Goal: Task Accomplishment & Management: Manage account settings

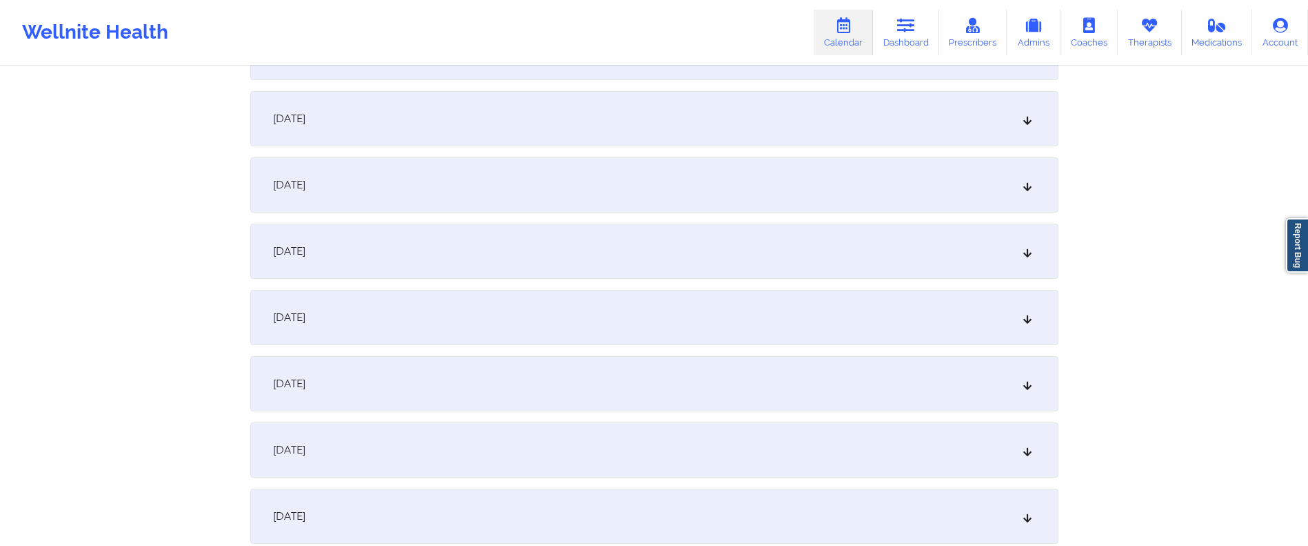
scroll to position [382, 0]
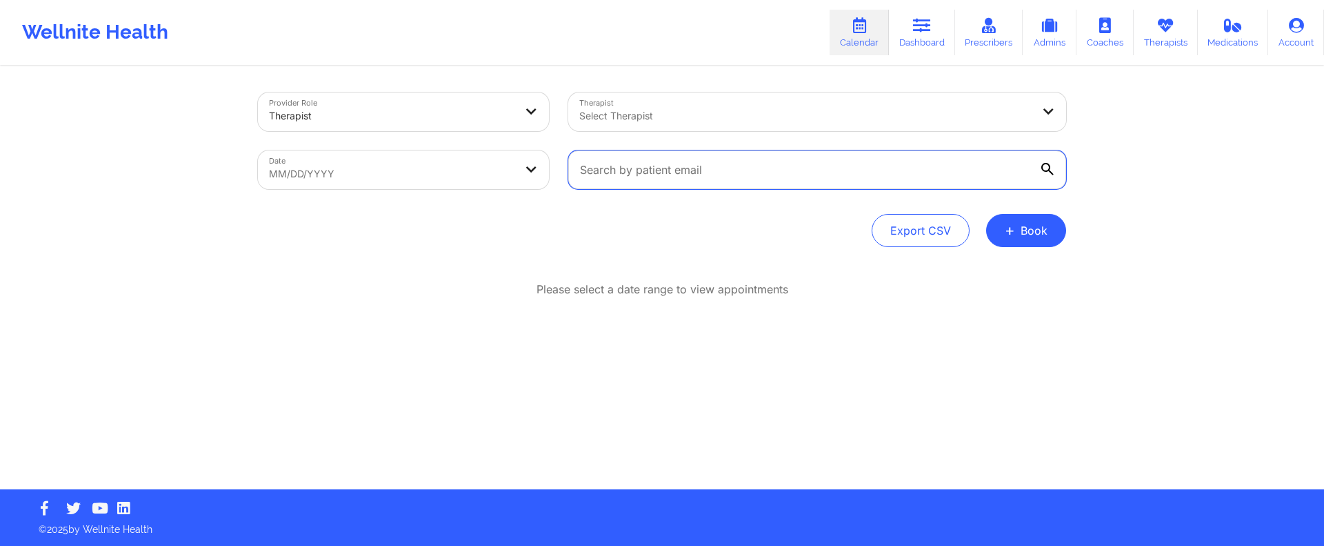
click at [633, 174] on input "text" at bounding box center [817, 169] width 498 height 39
paste input "davinarbaker@gmail.com"
type input "davinarbaker@gmail.com"
click at [363, 172] on body "Wellnite Health Calendar Dashboard Prescribers Admins Coaches Therapists Medica…" at bounding box center [662, 273] width 1324 height 546
select select "2025-8"
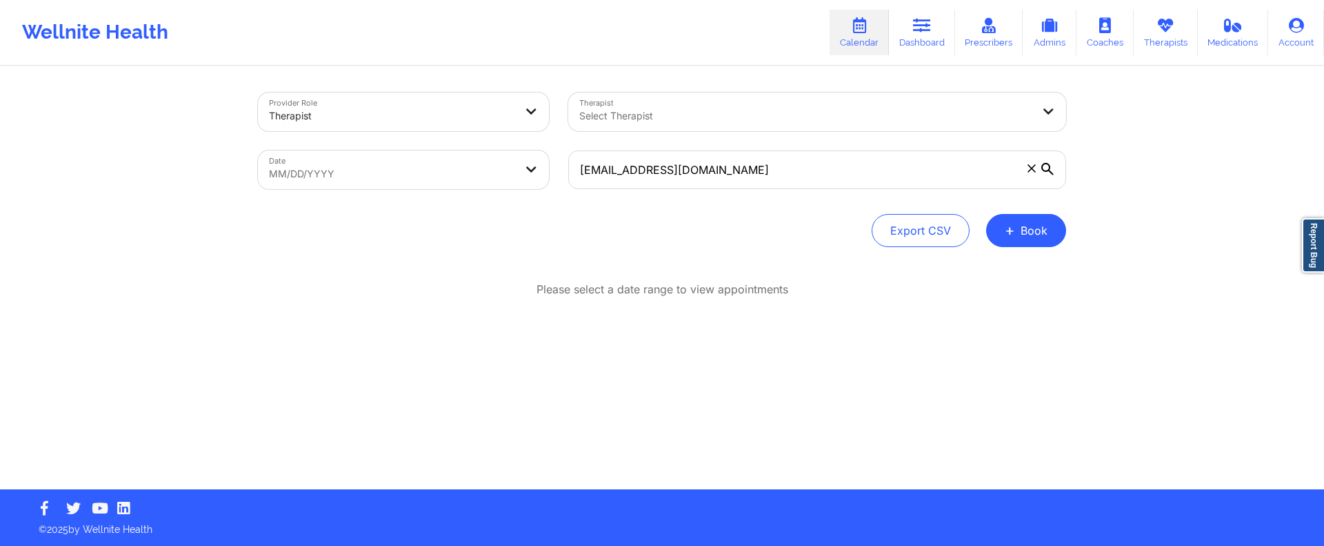
select select "2025-9"
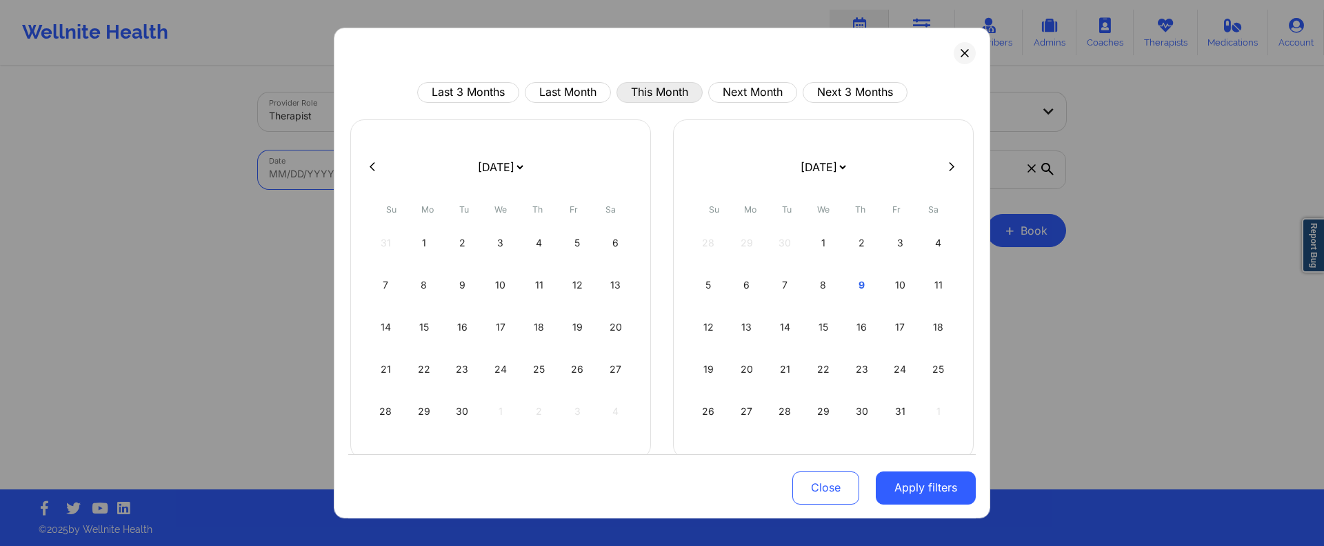
click at [637, 97] on button "This Month" at bounding box center [660, 92] width 86 height 21
select select "2025-9"
select select "2025-10"
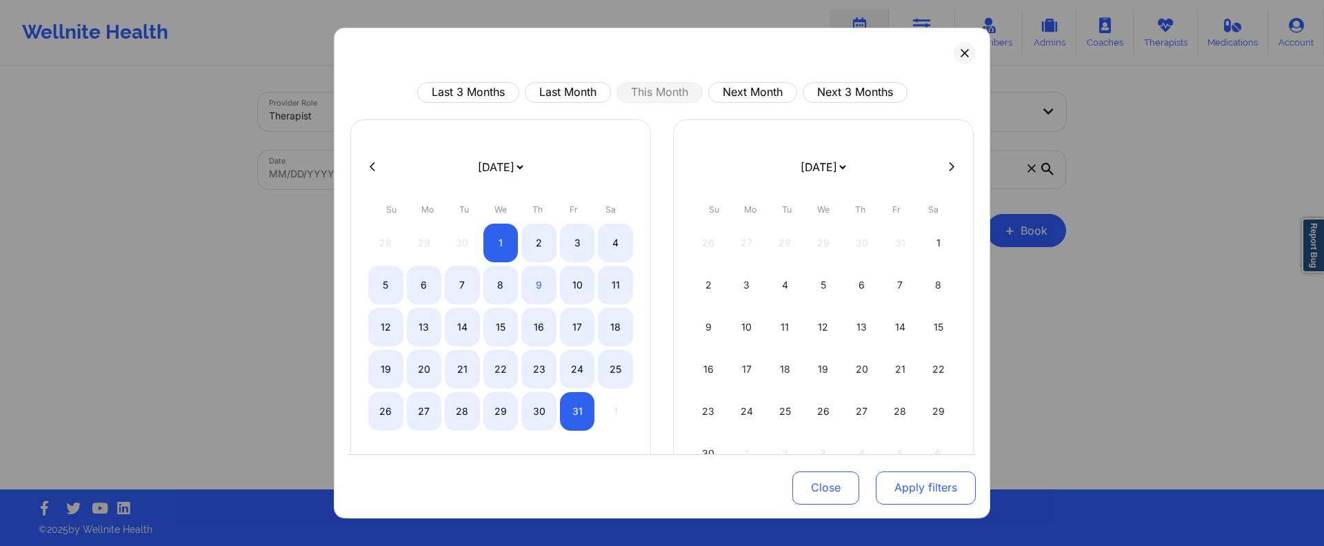
click at [901, 480] on button "Apply filters" at bounding box center [926, 486] width 100 height 33
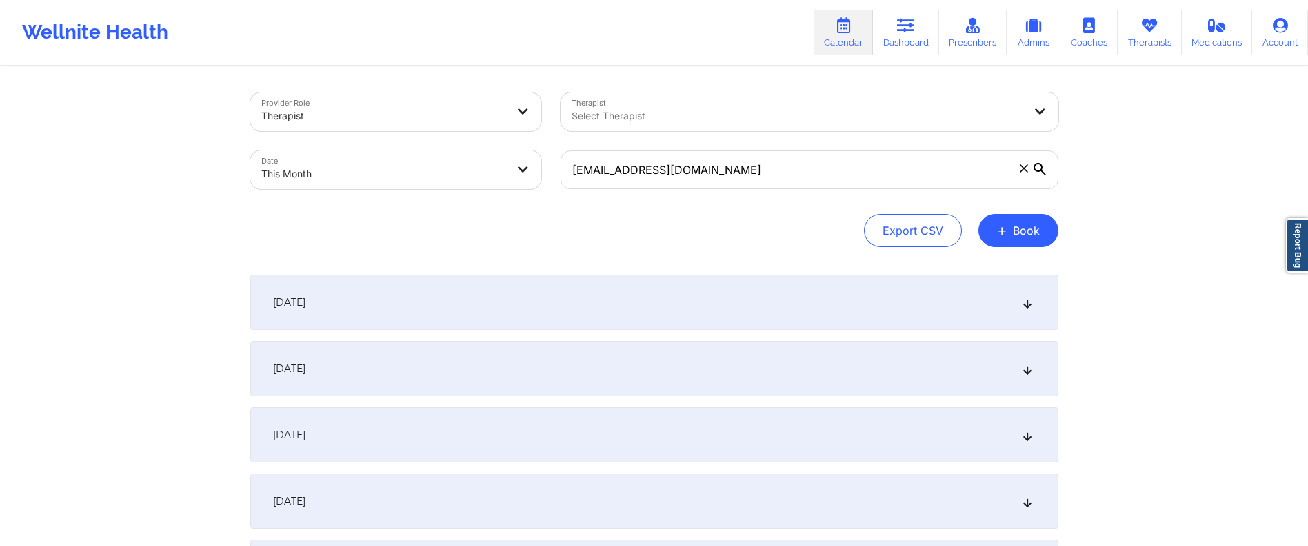
click at [476, 171] on body "Wellnite Health Calendar Dashboard Prescribers Admins Coaches Therapists Medica…" at bounding box center [654, 273] width 1308 height 546
select select "2025-9"
select select "2025-10"
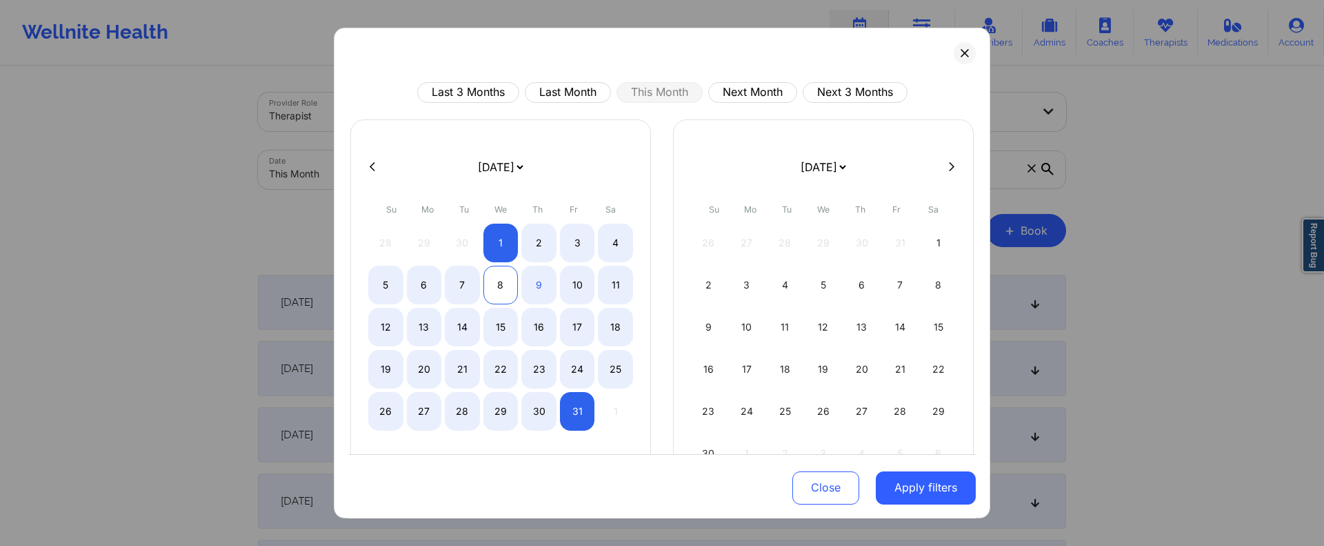
click at [500, 283] on div "8" at bounding box center [500, 285] width 35 height 39
select select "2025-9"
select select "2025-10"
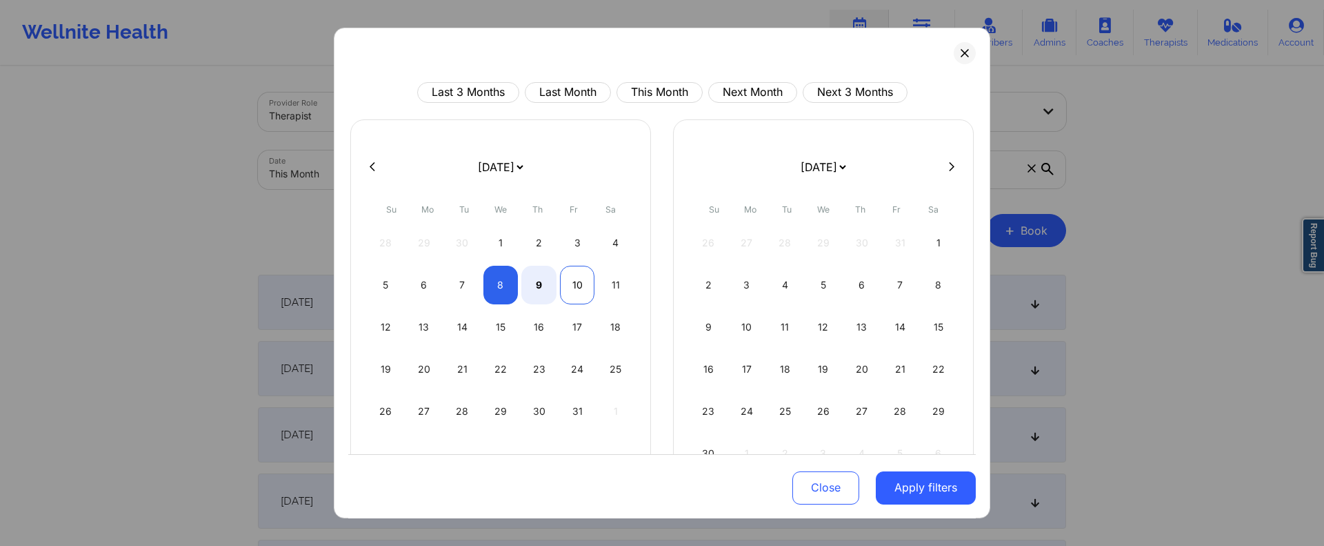
select select "2025-9"
select select "2025-10"
select select "2025-9"
select select "2025-10"
select select "2025-9"
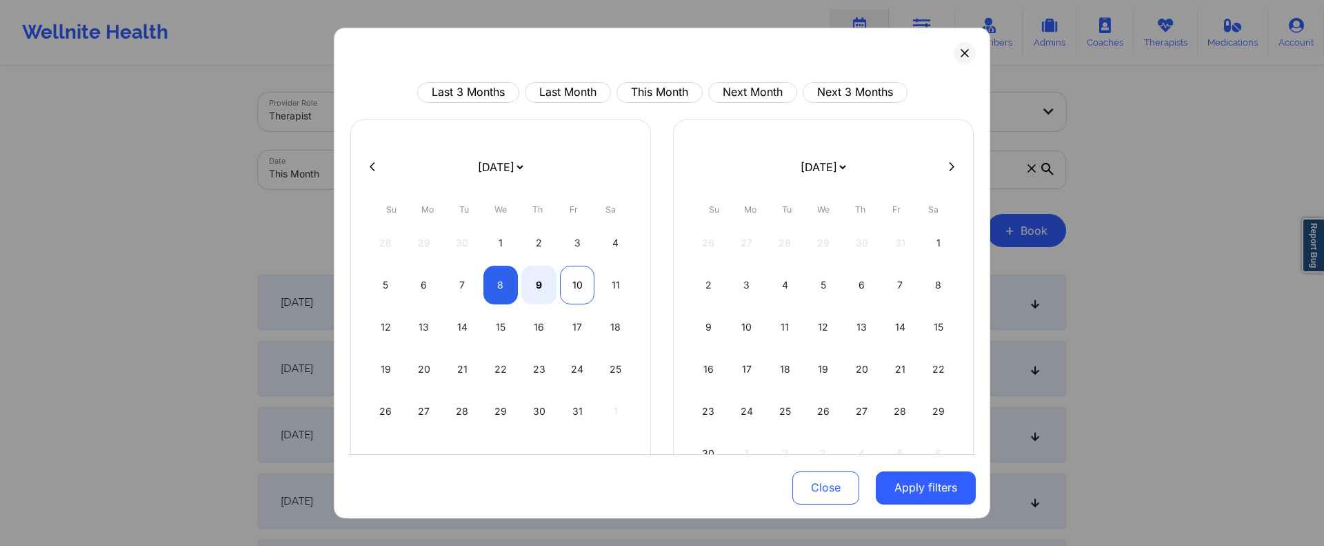
select select "2025-10"
click at [581, 283] on div "10" at bounding box center [577, 285] width 35 height 39
select select "2025-9"
select select "2025-10"
drag, startPoint x: 912, startPoint y: 485, endPoint x: 898, endPoint y: 472, distance: 19.5
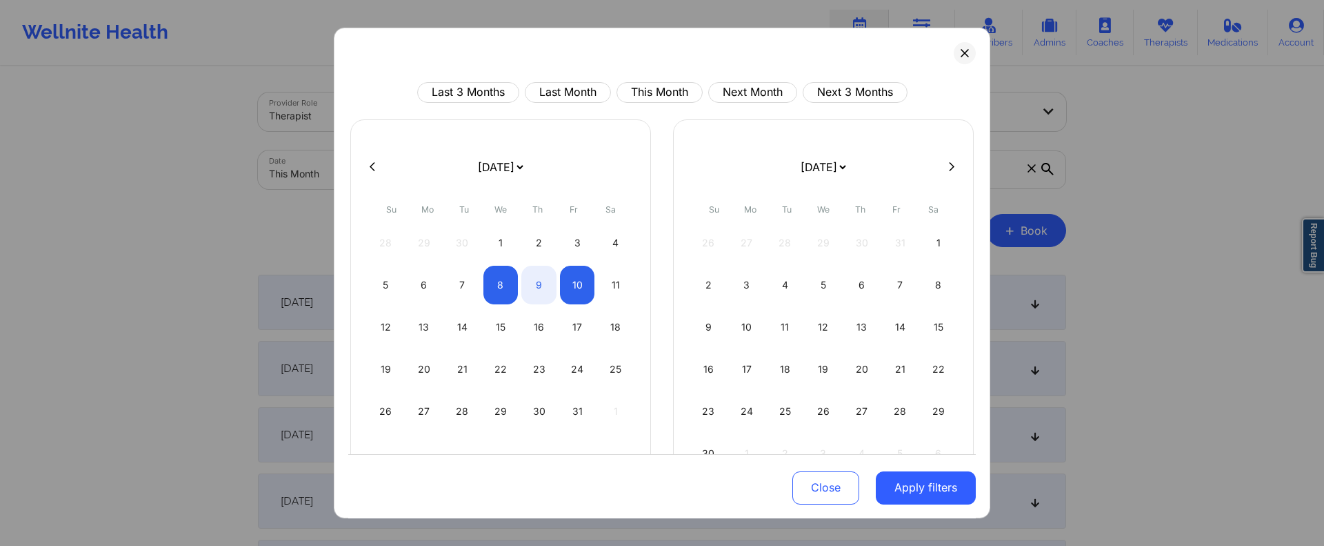
click at [912, 486] on button "Apply filters" at bounding box center [926, 486] width 100 height 33
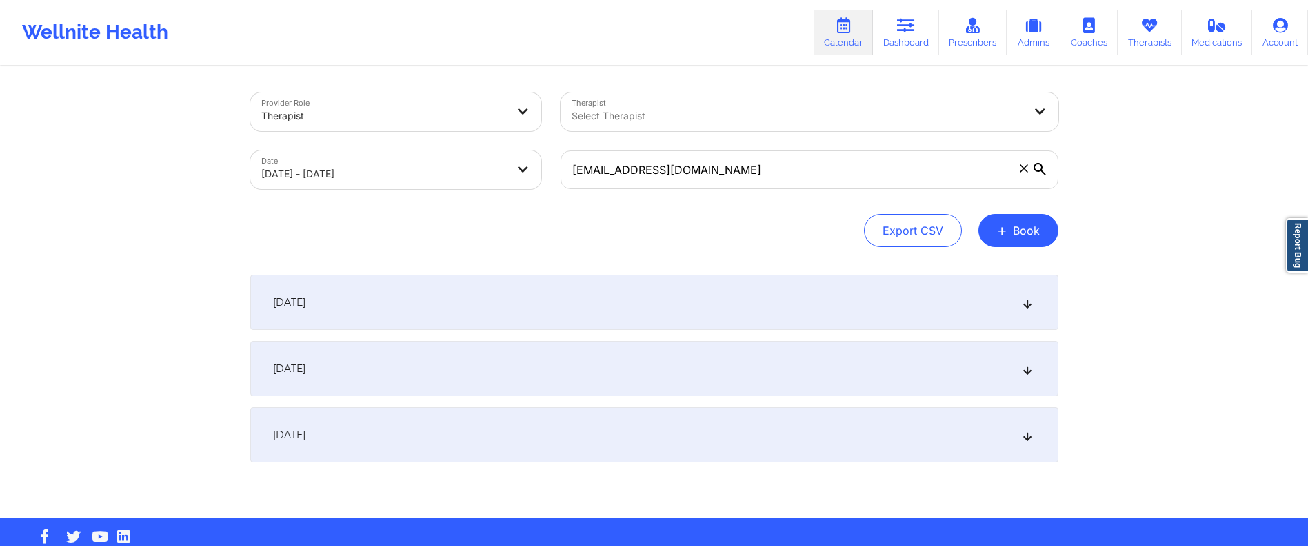
click at [506, 305] on div "October 8, 2025" at bounding box center [654, 302] width 808 height 55
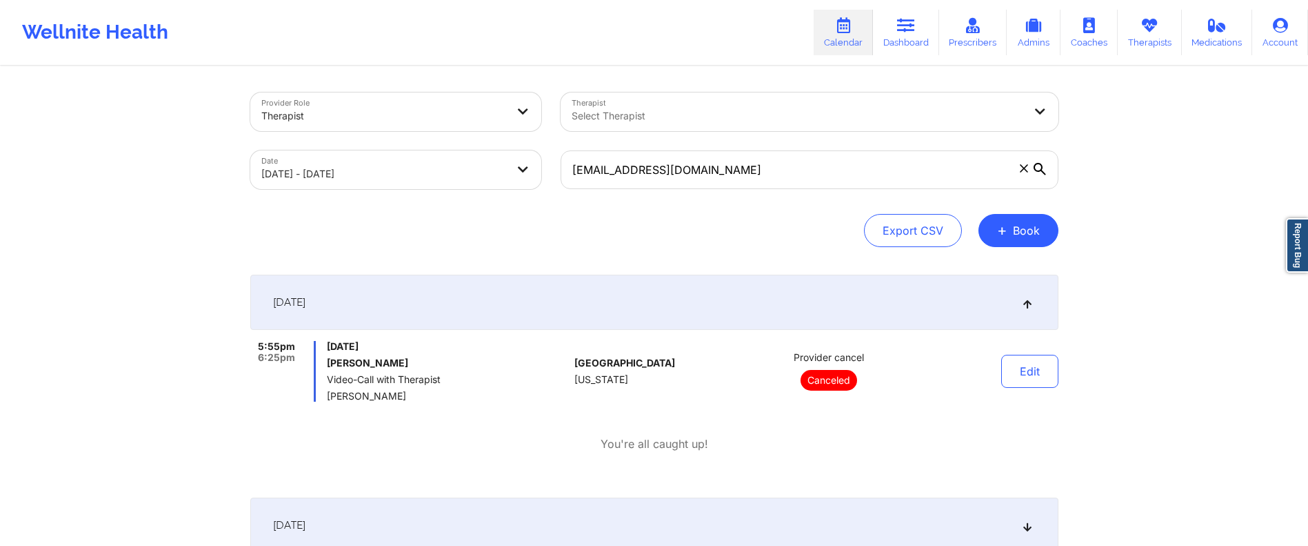
click at [499, 308] on div "October 8, 2025" at bounding box center [654, 302] width 808 height 55
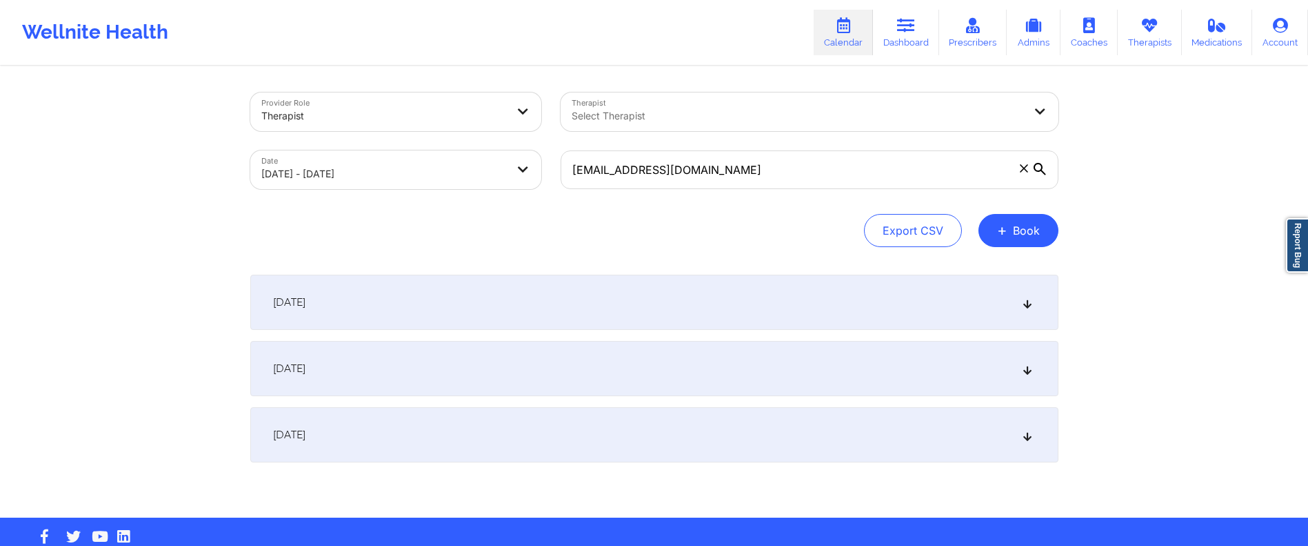
click at [529, 361] on div "[DATE]" at bounding box center [654, 368] width 808 height 55
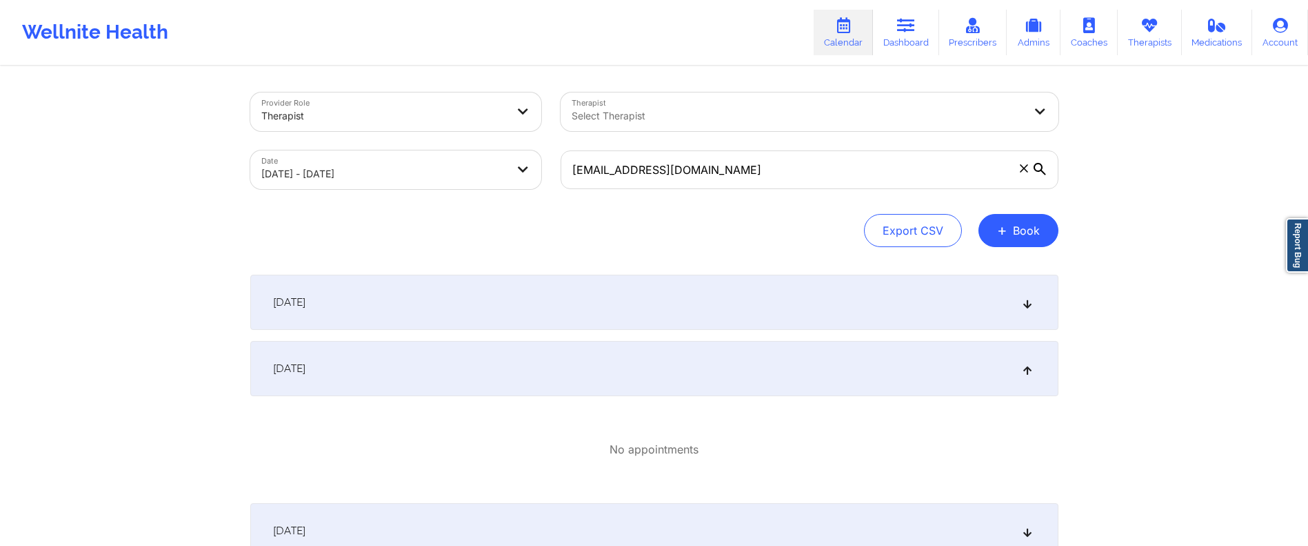
click at [529, 359] on div "[DATE]" at bounding box center [654, 368] width 808 height 55
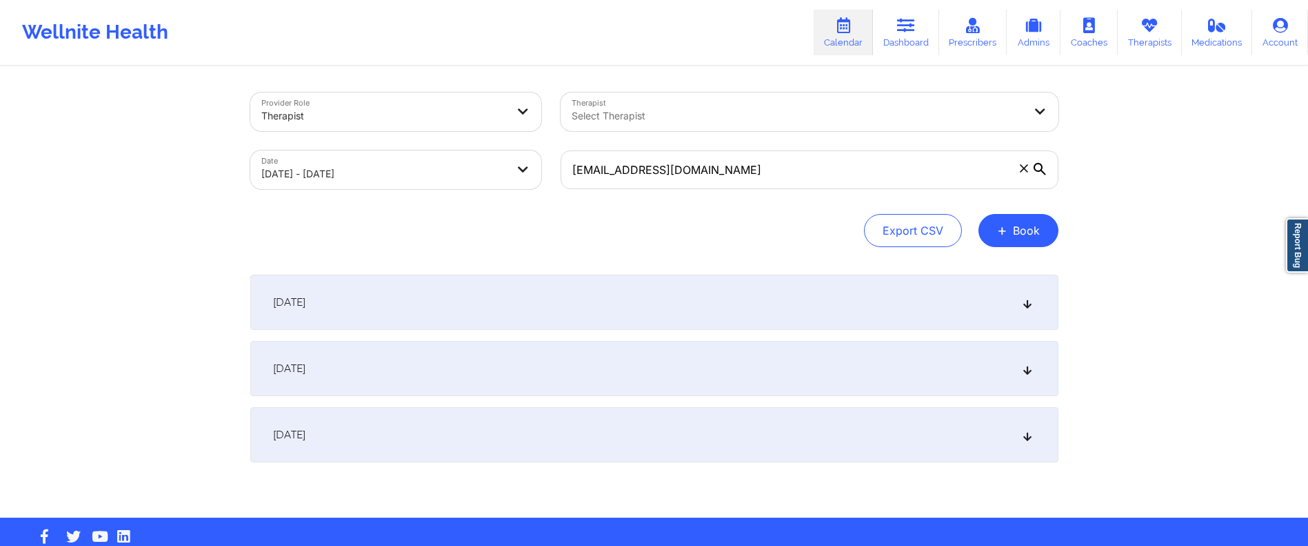
click at [524, 433] on div "October 10, 2025" at bounding box center [654, 434] width 808 height 55
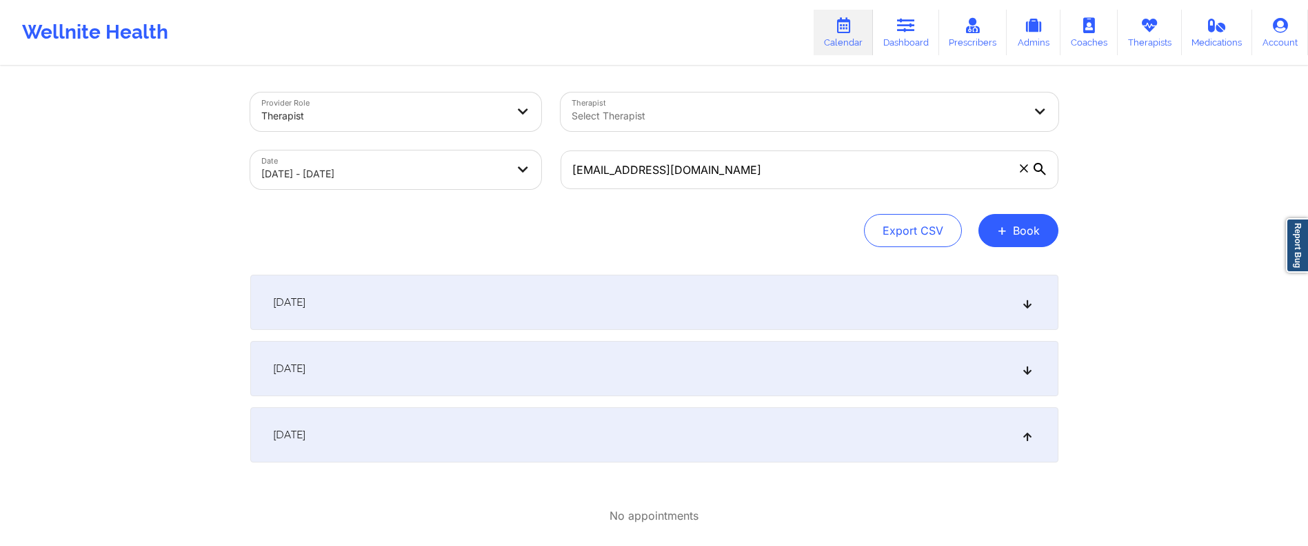
click at [521, 439] on div "October 10, 2025" at bounding box center [654, 434] width 808 height 55
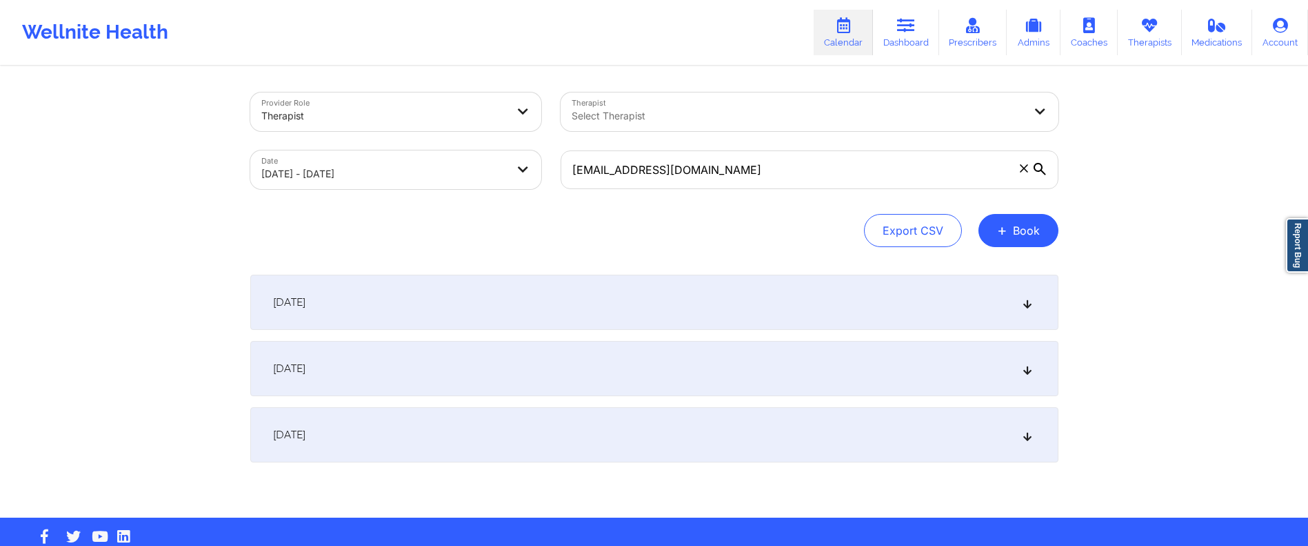
click at [515, 310] on div "October 8, 2025" at bounding box center [654, 302] width 808 height 55
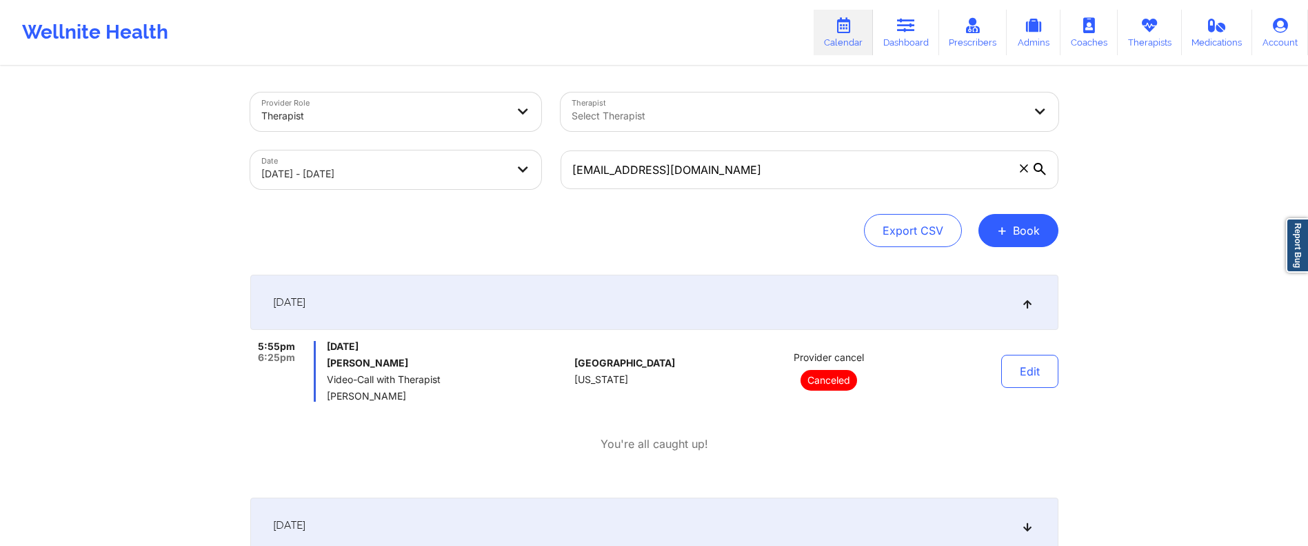
click at [515, 309] on div "October 8, 2025" at bounding box center [654, 302] width 808 height 55
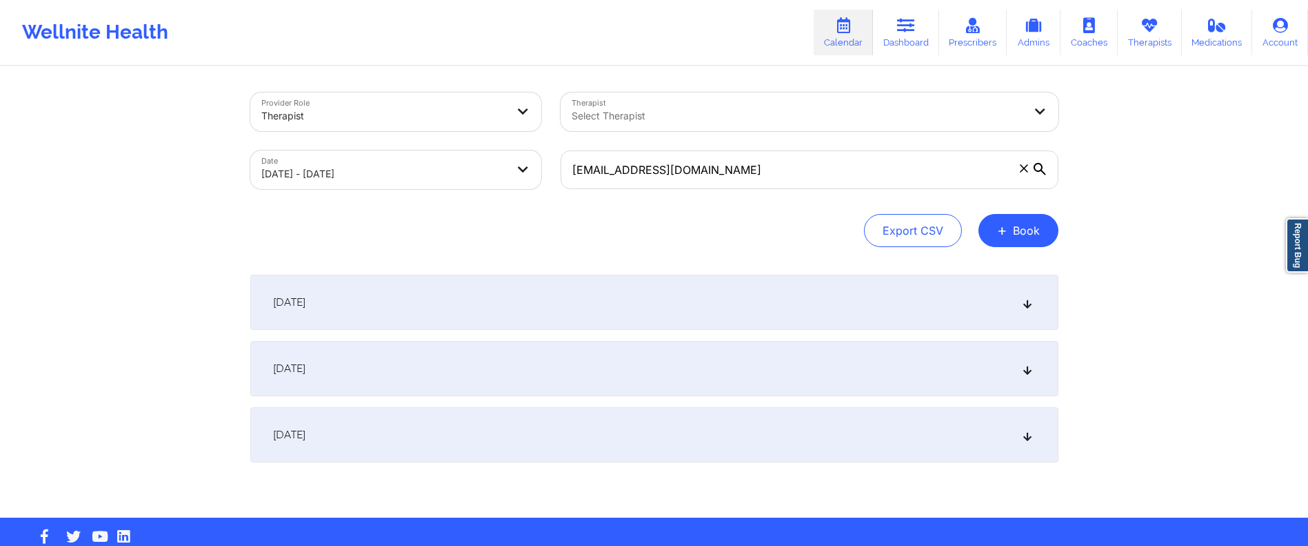
click at [466, 368] on div "[DATE]" at bounding box center [654, 368] width 808 height 55
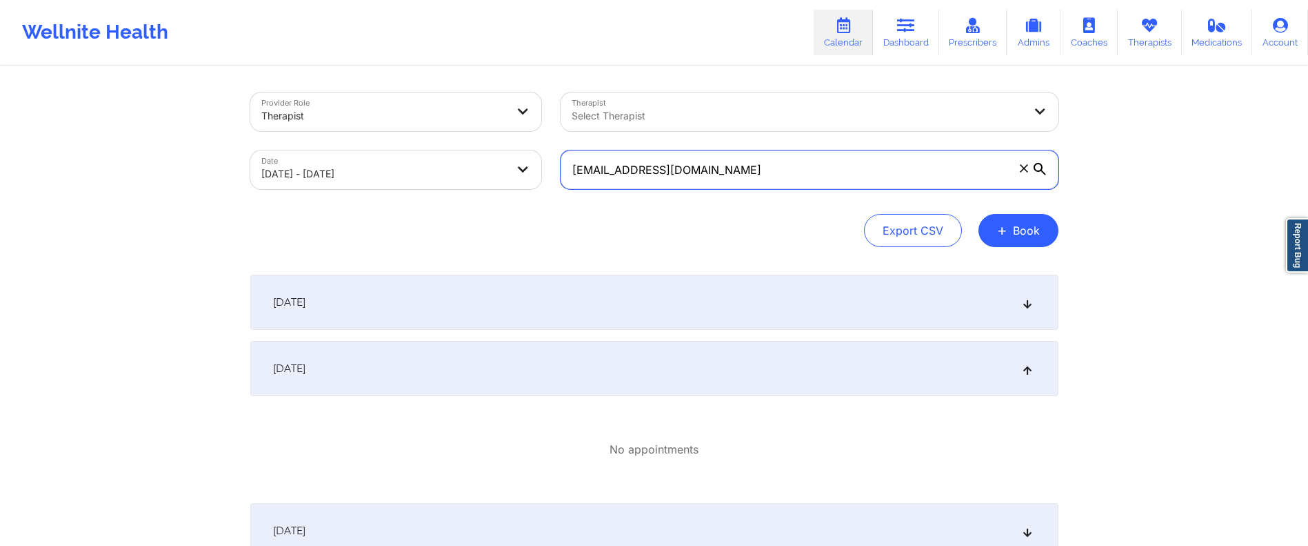
drag, startPoint x: 758, startPoint y: 168, endPoint x: 521, endPoint y: 179, distance: 237.5
click at [521, 179] on div "Provider Role Therapist Therapist Select Therapist Date 10/08/2025 - 10/10/2025…" at bounding box center [655, 141] width 828 height 116
paste input "+13343998106"
drag, startPoint x: 679, startPoint y: 173, endPoint x: 508, endPoint y: 162, distance: 170.7
click at [507, 166] on div "Provider Role Therapist Therapist Select Therapist Date 10/08/2025 - 10/10/2025…" at bounding box center [655, 141] width 828 height 116
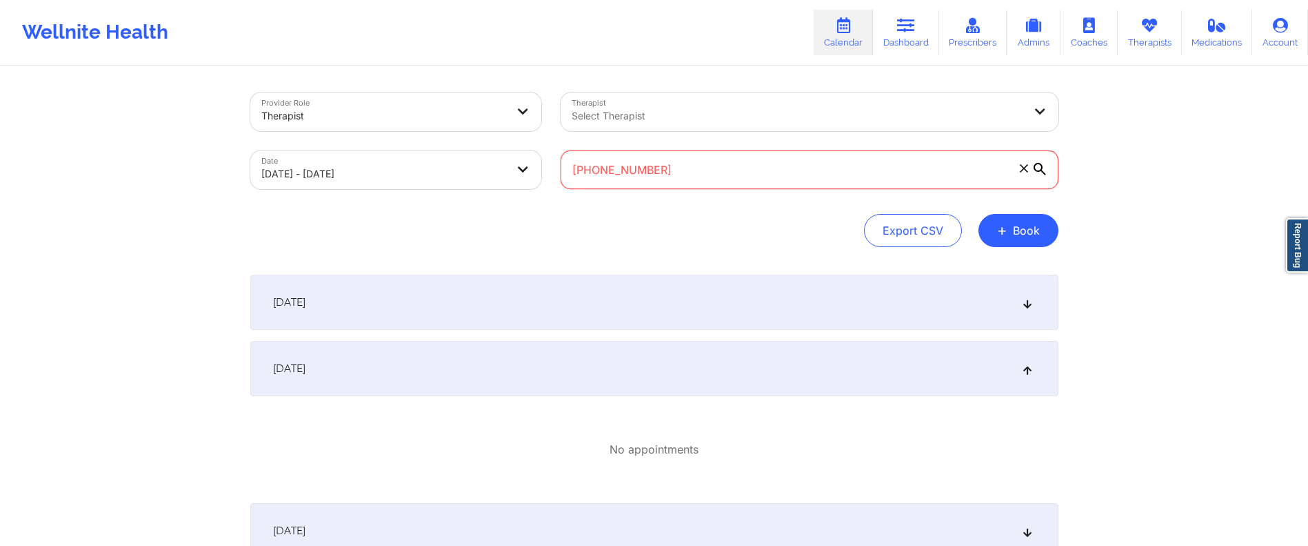
paste input "kalebpivetz@gmail.com"
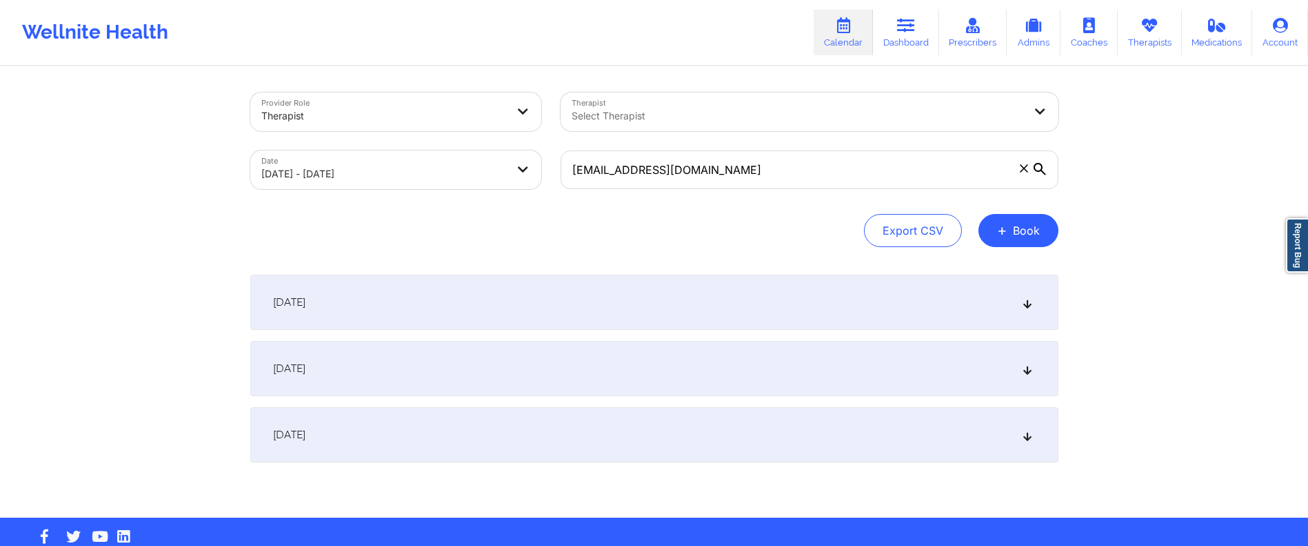
click at [674, 361] on div "[DATE]" at bounding box center [654, 368] width 808 height 55
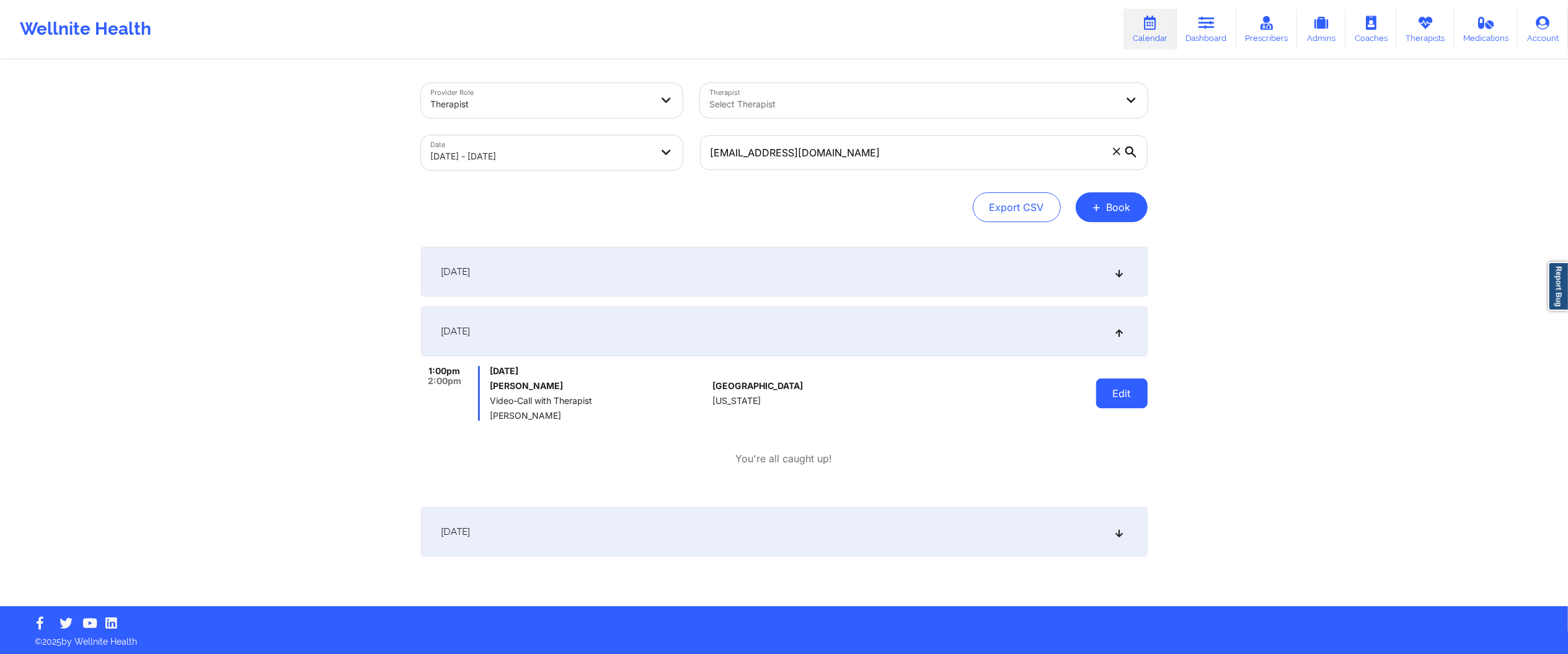
click at [1118, 392] on button "Edit" at bounding box center [1121, 393] width 51 height 30
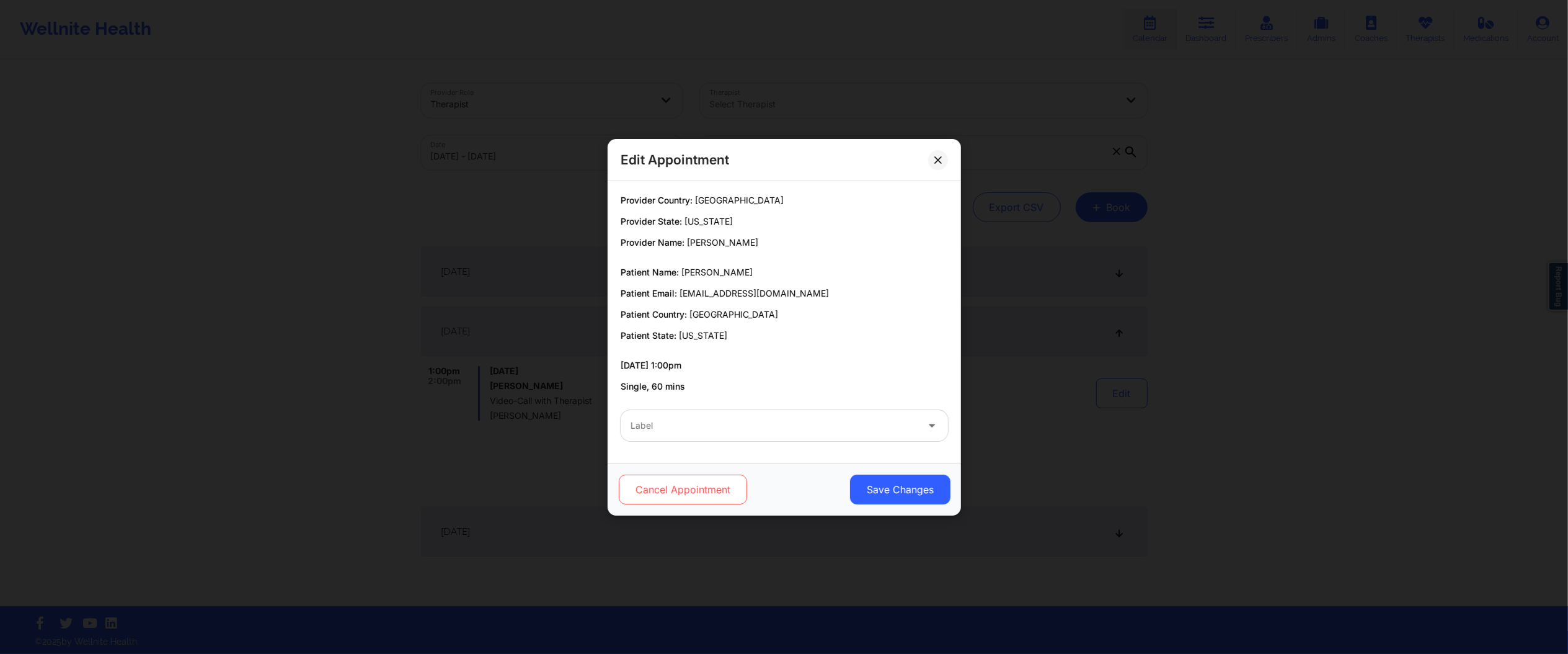
click at [671, 487] on button "Cancel Appointment" at bounding box center [682, 489] width 129 height 30
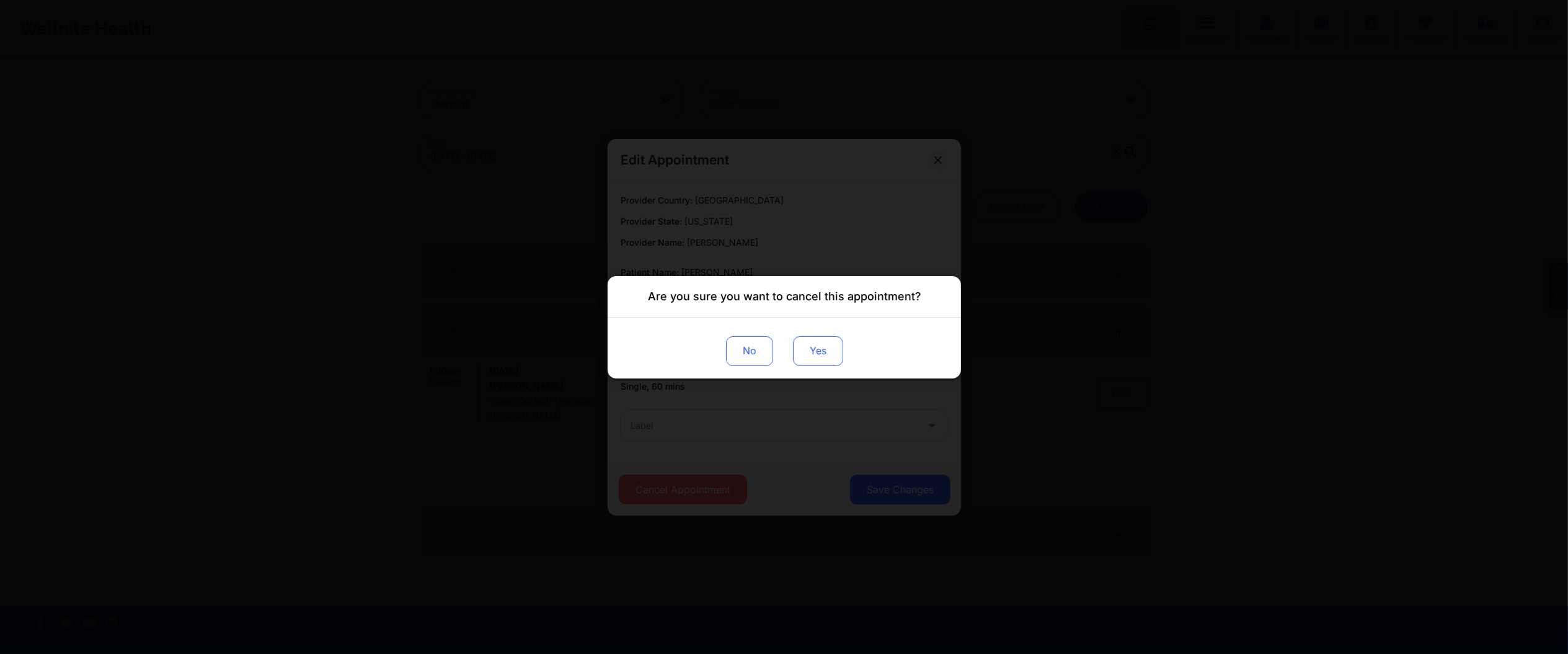
click at [809, 354] on button "Yes" at bounding box center [817, 350] width 50 height 30
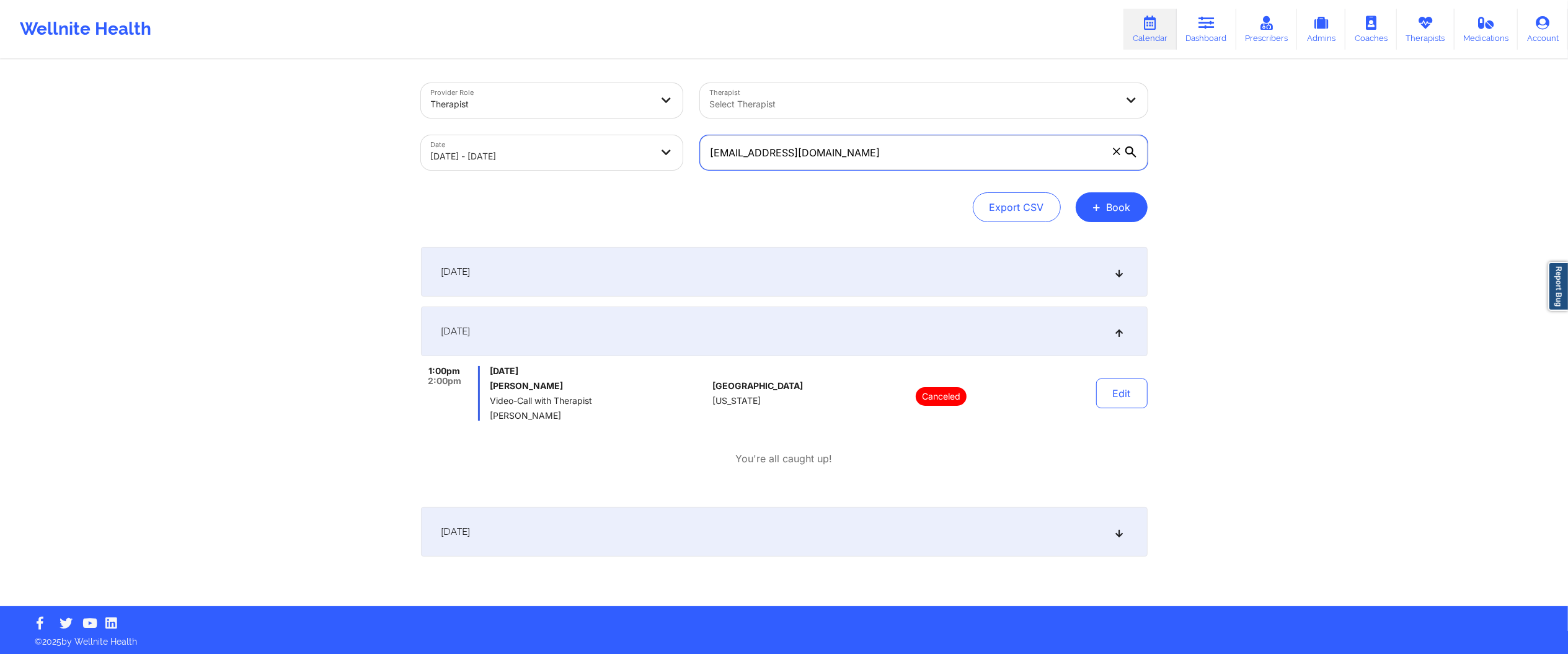
drag, startPoint x: 846, startPoint y: 163, endPoint x: 559, endPoint y: 183, distance: 287.7
click at [541, 189] on div "Provider Role Therapist Therapist Select Therapist Date 10/08/2025 - 10/10/2025…" at bounding box center [784, 152] width 726 height 139
paste input "johannaluisaorlowski+therapywellnite"
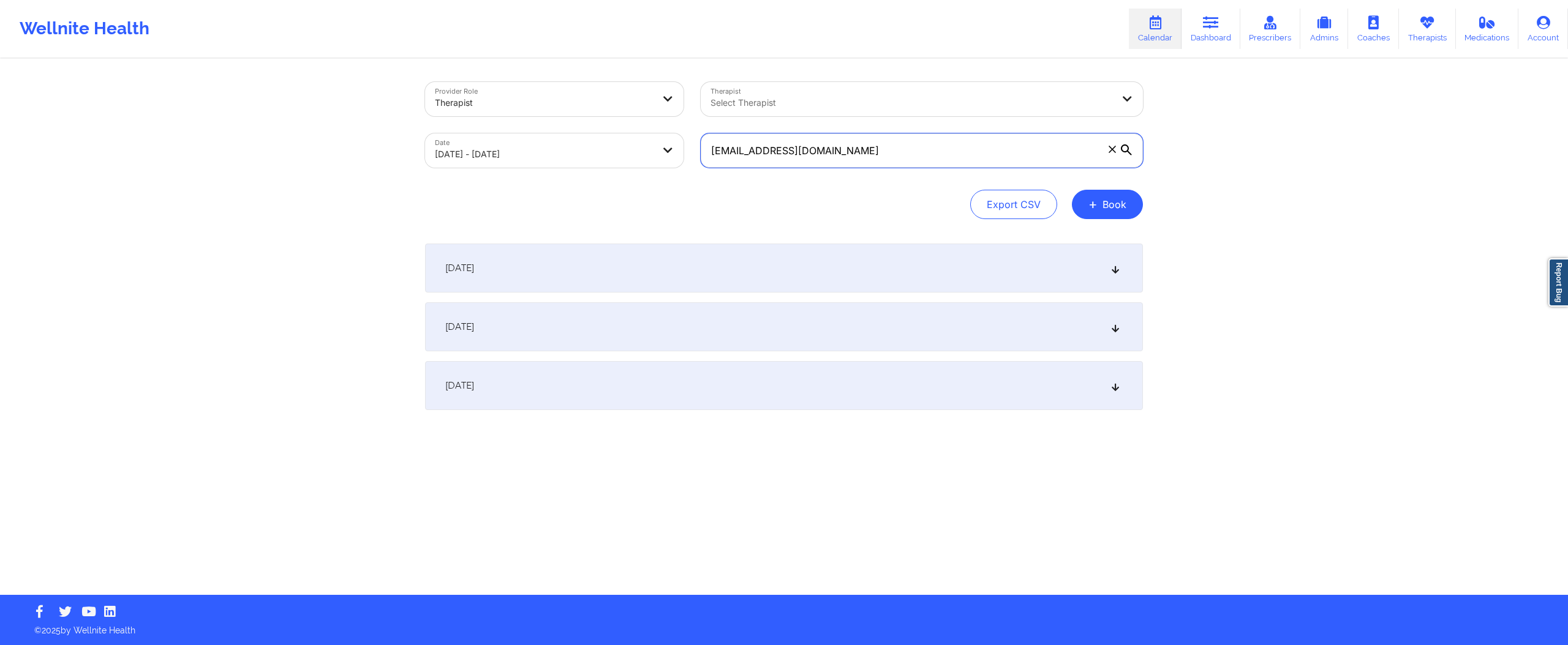
type input "johannaluisaorlowski+therapywellnite@gmail.com"
click at [794, 323] on div "[DATE]" at bounding box center [784, 326] width 717 height 49
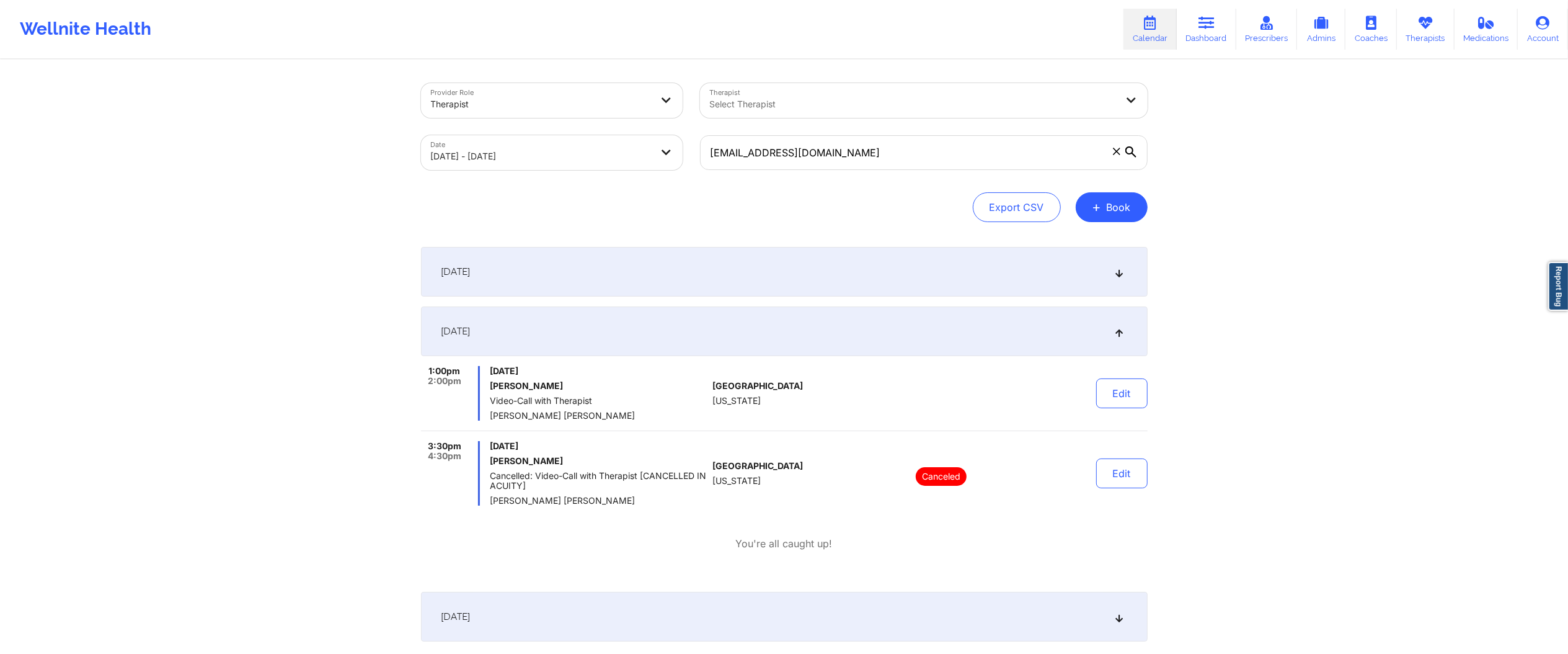
click at [582, 157] on body "Wellnite Health Calendar Dashboard Prescribers Admins Coaches Therapists Medica…" at bounding box center [784, 327] width 1568 height 654
select select "2025-9"
select select "2025-10"
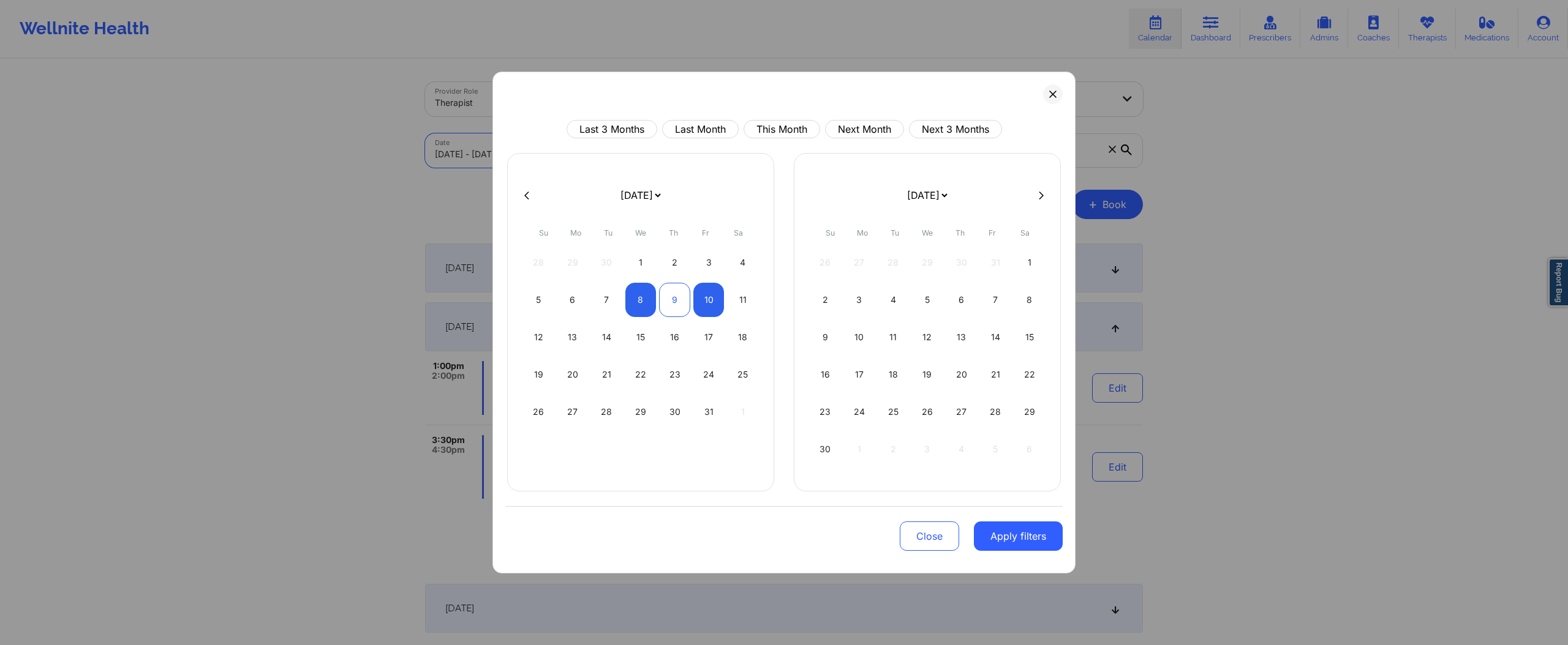
click at [667, 311] on div "9" at bounding box center [674, 300] width 31 height 35
select select "2025-9"
select select "2025-10"
select select "2025-9"
select select "2025-10"
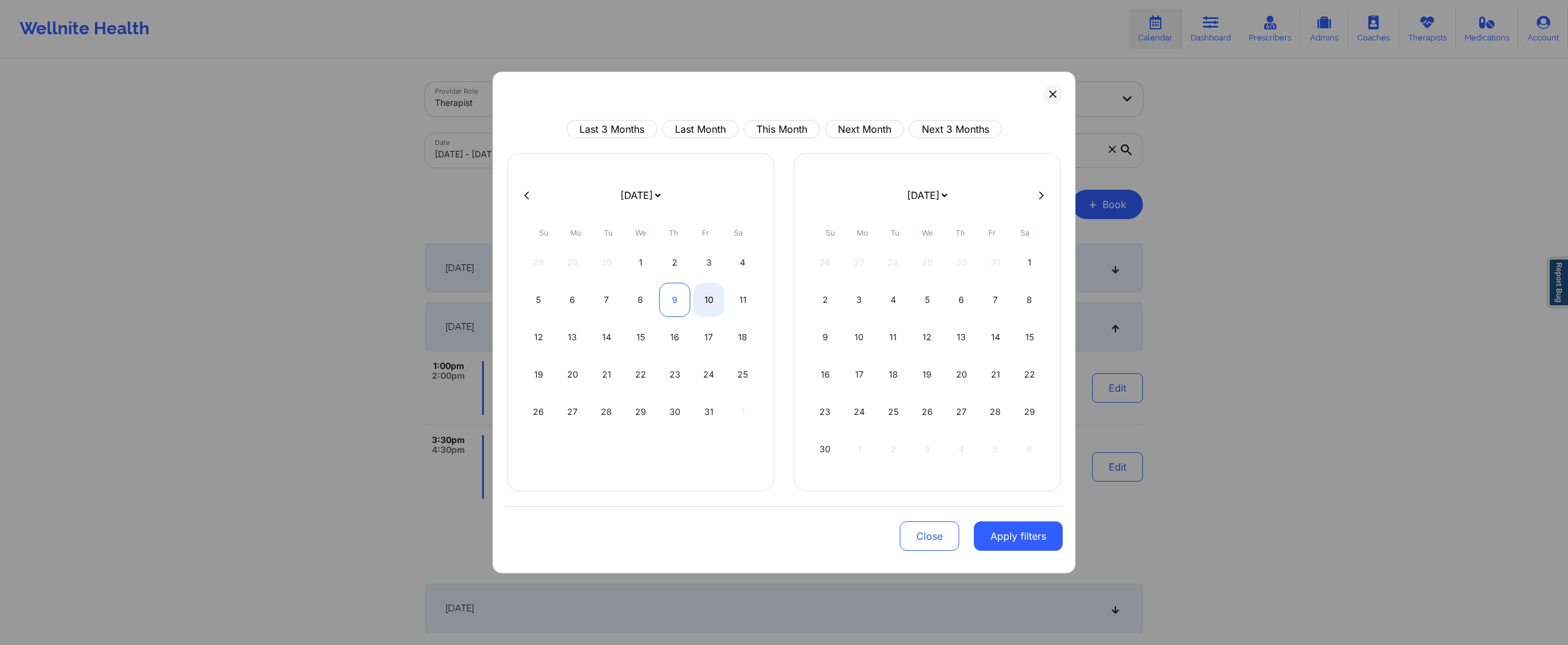
select select "2025-9"
select select "2025-10"
click at [668, 308] on div "9" at bounding box center [674, 300] width 31 height 35
select select "2025-9"
select select "2025-10"
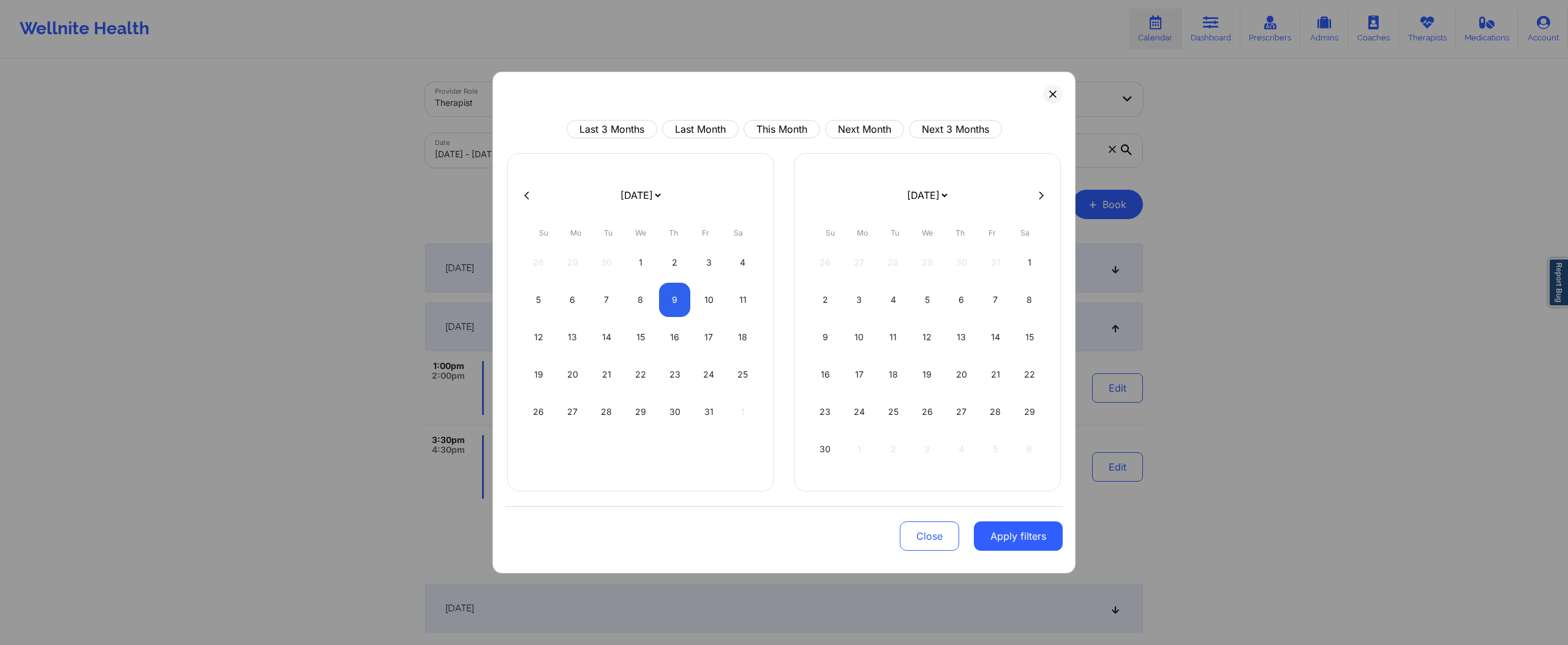
drag, startPoint x: 1021, startPoint y: 536, endPoint x: 1013, endPoint y: 525, distance: 13.6
click at [1019, 484] on button "Apply filters" at bounding box center [1018, 536] width 89 height 29
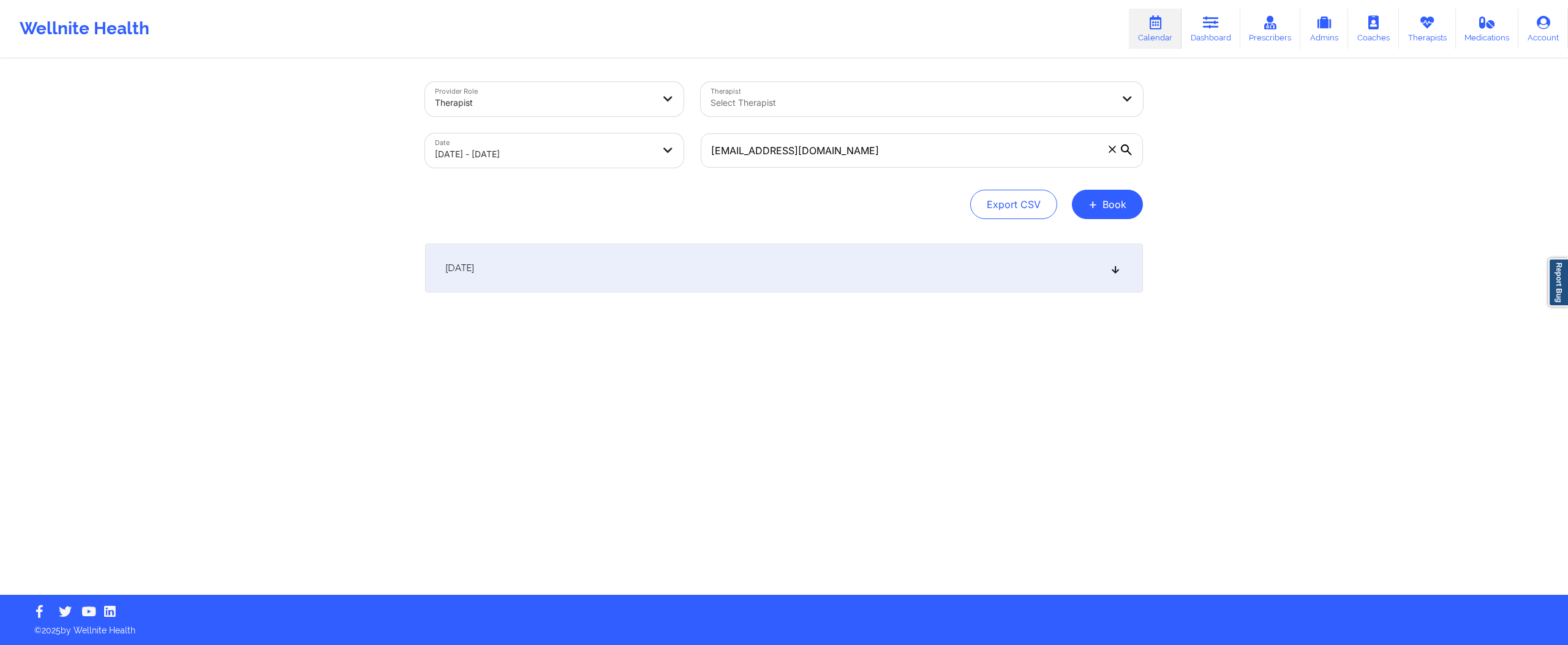
click at [677, 271] on div "[DATE]" at bounding box center [784, 268] width 717 height 49
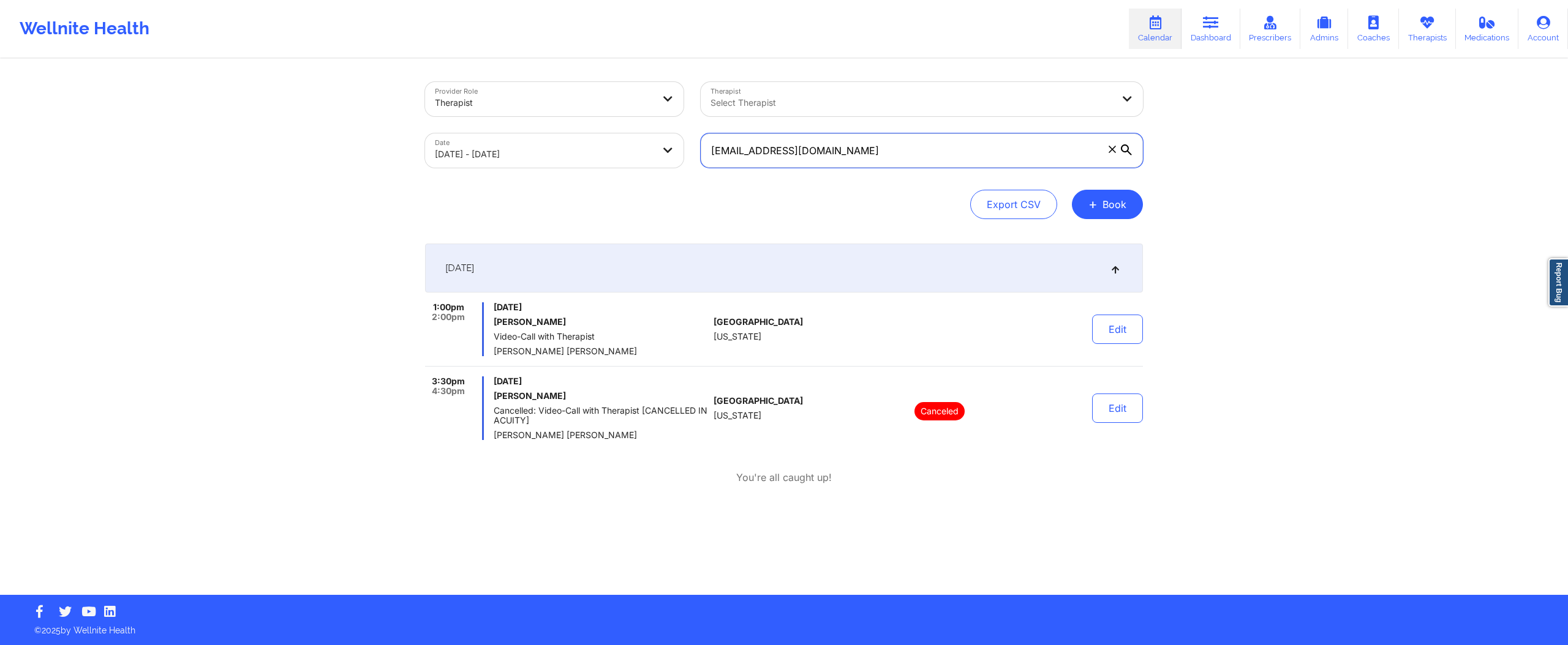
drag, startPoint x: 985, startPoint y: 151, endPoint x: 685, endPoint y: 151, distance: 300.0
click at [685, 151] on div "Provider Role Therapist Therapist Select Therapist Date 10/09/2025 - 10/09/2025…" at bounding box center [784, 125] width 735 height 103
paste input "lacm317@hot"
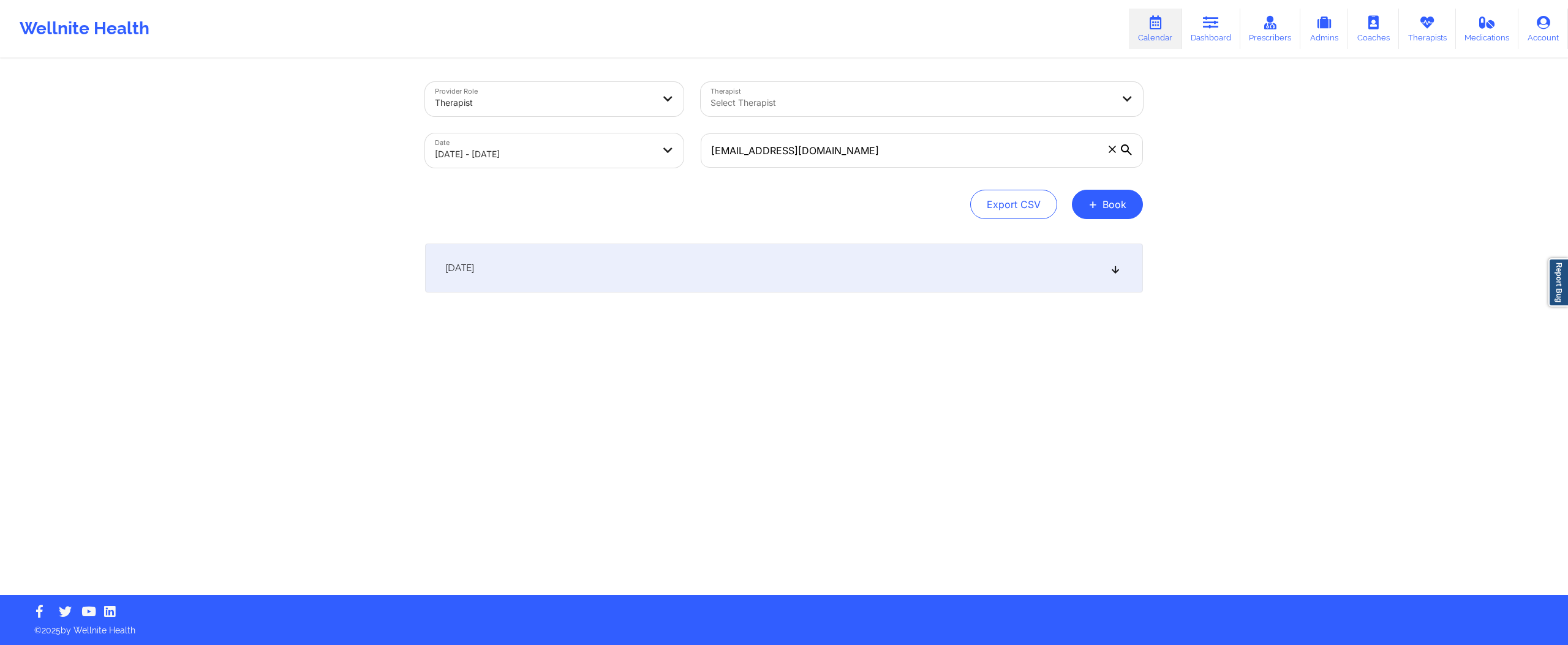
click at [646, 277] on div "[DATE]" at bounding box center [784, 268] width 717 height 49
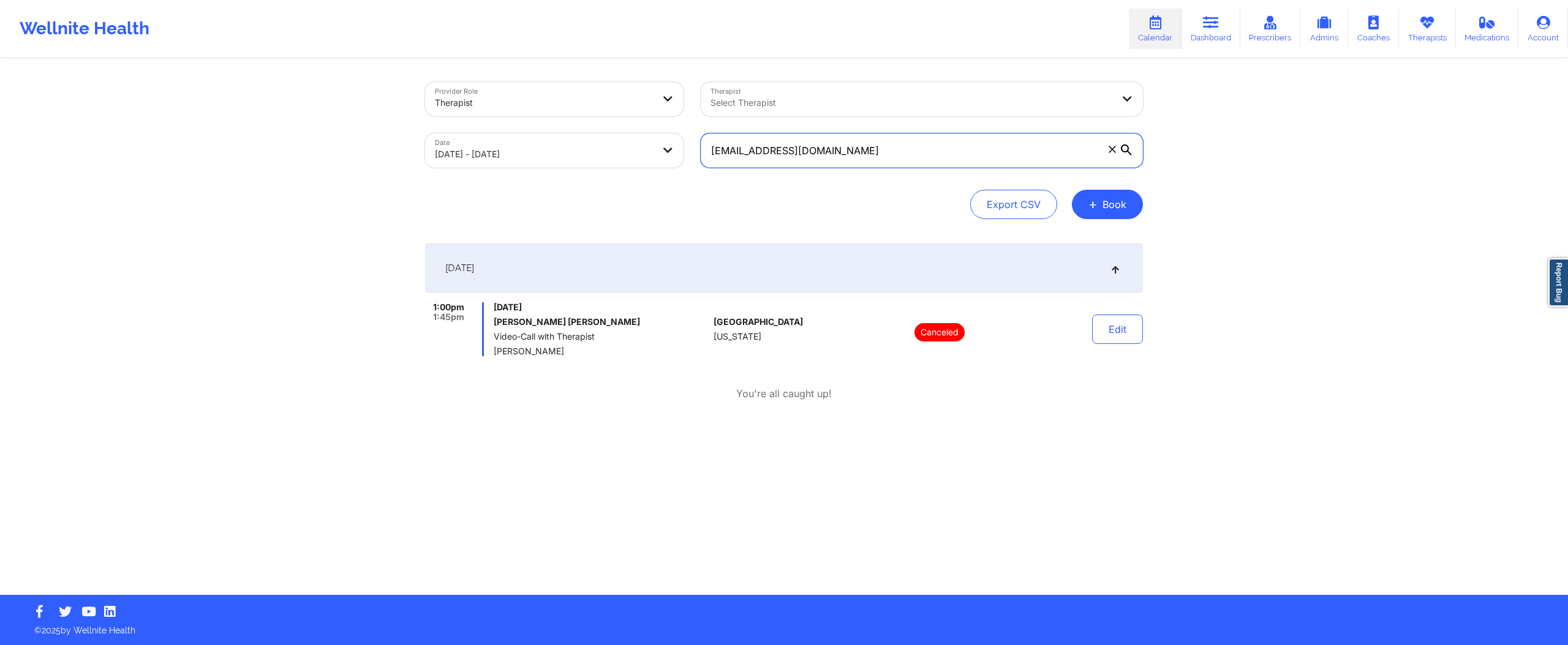
drag, startPoint x: 829, startPoint y: 153, endPoint x: 613, endPoint y: 149, distance: 216.0
click at [613, 149] on div "Provider Role Therapist Therapist Select Therapist Date 10/09/2025 - 10/09/2025…" at bounding box center [784, 125] width 735 height 103
paste input "prmleon917@g"
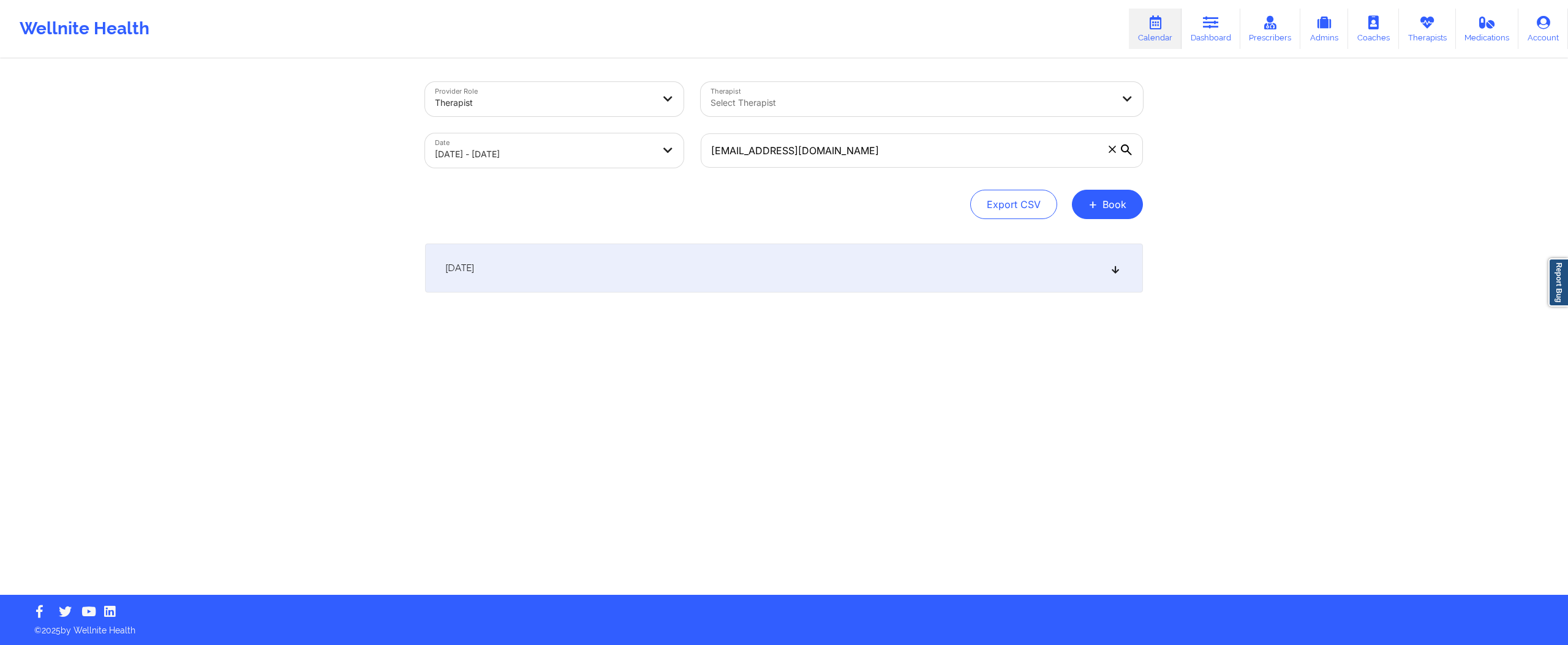
click at [777, 269] on div "[DATE]" at bounding box center [784, 268] width 717 height 49
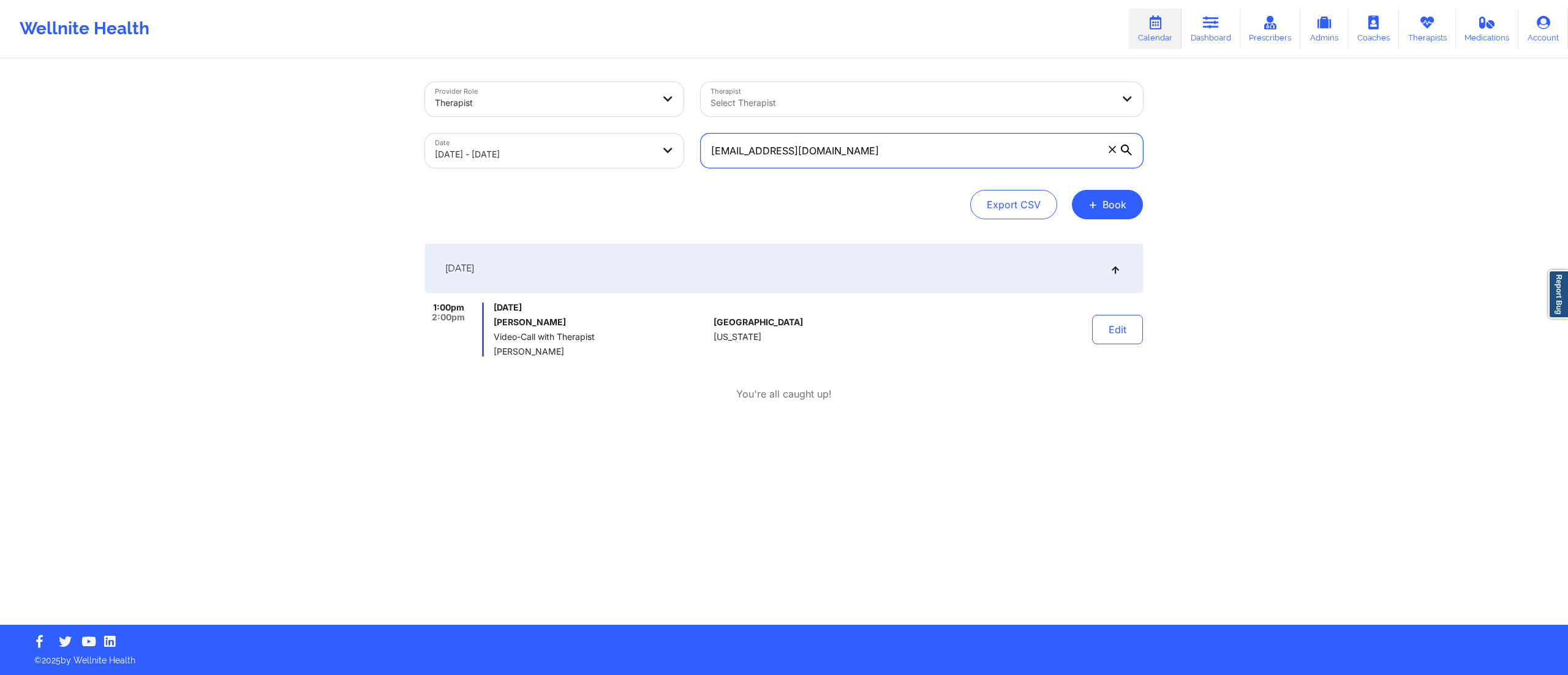
drag, startPoint x: 835, startPoint y: 153, endPoint x: 581, endPoint y: 155, distance: 254.0
click at [581, 156] on div "Provider Role Therapist Therapist Select Therapist Date 10/09/2025 - 10/09/2025…" at bounding box center [784, 125] width 735 height 103
paste input "lcampos2805"
type input "[EMAIL_ADDRESS][DOMAIN_NAME]"
click at [832, 268] on div "[DATE]" at bounding box center [784, 268] width 717 height 49
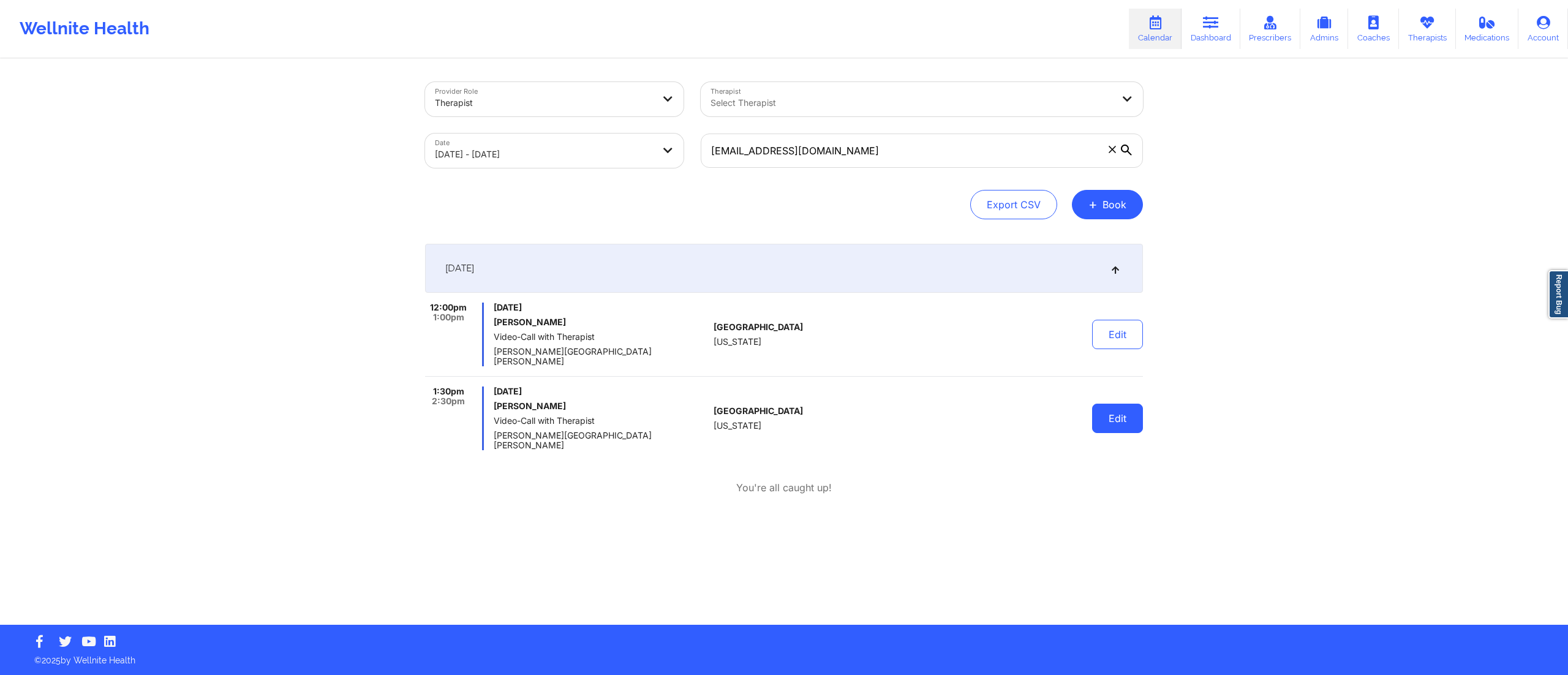
click at [1110, 410] on button "Edit" at bounding box center [1117, 418] width 51 height 29
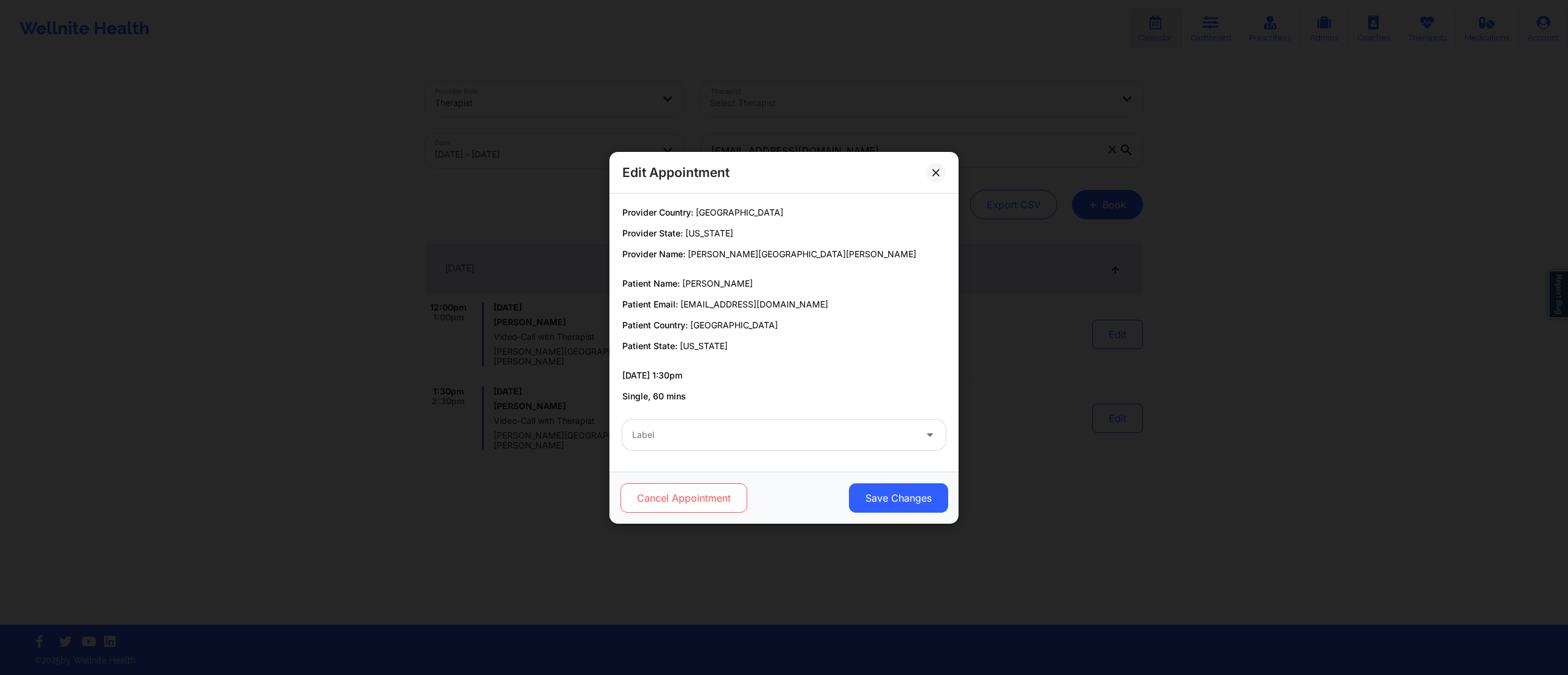
click at [687, 484] on button "Cancel Appointment" at bounding box center [684, 497] width 127 height 29
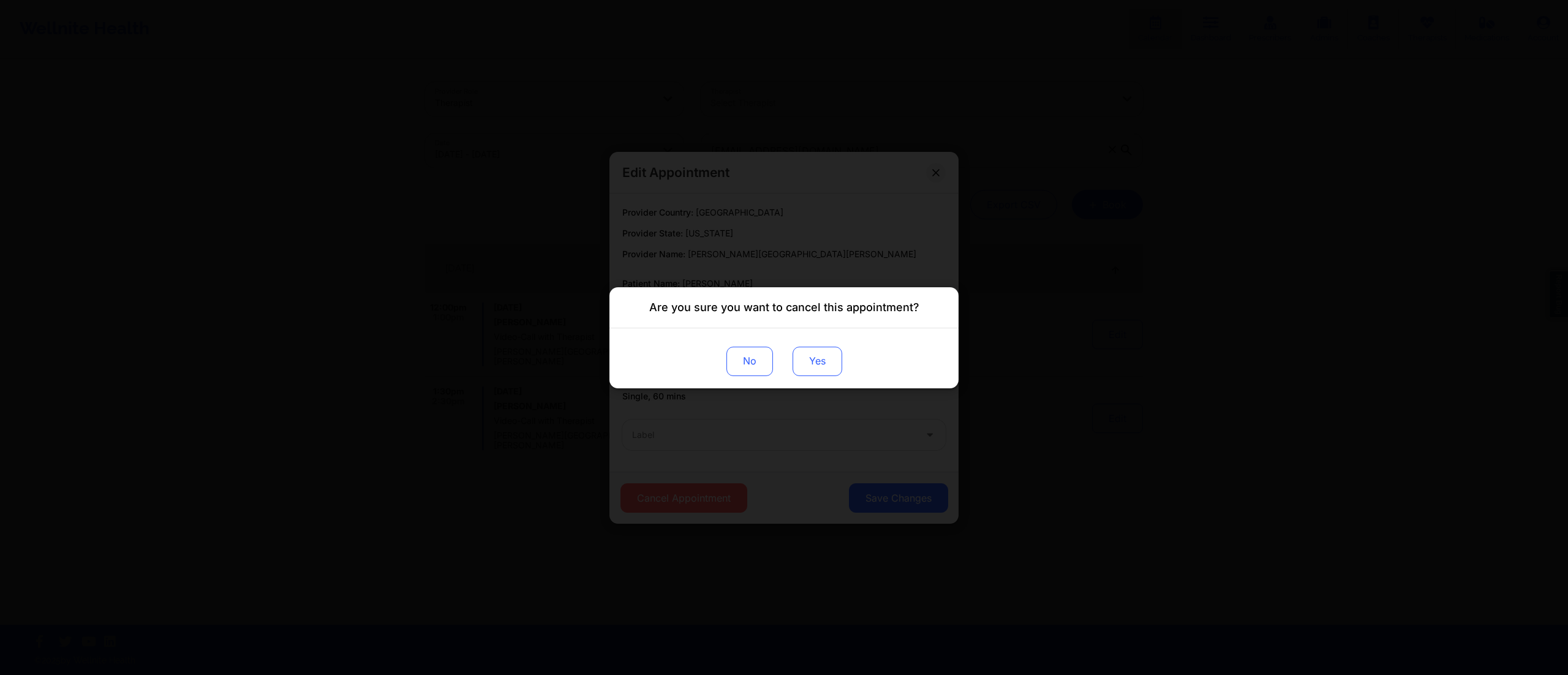
click at [806, 369] on button "Yes" at bounding box center [817, 361] width 50 height 29
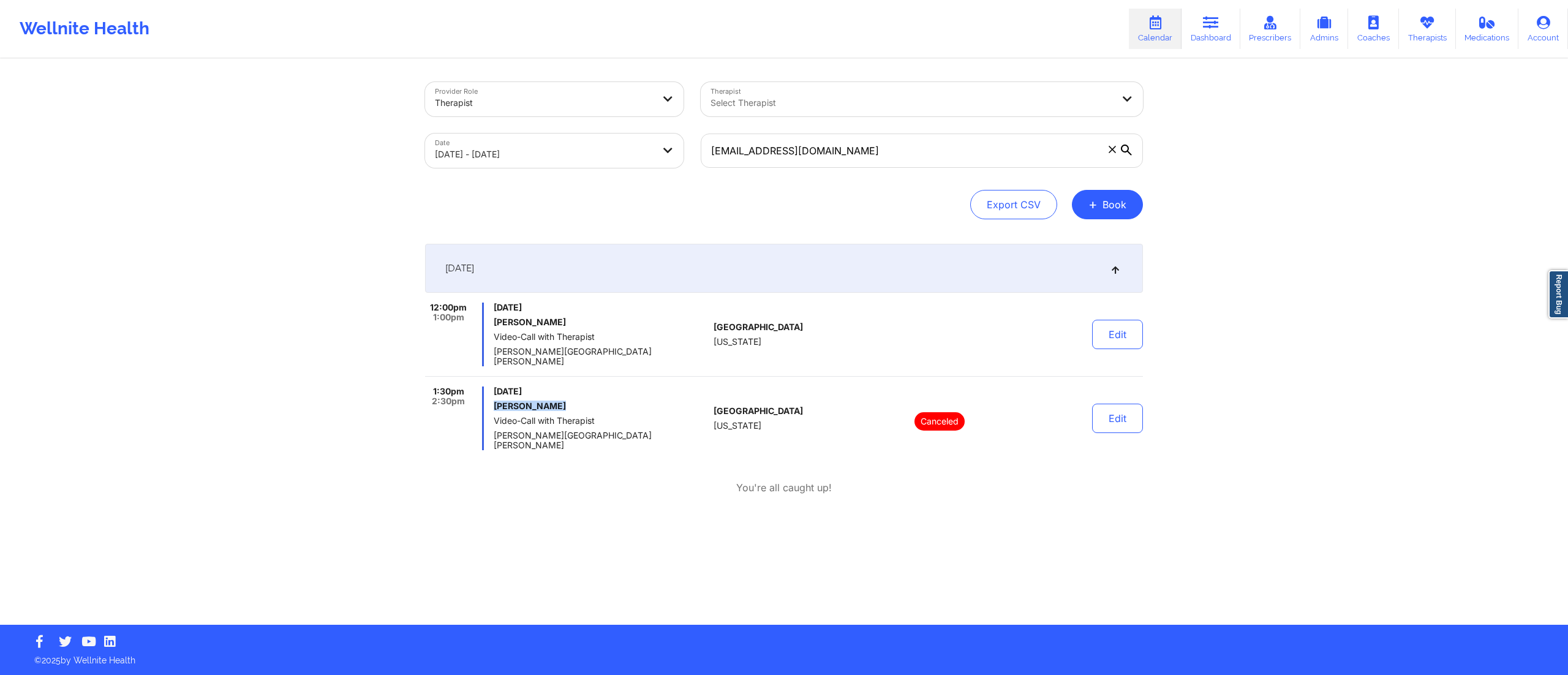
drag, startPoint x: 488, startPoint y: 390, endPoint x: 564, endPoint y: 397, distance: 76.3
click at [564, 397] on div "1:30pm 2:30pm Thursday, October 9, 2025 Lauren Campos Video-Call with Therapist…" at bounding box center [566, 418] width 283 height 64
copy h6 "Lauren Campos"
click at [959, 272] on div "[DATE]" at bounding box center [784, 268] width 717 height 49
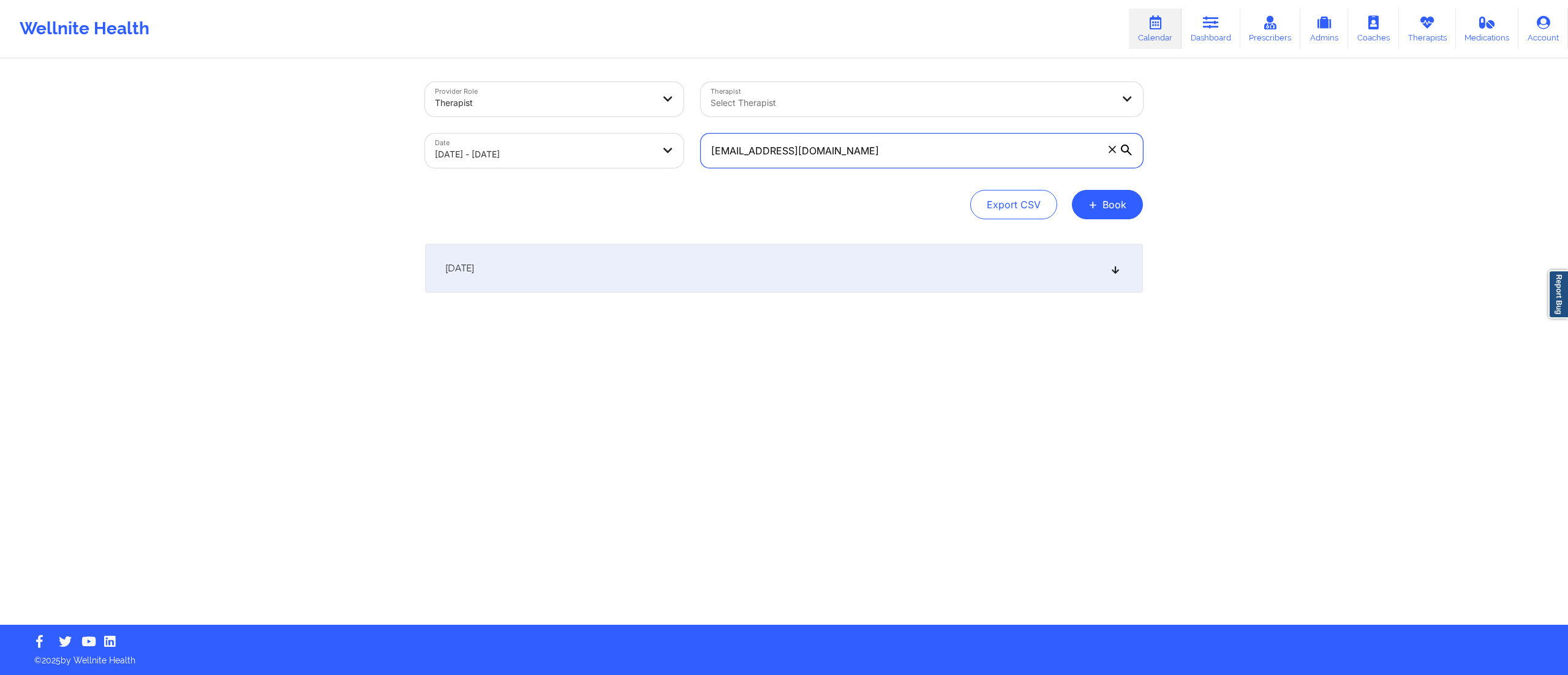
drag, startPoint x: 850, startPoint y: 139, endPoint x: 605, endPoint y: 156, distance: 245.6
click at [604, 156] on div "Provider Role Therapist Therapist Select Therapist Date 10/09/2025 - 10/09/2025…" at bounding box center [784, 125] width 735 height 103
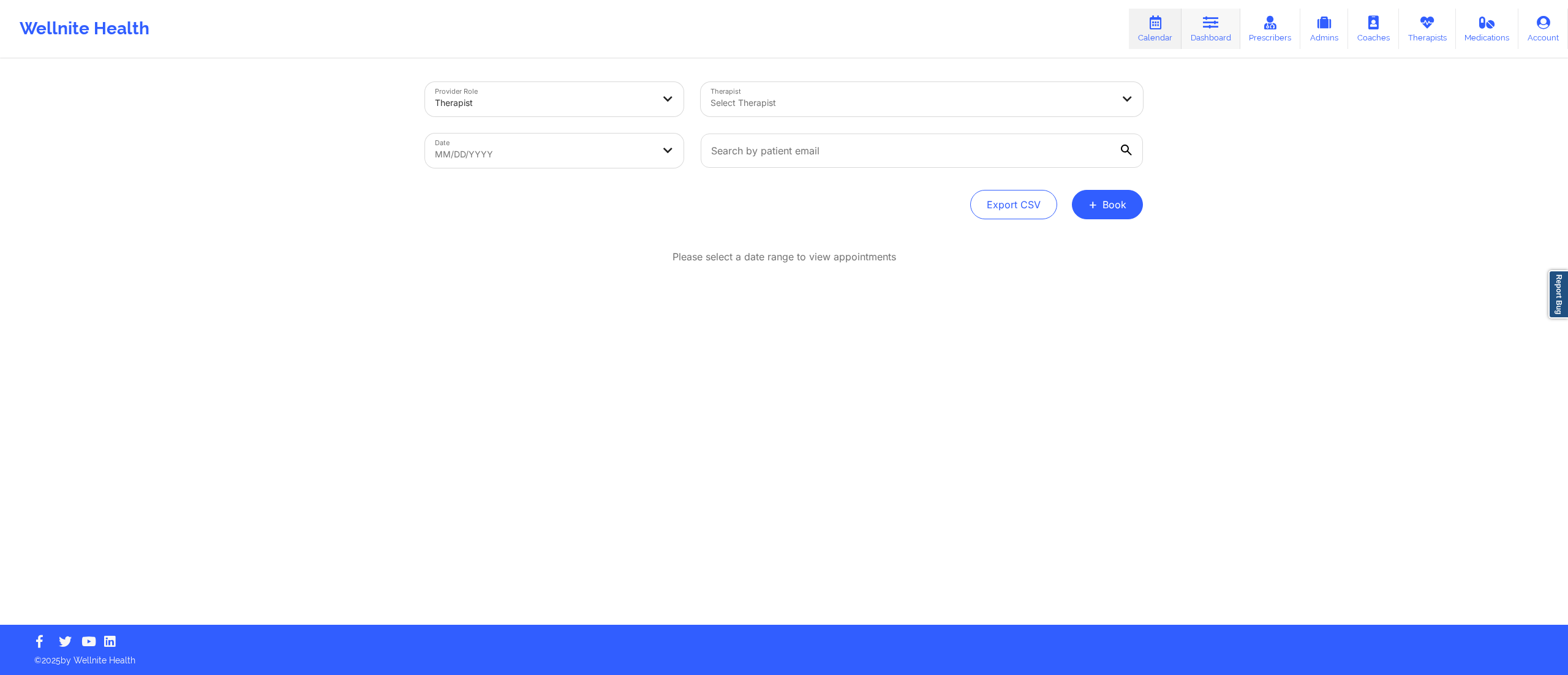
click at [1226, 31] on link "Dashboard" at bounding box center [1210, 29] width 59 height 41
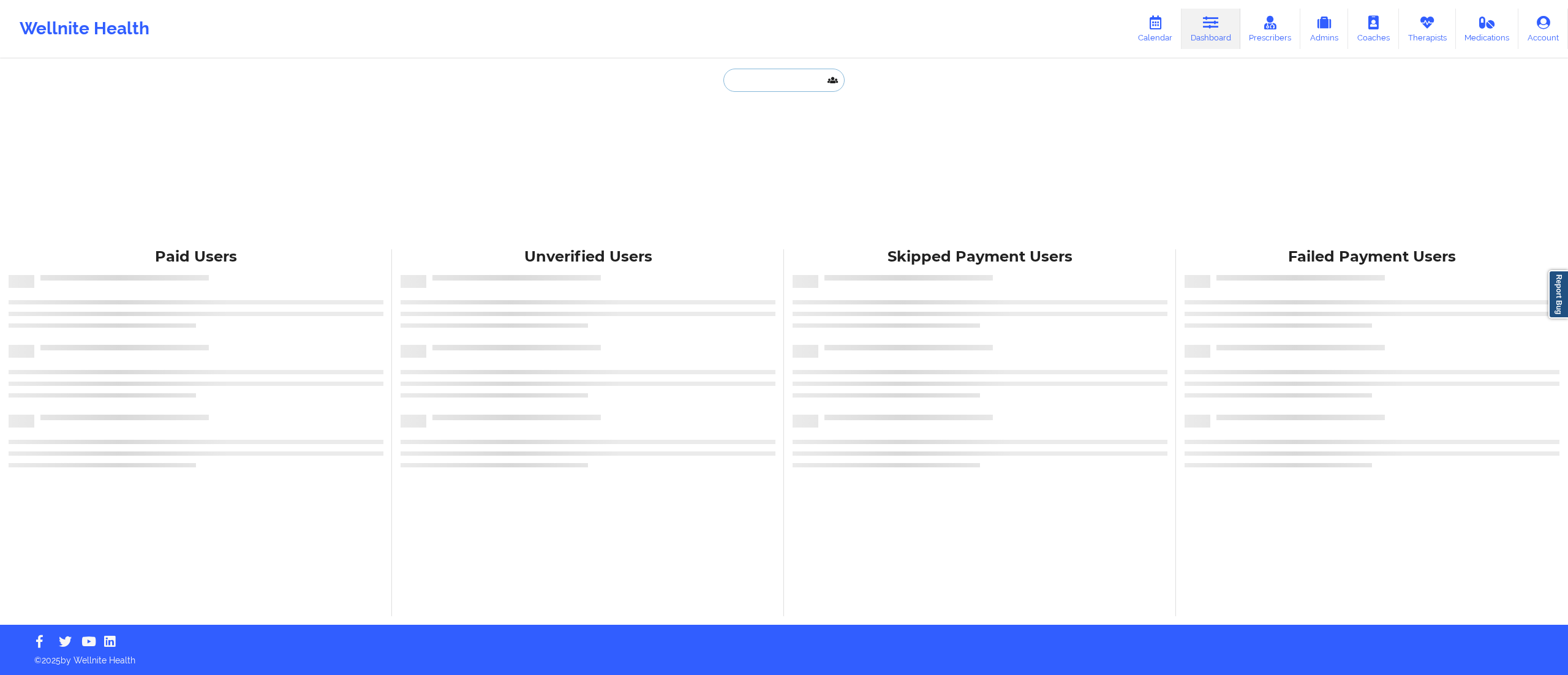
click at [753, 77] on input "text" at bounding box center [784, 80] width 122 height 23
paste input "(305) 582-7725"
type input "(305) 582-7725"
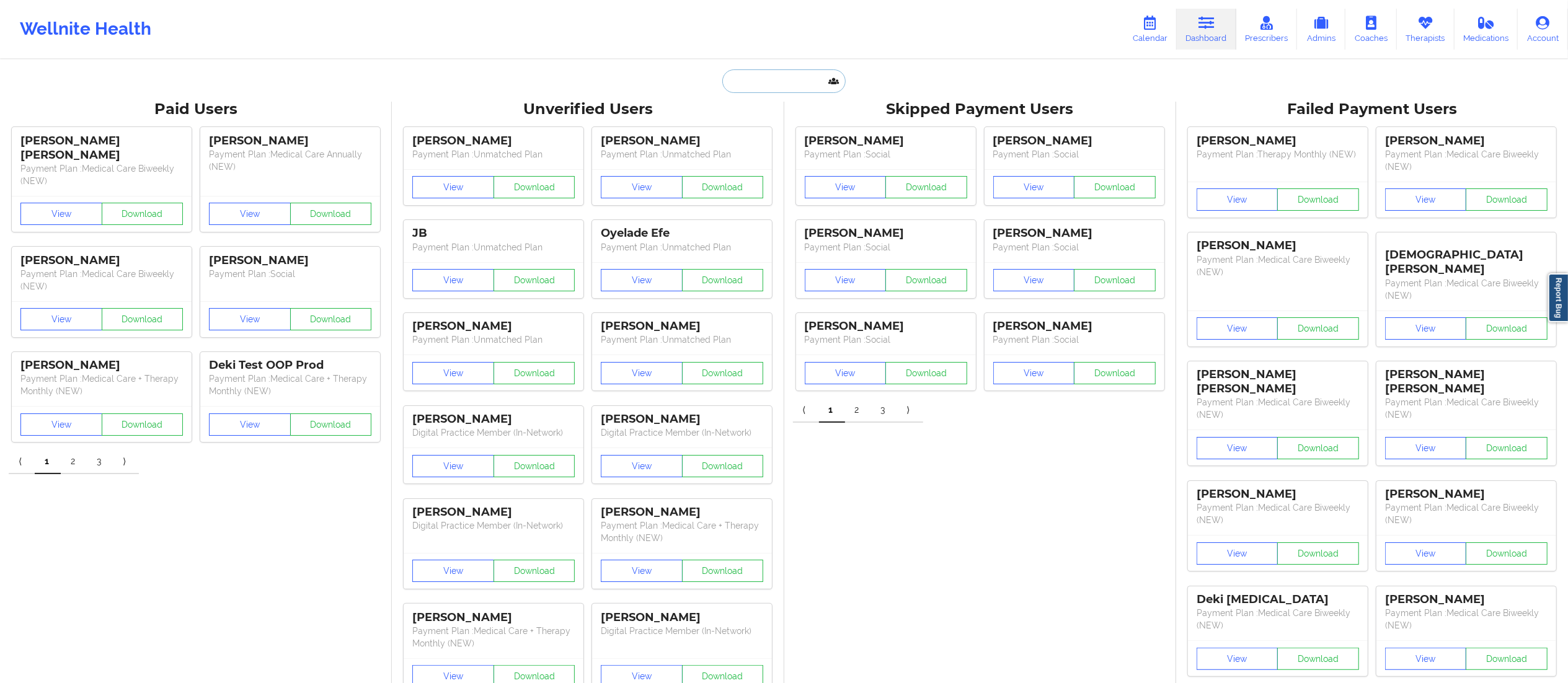
paste input "prmleon917@gmail.com"
type input "prmleon917@gmail.com"
click at [775, 137] on div "MARLENE LEON RODRIGUEZ - prmleon917@gmail.com" at bounding box center [815, 136] width 166 height 23
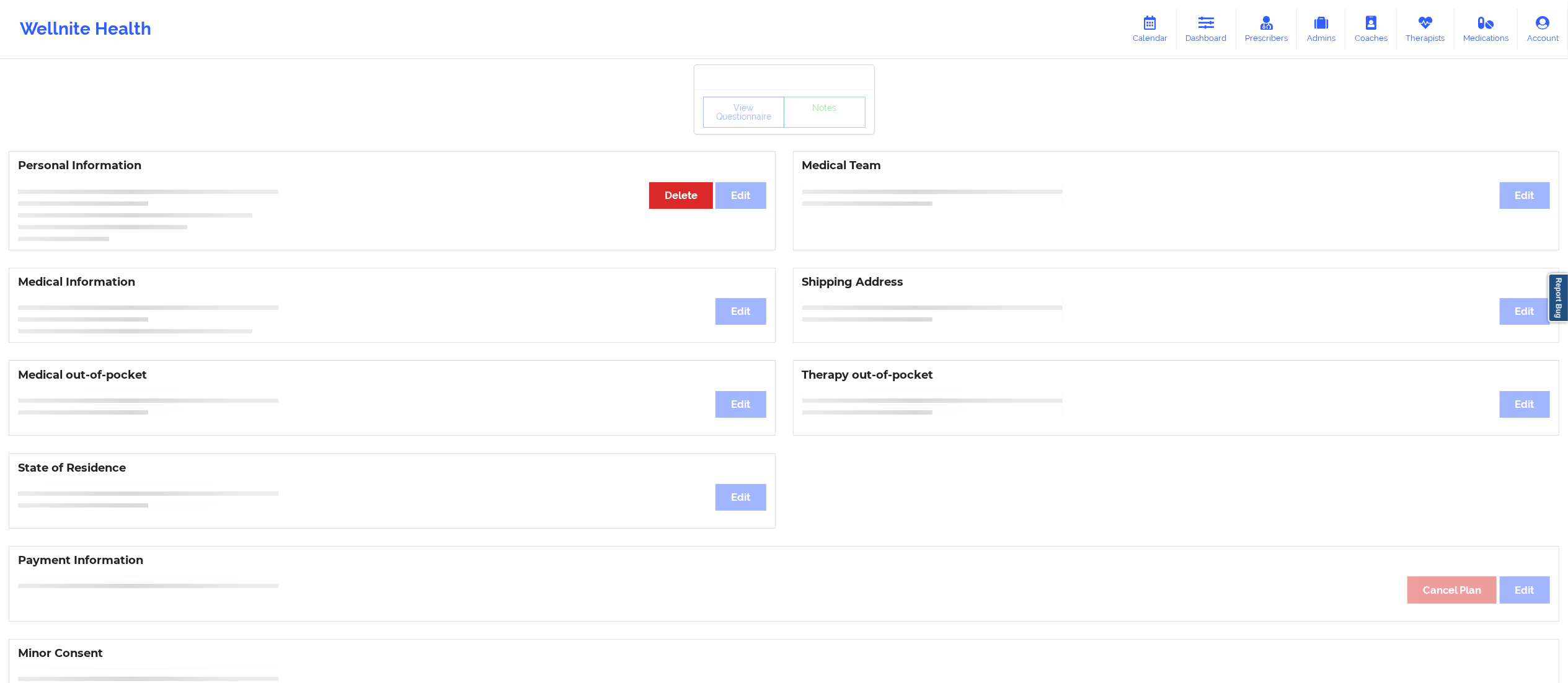
click at [811, 123] on div "View Questionnaire Notes" at bounding box center [784, 112] width 163 height 31
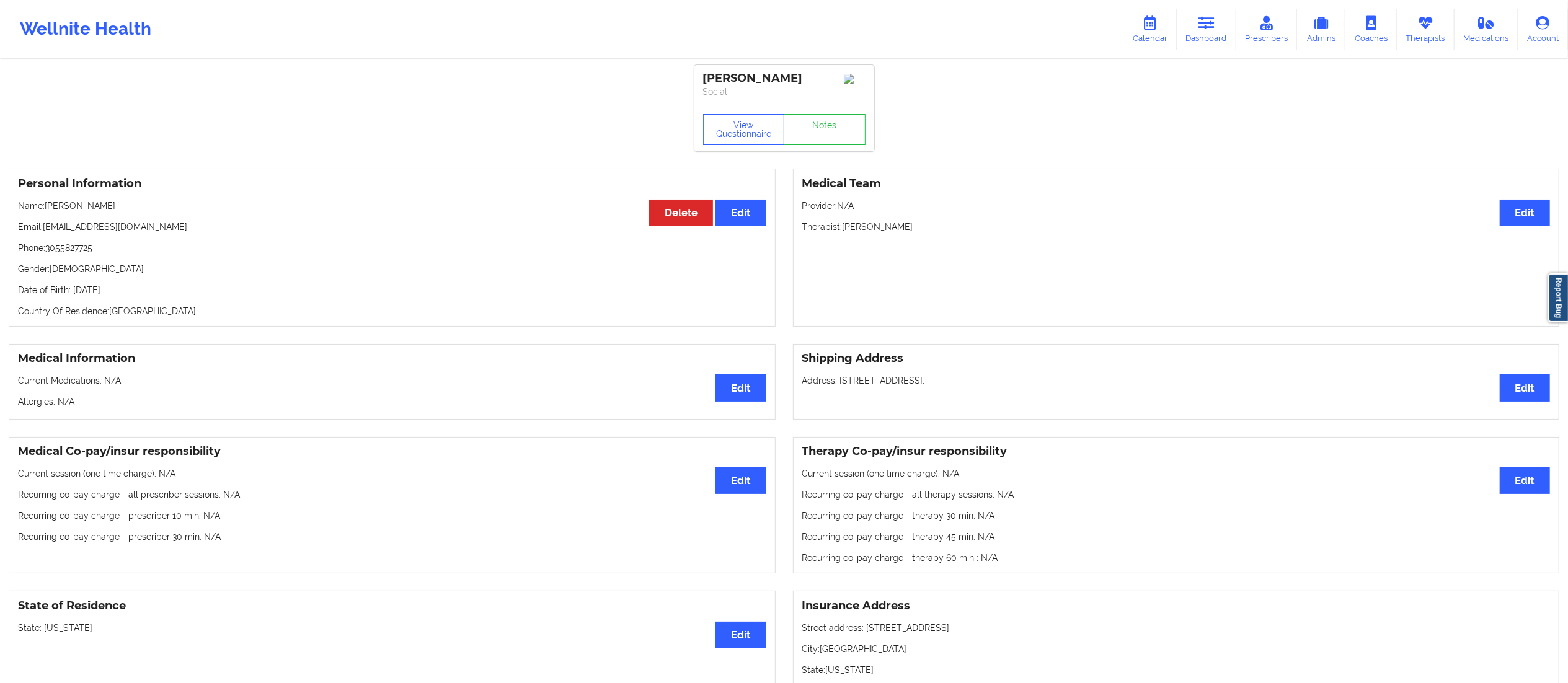
click at [811, 123] on div "View Questionnaire Notes" at bounding box center [784, 129] width 180 height 45
click at [811, 120] on div "View Questionnaire Notes" at bounding box center [784, 129] width 180 height 45
click at [818, 145] on link "Notes" at bounding box center [824, 129] width 82 height 31
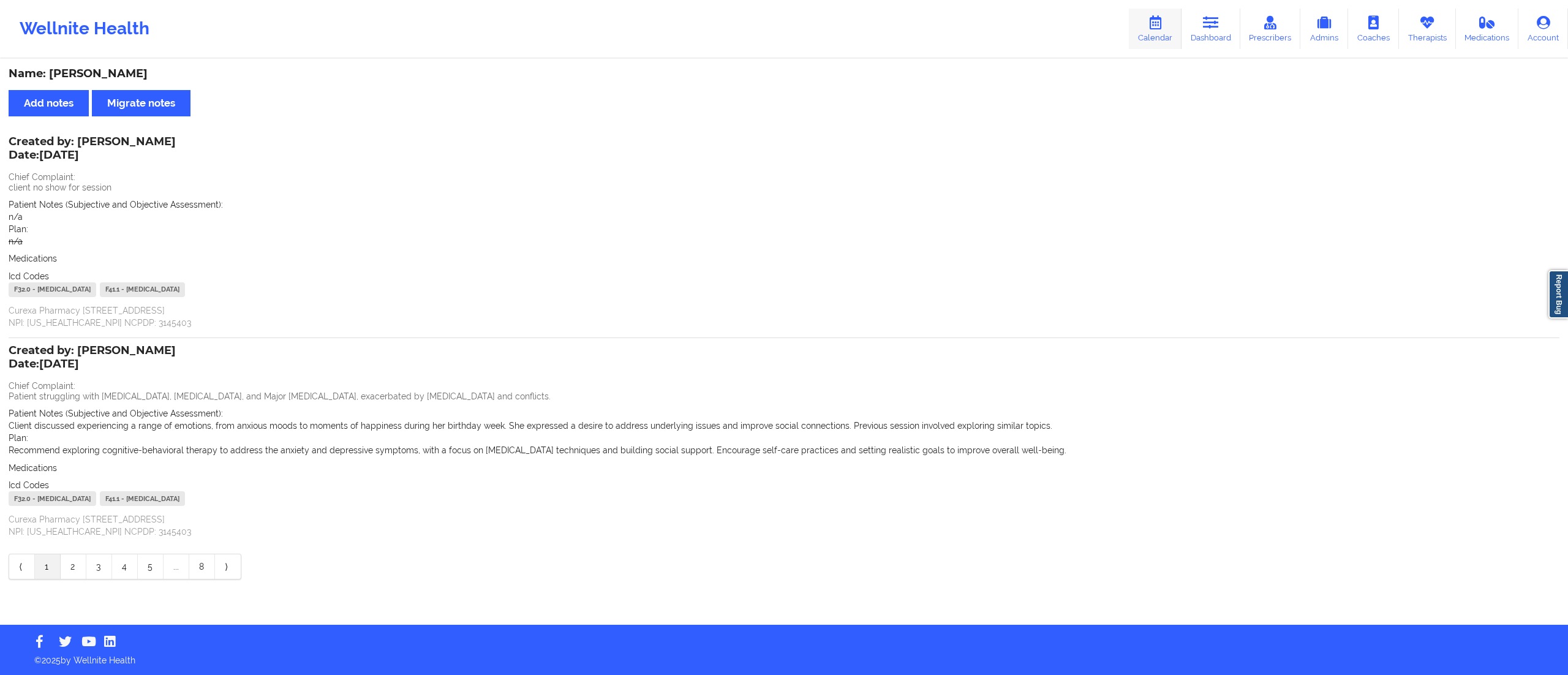
click at [1167, 29] on link "Calendar" at bounding box center [1154, 29] width 52 height 41
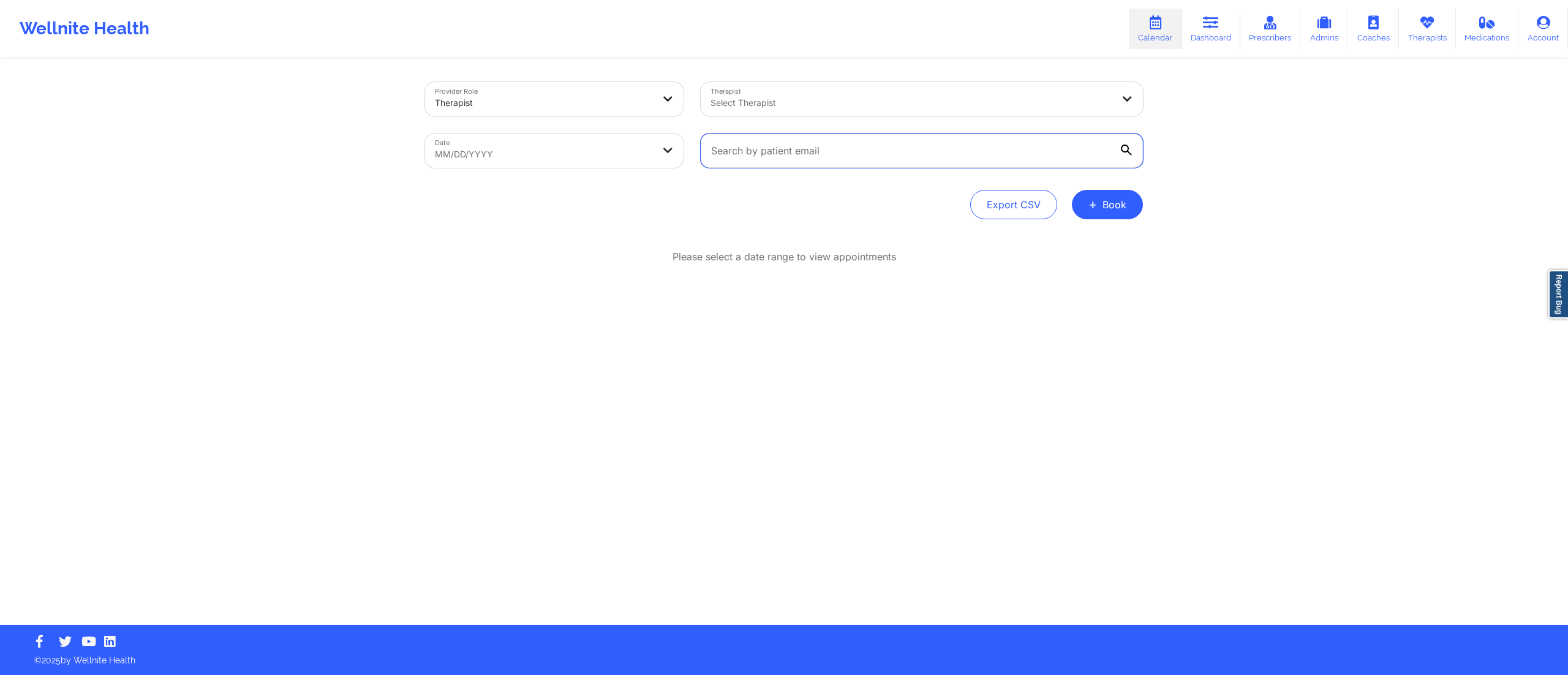
click at [788, 147] on input "text" at bounding box center [922, 150] width 442 height 35
paste input "[EMAIL_ADDRESS][DOMAIN_NAME]"
type input "[EMAIL_ADDRESS][DOMAIN_NAME]"
select select "2025-8"
select select "2025-9"
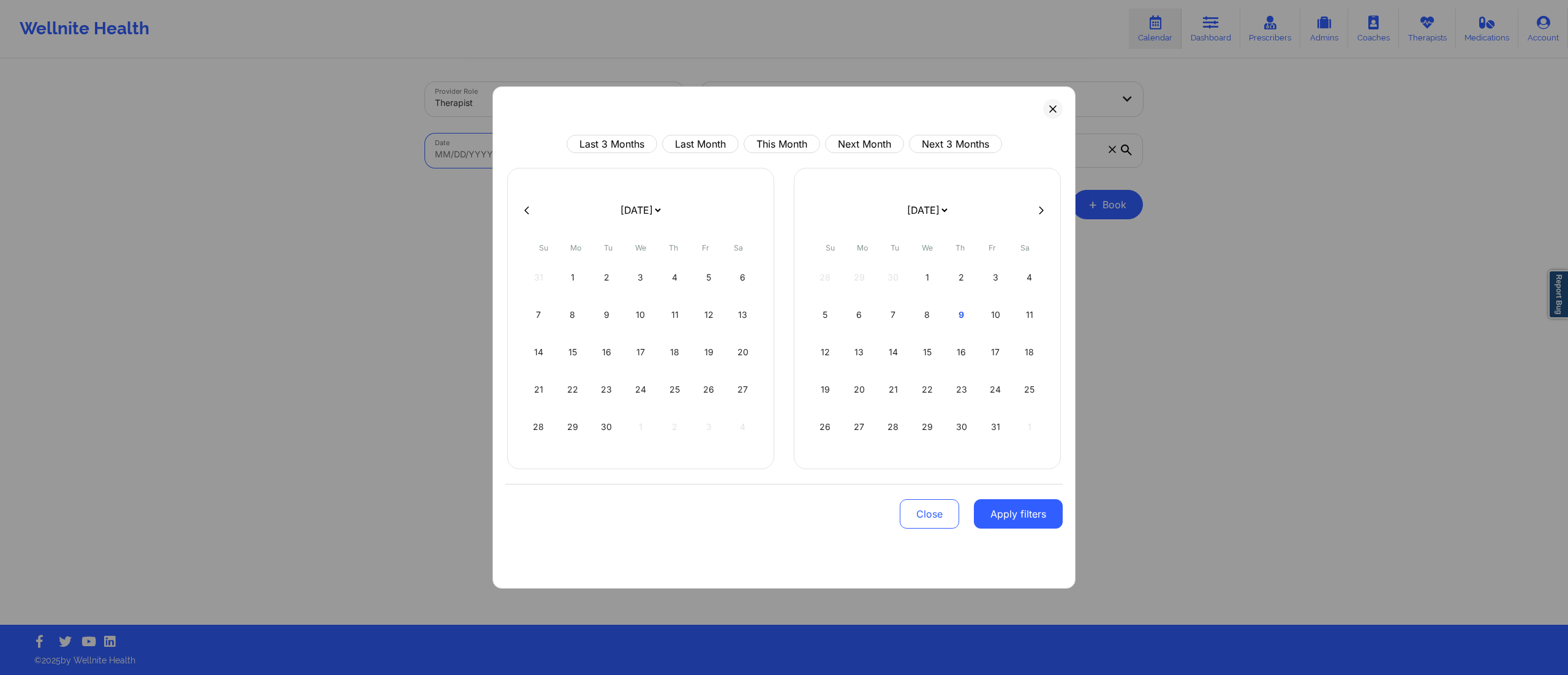
click at [622, 155] on body "Wellnite Health Calendar Dashboard Prescribers Admins Coaches Therapists Medica…" at bounding box center [784, 338] width 1568 height 675
click at [951, 310] on div "9" at bounding box center [961, 314] width 31 height 35
select select "2025-9"
select select "2025-10"
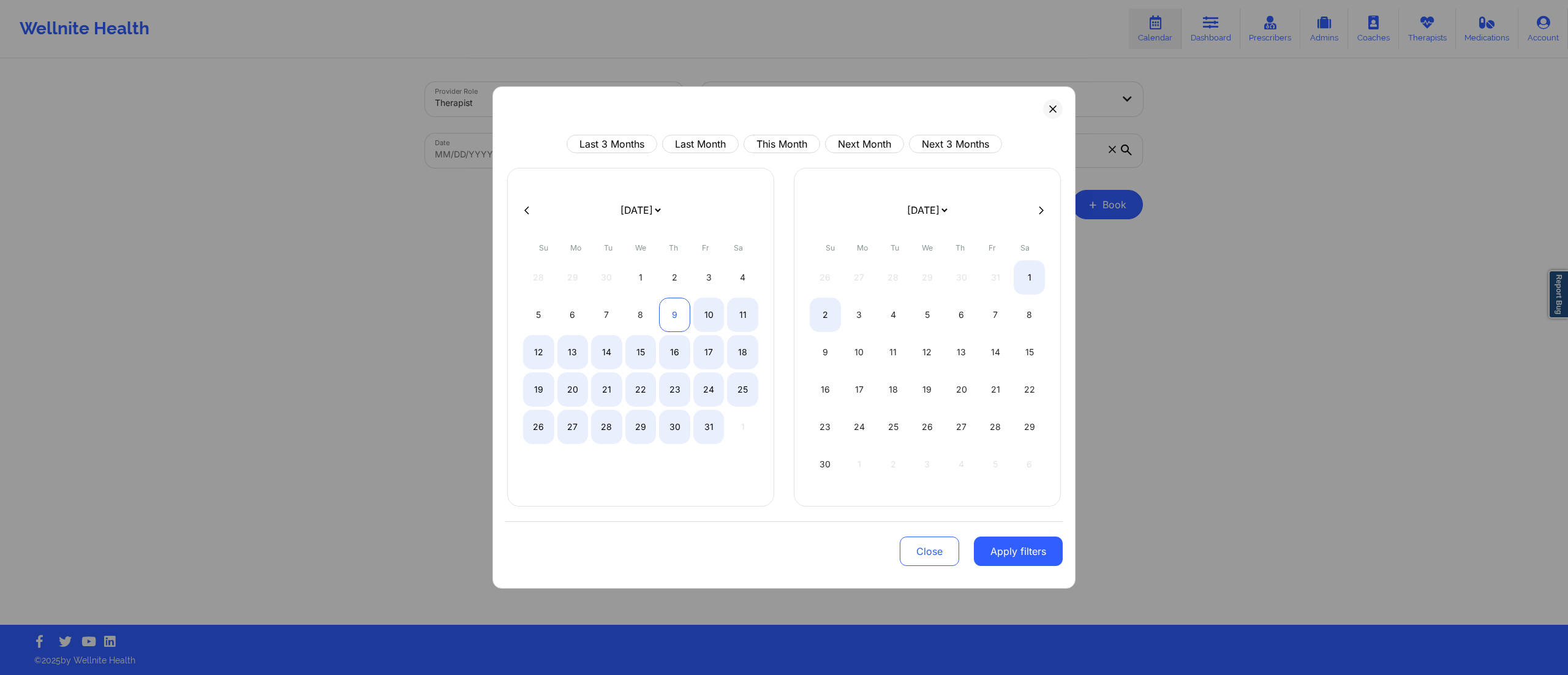
select select "2025-9"
select select "2025-10"
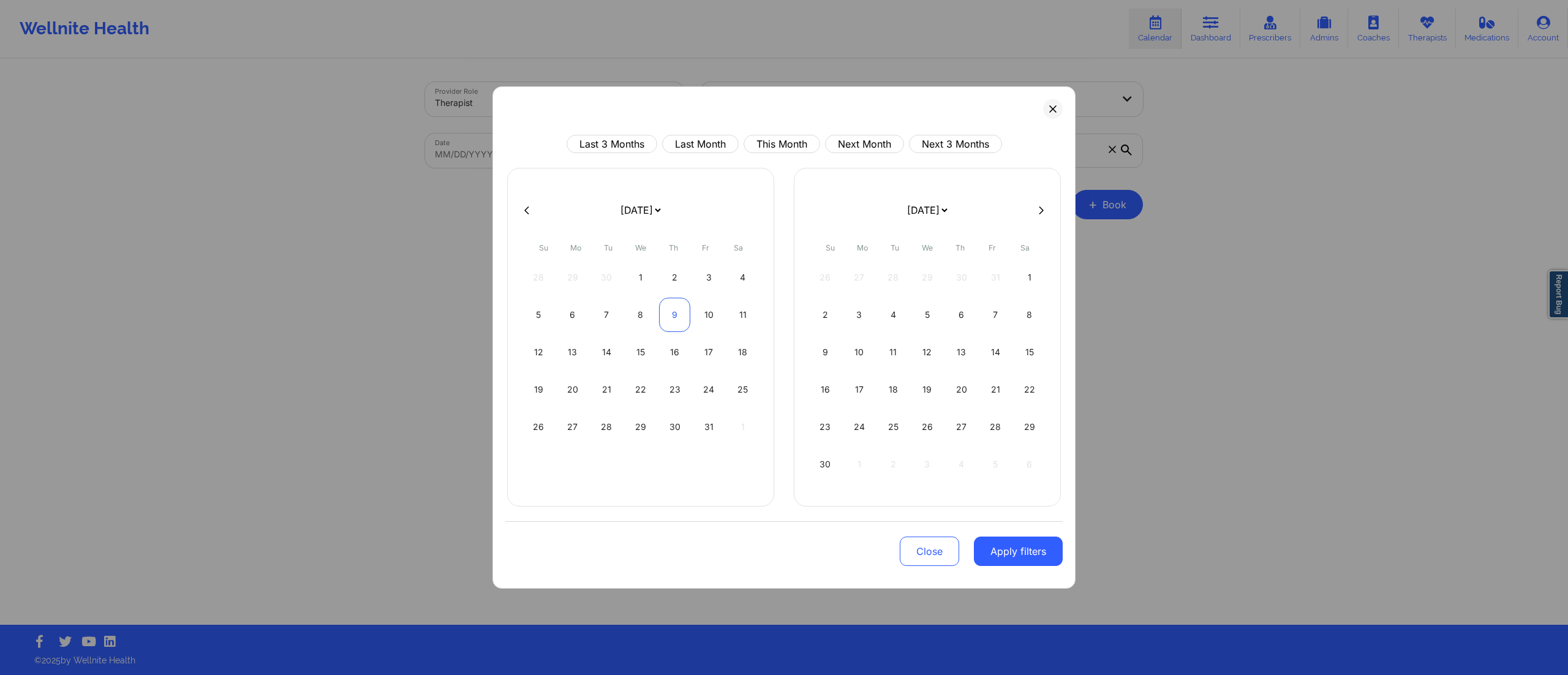
click at [672, 315] on div "9" at bounding box center [674, 314] width 31 height 35
select select "2025-9"
select select "2025-10"
click at [1034, 560] on button "Apply filters" at bounding box center [1018, 551] width 89 height 29
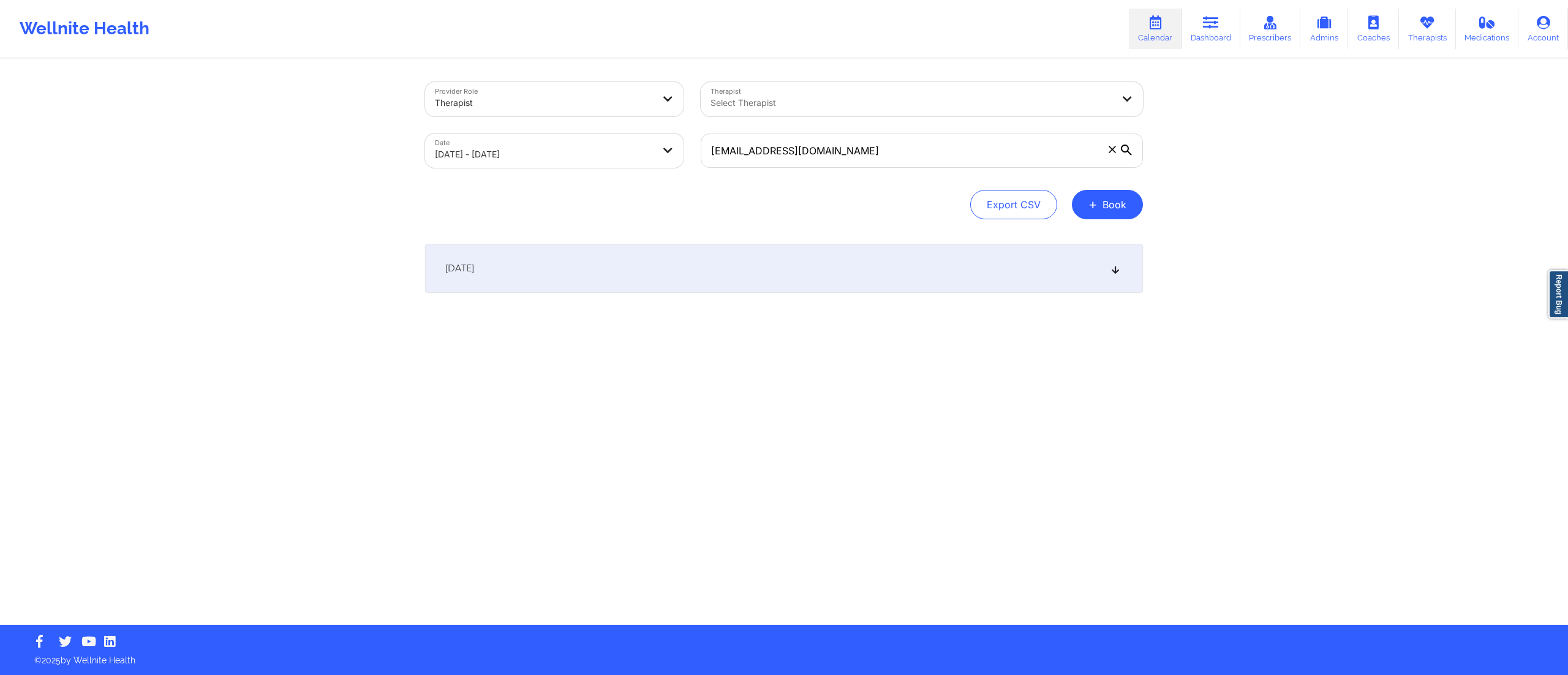
click at [730, 266] on div "[DATE]" at bounding box center [784, 268] width 717 height 49
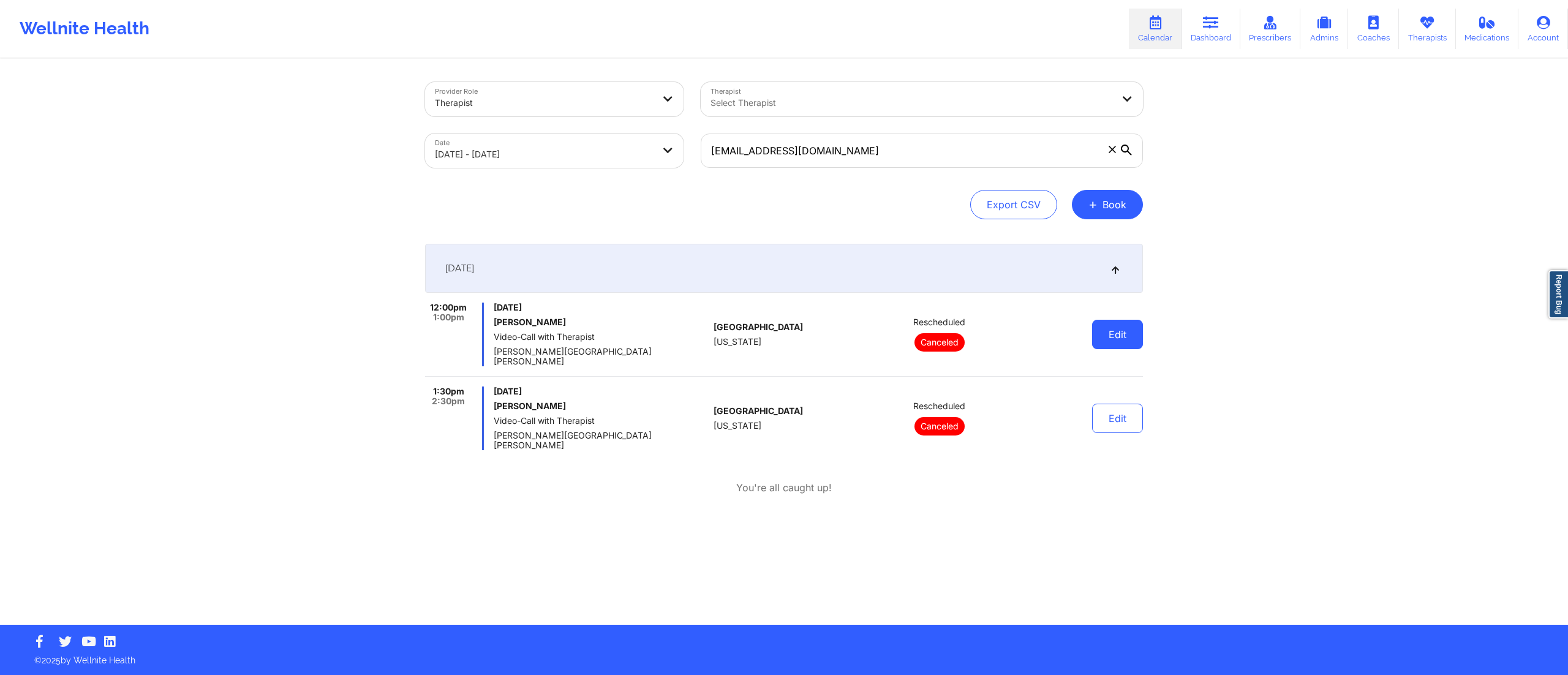
click at [1118, 325] on button "Edit" at bounding box center [1117, 334] width 51 height 29
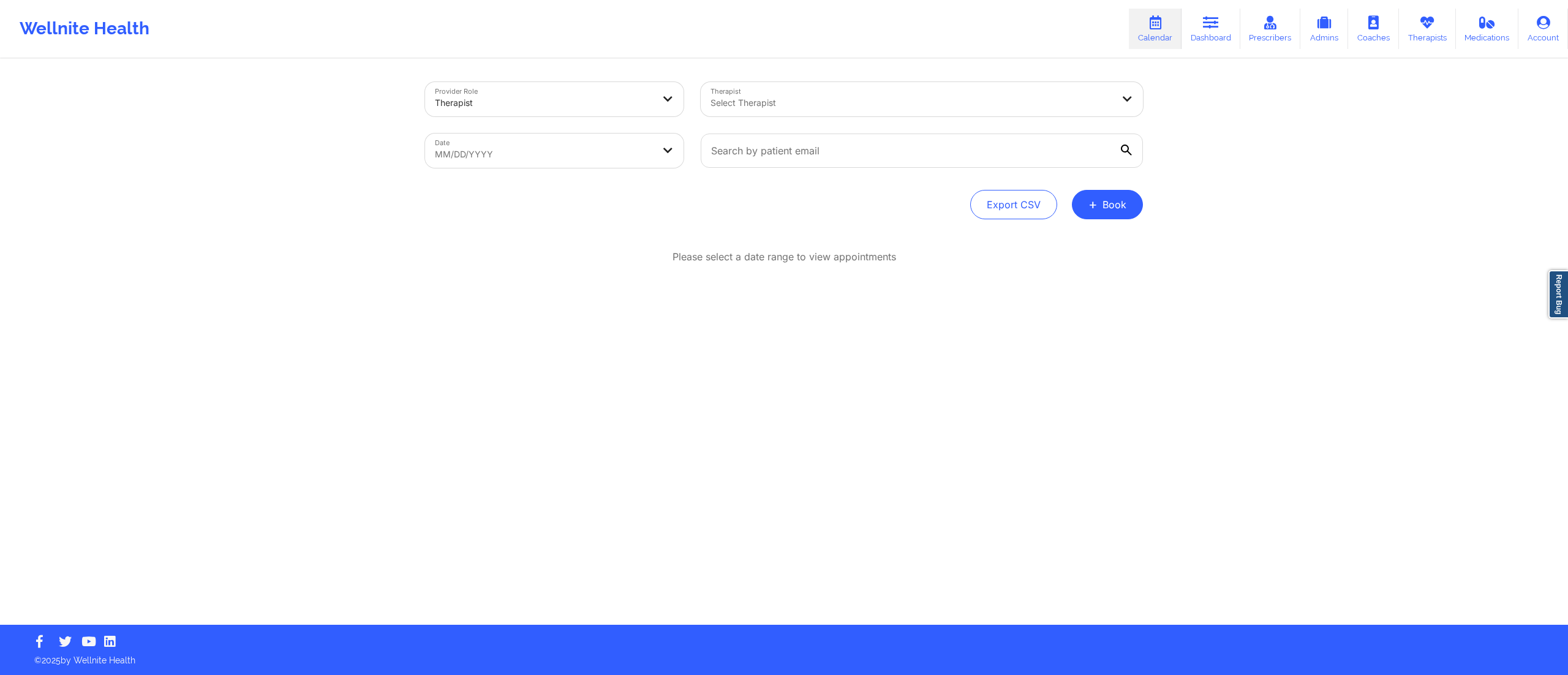
click at [539, 155] on body "Wellnite Health Calendar Dashboard Prescribers Admins Coaches Therapists Medica…" at bounding box center [784, 338] width 1568 height 675
select select "2025-8"
select select "2025-9"
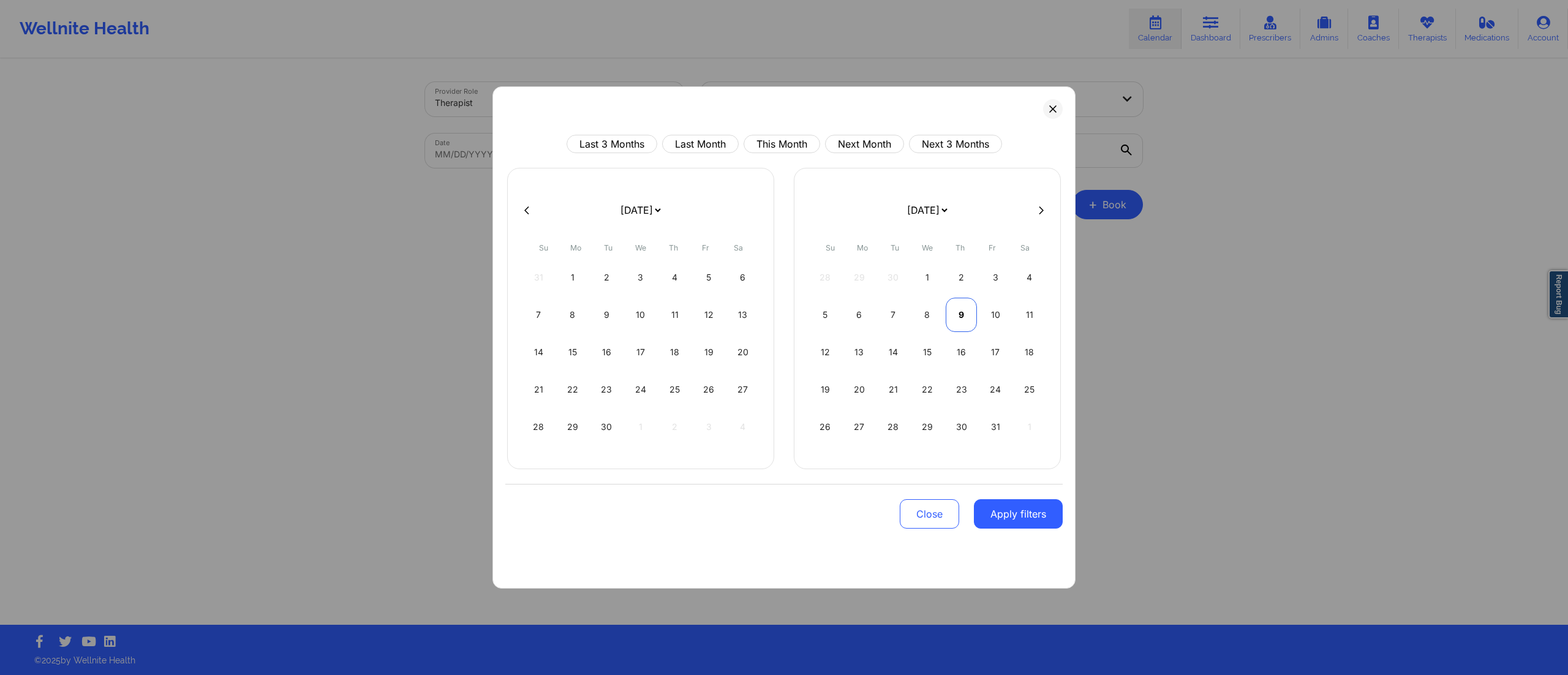
click at [950, 313] on div "9" at bounding box center [961, 314] width 31 height 35
select select "2025-9"
select select "2025-10"
select select "2025-9"
select select "2025-10"
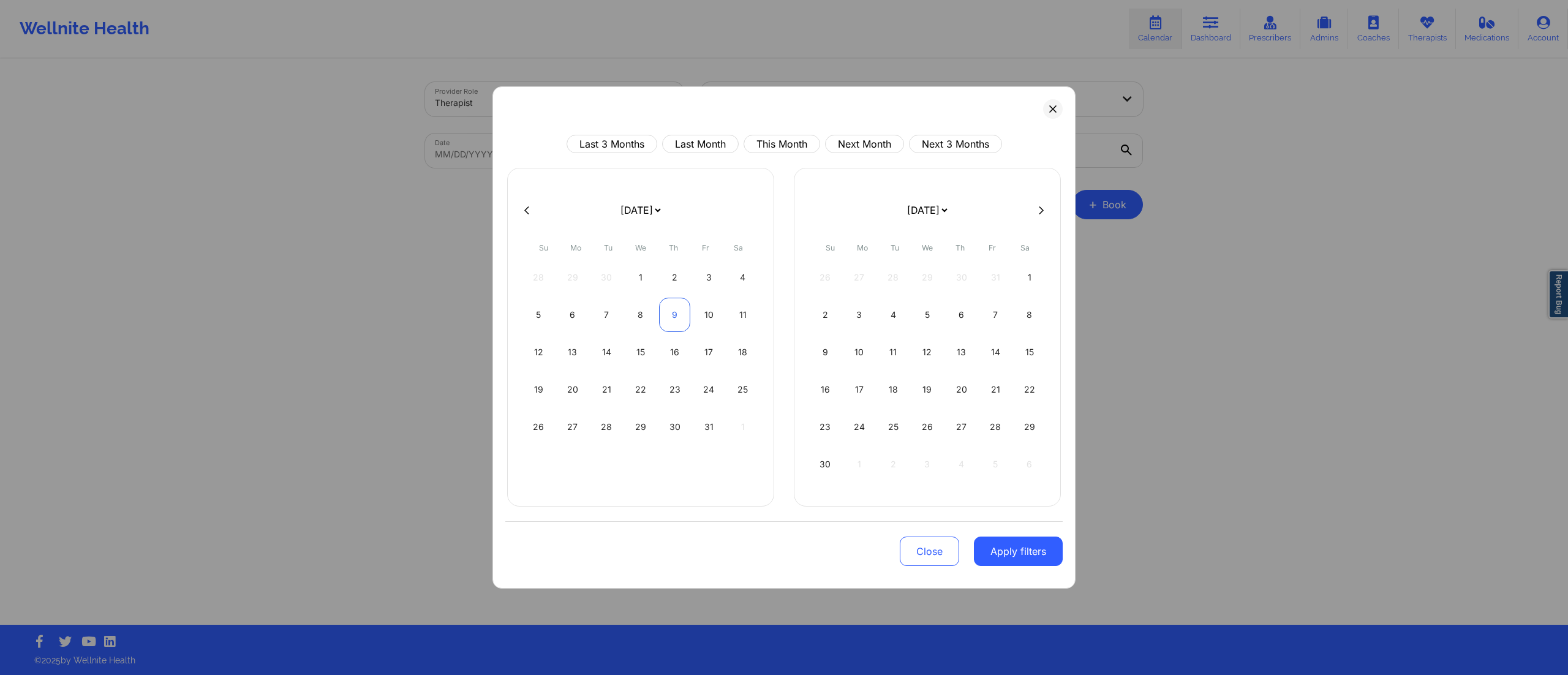
click at [666, 315] on div "9" at bounding box center [674, 314] width 31 height 35
select select "2025-9"
select select "2025-10"
click at [1013, 560] on button "Apply filters" at bounding box center [1018, 551] width 89 height 29
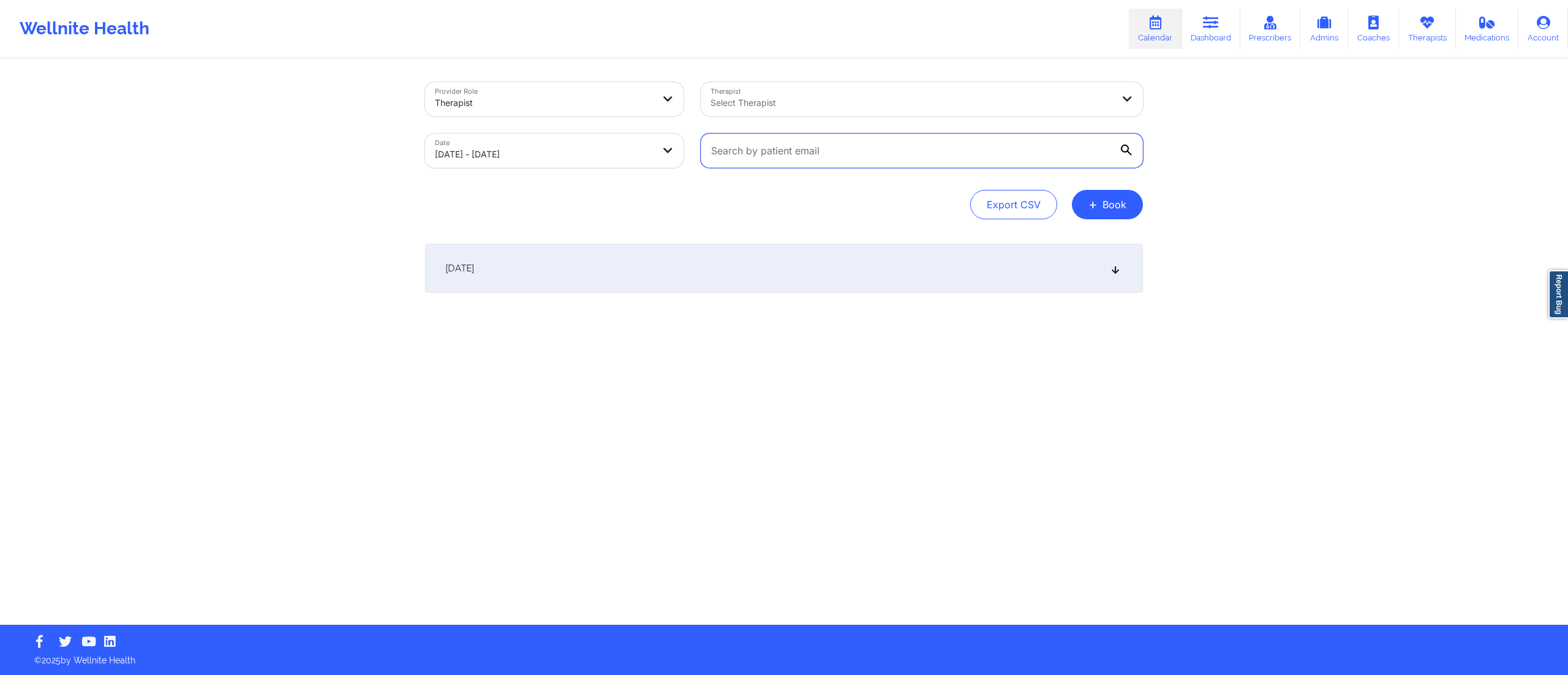
click at [860, 149] on input "text" at bounding box center [922, 150] width 442 height 35
paste input "lcampos2805@gmail.com"
type input "lcampos2805@gmail.com"
click at [814, 283] on div "[DATE]" at bounding box center [784, 268] width 717 height 49
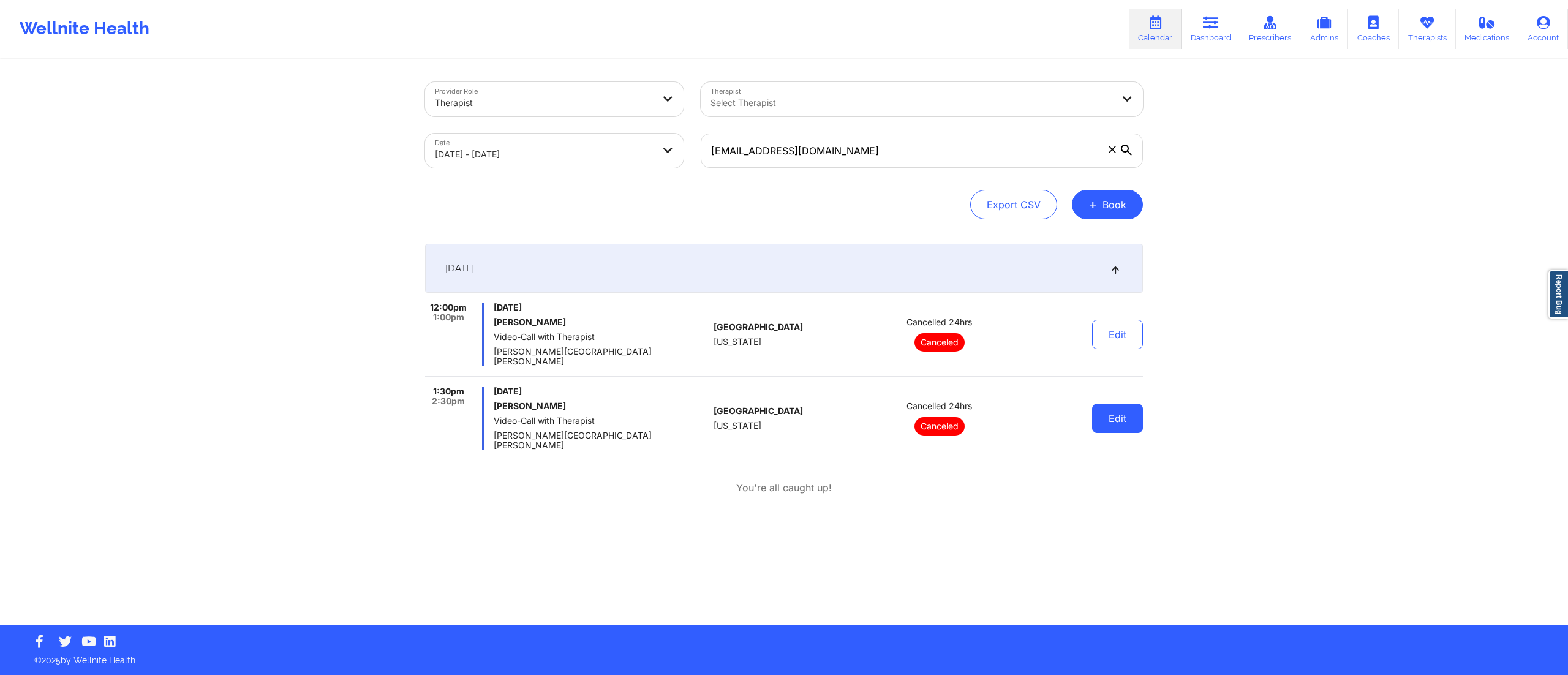
click at [1108, 406] on button "Edit" at bounding box center [1117, 418] width 51 height 29
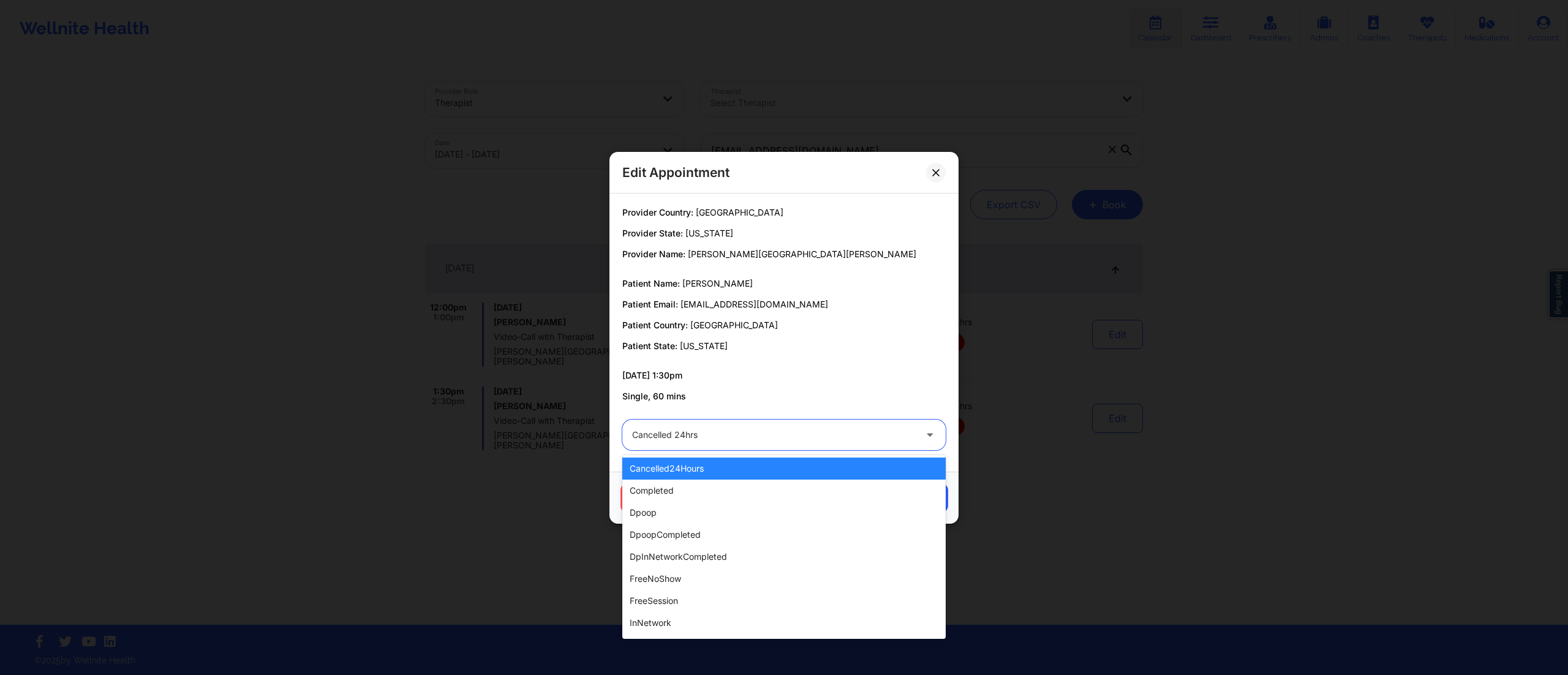
click at [719, 438] on div at bounding box center [773, 434] width 283 height 15
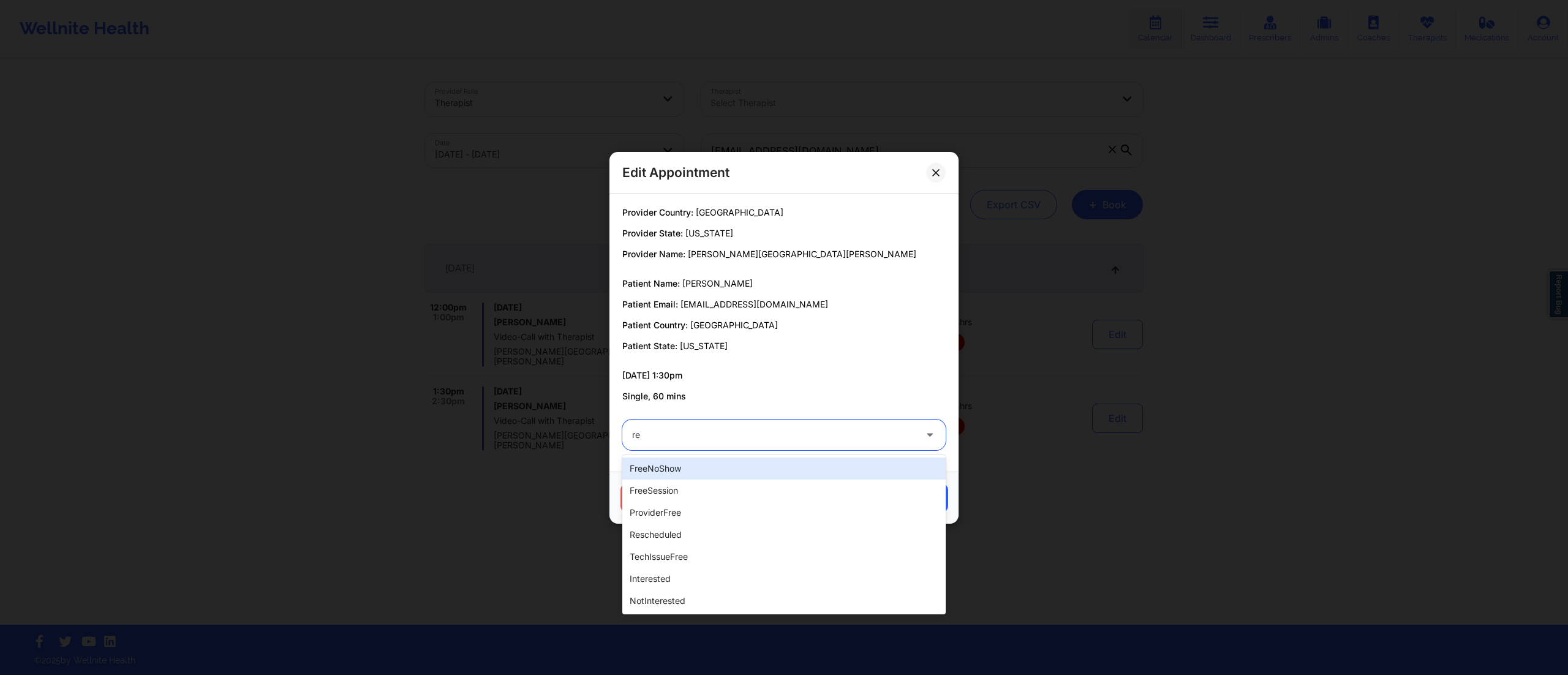
type input "res"
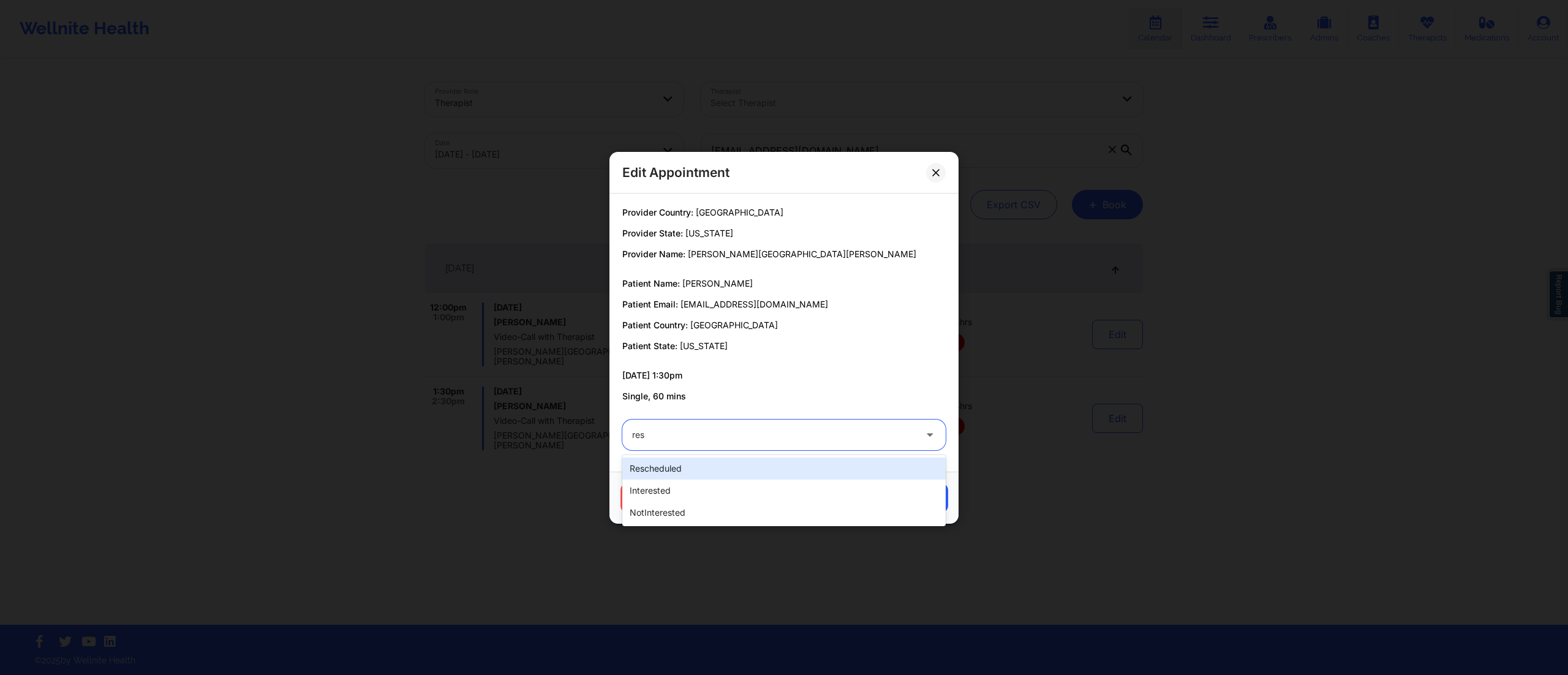
click at [691, 477] on div "rescheduled" at bounding box center [784, 468] width 323 height 22
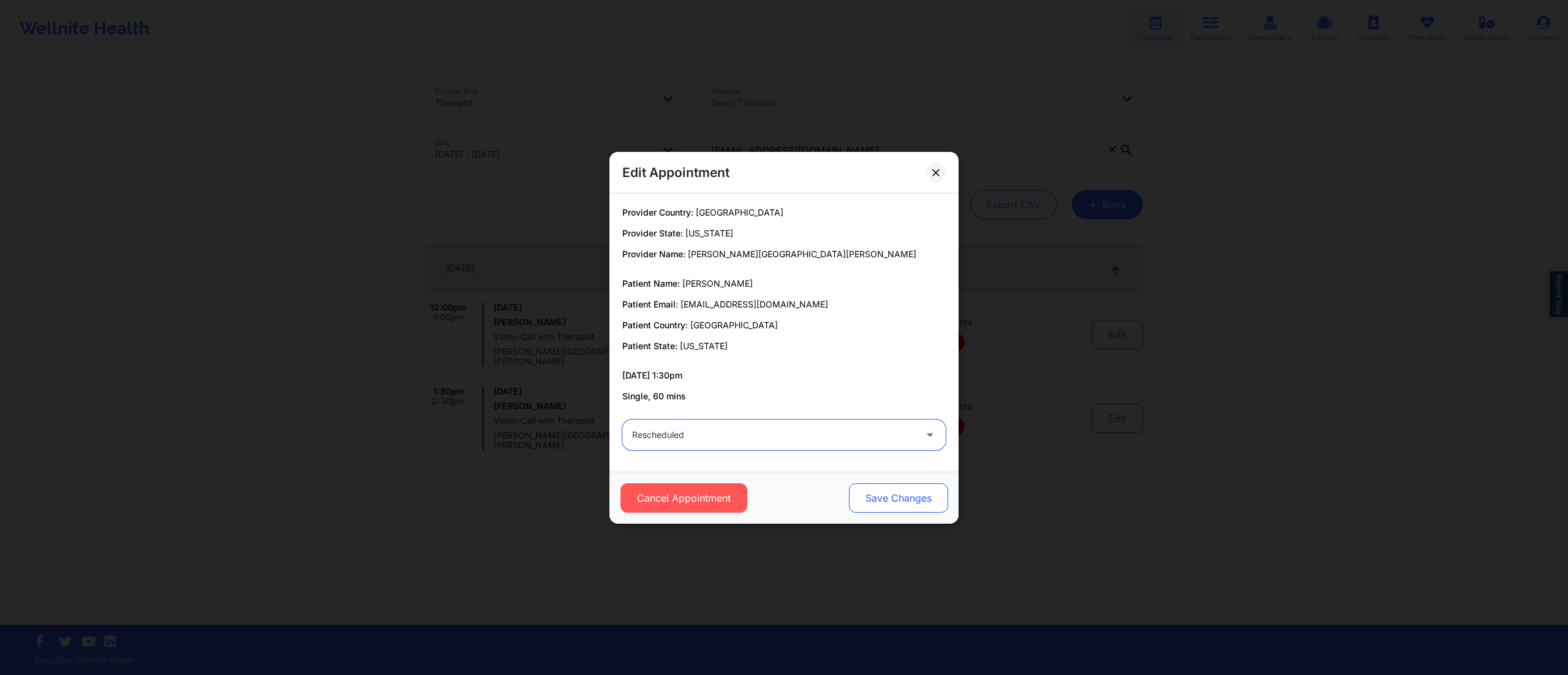
click at [888, 504] on button "Save Changes" at bounding box center [899, 497] width 99 height 29
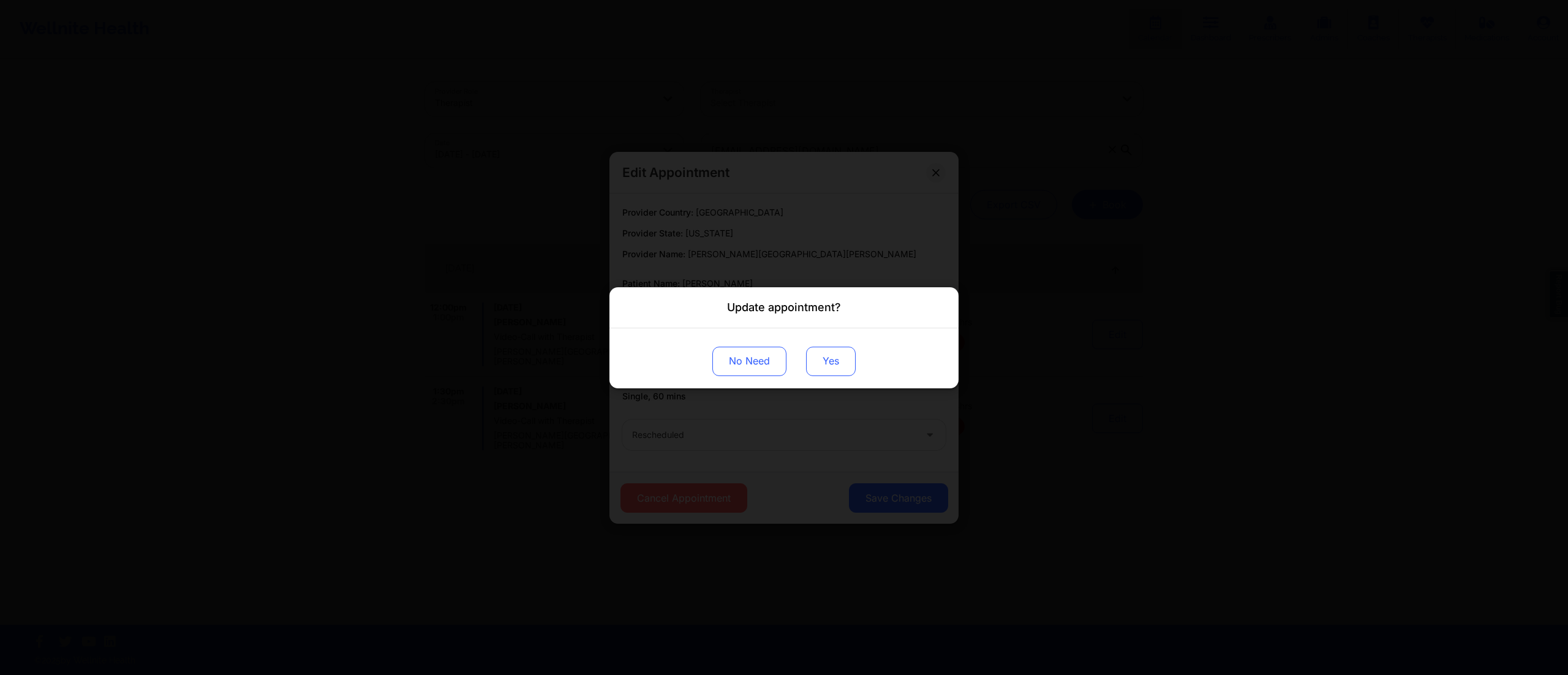
click at [814, 355] on button "Yes" at bounding box center [831, 361] width 50 height 29
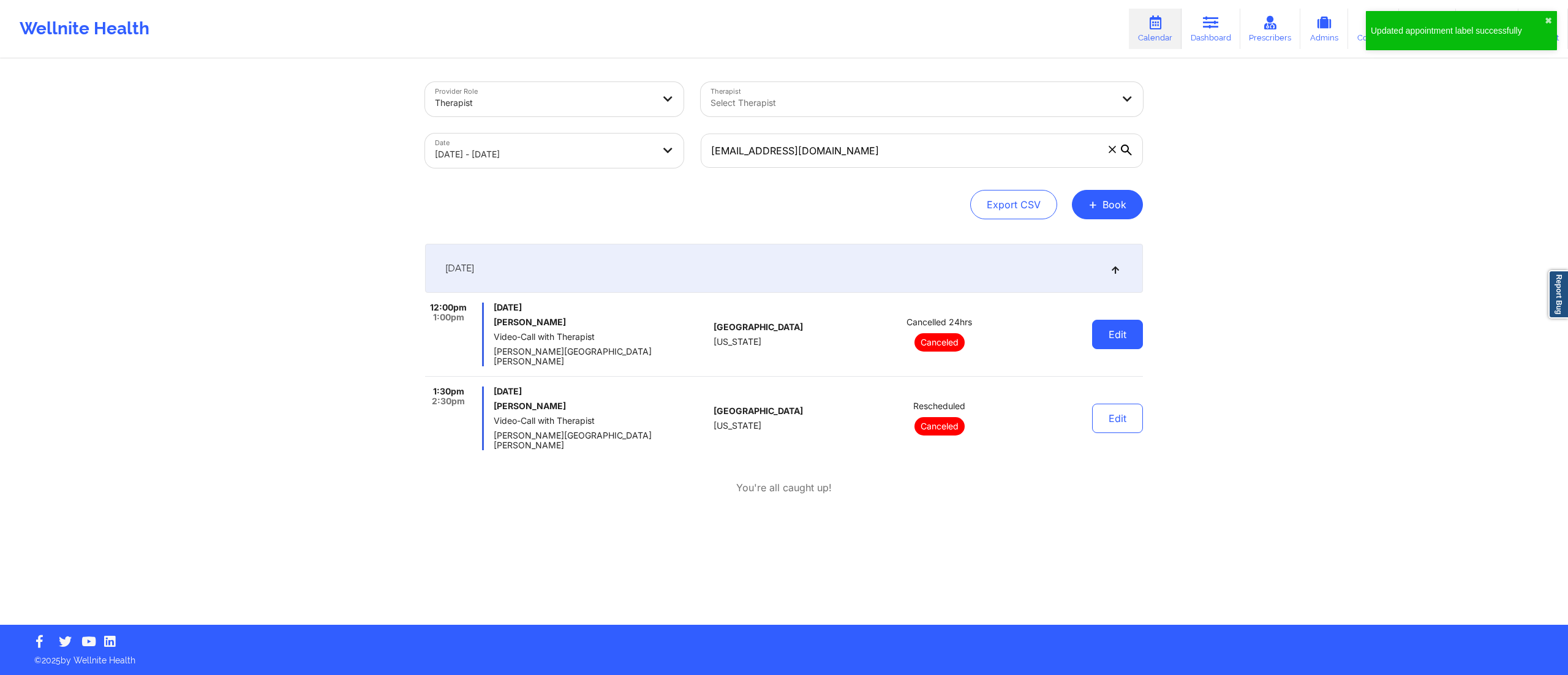
click at [1096, 332] on button "Edit" at bounding box center [1117, 334] width 51 height 29
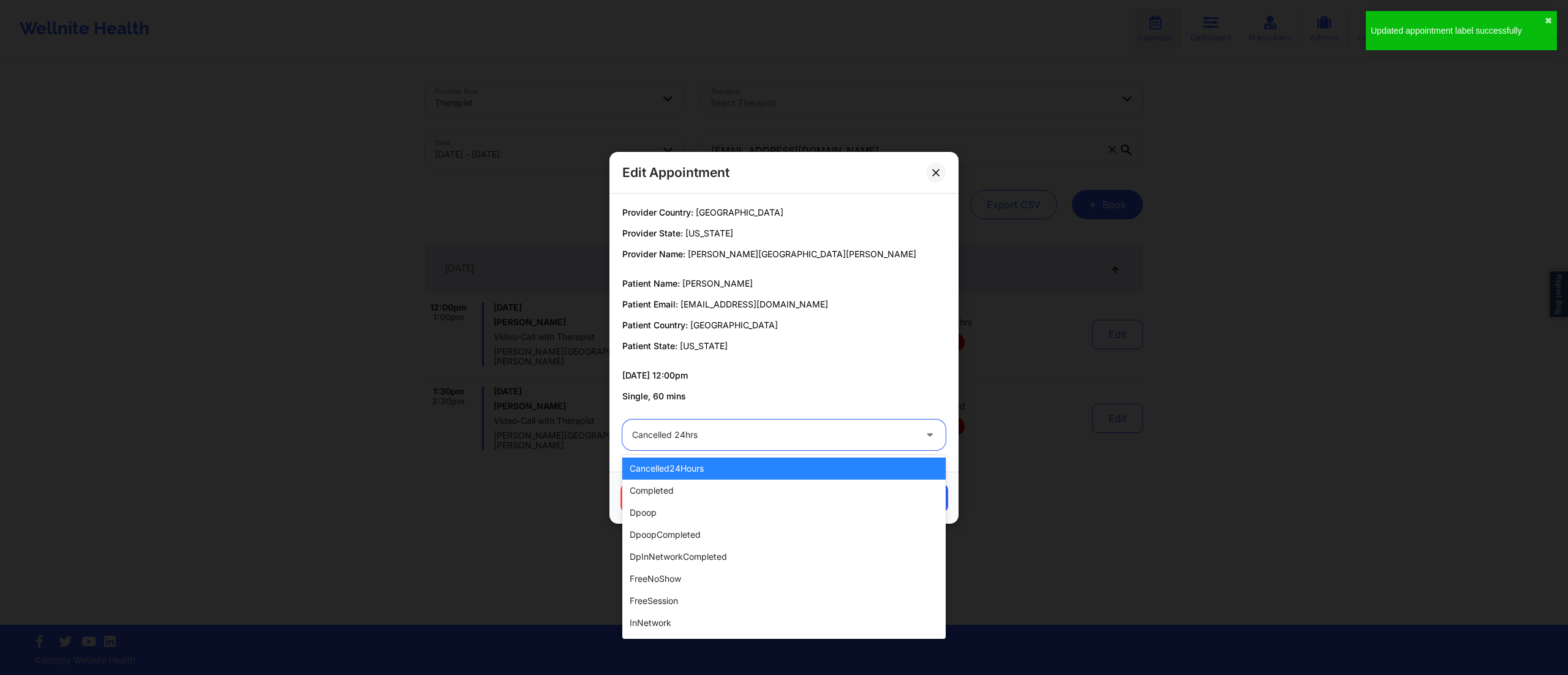
click at [701, 435] on div at bounding box center [773, 434] width 283 height 15
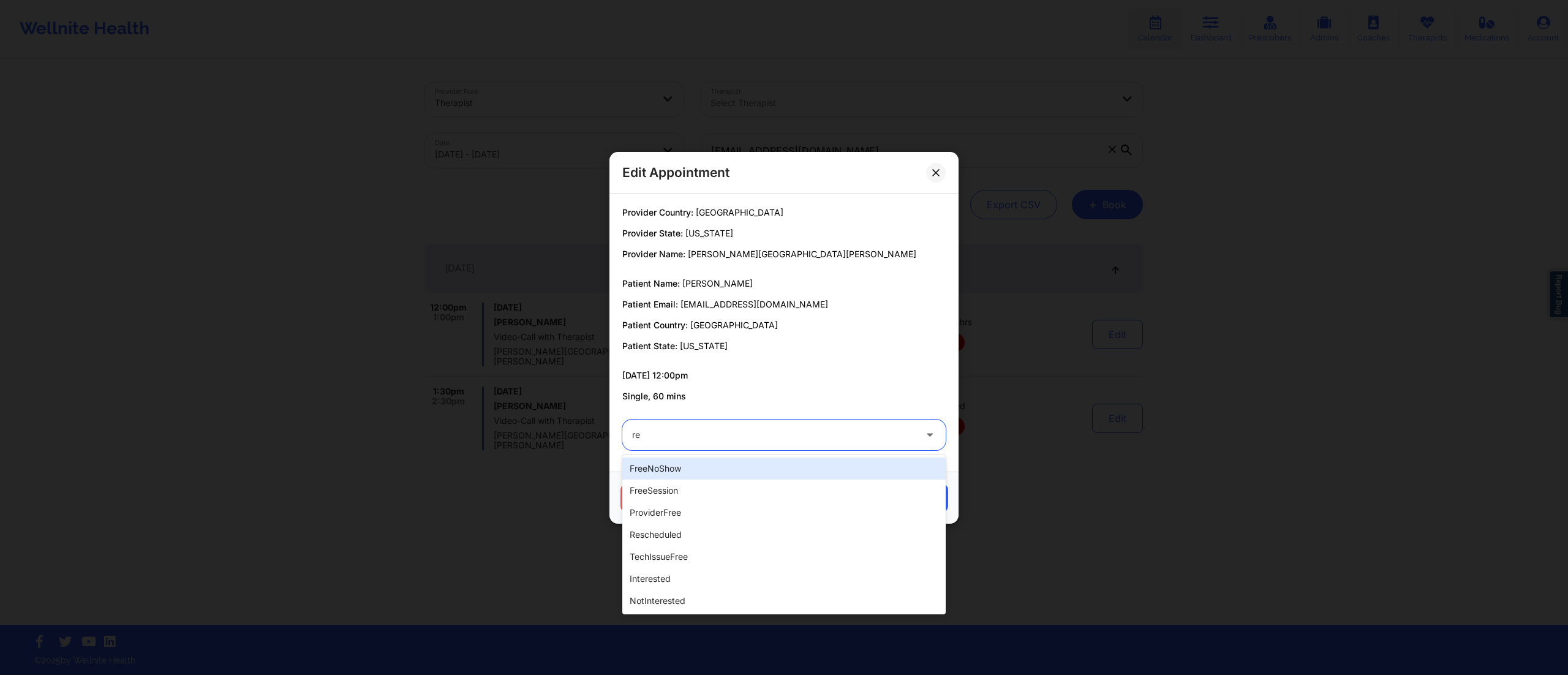
type input "res"
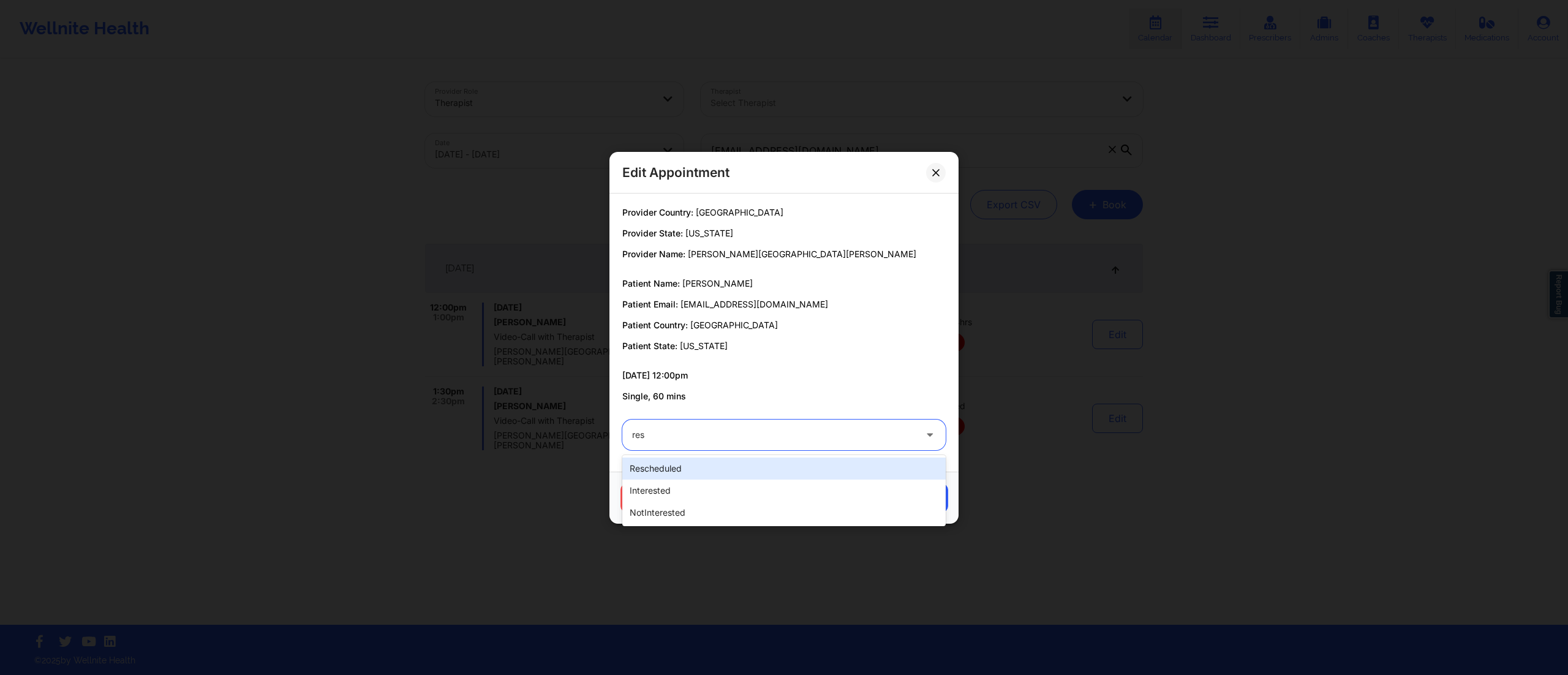
click at [684, 472] on div "rescheduled" at bounding box center [784, 468] width 323 height 22
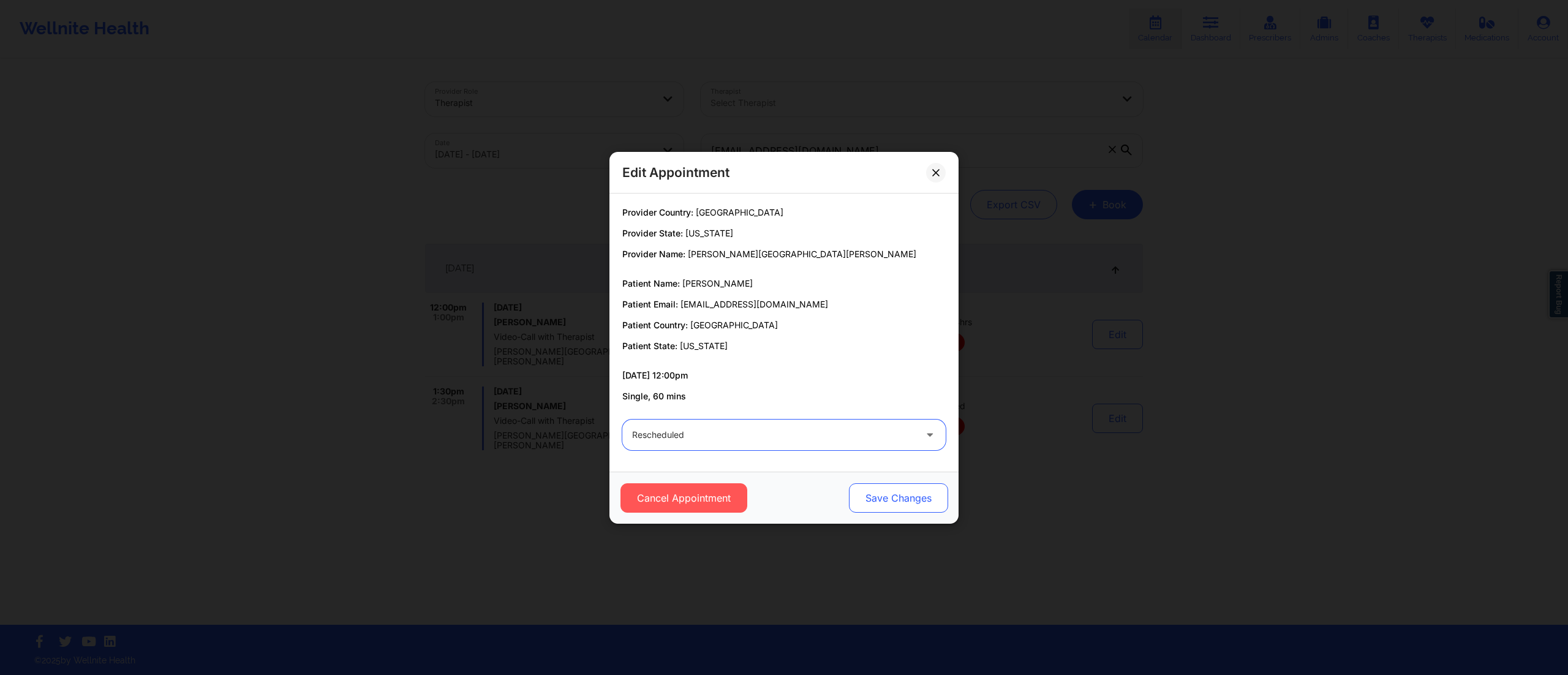
click at [907, 490] on button "Save Changes" at bounding box center [899, 497] width 99 height 29
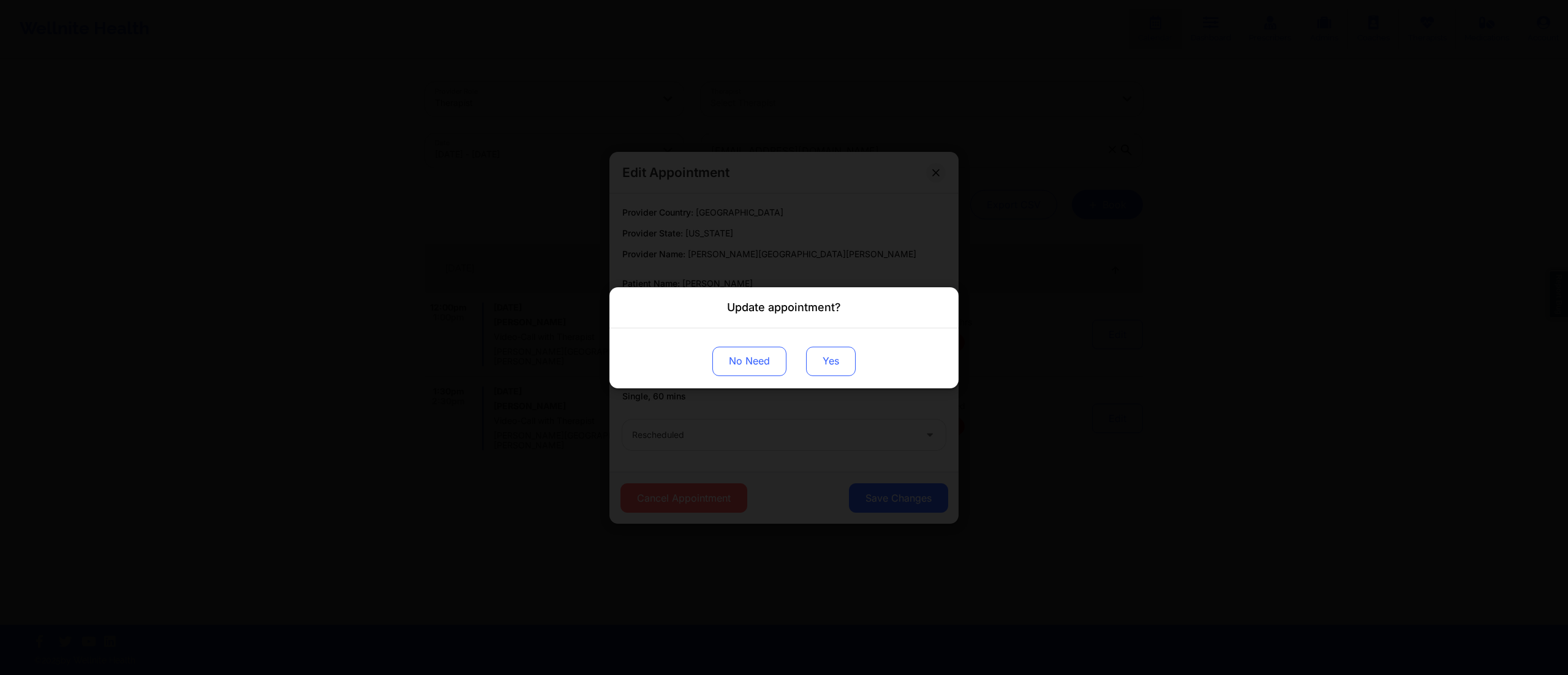
click at [830, 367] on button "Yes" at bounding box center [831, 361] width 50 height 29
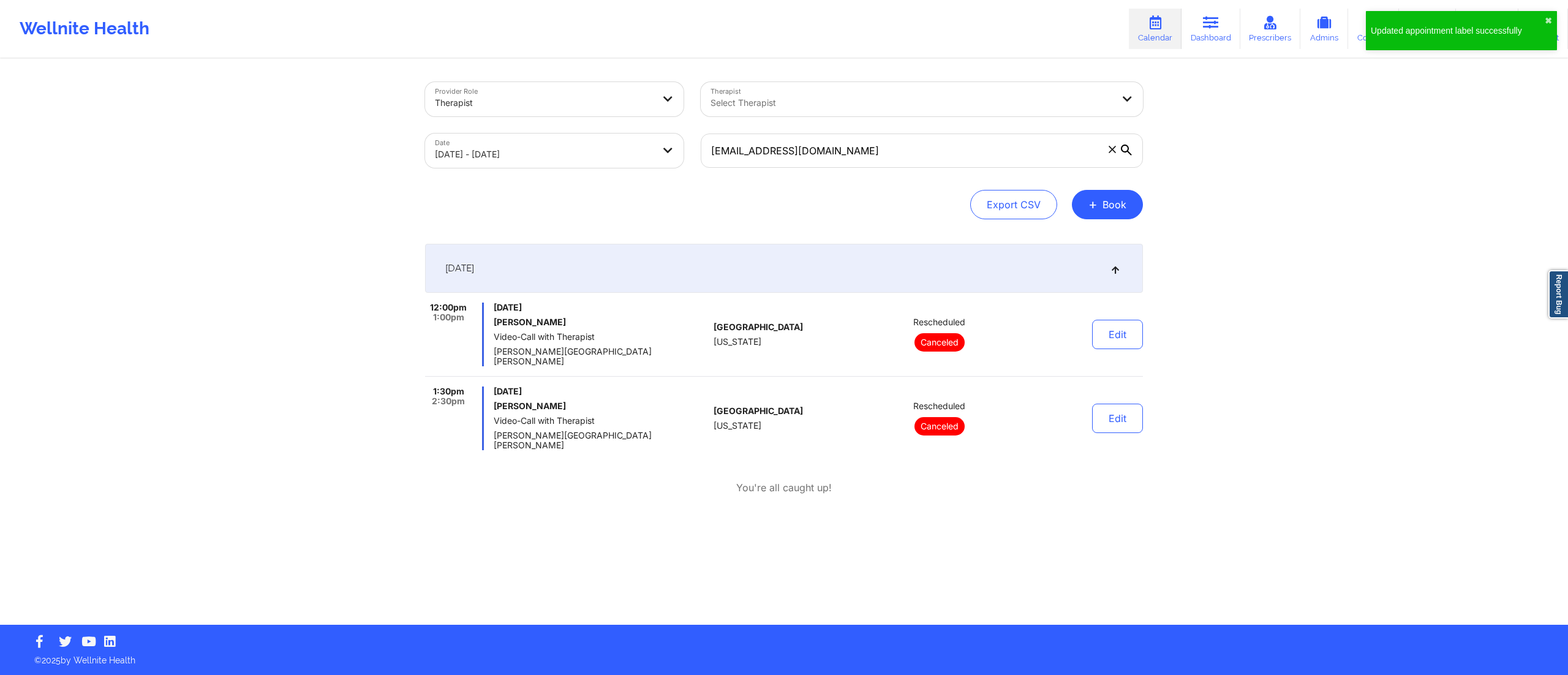
click at [907, 480] on div "October 9, 2025 12:00pm 1:00pm Thursday, October 9, 2025 Lauren Campos Video-Ca…" at bounding box center [784, 385] width 717 height 282
click at [772, 268] on div "[DATE]" at bounding box center [784, 268] width 717 height 49
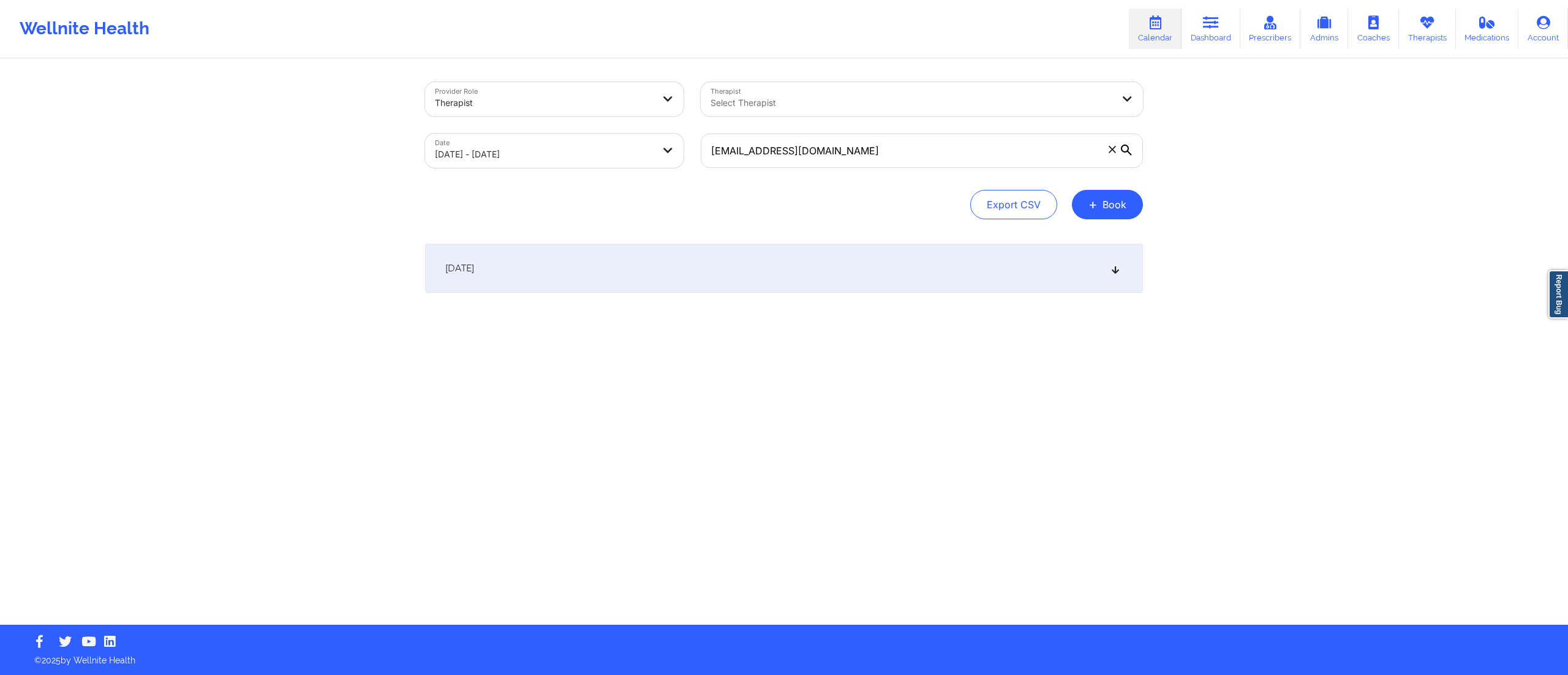
click at [892, 290] on div "[DATE]" at bounding box center [784, 268] width 717 height 49
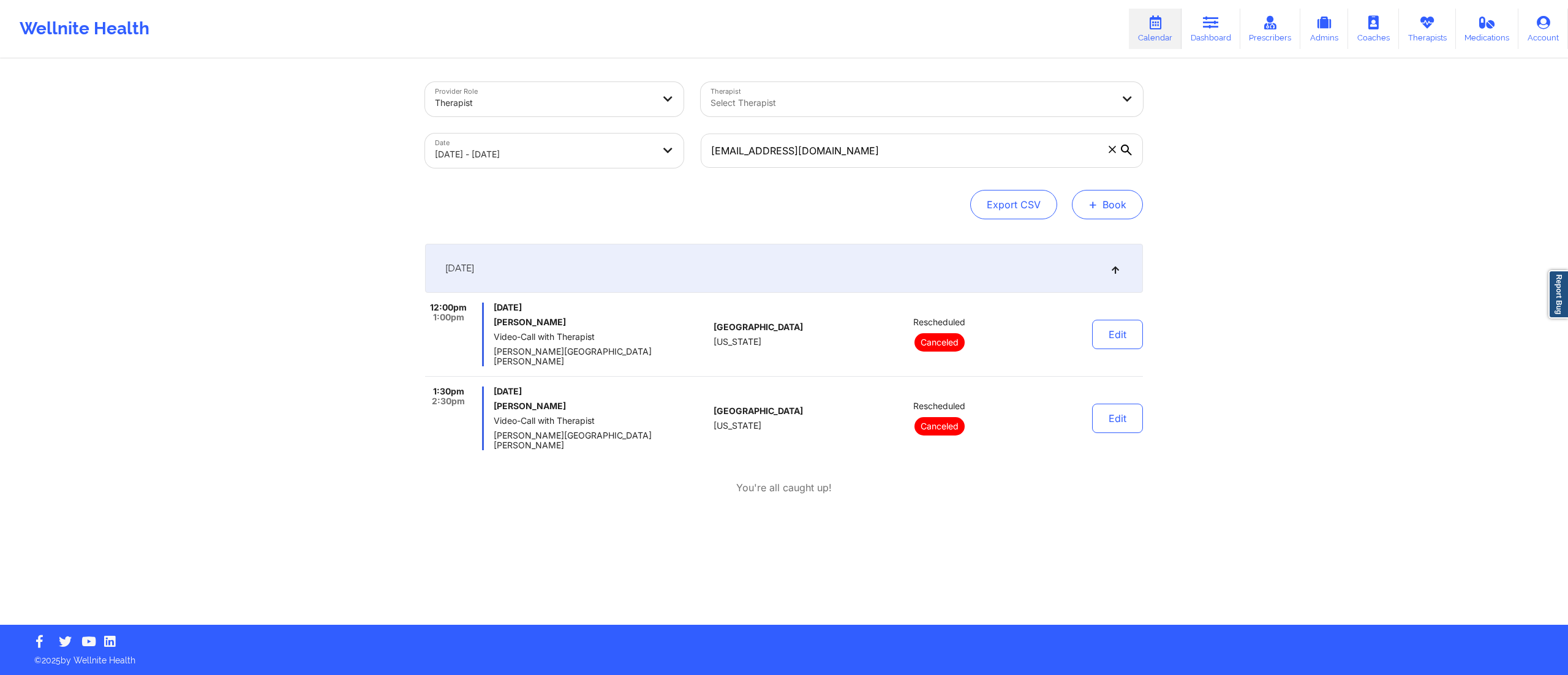
click at [1098, 210] on button "+ Book" at bounding box center [1107, 204] width 71 height 29
click at [1063, 242] on button "Therapy Session" at bounding box center [1086, 243] width 94 height 20
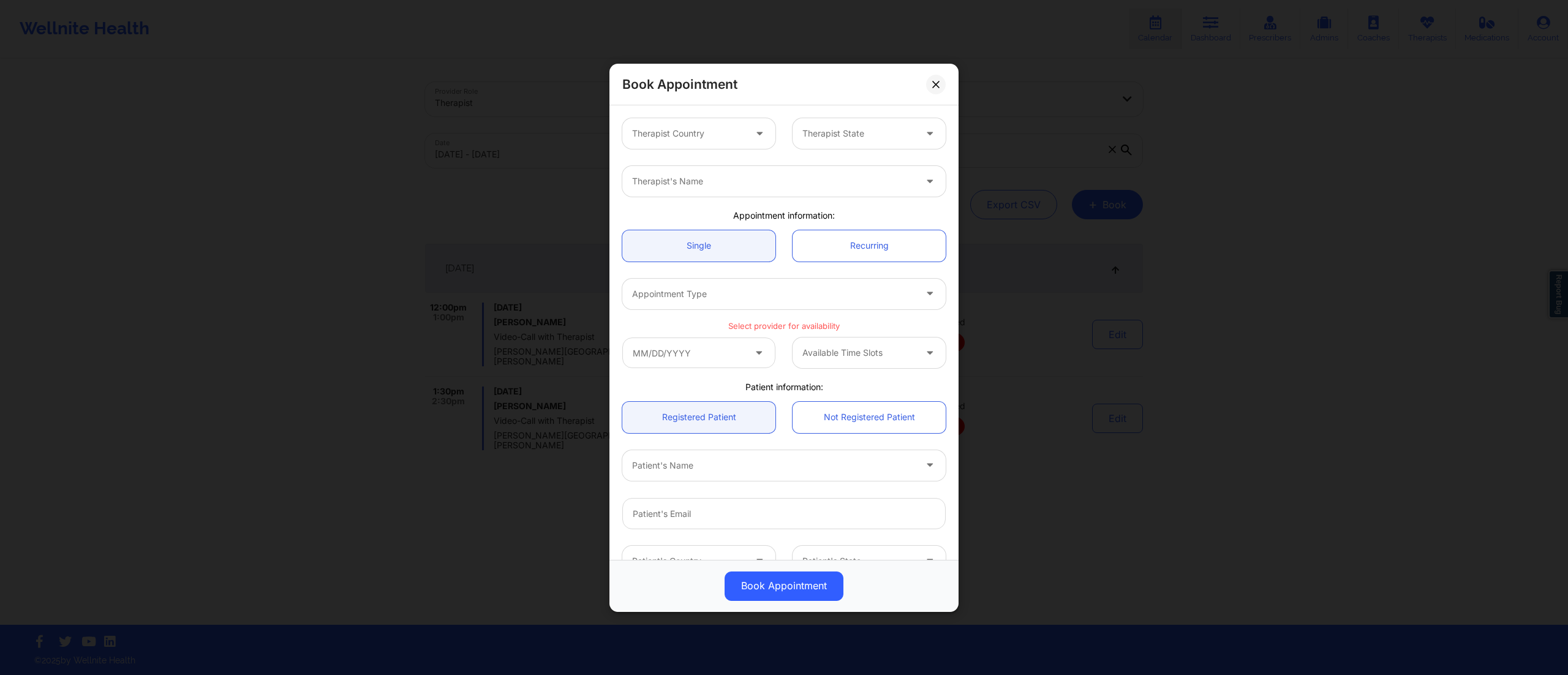
click at [700, 137] on div at bounding box center [688, 133] width 113 height 15
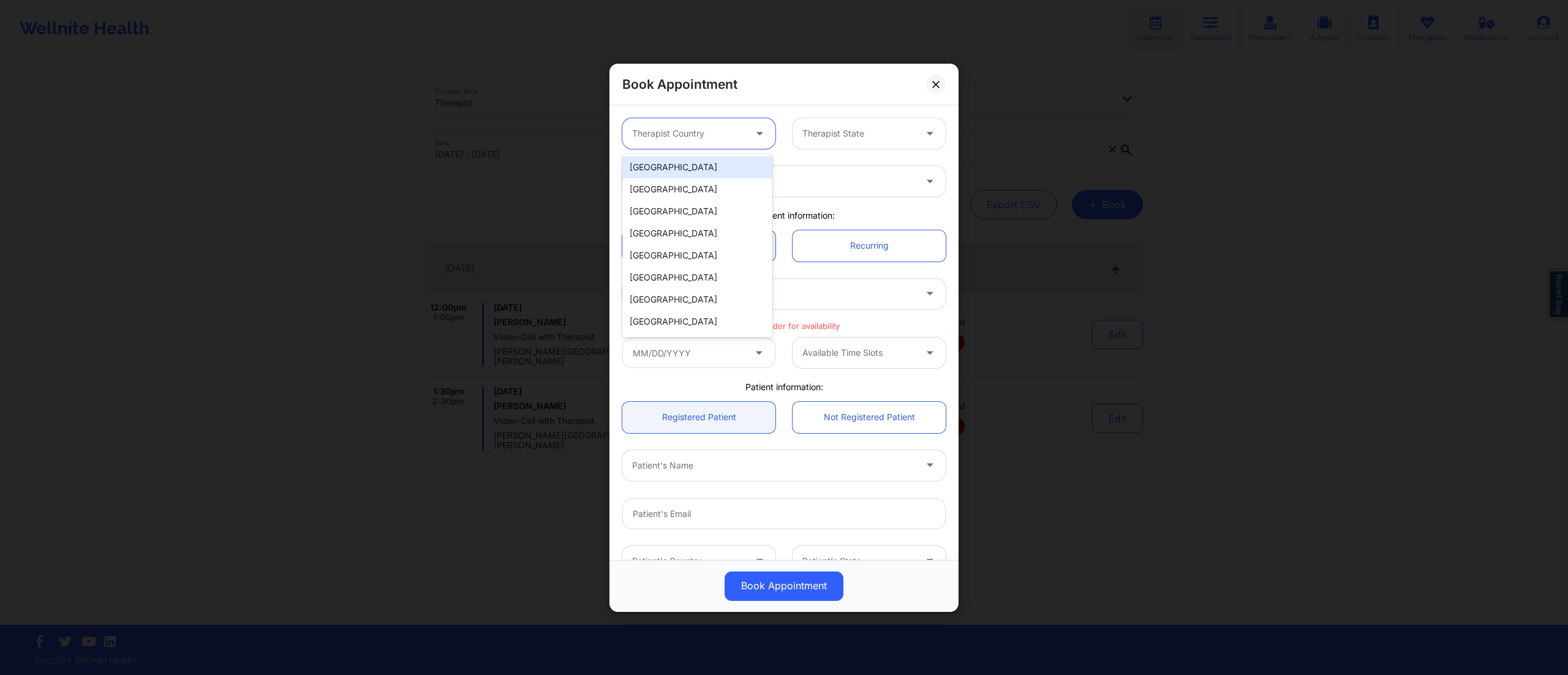
click at [689, 161] on div "[GEOGRAPHIC_DATA]" at bounding box center [697, 167] width 150 height 22
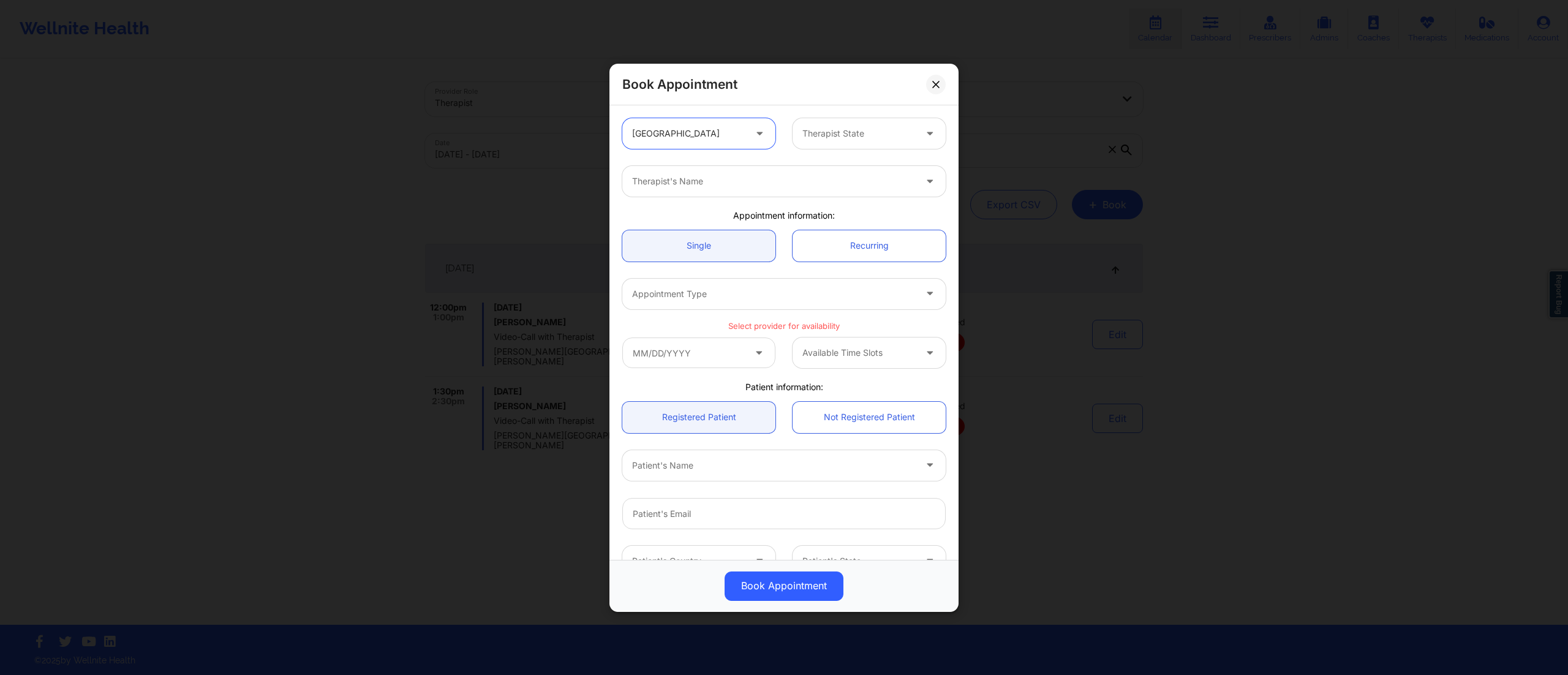
click at [833, 135] on div at bounding box center [859, 133] width 113 height 15
type input "f"
click at [823, 183] on div "[US_STATE]" at bounding box center [864, 189] width 150 height 22
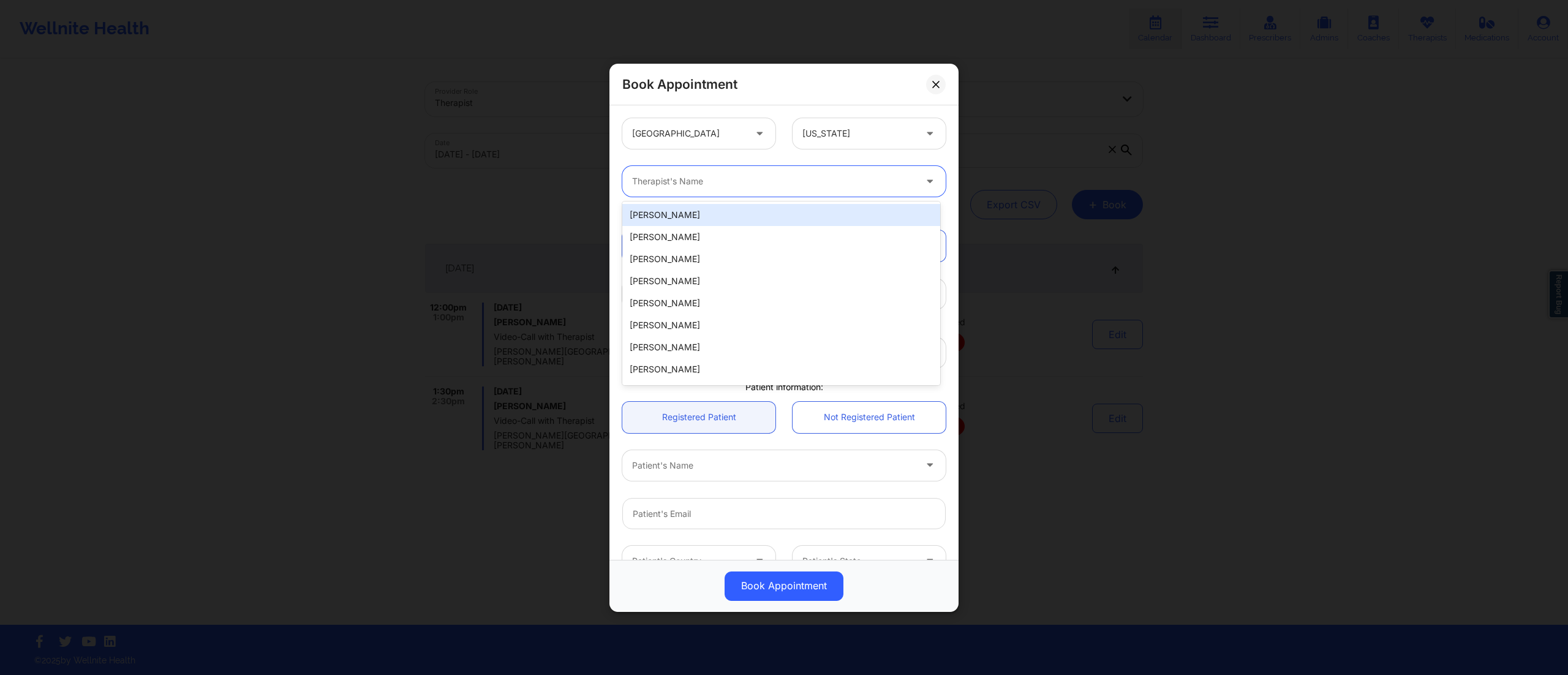
click at [733, 191] on div "Therapist's Name" at bounding box center [769, 181] width 294 height 30
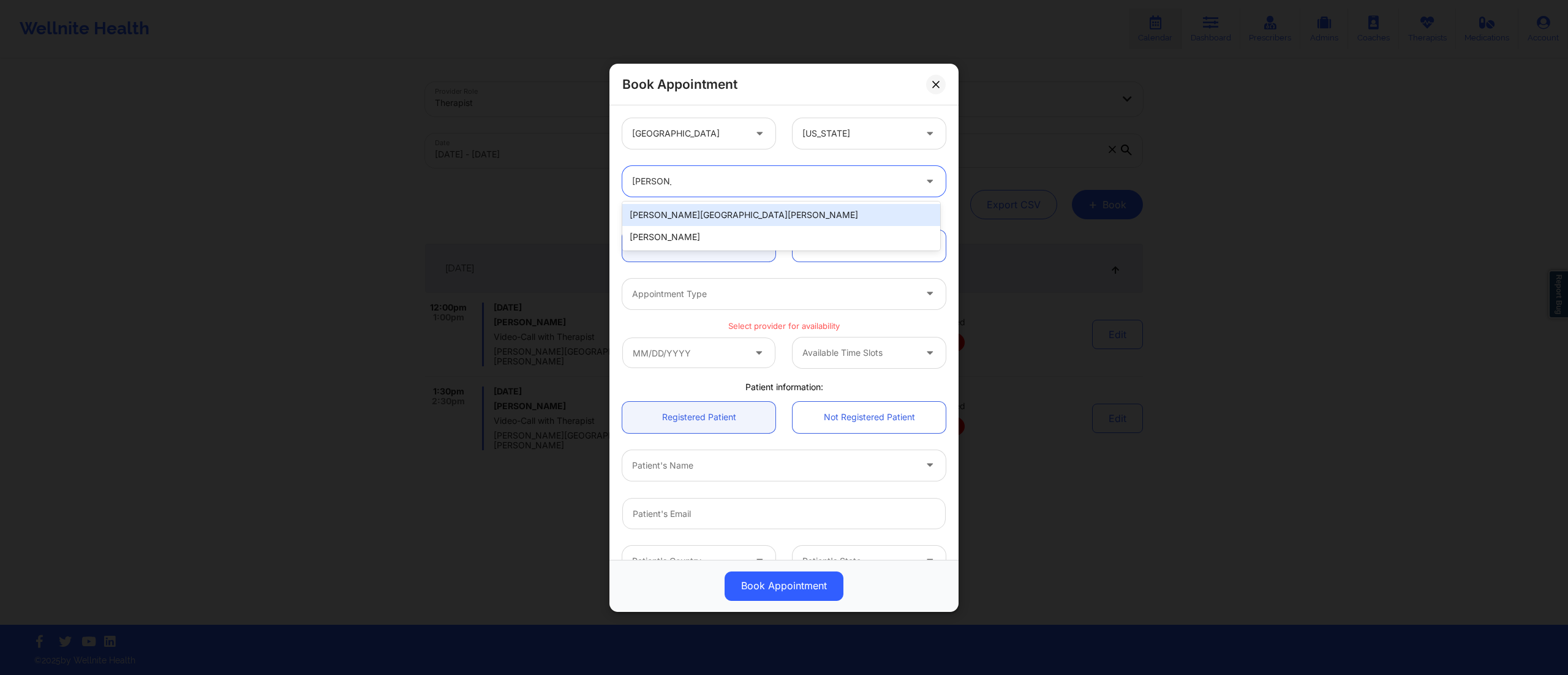
type input "donna san"
click at [696, 215] on div "[PERSON_NAME][GEOGRAPHIC_DATA][PERSON_NAME]" at bounding box center [781, 215] width 318 height 22
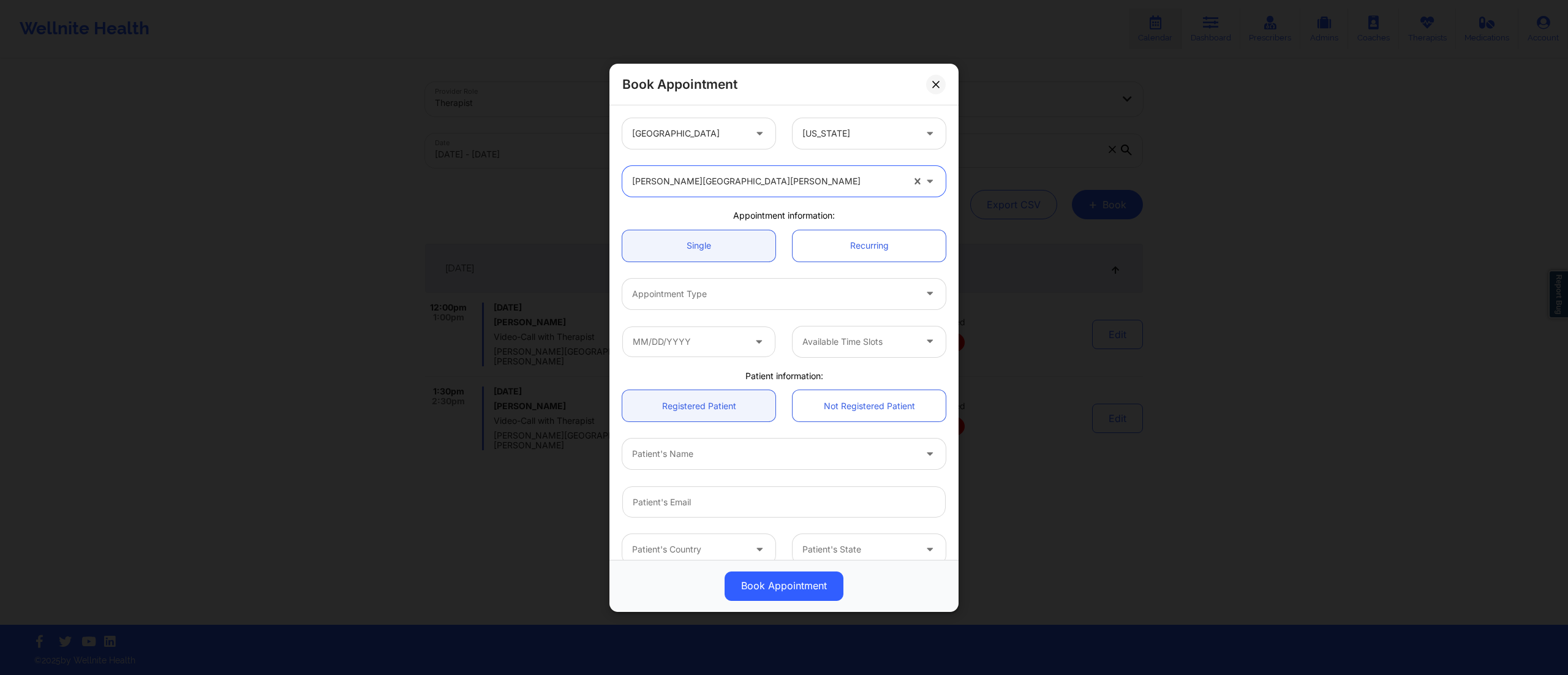
click at [717, 290] on div at bounding box center [773, 294] width 283 height 15
click at [746, 296] on div at bounding box center [773, 294] width 283 height 15
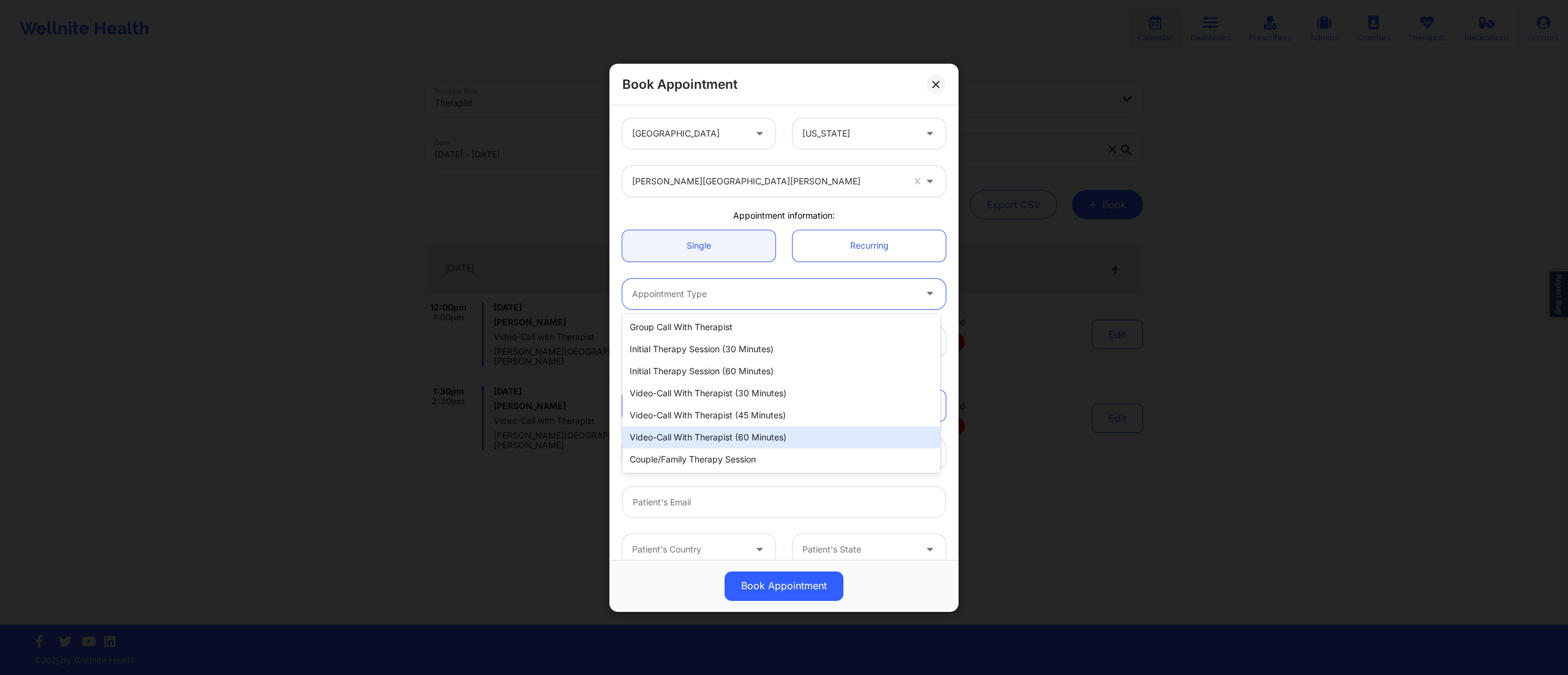
click at [733, 437] on div "Video-Call with Therapist (60 minutes)" at bounding box center [781, 437] width 318 height 22
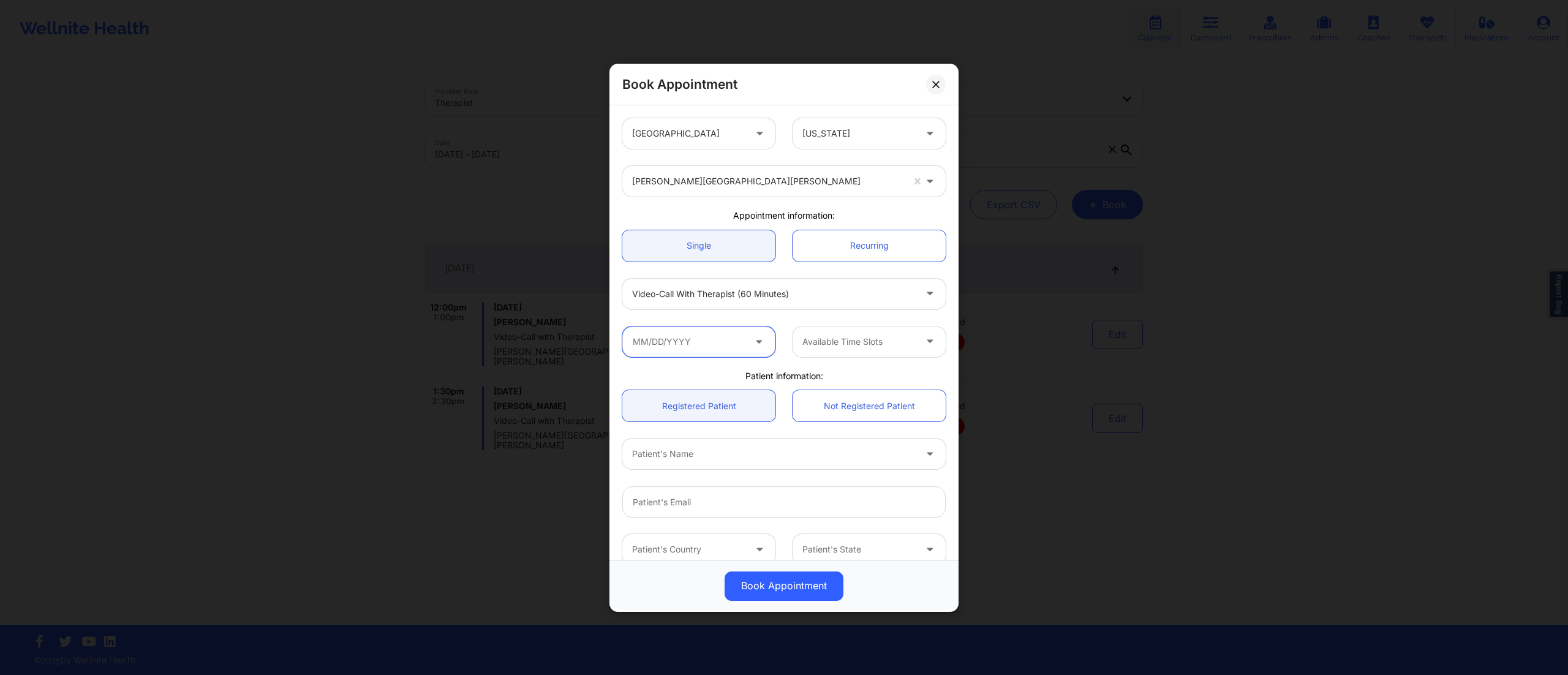
click at [720, 343] on input "text" at bounding box center [699, 341] width 153 height 30
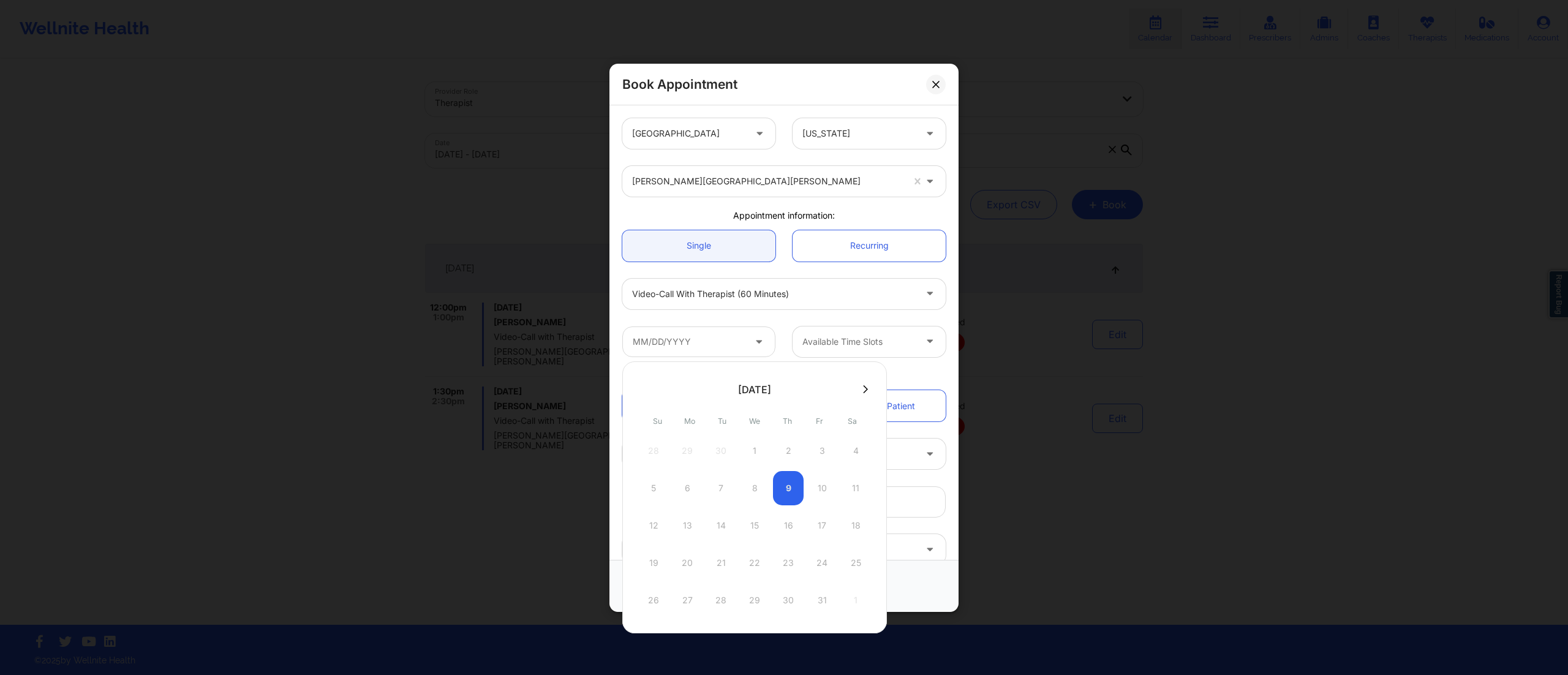
click at [785, 485] on div "5 6 7 8 9 10 11" at bounding box center [755, 488] width 233 height 35
click at [784, 488] on div "5 6 7 8 9 10 11" at bounding box center [755, 488] width 233 height 35
click at [782, 495] on div "5 6 7 8 9 10 11" at bounding box center [755, 488] width 233 height 35
click at [785, 496] on div "5 6 7 8 9 10 11" at bounding box center [755, 488] width 233 height 35
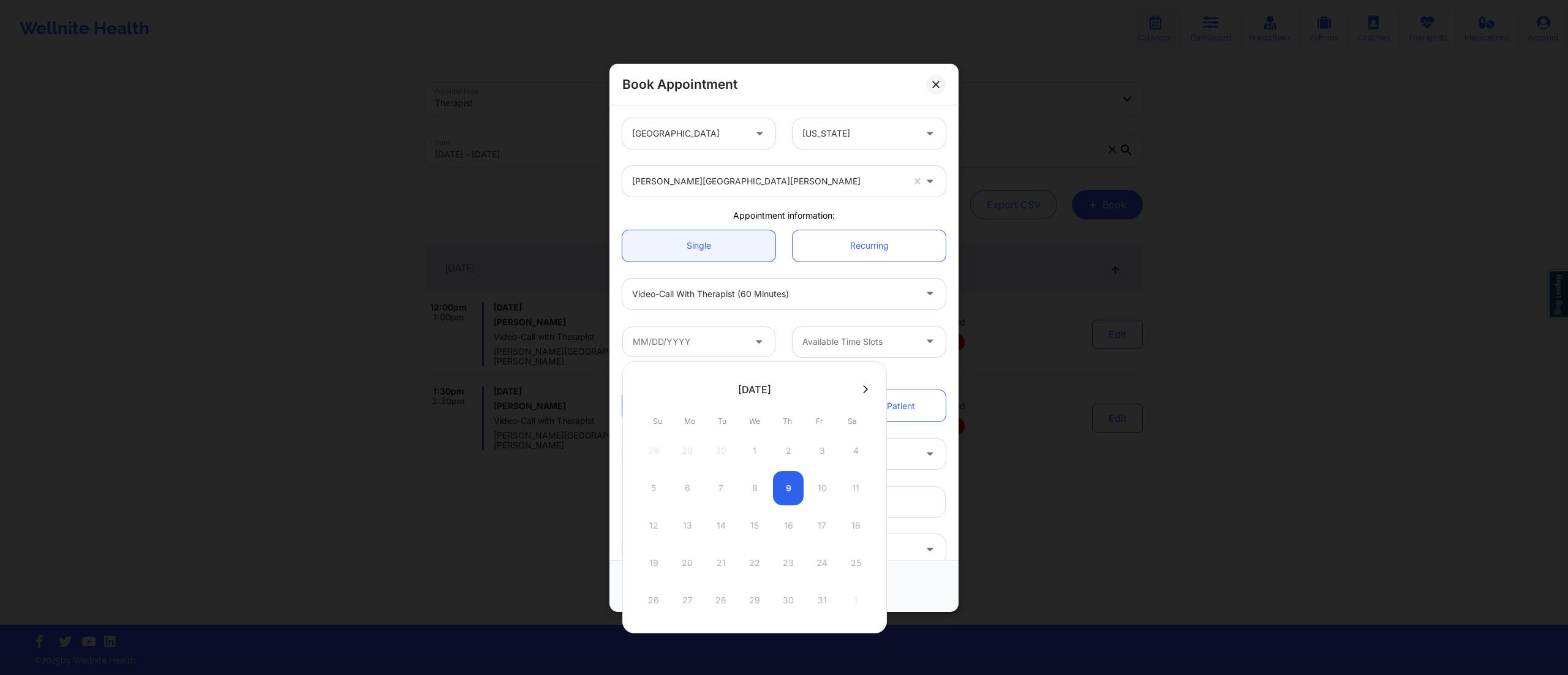
click at [874, 390] on div at bounding box center [755, 389] width 265 height 19
click at [859, 385] on button at bounding box center [866, 389] width 12 height 11
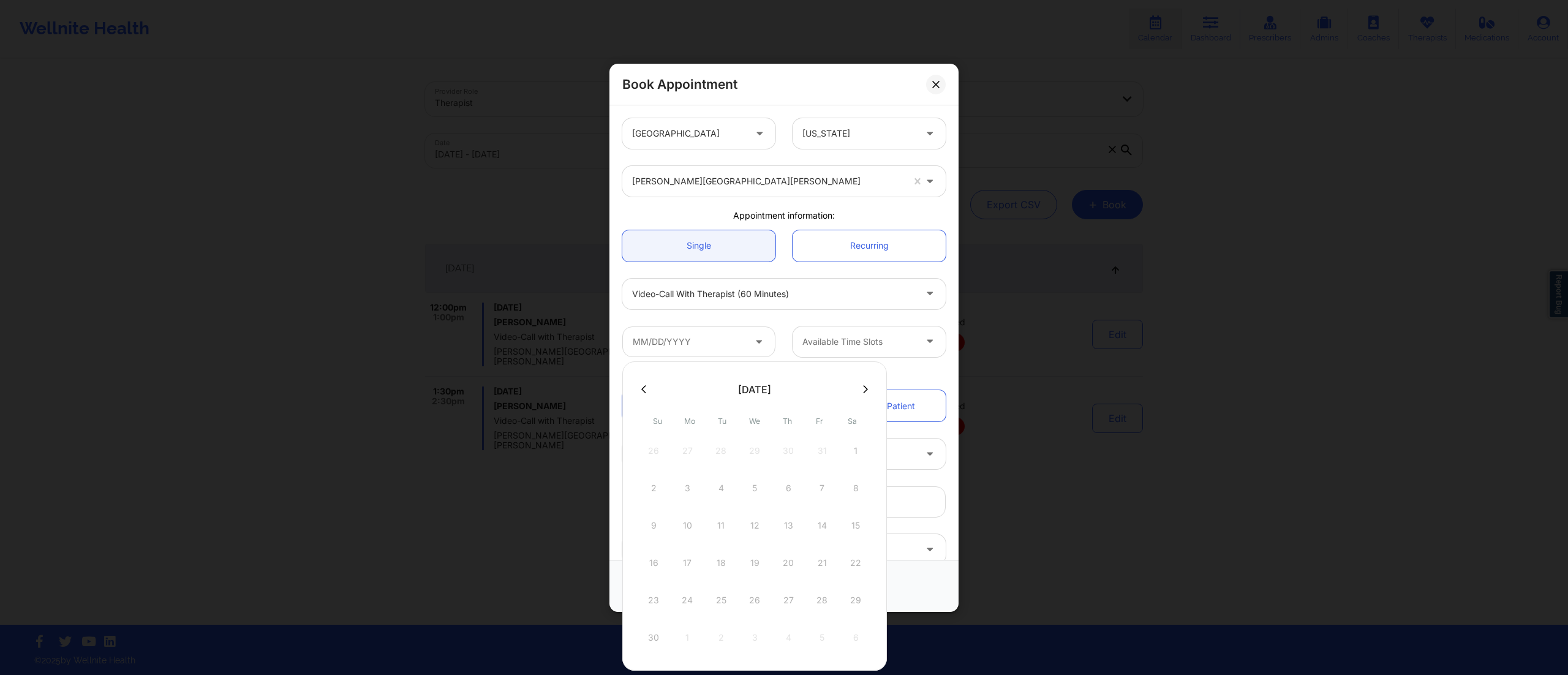
click at [642, 390] on icon at bounding box center [644, 389] width 5 height 9
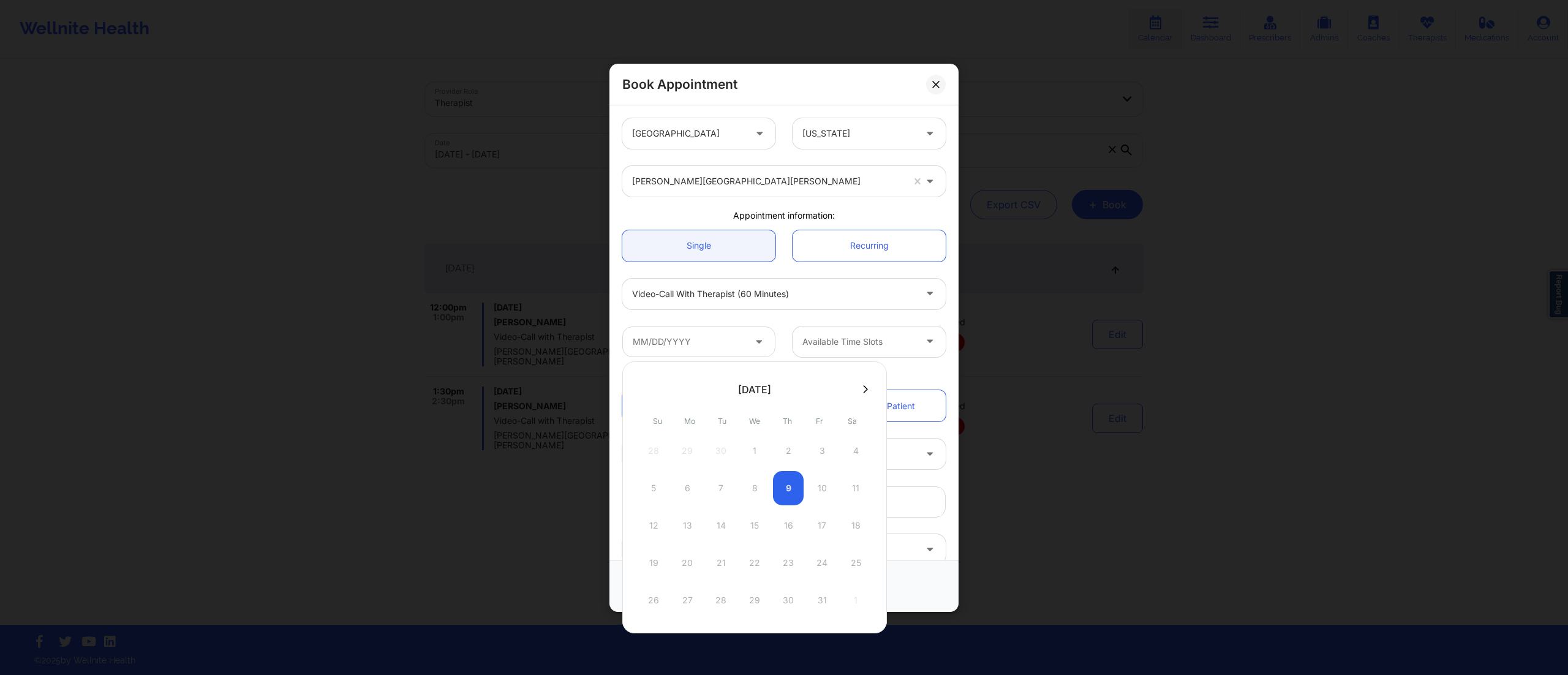
click at [867, 388] on icon at bounding box center [866, 389] width 5 height 8
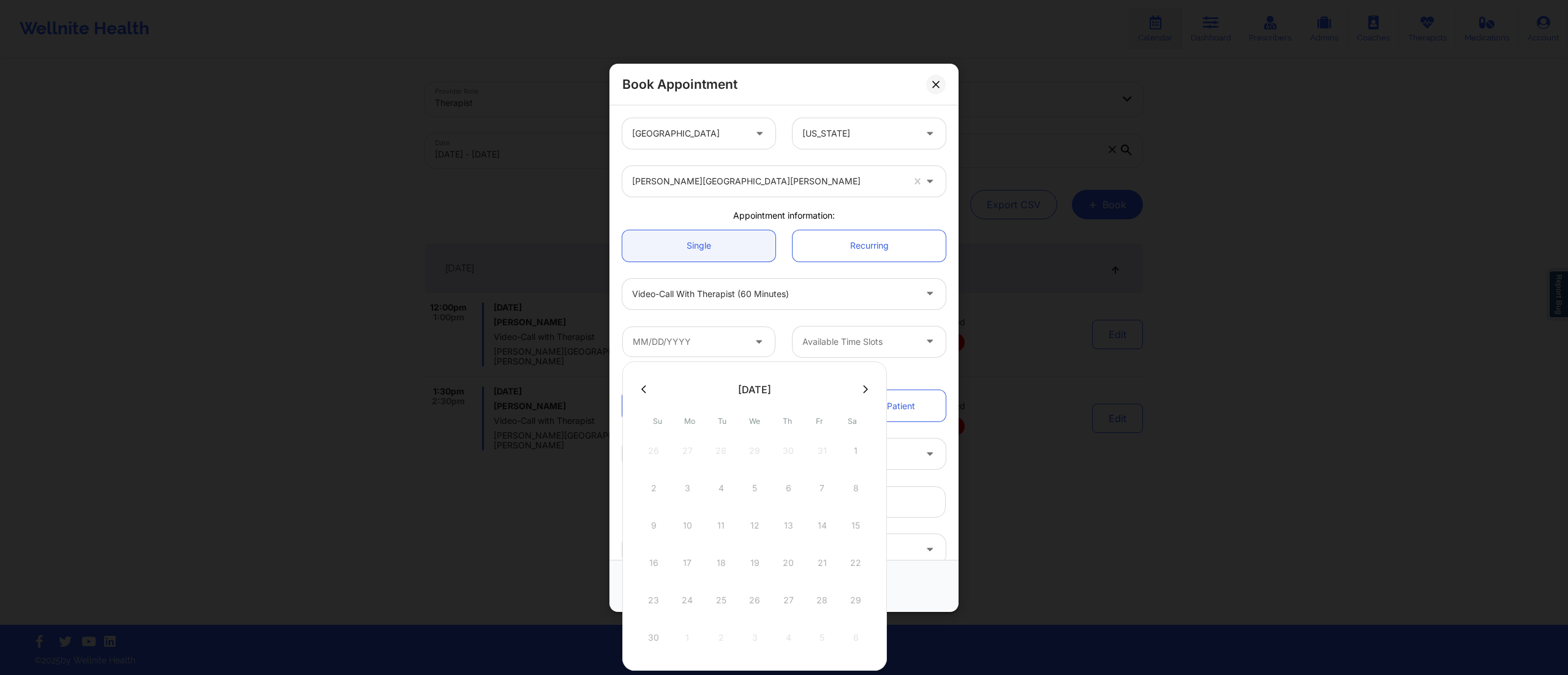
click at [646, 386] on button at bounding box center [644, 389] width 12 height 11
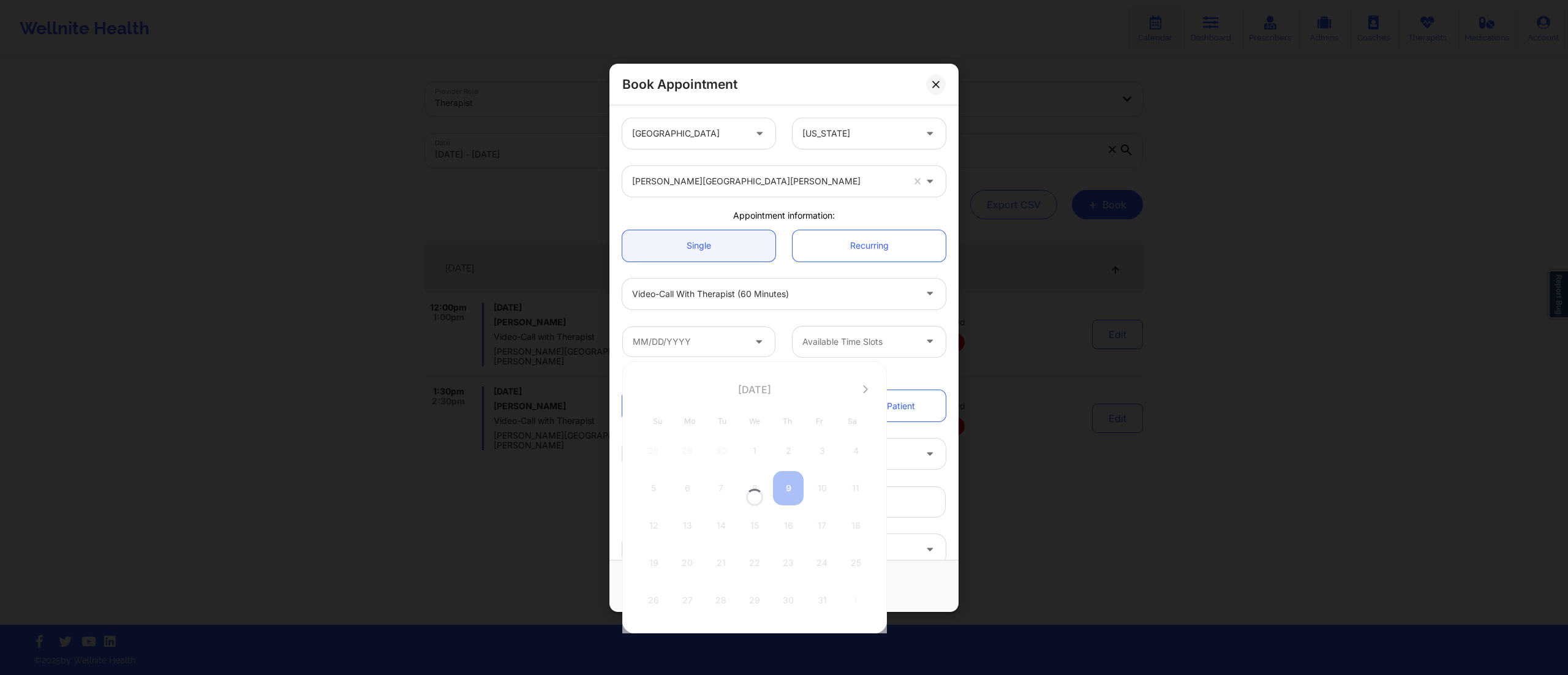
click at [785, 485] on div at bounding box center [755, 497] width 265 height 272
click at [787, 490] on div "5 6 7 8 9 10 11" at bounding box center [755, 488] width 233 height 35
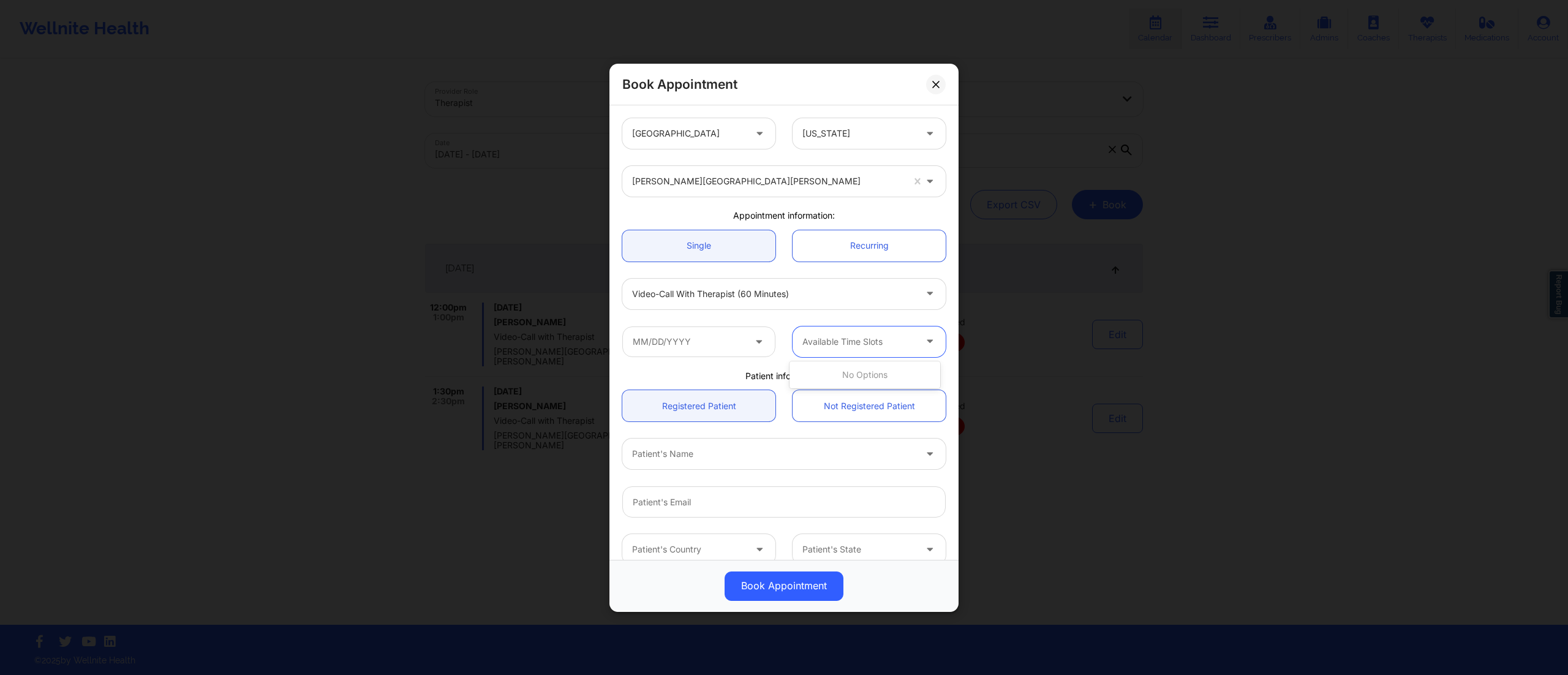
click at [890, 343] on div at bounding box center [859, 342] width 113 height 15
click at [737, 376] on div "Patient information:" at bounding box center [783, 376] width 340 height 12
click at [719, 460] on div at bounding box center [773, 454] width 283 height 15
type input "lauren ca"
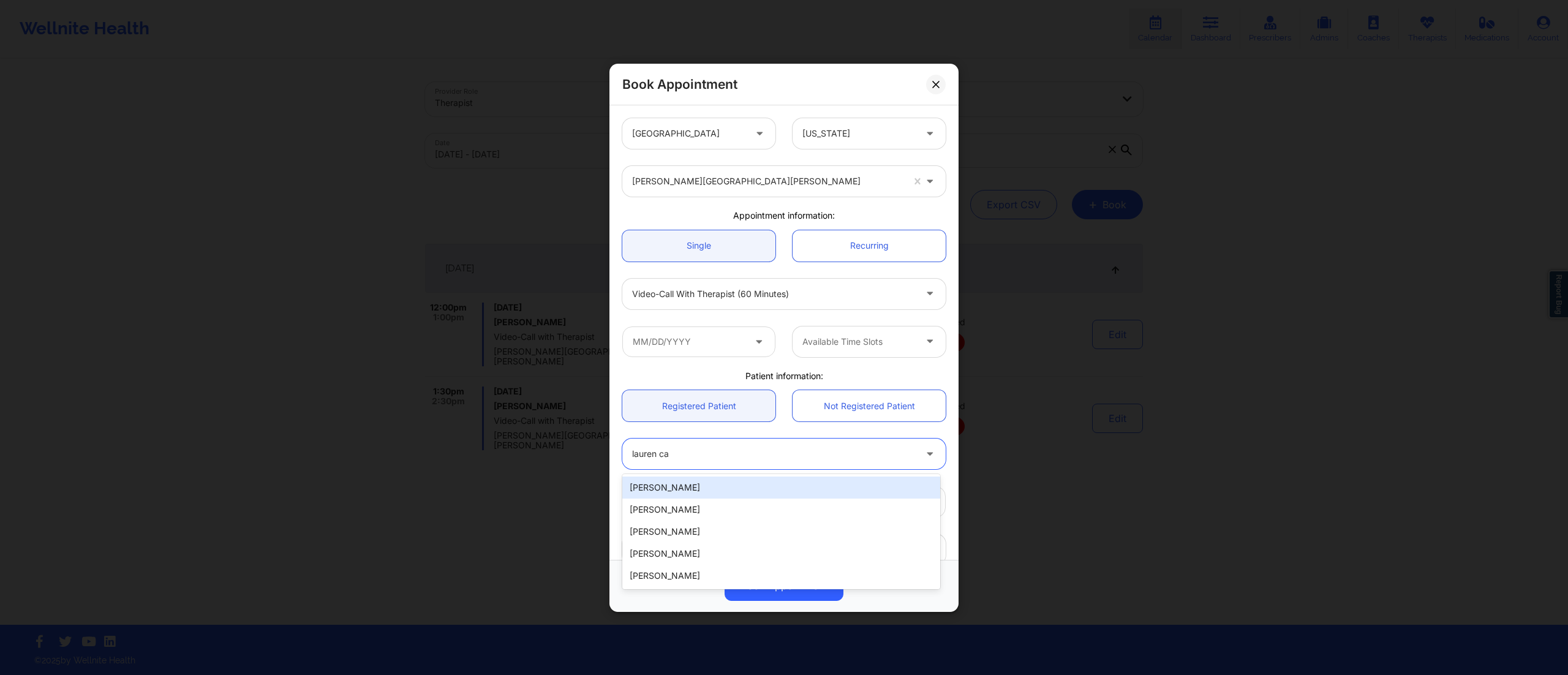
click at [701, 495] on div "Lauren Campos" at bounding box center [781, 488] width 318 height 22
type input "lcampos2805@gmail.com"
type input "+1312-882-2972"
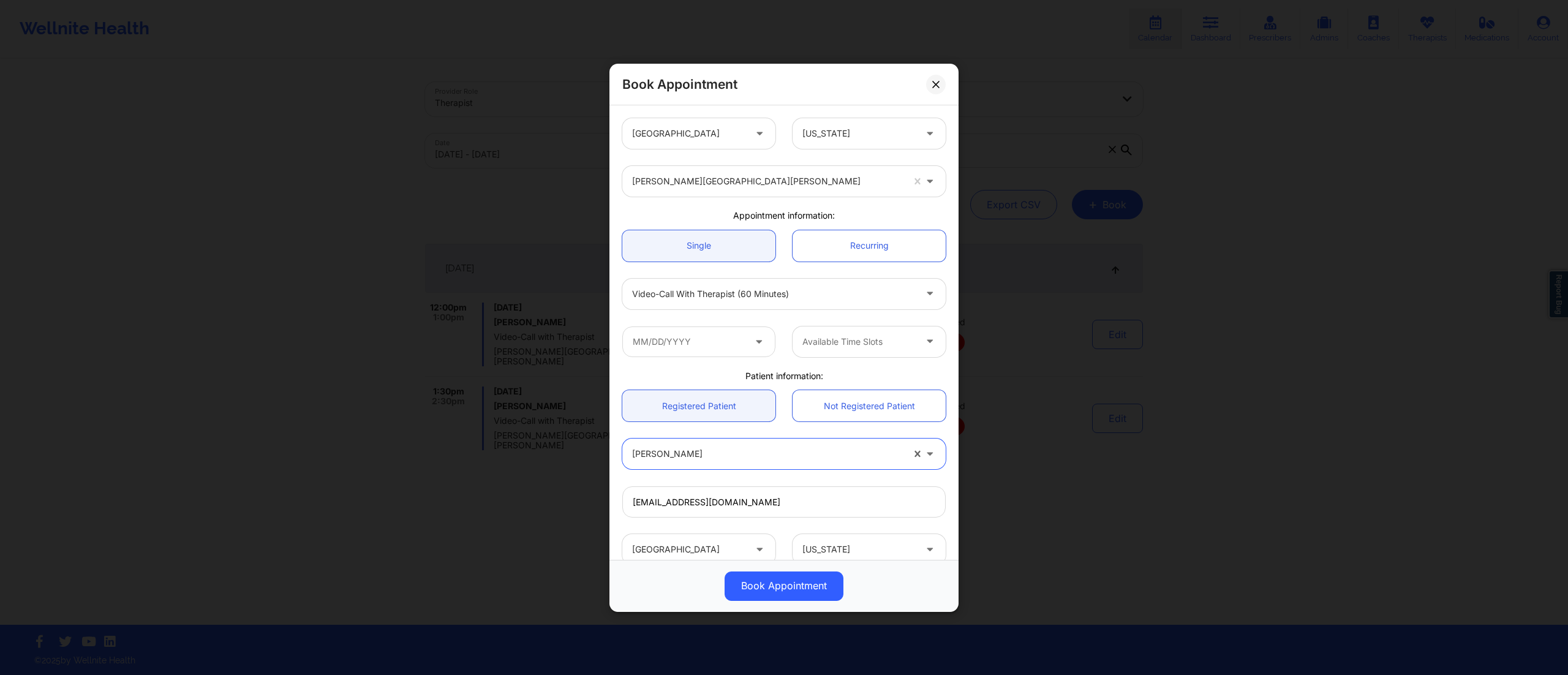
scroll to position [65, 0]
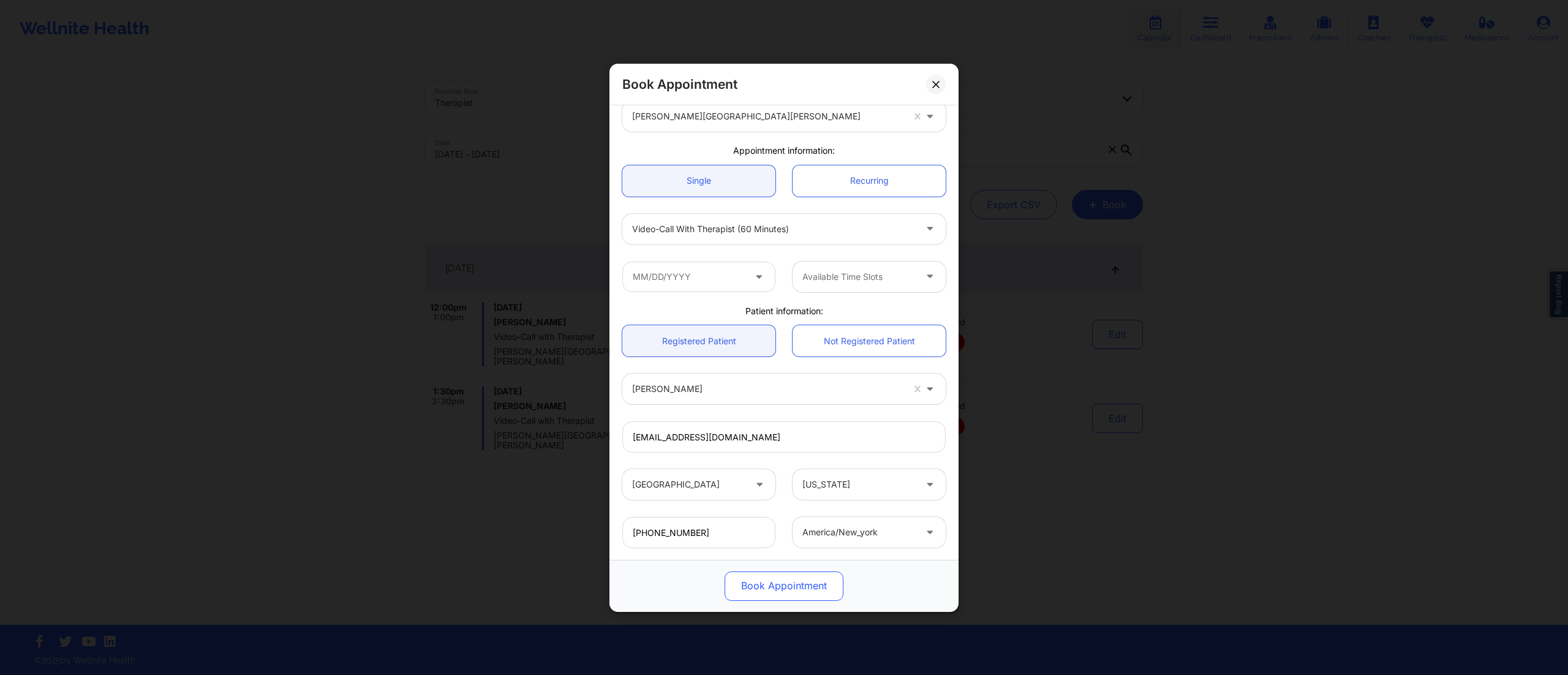
click at [756, 577] on button "Book Appointment" at bounding box center [784, 585] width 119 height 29
click at [774, 579] on button "Book Appointment" at bounding box center [784, 585] width 119 height 29
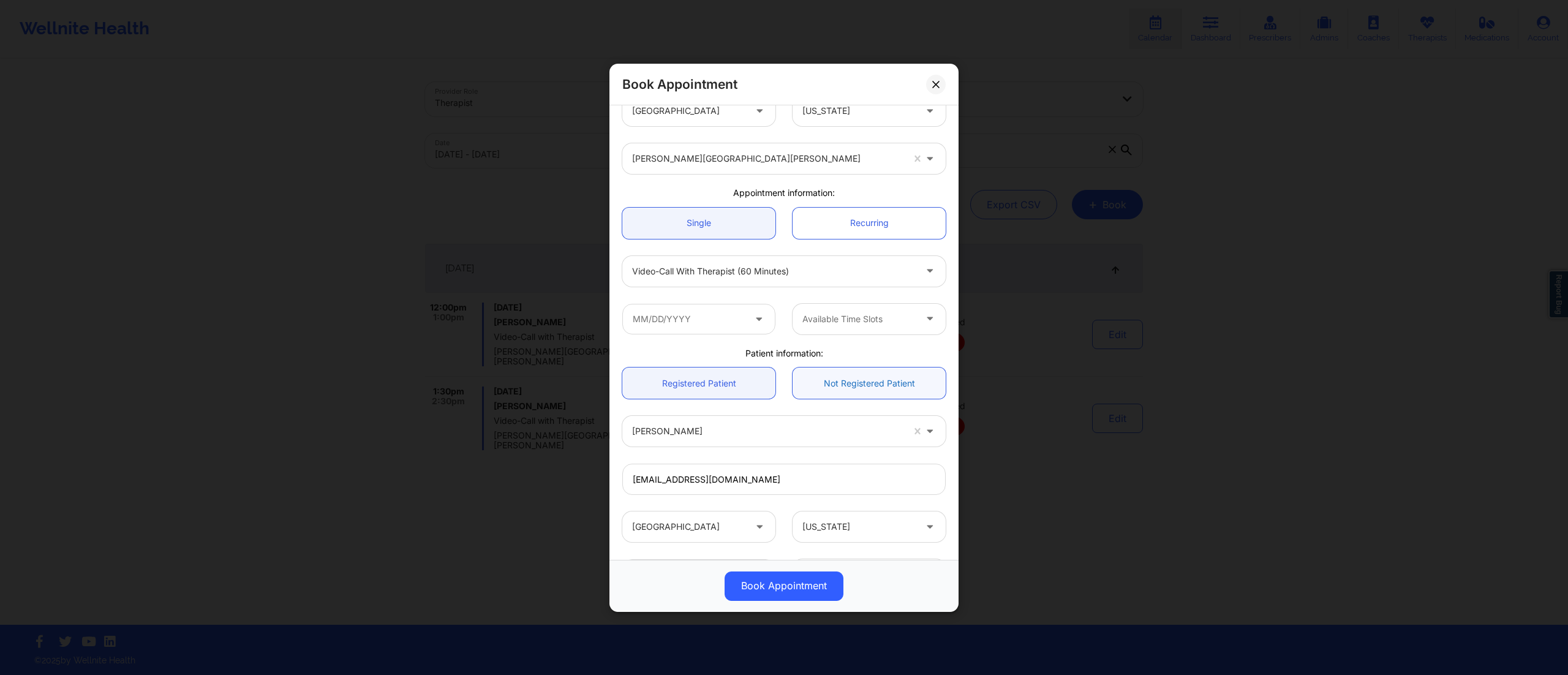
scroll to position [0, 0]
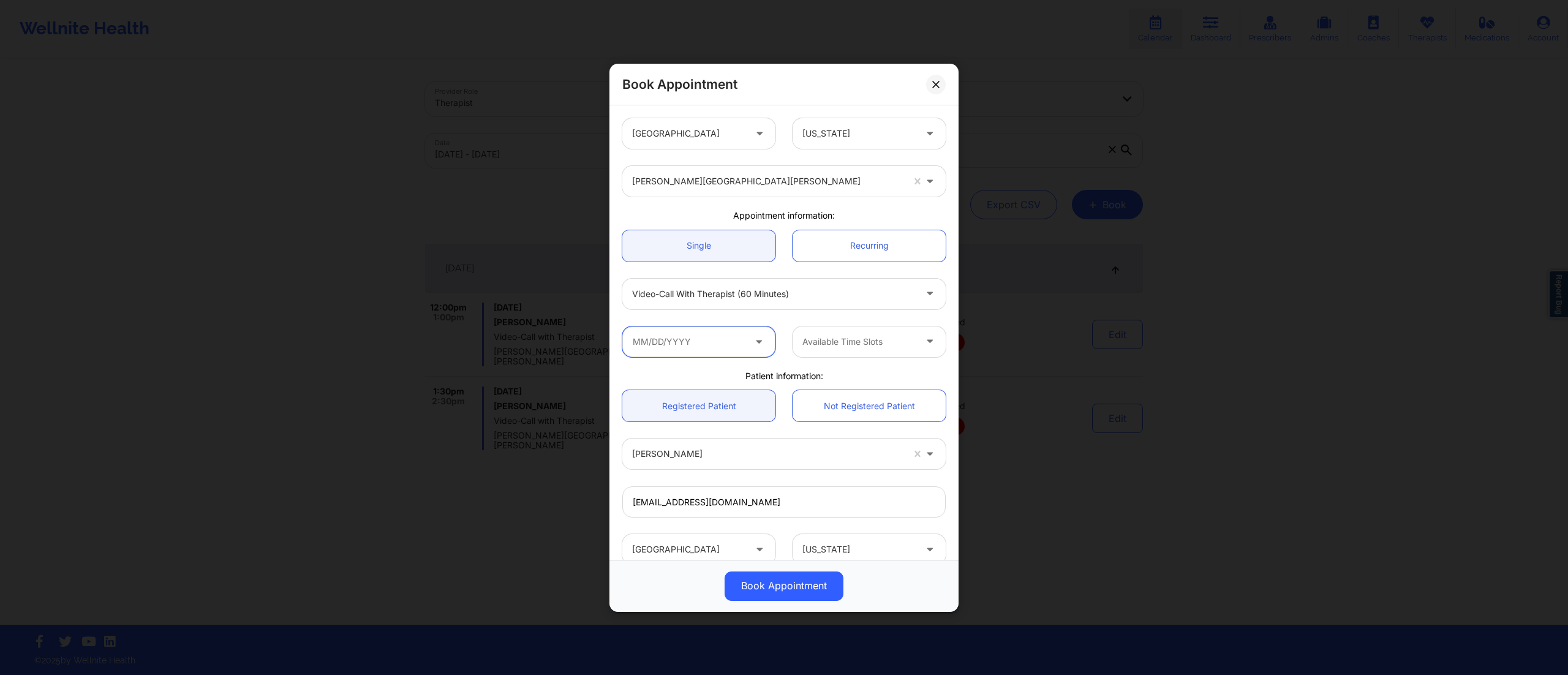
click at [701, 335] on input "text" at bounding box center [699, 341] width 153 height 30
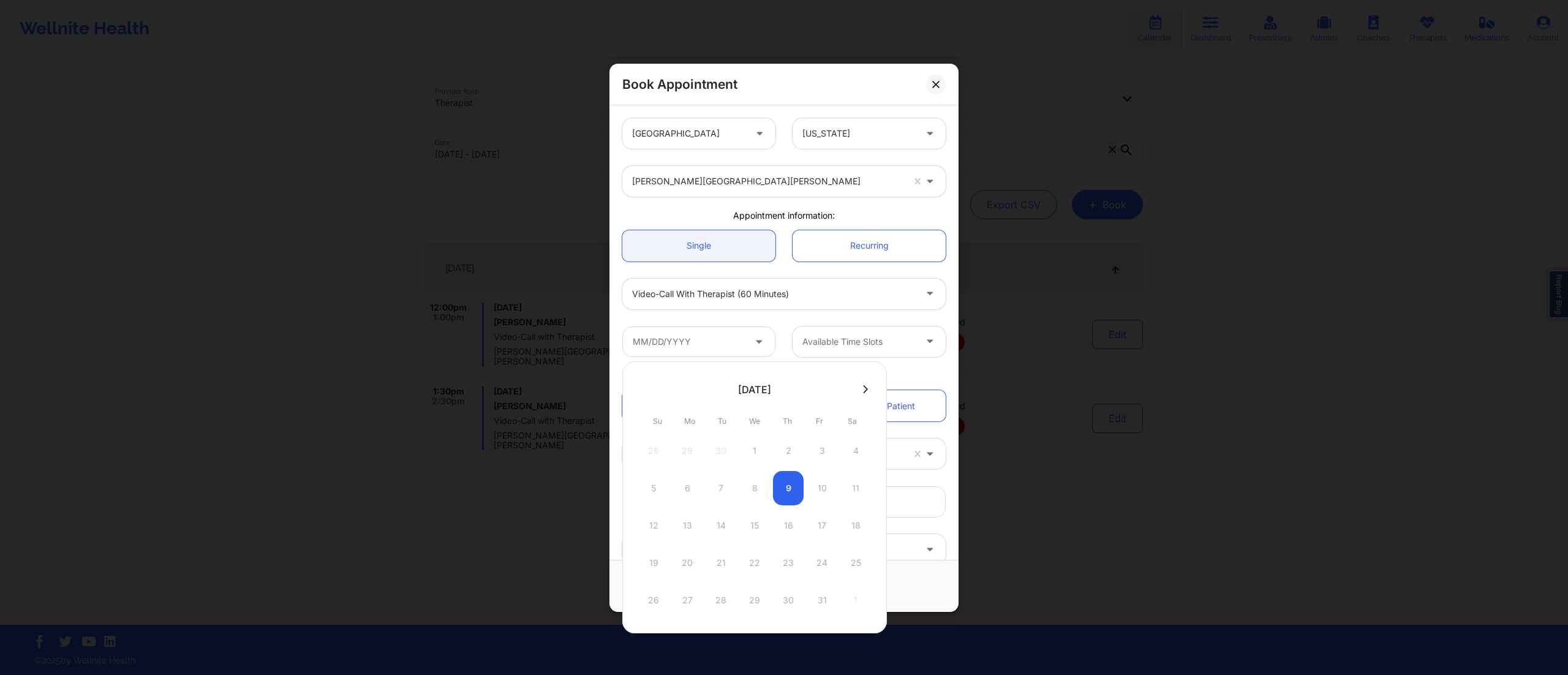
click at [1147, 472] on div "Book Appointment United States Florida Donna San Salvador Appointment informati…" at bounding box center [784, 338] width 1568 height 675
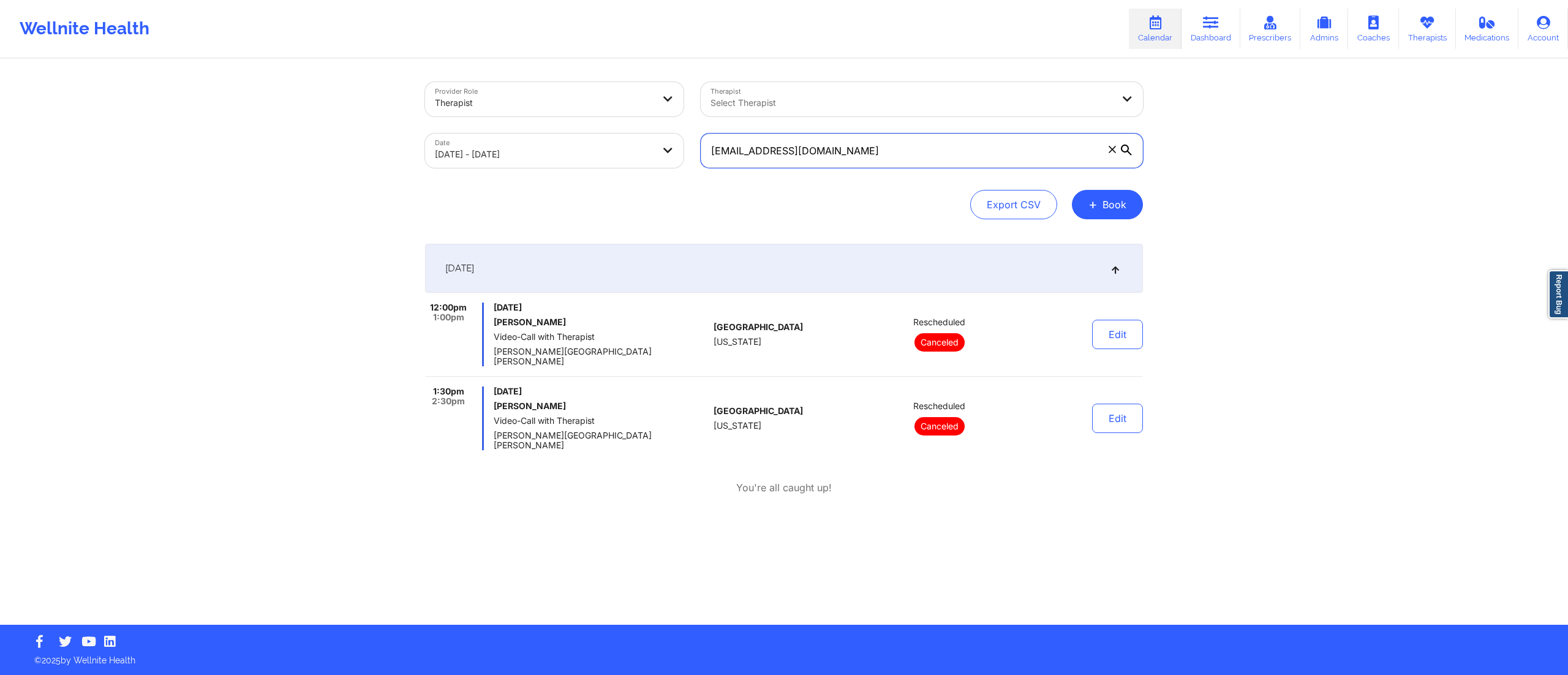
drag, startPoint x: 863, startPoint y: 153, endPoint x: 661, endPoint y: 149, distance: 202.0
click at [661, 149] on div "Provider Role Therapist Therapist Select Therapist Date 10/09/2025 - 10/09/2025…" at bounding box center [784, 125] width 735 height 103
paste input "tamanthabarnaby@yahoo"
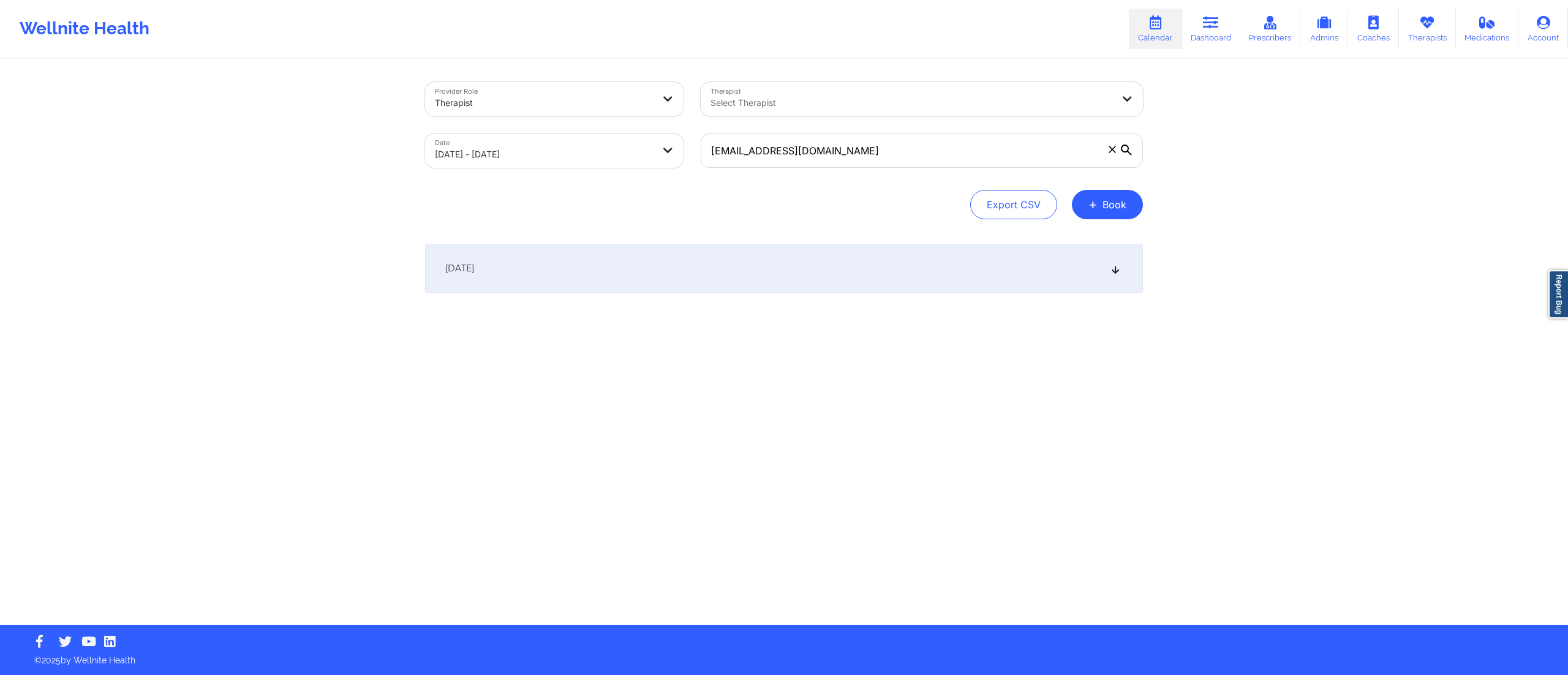
click at [827, 268] on div "[DATE]" at bounding box center [784, 268] width 717 height 49
drag, startPoint x: 871, startPoint y: 155, endPoint x: 661, endPoint y: 187, distance: 212.4
click at [667, 191] on div "Provider Role Therapist Therapist Select Therapist Date 10/09/2025 - 10/09/2025…" at bounding box center [784, 150] width 717 height 137
paste input "niakennedy1003@gmail"
click at [804, 268] on div "[DATE]" at bounding box center [784, 268] width 717 height 49
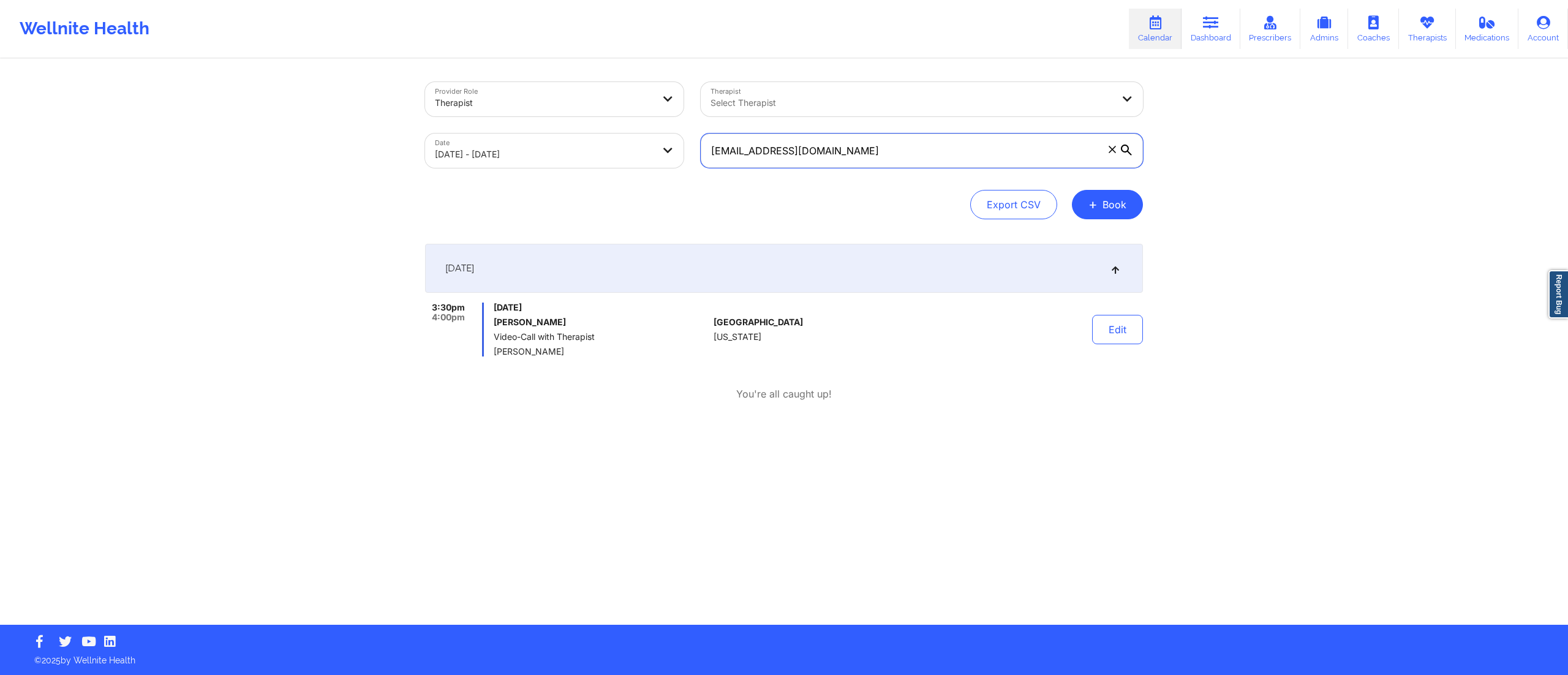
drag, startPoint x: 863, startPoint y: 154, endPoint x: 694, endPoint y: 180, distance: 171.0
click at [694, 180] on div "Provider Role Therapist Therapist Select Therapist Date 10/09/2025 - 10/09/2025…" at bounding box center [784, 150] width 717 height 137
paste input "cmildner27"
click at [860, 265] on div "[DATE]" at bounding box center [784, 268] width 717 height 49
drag, startPoint x: 851, startPoint y: 151, endPoint x: 622, endPoint y: 151, distance: 229.0
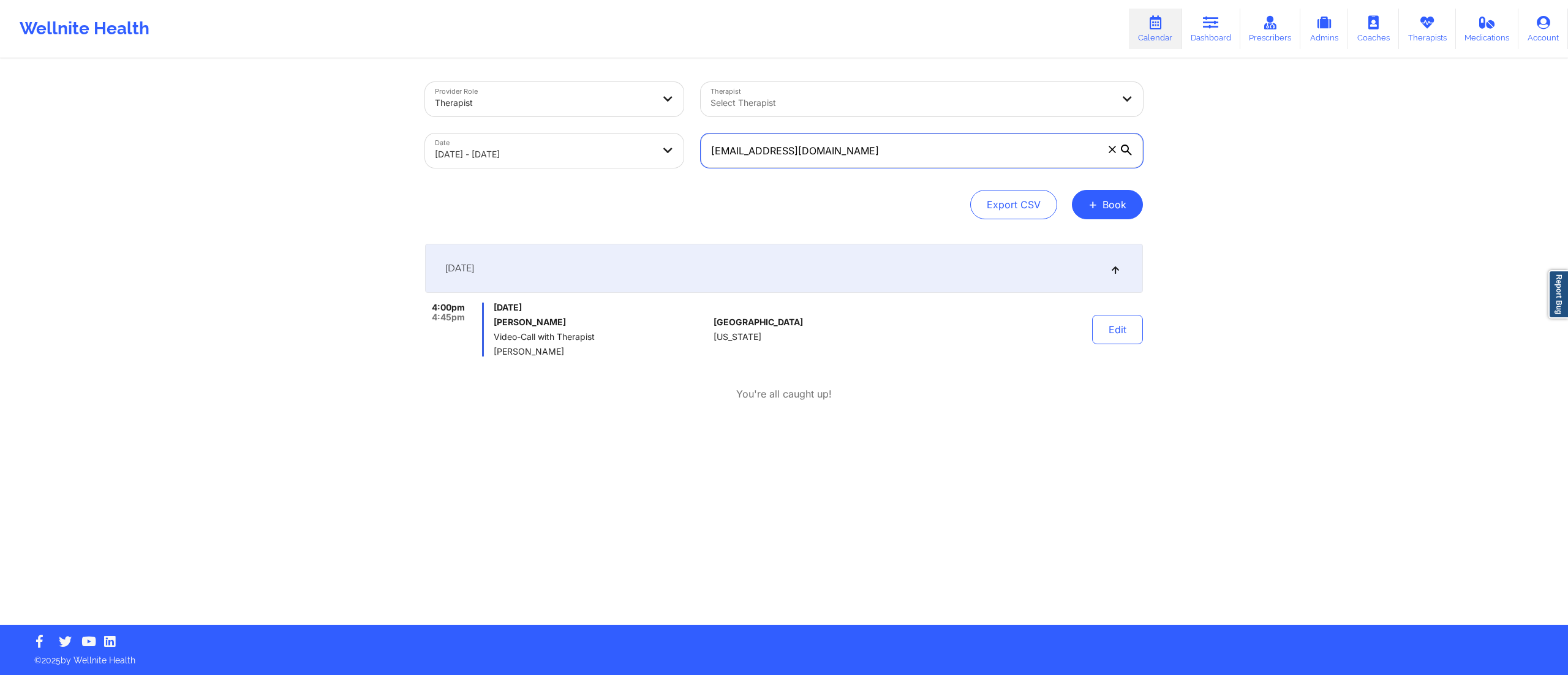
click at [622, 151] on div "Provider Role Therapist Therapist Select Therapist Date 10/09/2025 - 10/09/2025…" at bounding box center [784, 125] width 735 height 103
paste input "david.guerrant"
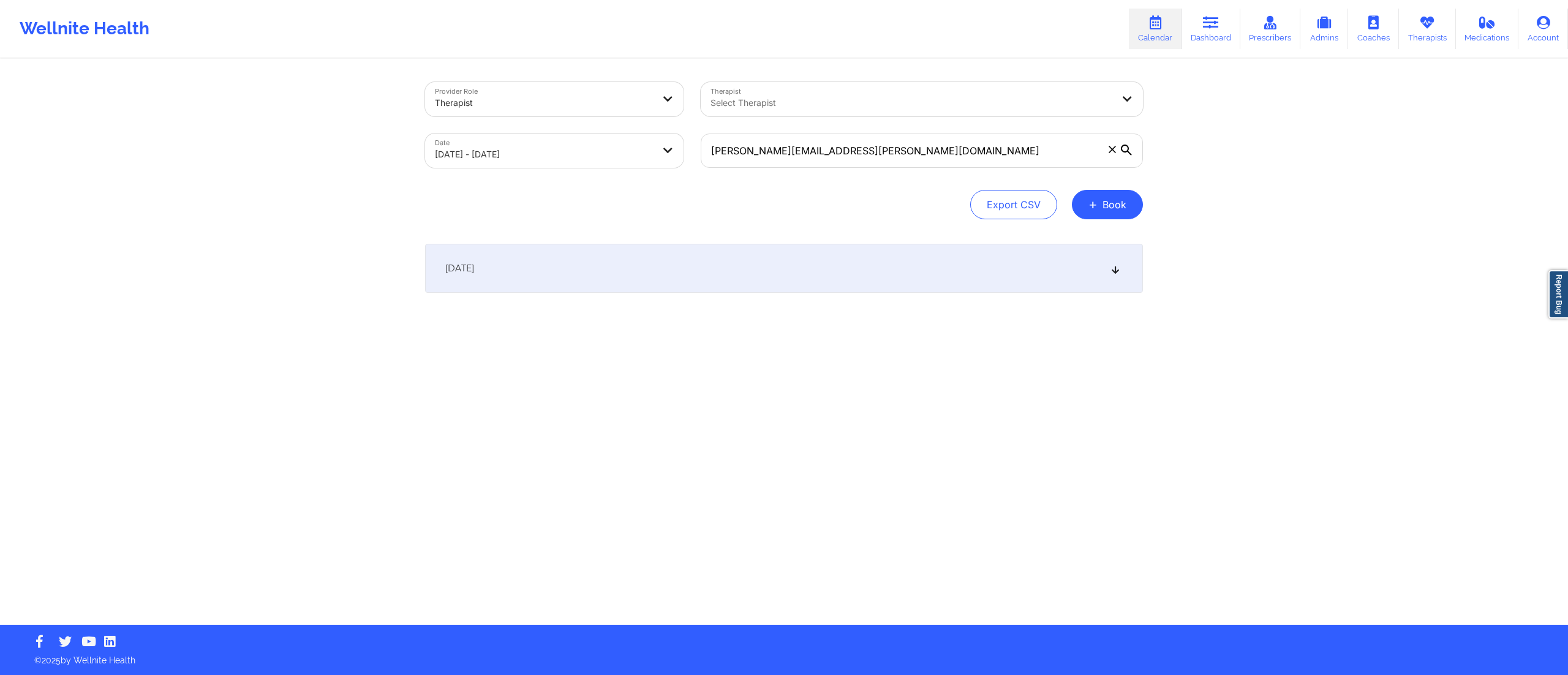
click at [728, 268] on div "[DATE]" at bounding box center [784, 268] width 717 height 49
drag, startPoint x: 904, startPoint y: 148, endPoint x: 646, endPoint y: 149, distance: 258.0
click at [635, 149] on div "Provider Role Therapist Therapist Select Therapist Date 10/09/2025 - 10/09/2025…" at bounding box center [784, 125] width 735 height 103
paste input "eboehringer2000@yahoo"
click at [752, 281] on div "[DATE]" at bounding box center [784, 268] width 717 height 49
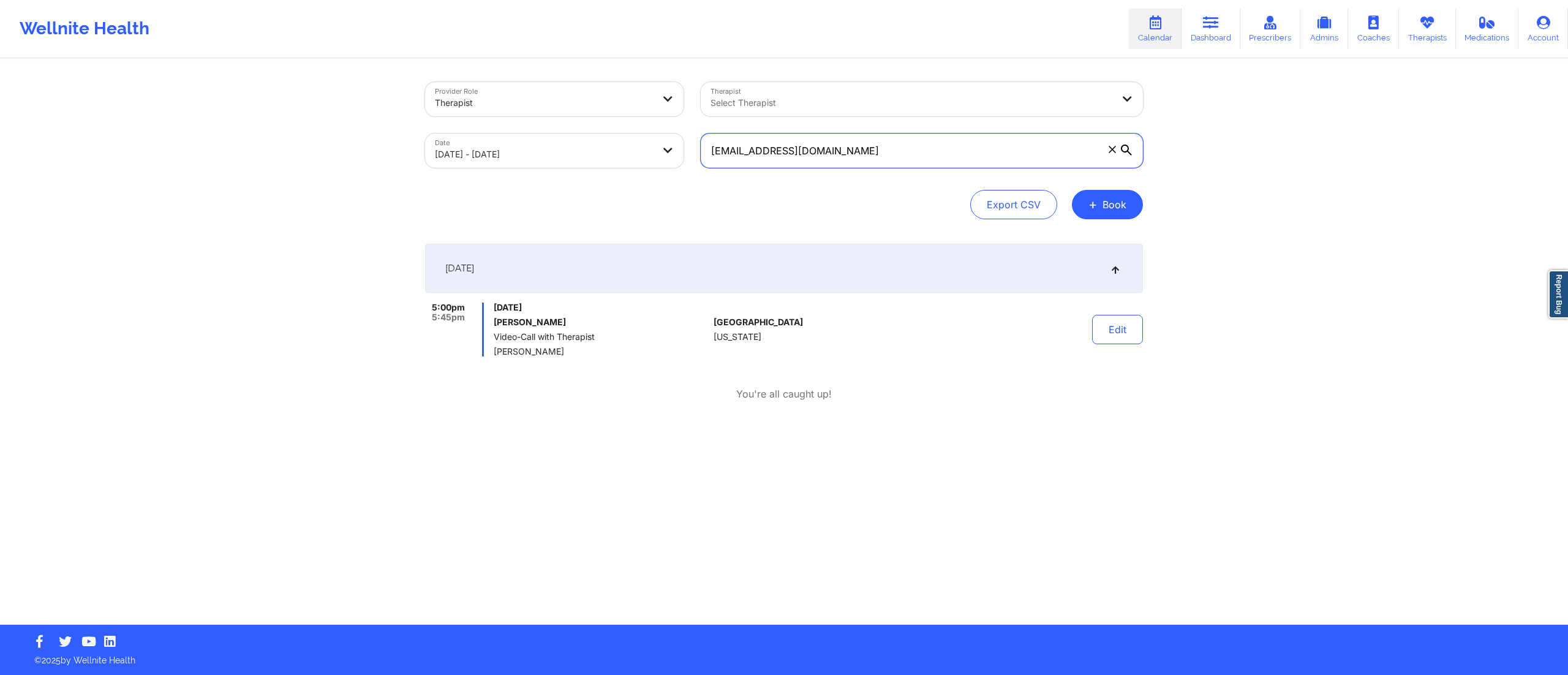
drag, startPoint x: 889, startPoint y: 149, endPoint x: 655, endPoint y: 175, distance: 235.4
click at [654, 177] on div "Provider Role Therapist Therapist Select Therapist Date 10/09/2025 - 10/09/2025…" at bounding box center [784, 150] width 717 height 137
paste input "jpalmesano007@gmail"
click at [817, 264] on div "[DATE]" at bounding box center [784, 268] width 717 height 49
drag, startPoint x: 873, startPoint y: 144, endPoint x: 654, endPoint y: 163, distance: 219.8
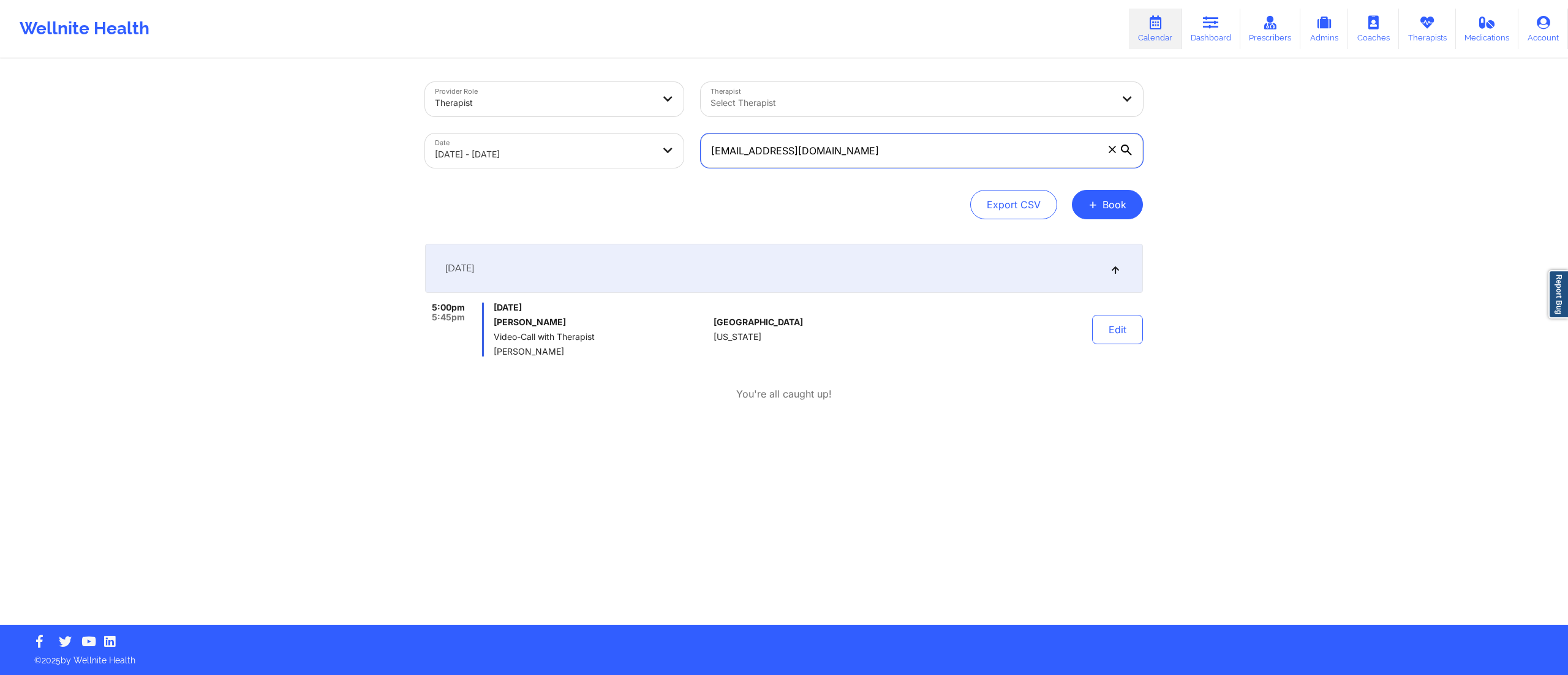
click at [674, 166] on div "Provider Role Therapist Therapist Select Therapist Date 10/09/2025 - 10/09/2025…" at bounding box center [784, 125] width 735 height 103
paste input "ladanziaee"
click at [804, 282] on div "[DATE]" at bounding box center [784, 268] width 717 height 49
drag, startPoint x: 838, startPoint y: 148, endPoint x: 643, endPoint y: 134, distance: 195.5
click at [643, 134] on div "Provider Role Therapist Therapist Select Therapist Date 10/09/2025 - 10/09/2025…" at bounding box center [784, 125] width 735 height 103
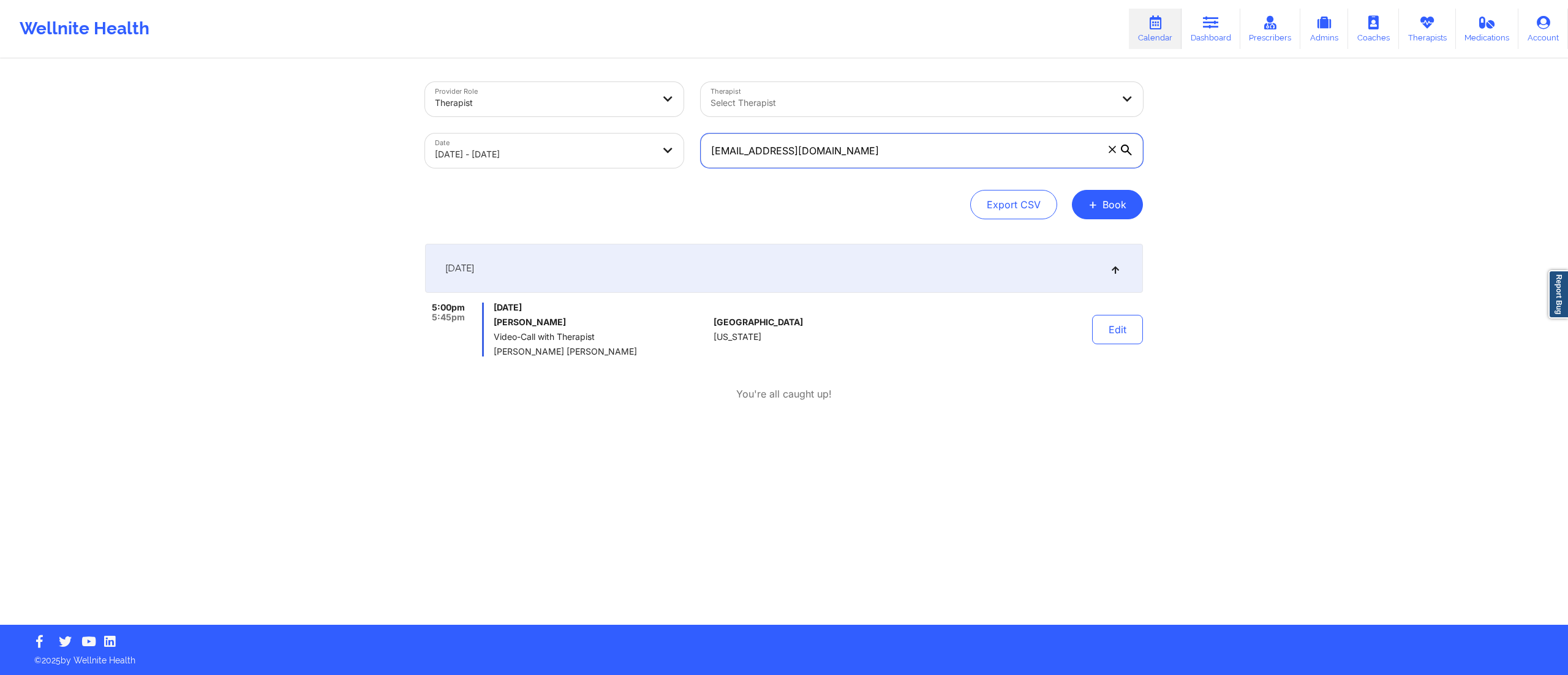
paste input "rbmt1234"
click at [732, 252] on div "[DATE]" at bounding box center [784, 268] width 717 height 49
drag, startPoint x: 826, startPoint y: 151, endPoint x: 662, endPoint y: 155, distance: 164.0
click at [662, 155] on div "Provider Role Therapist Therapist Select Therapist Date 10/09/2025 - 10/09/2025…" at bounding box center [784, 125] width 735 height 103
paste input "terry_chun2002@yahoo"
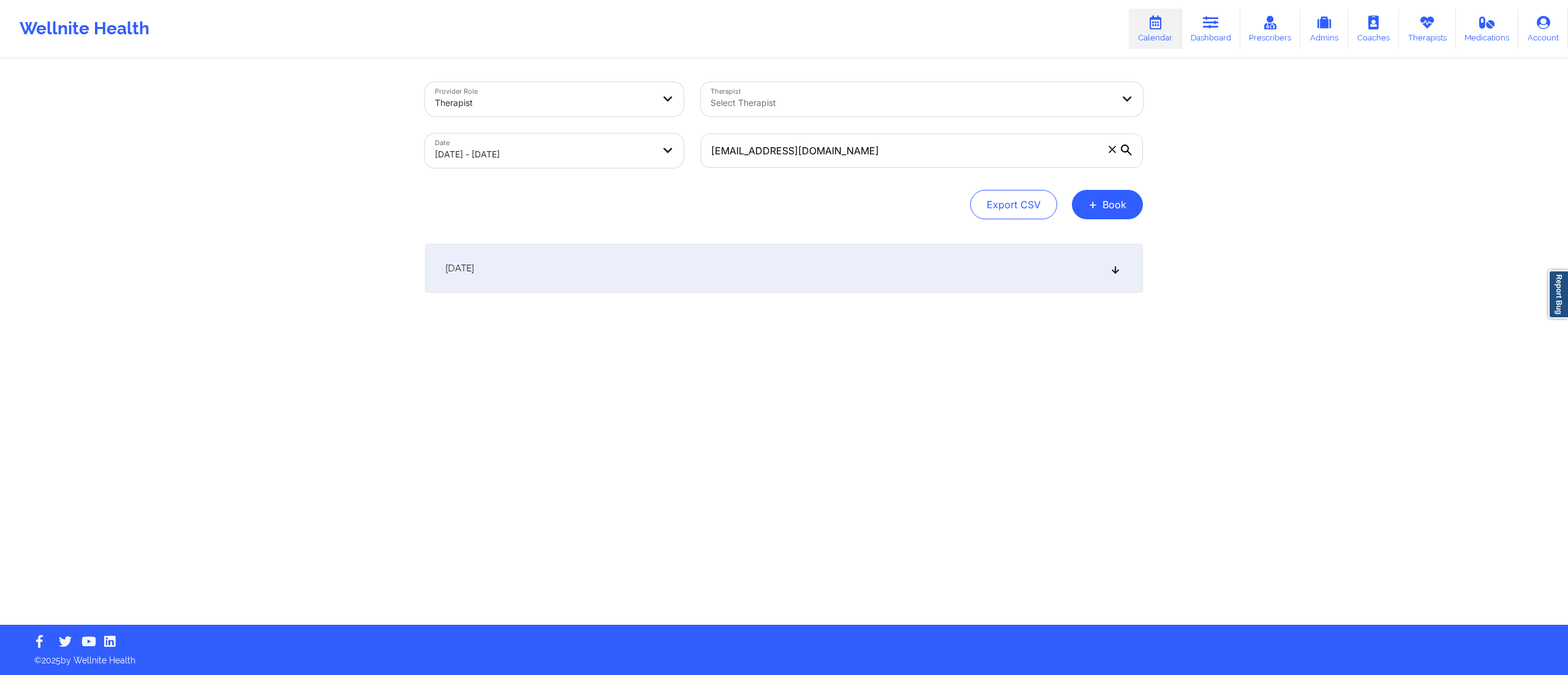
click at [727, 272] on div "[DATE]" at bounding box center [784, 268] width 717 height 49
drag, startPoint x: 879, startPoint y: 148, endPoint x: 625, endPoint y: 146, distance: 254.0
click at [613, 146] on div "Provider Role Therapist Therapist Select Therapist Date 10/09/2025 - 10/09/2025…" at bounding box center [784, 125] width 735 height 103
paste input "markdouglas918@gmail"
click at [637, 249] on div "[DATE]" at bounding box center [784, 268] width 717 height 49
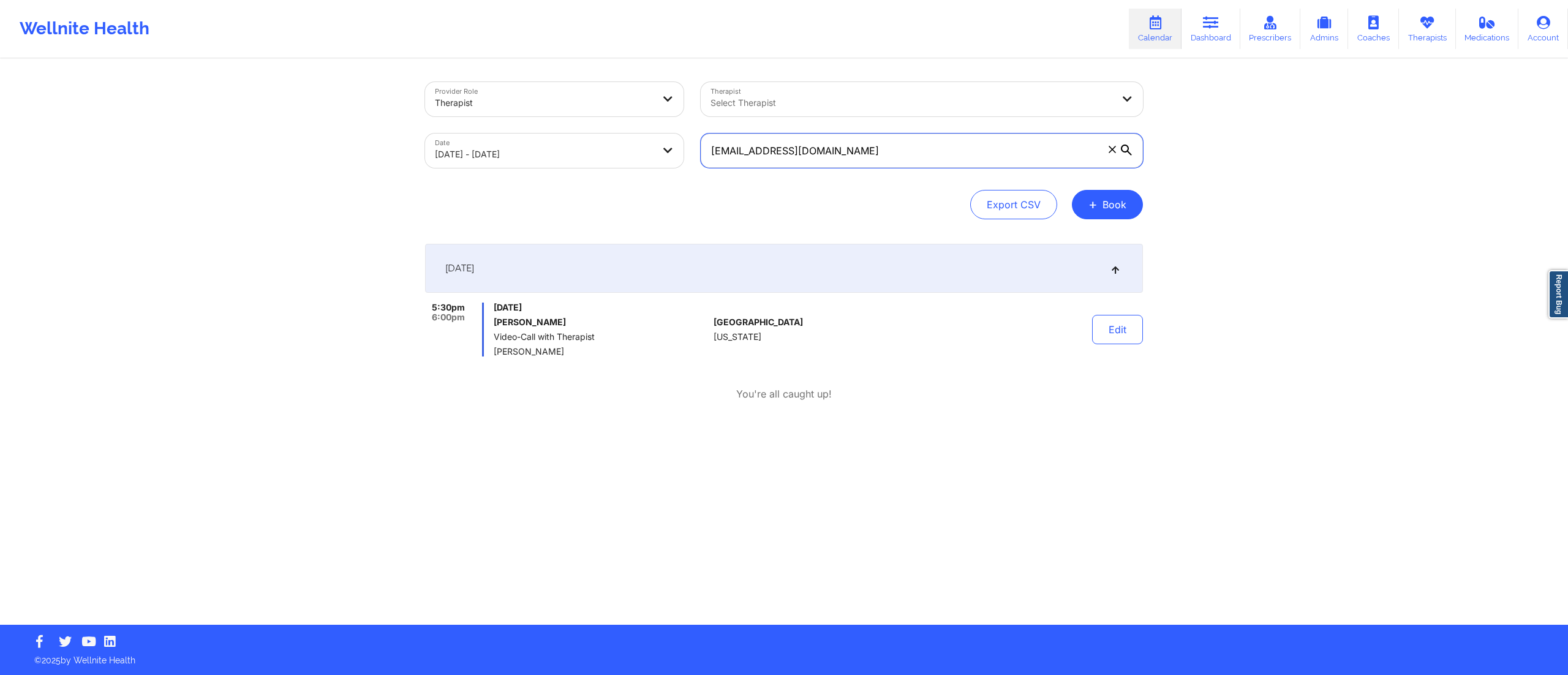
drag, startPoint x: 859, startPoint y: 146, endPoint x: 610, endPoint y: 141, distance: 249.1
click at [586, 147] on div "Provider Role Therapist Therapist Select Therapist Date 10/09/2025 - 10/09/2025…" at bounding box center [784, 125] width 735 height 103
paste input "sabrinaicepeda"
click at [745, 265] on div "[DATE]" at bounding box center [784, 268] width 717 height 49
drag, startPoint x: 711, startPoint y: 169, endPoint x: 654, endPoint y: 166, distance: 57.1
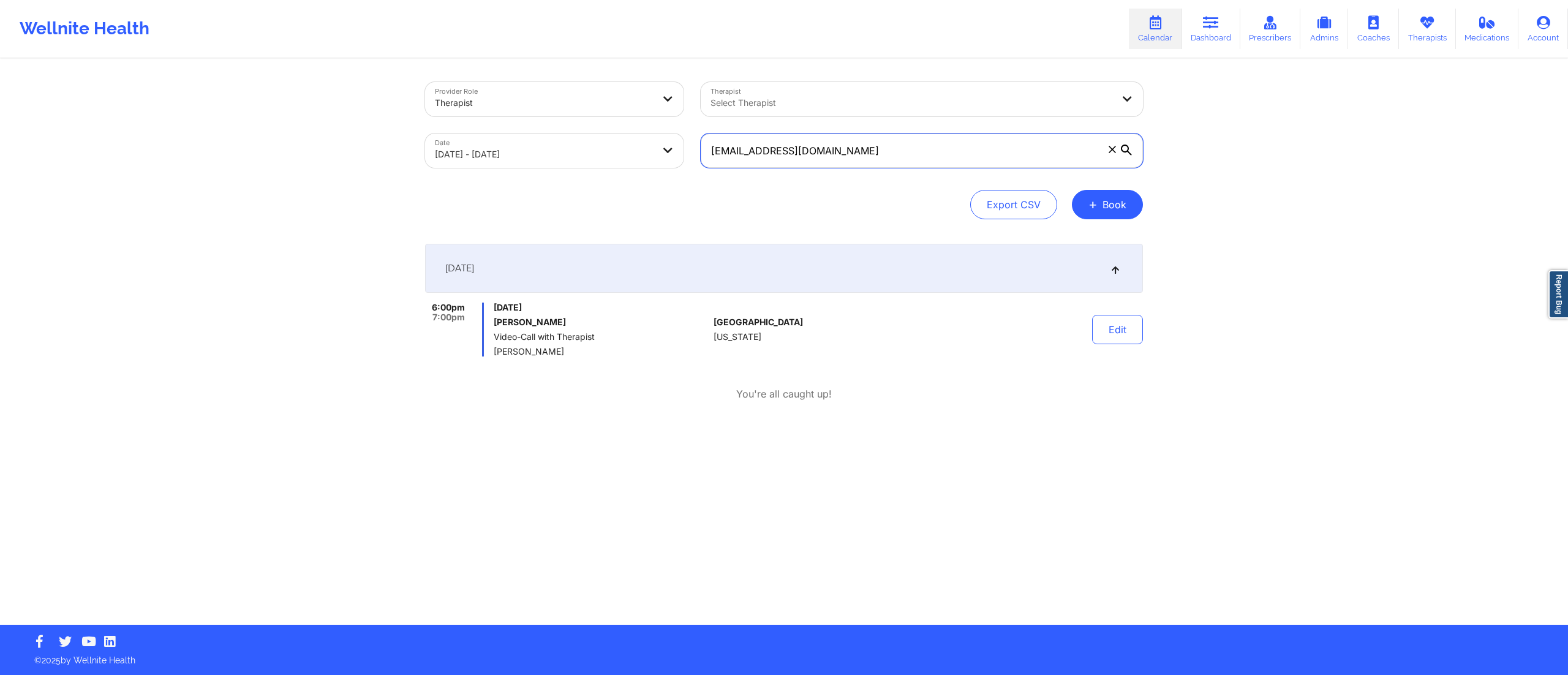
click at [657, 167] on div "Provider Role Therapist Therapist Select Therapist Date 10/09/2025 - 10/09/2025…" at bounding box center [784, 125] width 735 height 103
paste input ".samanthasymons"
click at [733, 274] on div "[DATE]" at bounding box center [784, 268] width 717 height 49
drag, startPoint x: 875, startPoint y: 151, endPoint x: 536, endPoint y: 155, distance: 339.0
click at [536, 155] on div "Provider Role Therapist Therapist Select Therapist Date 10/09/2025 - 10/09/2025…" at bounding box center [784, 125] width 735 height 103
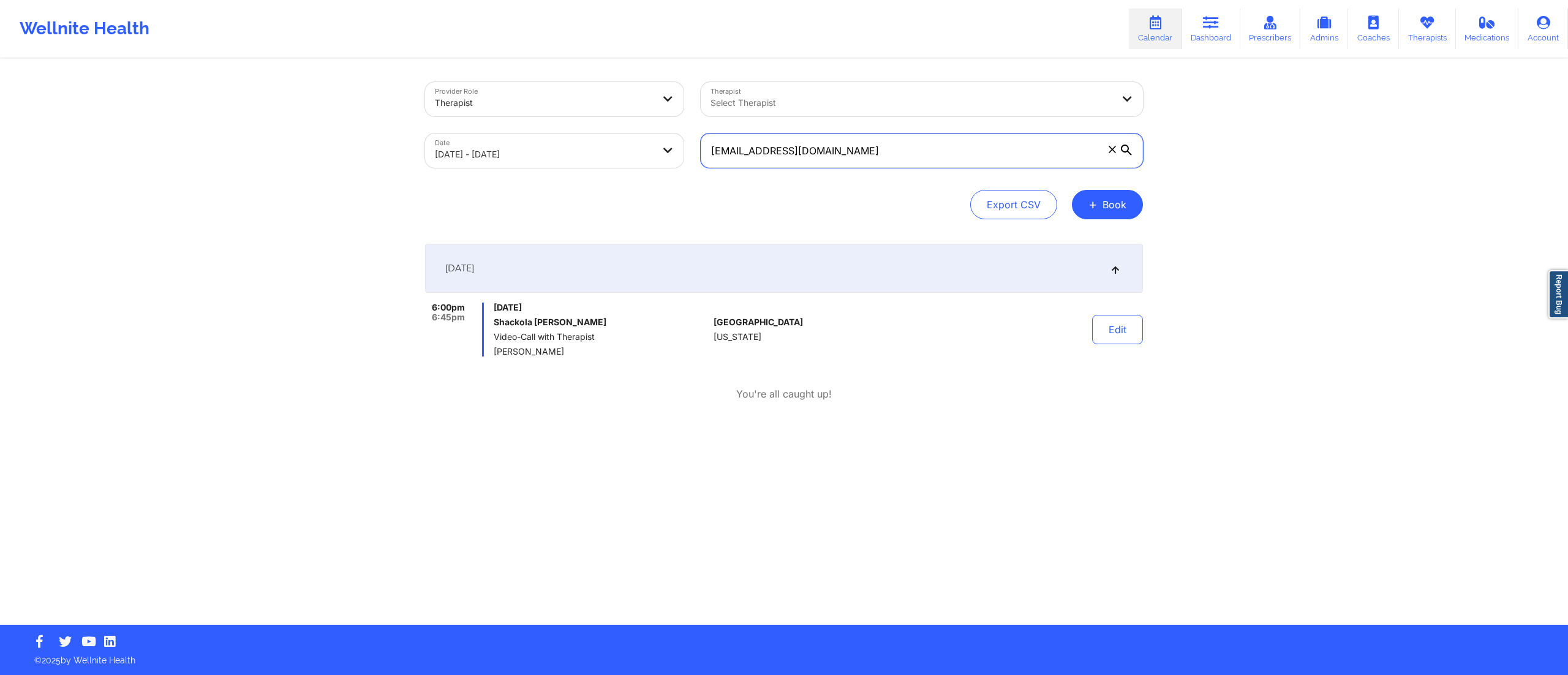
paste input "usz.orl"
click at [724, 279] on div "[DATE]" at bounding box center [784, 268] width 717 height 49
drag, startPoint x: 860, startPoint y: 154, endPoint x: 662, endPoint y: 162, distance: 198.2
click at [662, 162] on div "Provider Role Therapist Therapist Select Therapist Date 10/09/2025 - 10/09/2025…" at bounding box center [784, 125] width 735 height 103
paste input "195everts"
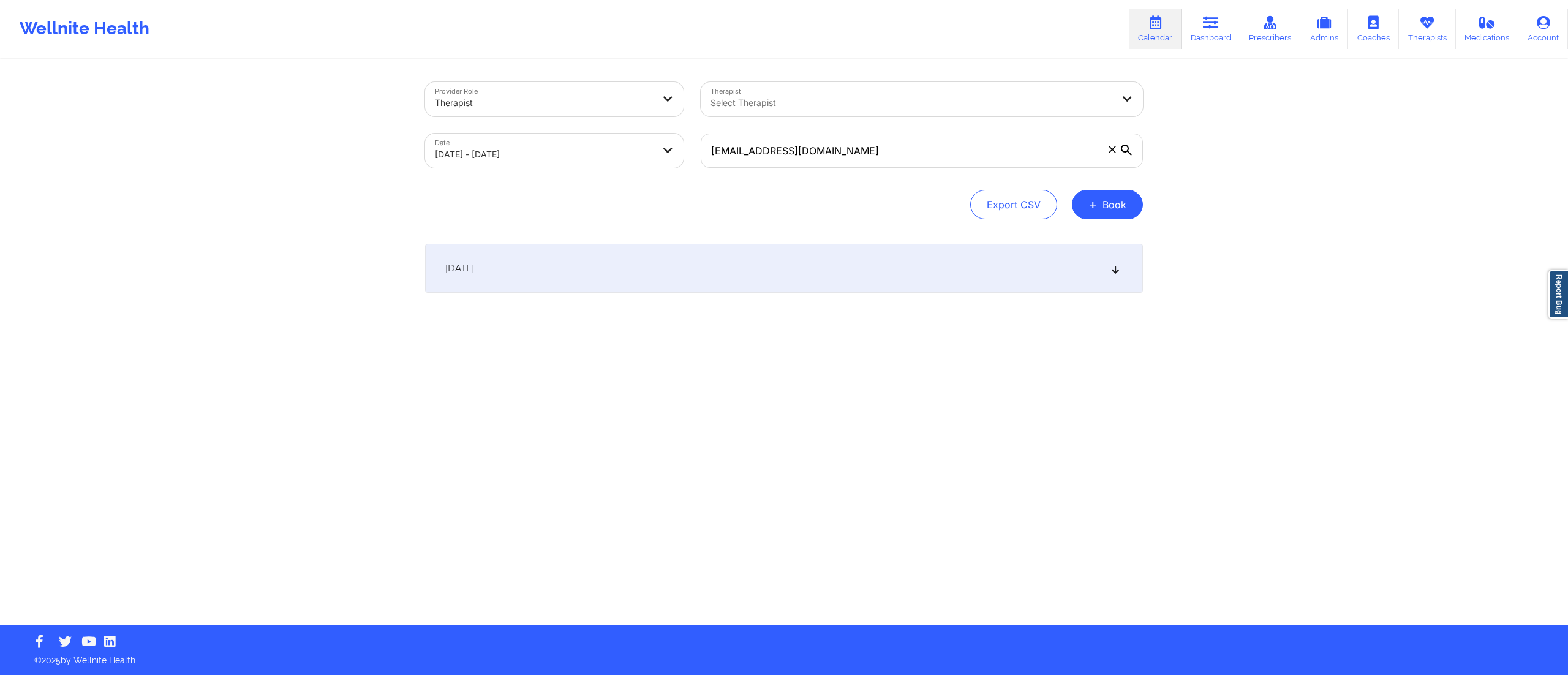
click at [716, 264] on div "[DATE]" at bounding box center [784, 268] width 717 height 49
click at [654, 269] on div "[DATE]" at bounding box center [784, 268] width 717 height 49
click at [689, 255] on div "[DATE]" at bounding box center [784, 268] width 717 height 49
click at [818, 142] on input "s195everts@gmail.com" at bounding box center [922, 150] width 442 height 35
drag, startPoint x: 848, startPoint y: 149, endPoint x: 593, endPoint y: 162, distance: 255.3
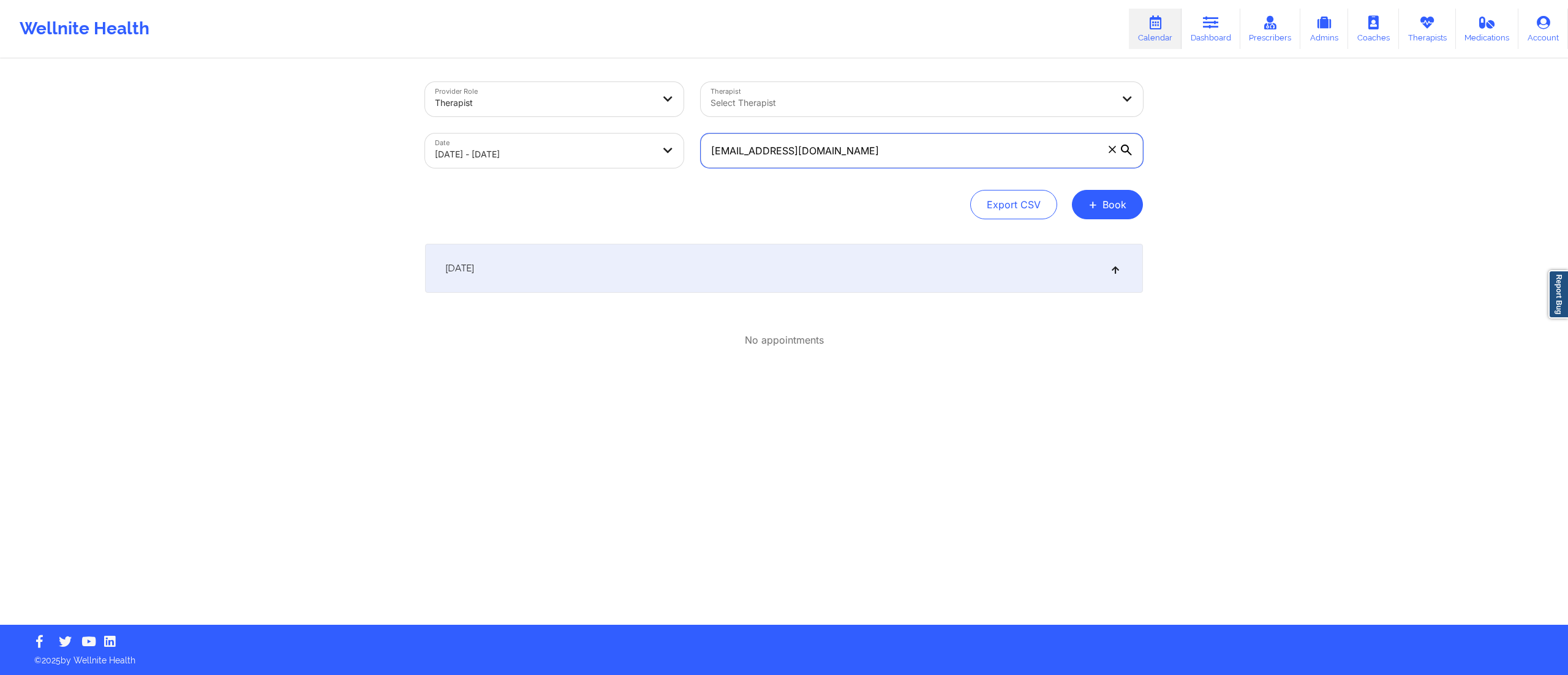
click at [585, 165] on div "Provider Role Therapist Therapist Select Therapist Date 10/09/2025 - 10/09/2025…" at bounding box center [784, 125] width 735 height 103
click at [831, 247] on div "[DATE]" at bounding box center [784, 268] width 717 height 49
click at [841, 245] on div "[DATE]" at bounding box center [784, 268] width 717 height 49
drag, startPoint x: 877, startPoint y: 159, endPoint x: 604, endPoint y: 145, distance: 273.4
click at [589, 151] on div "Provider Role Therapist Therapist Select Therapist Date 10/09/2025 - 10/09/2025…" at bounding box center [784, 125] width 735 height 103
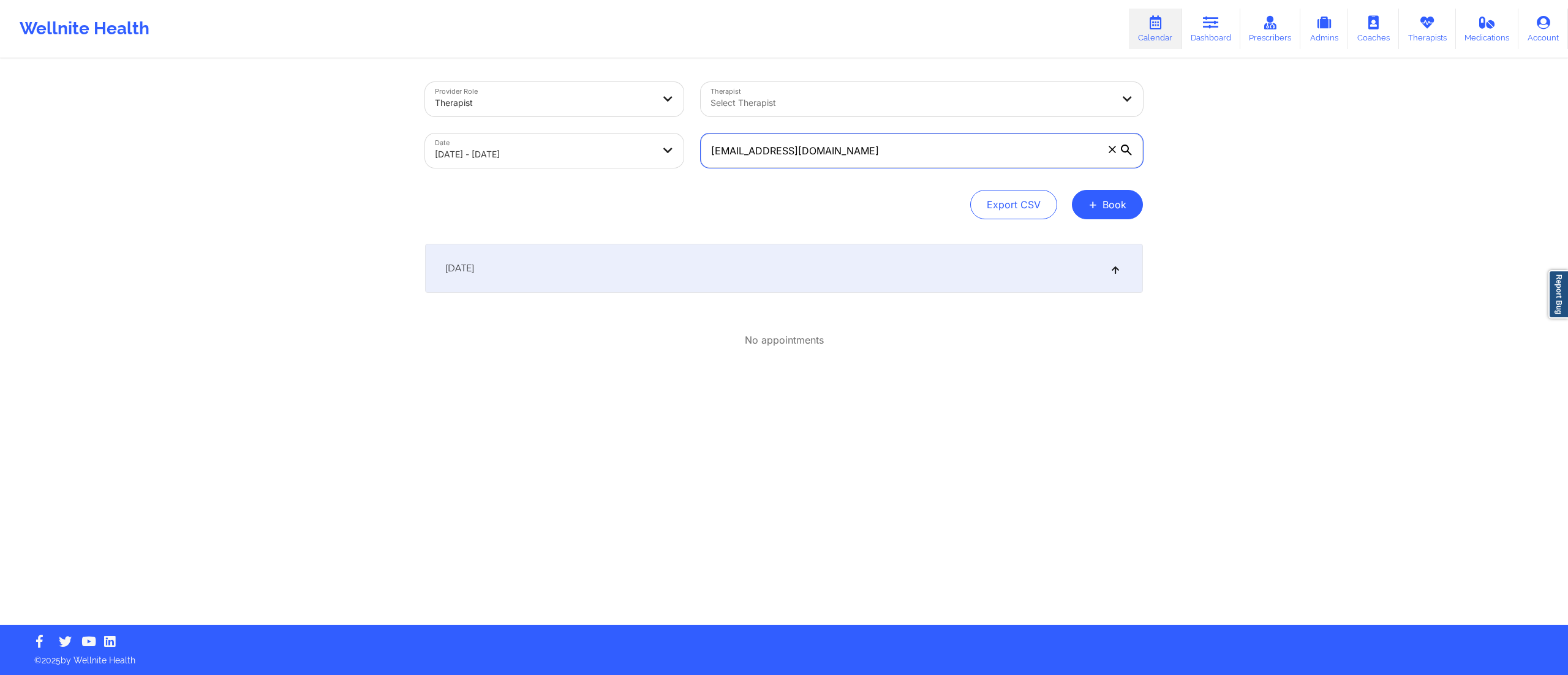
paste input "jenelle.gome"
click at [758, 261] on div "[DATE]" at bounding box center [784, 268] width 717 height 49
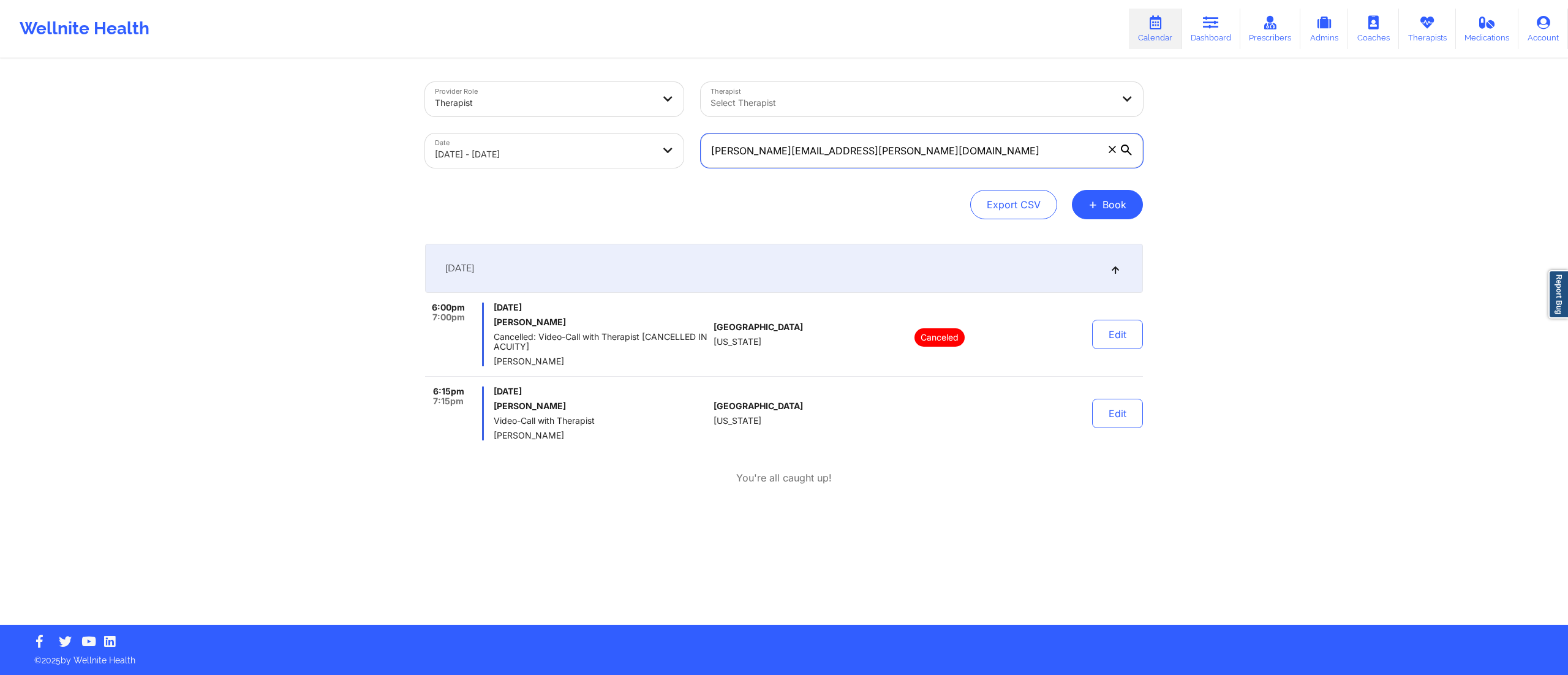
drag, startPoint x: 871, startPoint y: 148, endPoint x: 650, endPoint y: 154, distance: 221.1
click at [650, 154] on div "Provider Role Therapist Therapist Select Therapist Date 10/09/2025 - 10/09/2025…" at bounding box center [784, 125] width 735 height 103
paste input "heathens3dragonfire"
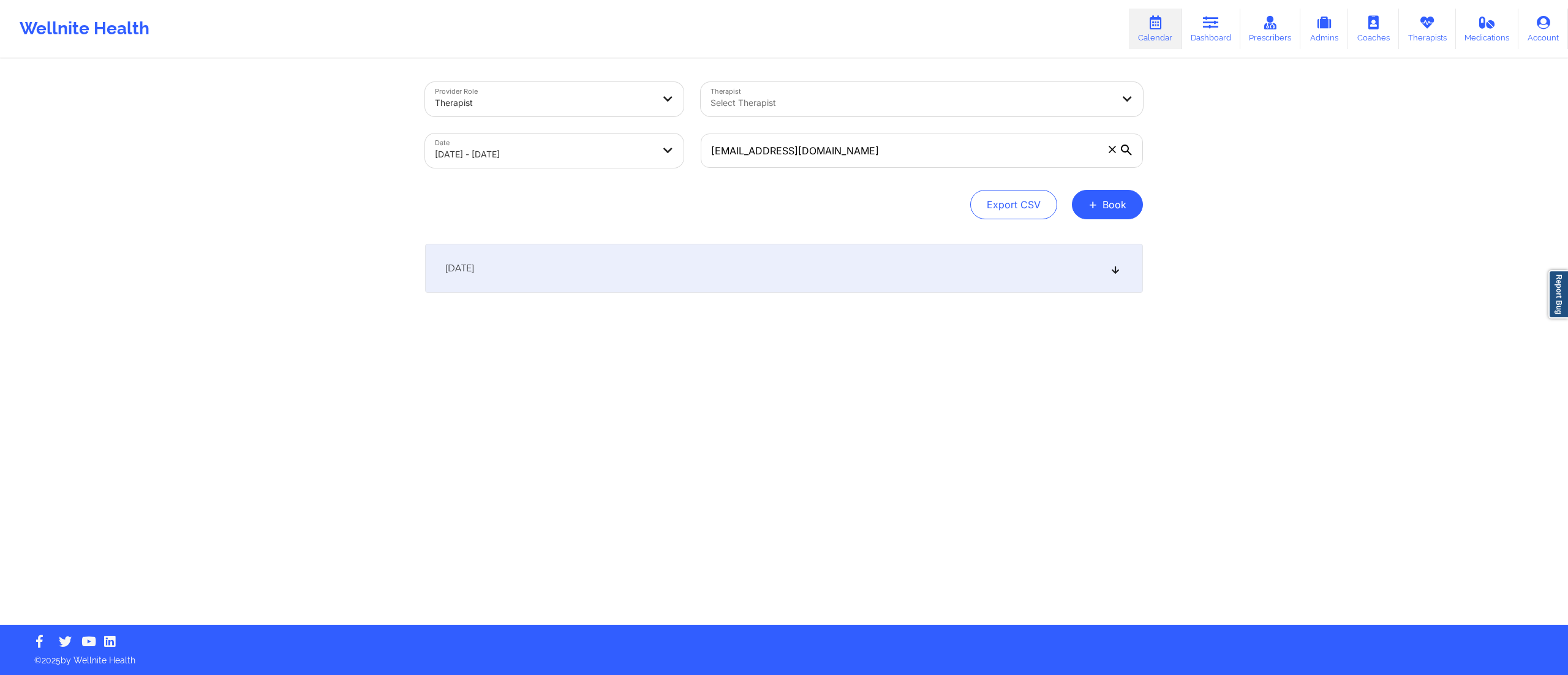
click at [711, 259] on div "[DATE]" at bounding box center [784, 268] width 717 height 49
drag, startPoint x: 897, startPoint y: 158, endPoint x: 618, endPoint y: 176, distance: 279.6
click at [609, 180] on div "Provider Role Therapist Therapist Select Therapist Date 10/09/2025 - 10/09/2025…" at bounding box center [784, 150] width 717 height 137
paste input "17kimiesanders"
drag, startPoint x: 714, startPoint y: 264, endPoint x: 664, endPoint y: 201, distance: 80.4
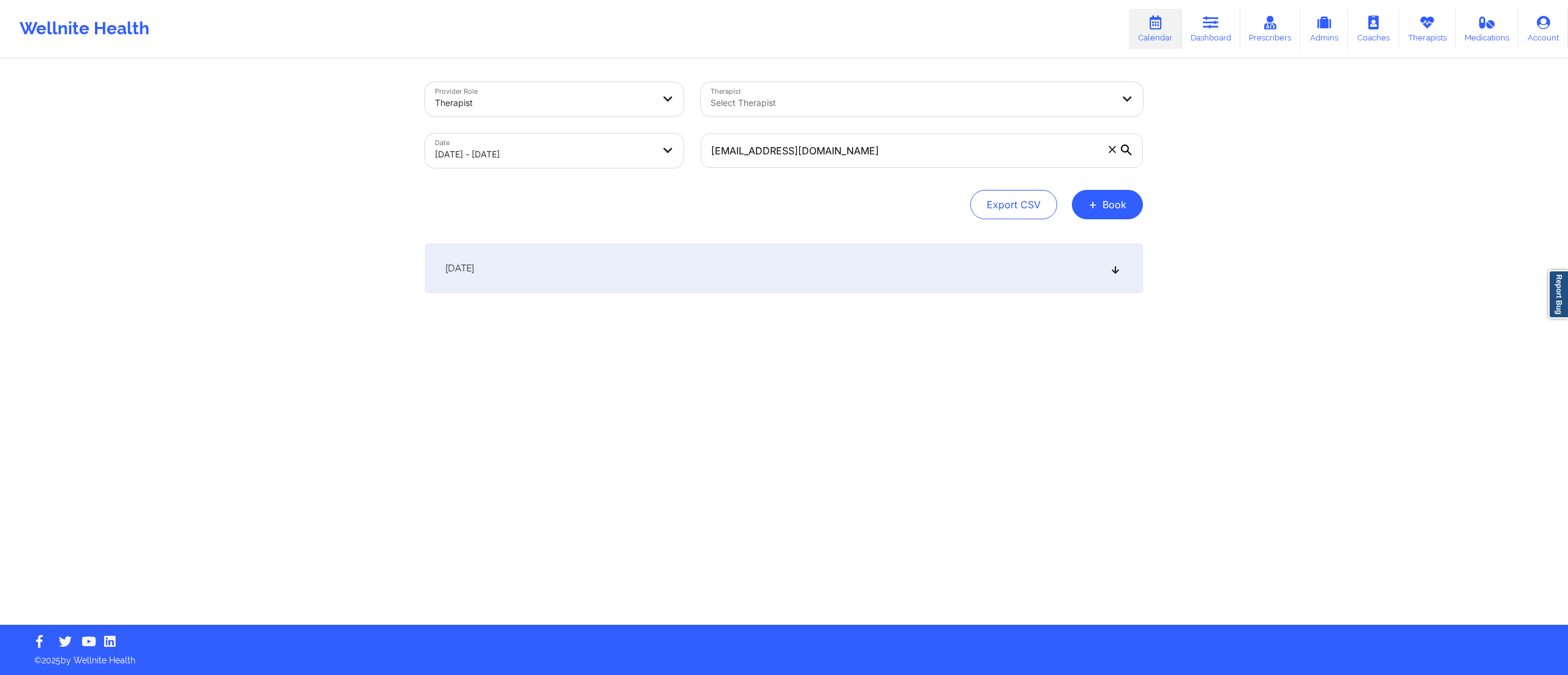
click at [714, 266] on div "[DATE]" at bounding box center [784, 268] width 717 height 49
click at [645, 242] on div "Provider Role Therapist Therapist Select Therapist Date 10/09/2025 - 10/09/2025…" at bounding box center [784, 343] width 735 height 565
drag, startPoint x: 877, startPoint y: 149, endPoint x: 670, endPoint y: 154, distance: 207.1
click at [670, 154] on div "Provider Role Therapist Therapist Select Therapist Date 10/09/2025 - 10/09/2025…" at bounding box center [784, 125] width 735 height 103
paste input "+13477904063"
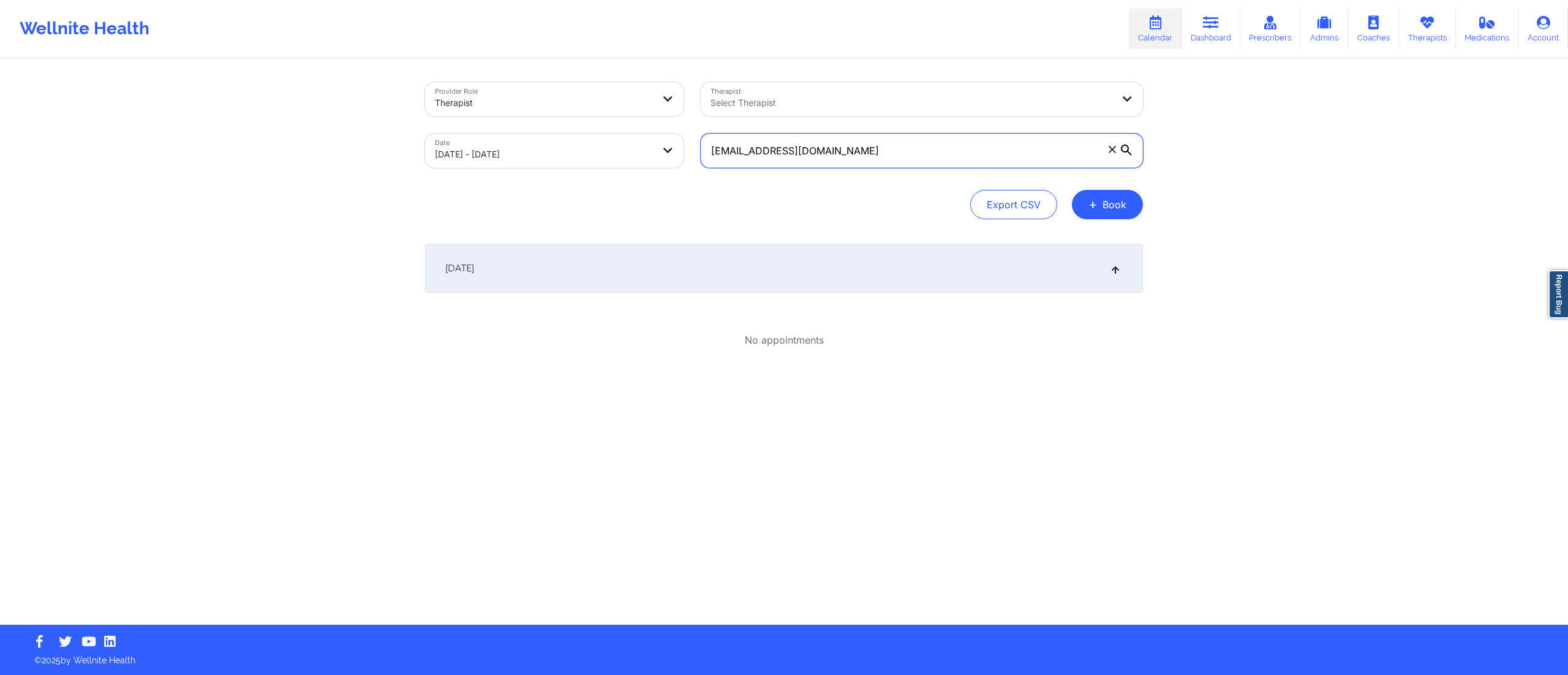
paste input "jreatzhunter"
click at [768, 271] on div "[DATE]" at bounding box center [784, 268] width 717 height 49
drag, startPoint x: 848, startPoint y: 157, endPoint x: 639, endPoint y: 168, distance: 209.3
click at [639, 168] on div "Provider Role Therapist Therapist Select Therapist Date 10/09/2025 - 10/09/2025…" at bounding box center [784, 125] width 735 height 103
paste input "keenan777"
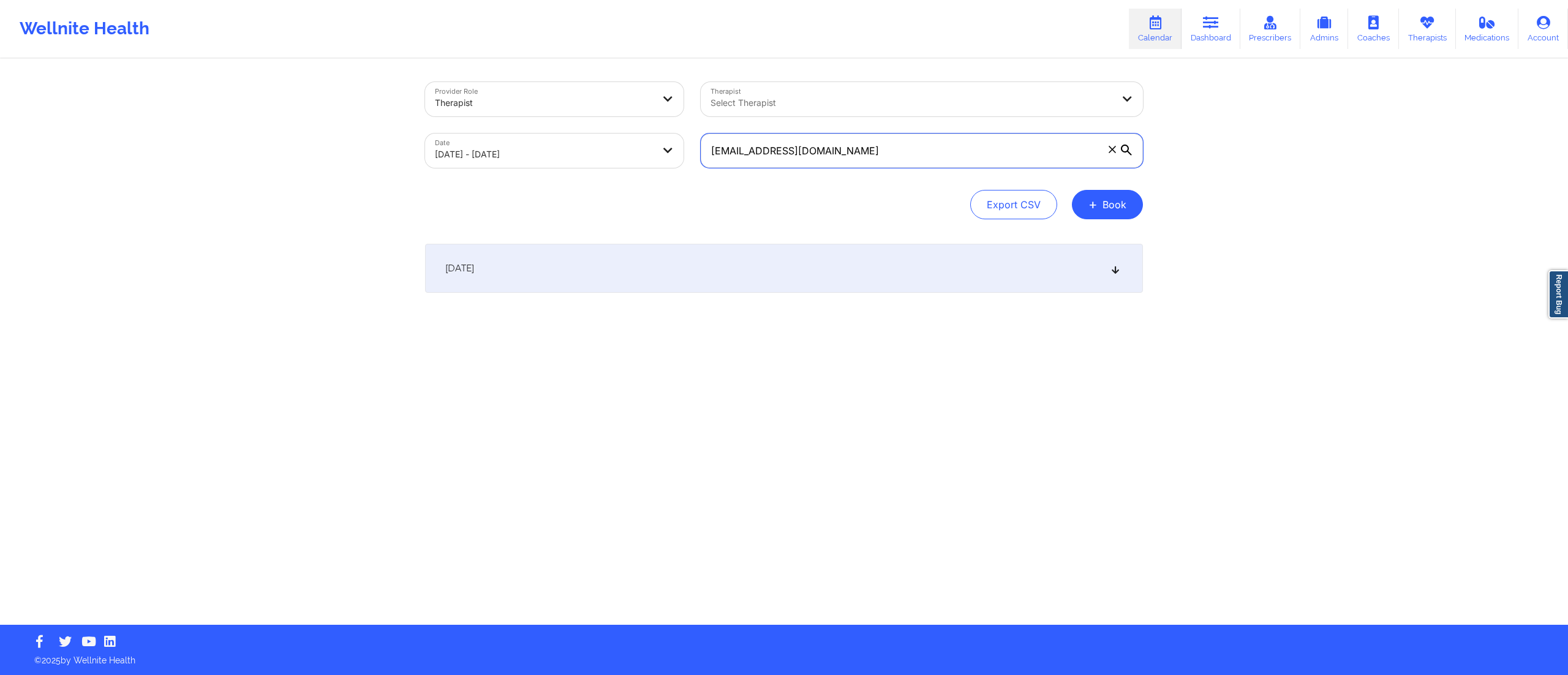
type input "jkeenan777@gmail.com"
click at [706, 262] on div "[DATE]" at bounding box center [784, 268] width 717 height 49
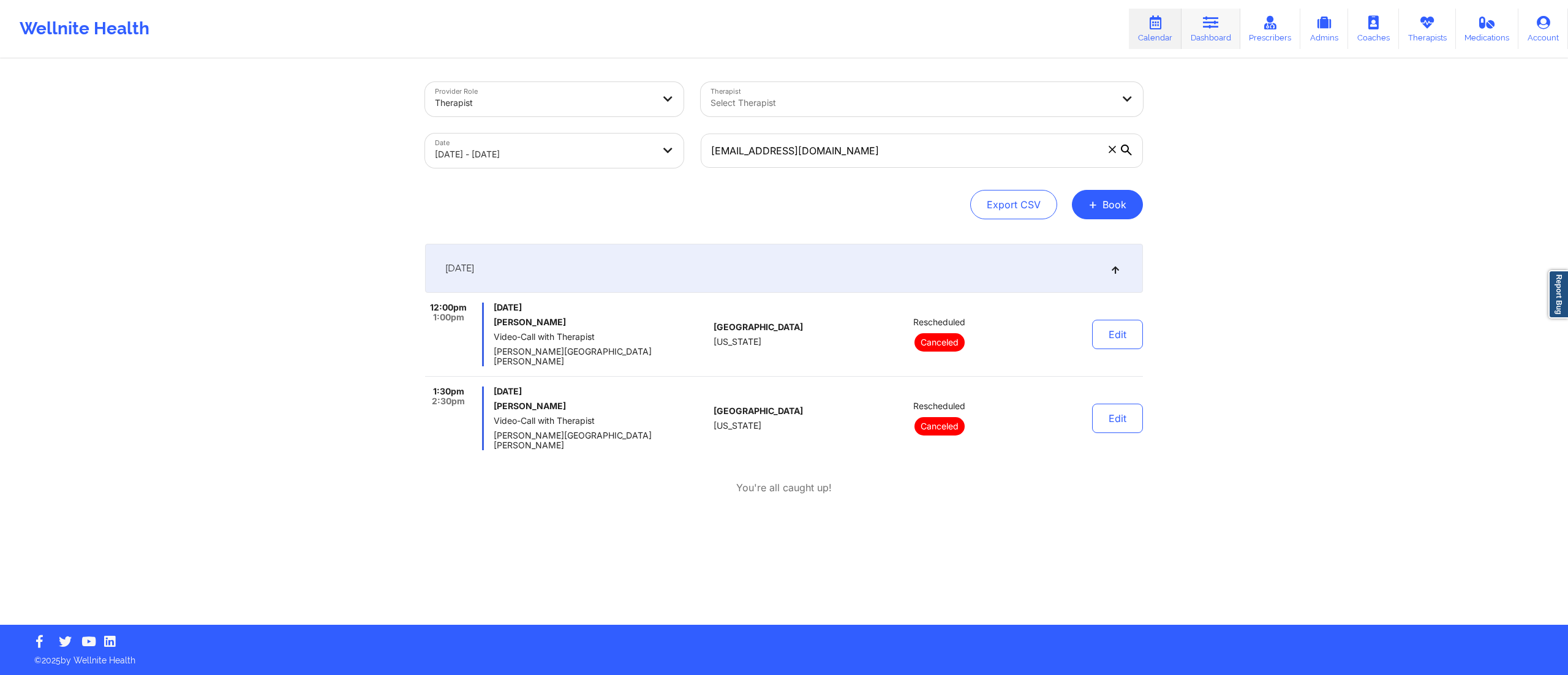
click at [1204, 28] on link "Dashboard" at bounding box center [1210, 29] width 59 height 41
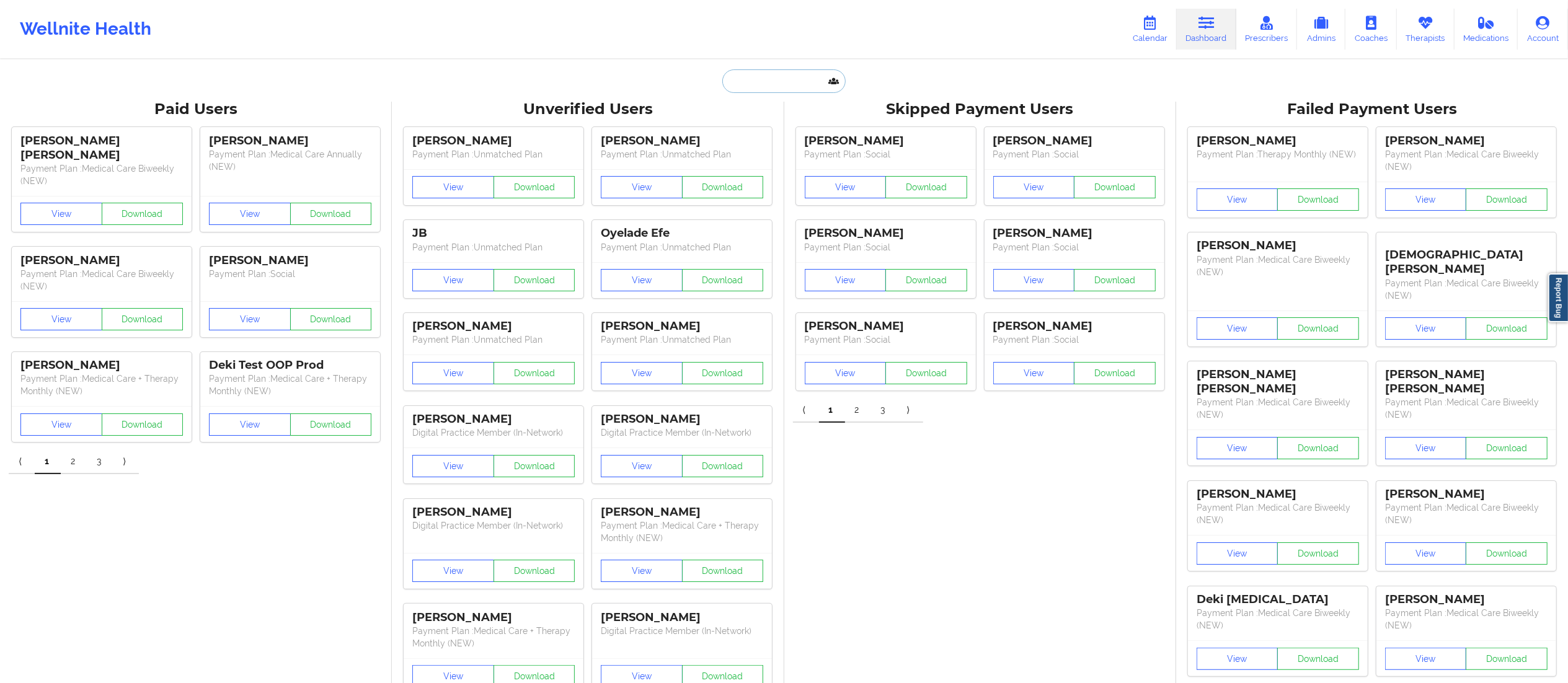
click at [741, 79] on input "text" at bounding box center [784, 81] width 123 height 23
paste input "[PHONE_NUMBER]"
drag, startPoint x: 802, startPoint y: 86, endPoint x: 651, endPoint y: 84, distance: 151.0
paste input "[PERSON_NAME] eboehringer2000@yahoo.c"
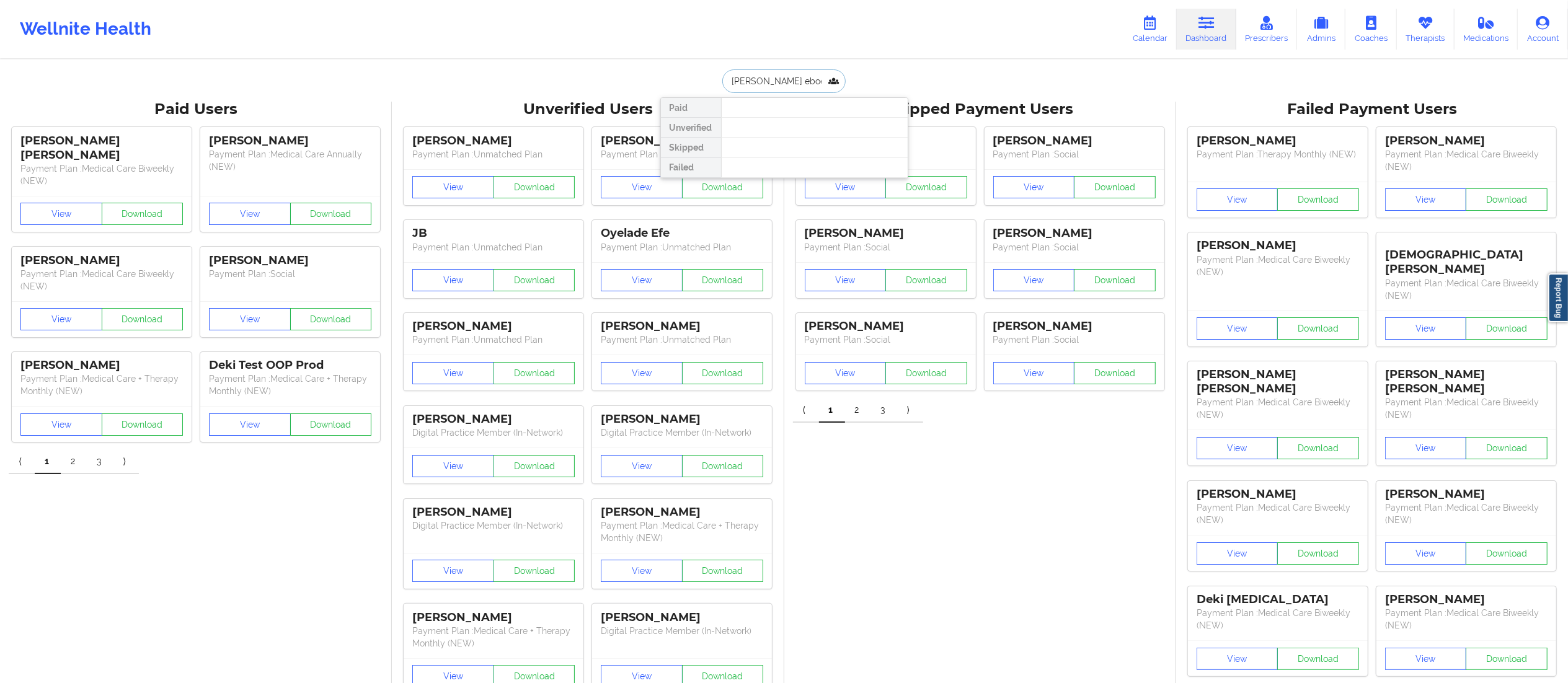
drag, startPoint x: 826, startPoint y: 89, endPoint x: 601, endPoint y: 91, distance: 225.0
paste input "[EMAIL_ADDRESS][DOMAIN_NAME]"
type input "[EMAIL_ADDRESS][DOMAIN_NAME]"
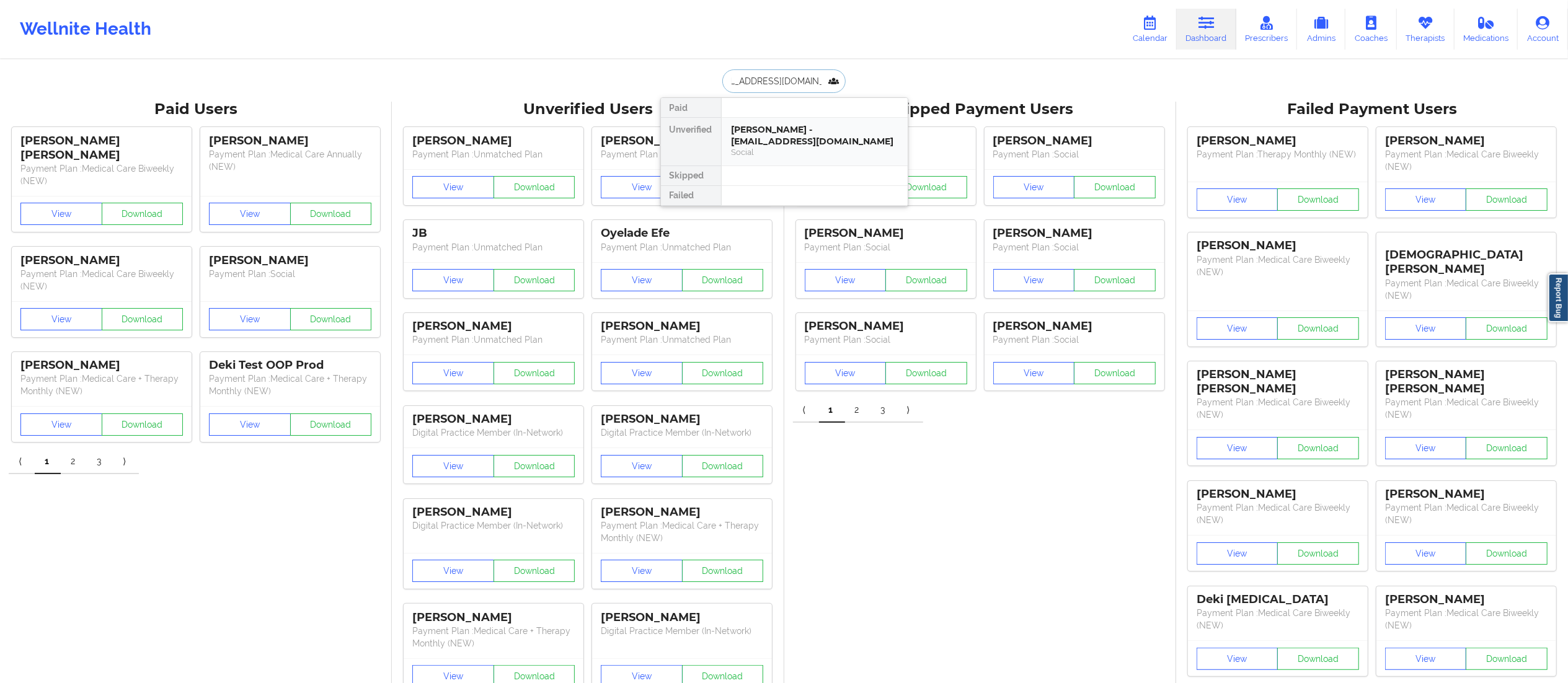
click at [836, 137] on div "[PERSON_NAME] - [EMAIL_ADDRESS][DOMAIN_NAME]" at bounding box center [815, 136] width 166 height 23
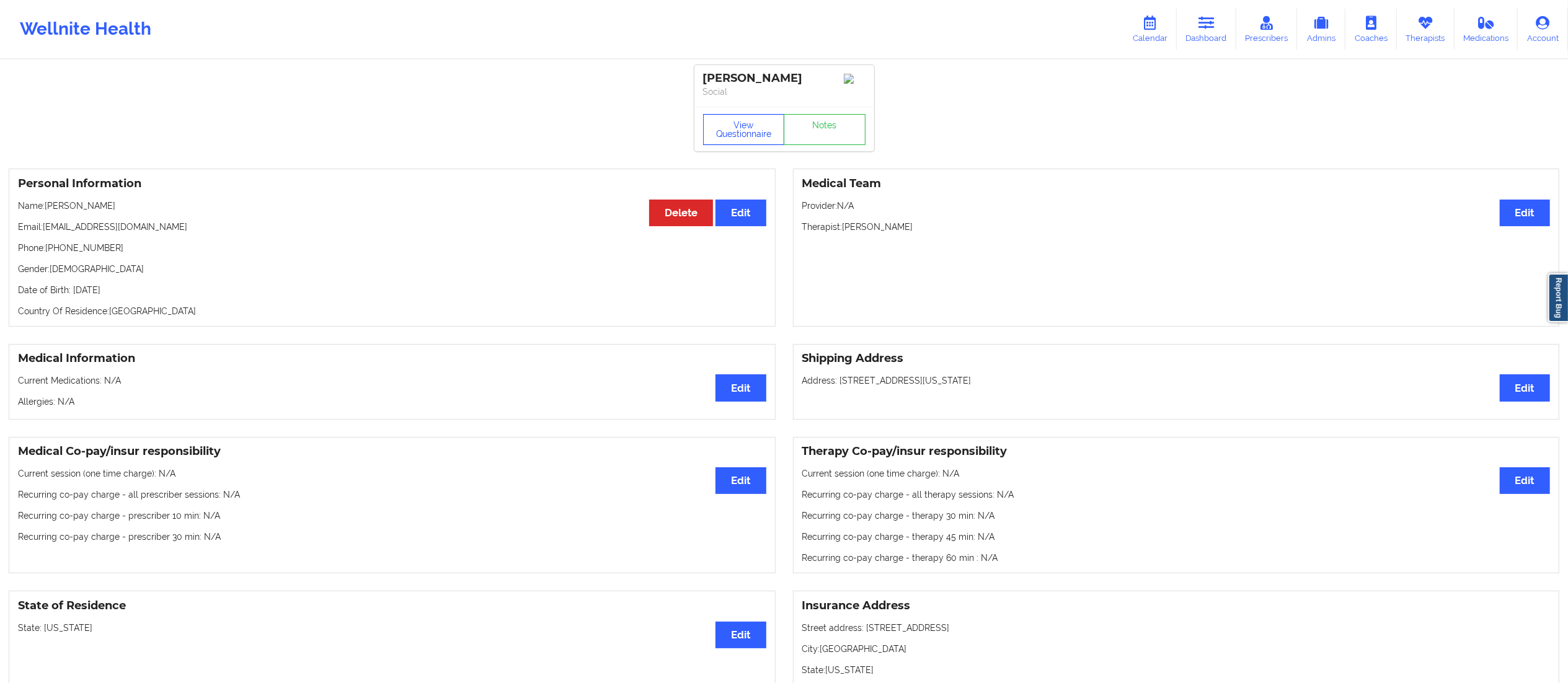
click at [756, 124] on button "View Questionnaire" at bounding box center [744, 129] width 82 height 31
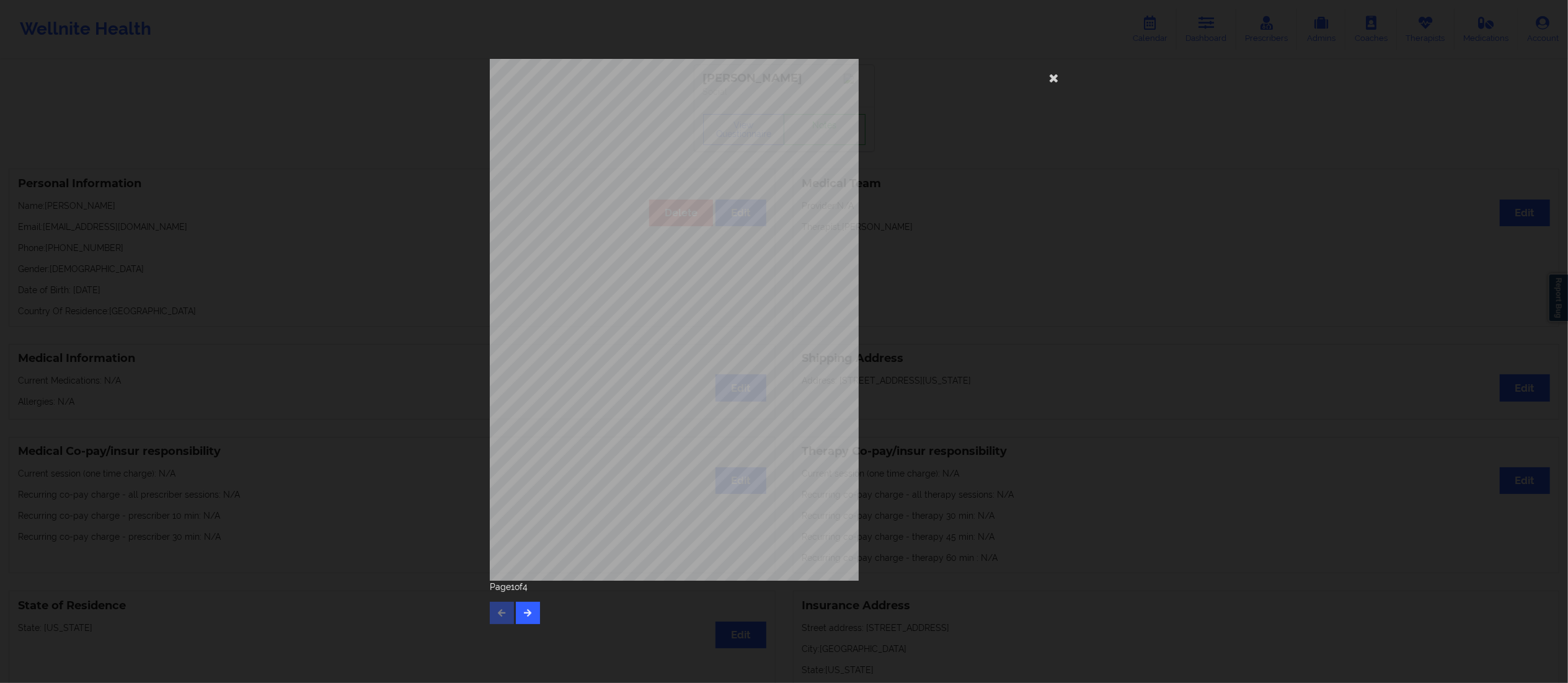
scroll to position [759, 0]
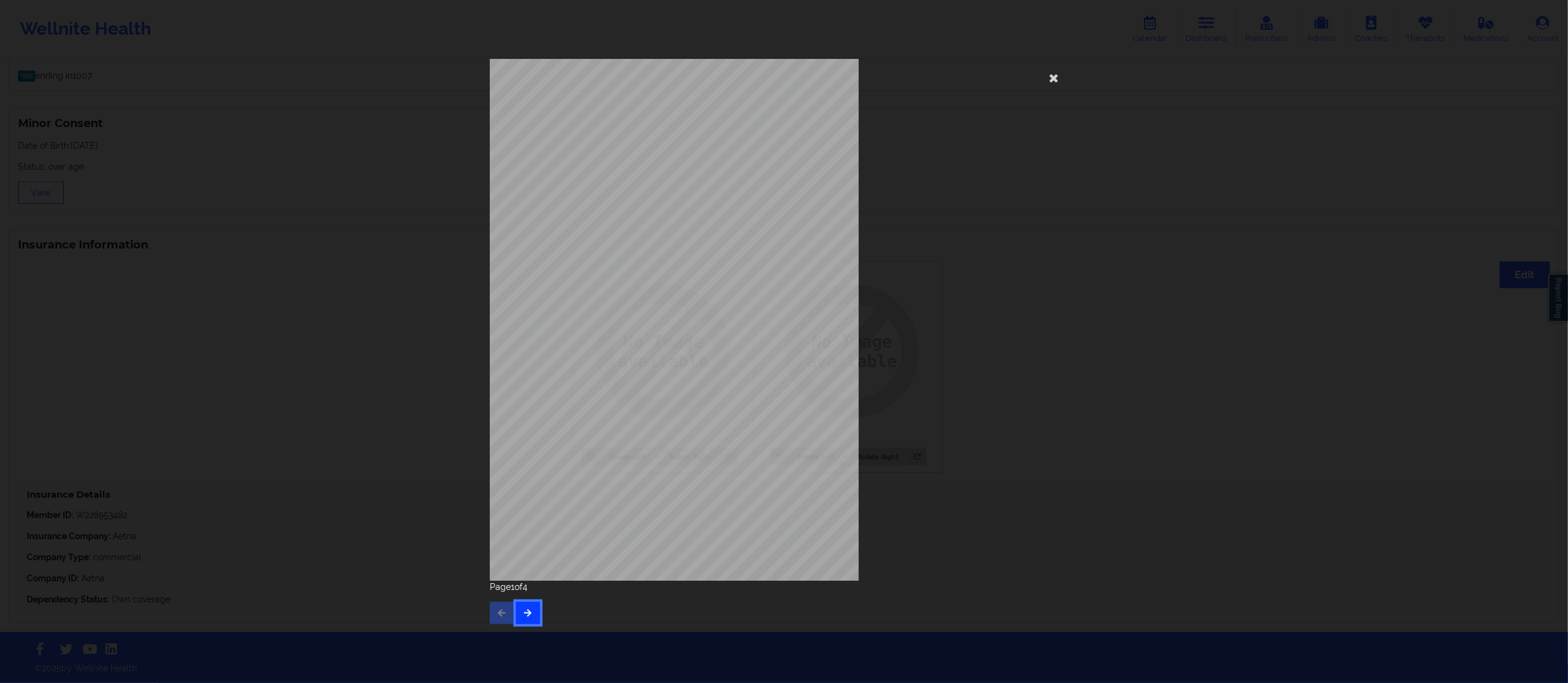
click at [527, 610] on icon "button" at bounding box center [528, 612] width 11 height 7
click at [526, 608] on icon "button" at bounding box center [528, 612] width 11 height 7
click at [527, 604] on button "button" at bounding box center [528, 613] width 24 height 22
click at [493, 608] on button "button" at bounding box center [502, 613] width 24 height 22
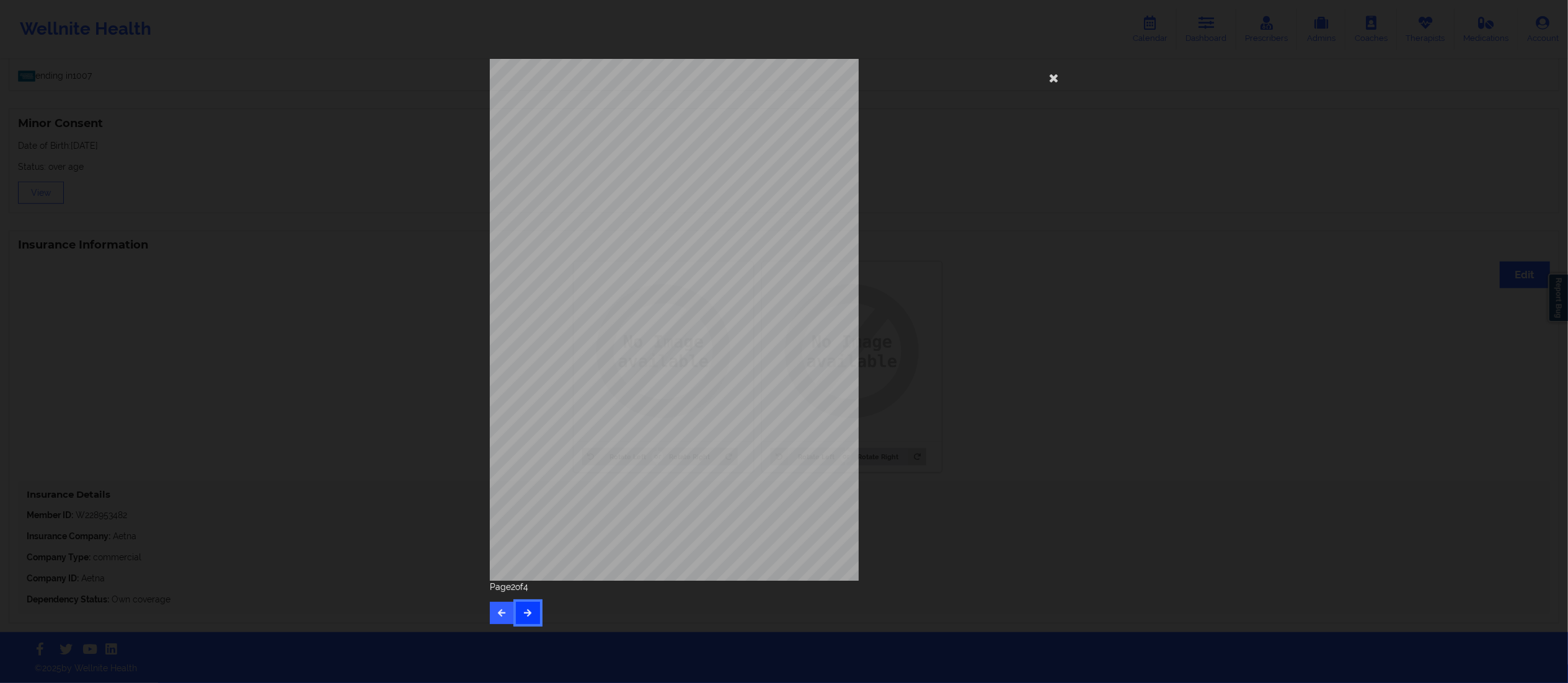
click at [524, 615] on icon "button" at bounding box center [528, 612] width 11 height 7
click at [1082, 421] on div "commercial Insurance Member ID for patient W228953482 Insurance company name de…" at bounding box center [784, 342] width 607 height 582
click at [1060, 89] on div "commercial Insurance Member ID for patient W228953482 Insurance company name de…" at bounding box center [784, 320] width 589 height 522
click at [1053, 79] on icon at bounding box center [1054, 77] width 20 height 20
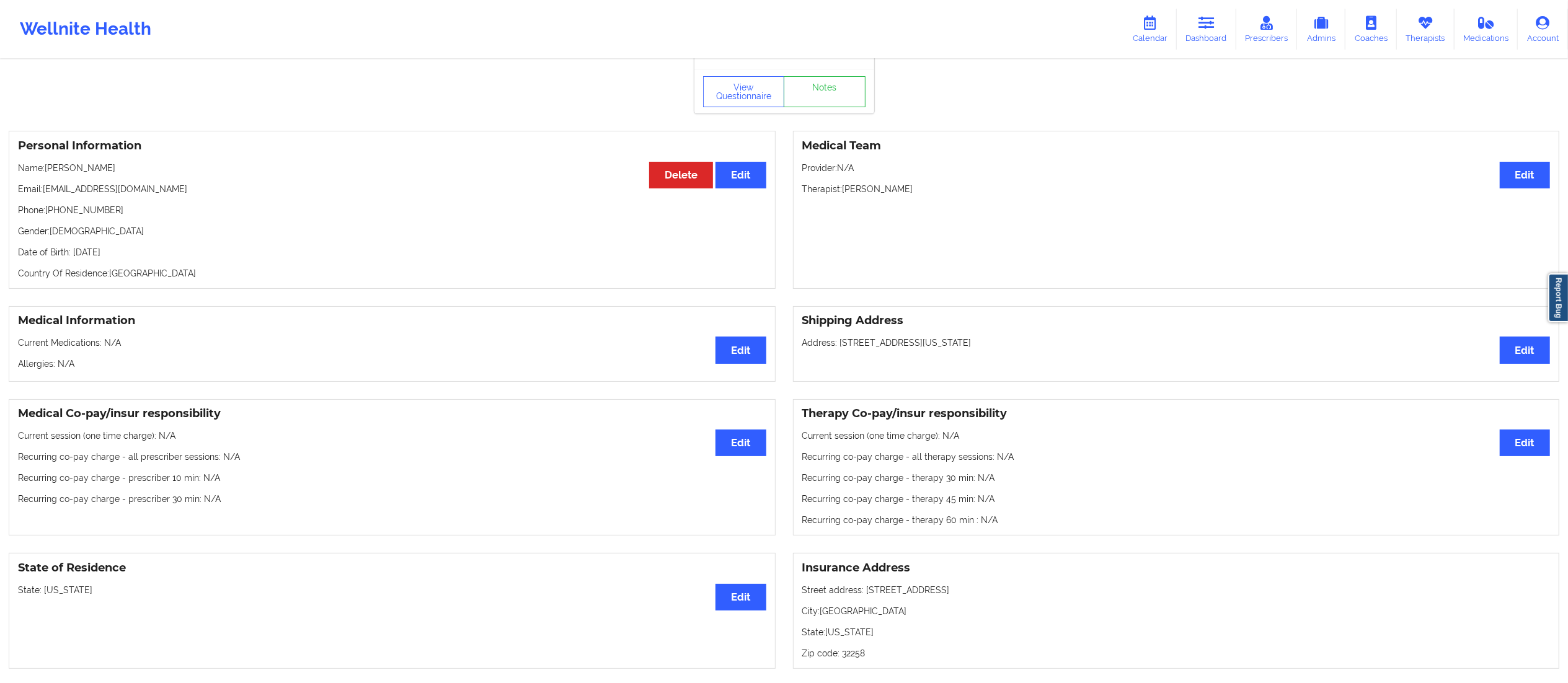
scroll to position [0, 0]
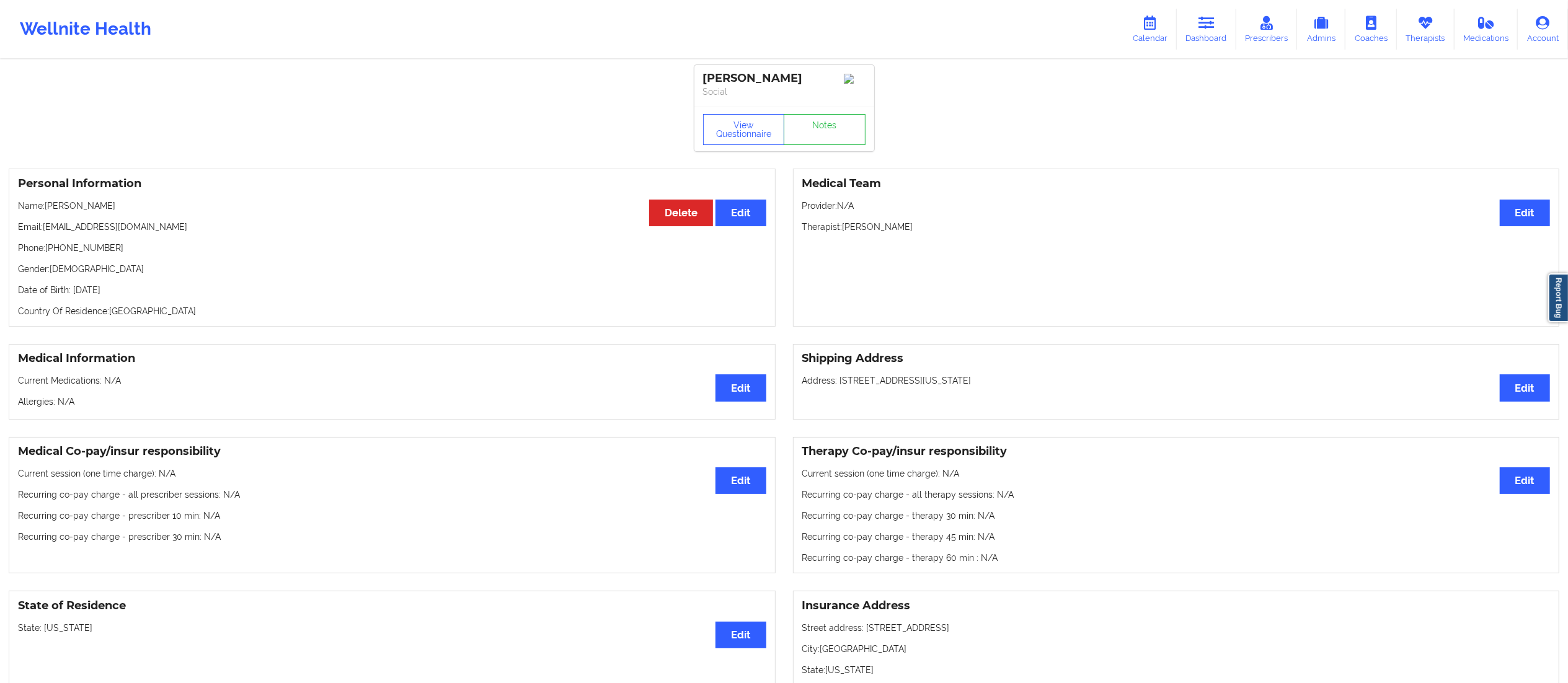
drag, startPoint x: 1226, startPoint y: 27, endPoint x: 1141, endPoint y: 57, distance: 90.1
click at [1226, 27] on link "Dashboard" at bounding box center [1207, 30] width 59 height 41
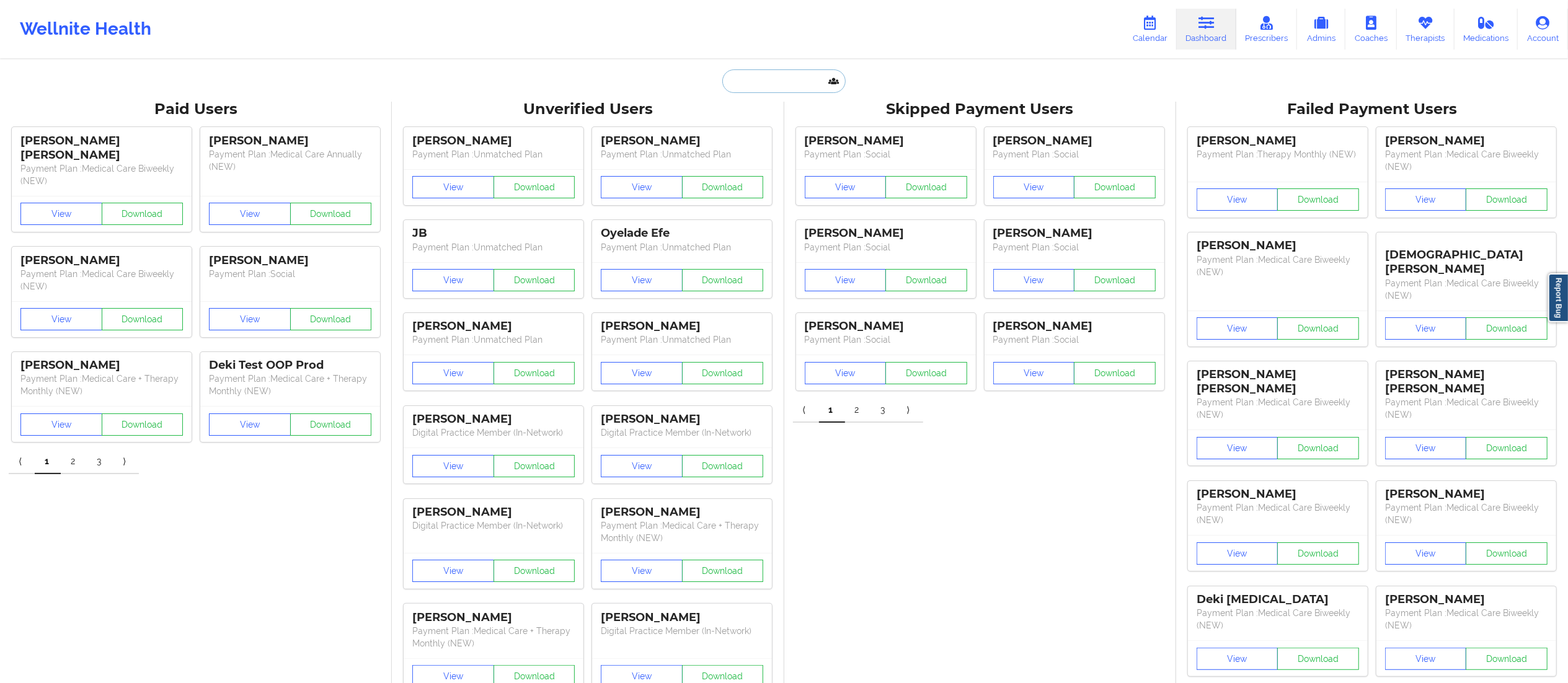
click at [821, 88] on input "text" at bounding box center [784, 81] width 123 height 23
paste input "[EMAIL_ADDRESS][DOMAIN_NAME]"
type input "[EMAIL_ADDRESS][DOMAIN_NAME]"
click at [778, 144] on div "[PERSON_NAME] - [EMAIL_ADDRESS][DOMAIN_NAME]" at bounding box center [815, 136] width 166 height 23
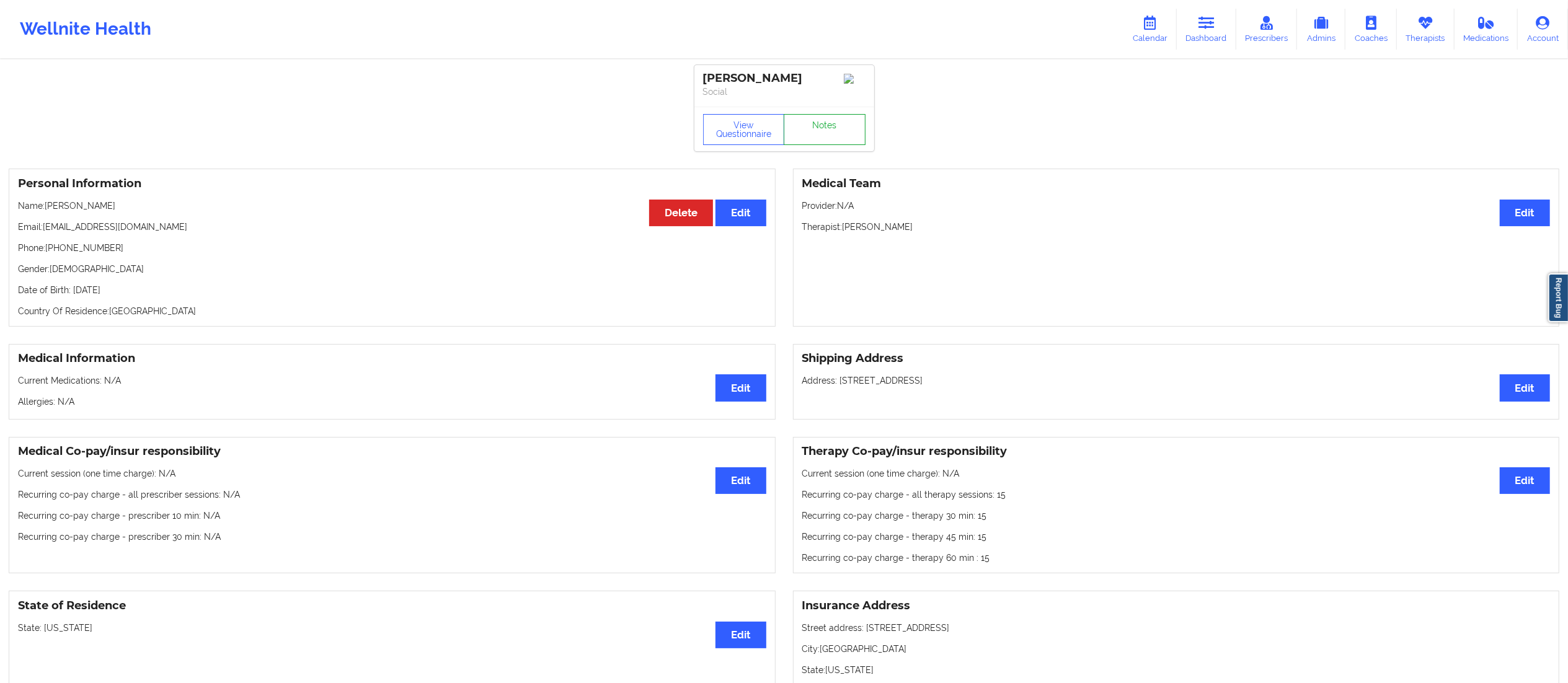
click at [823, 125] on link "Notes" at bounding box center [824, 129] width 82 height 31
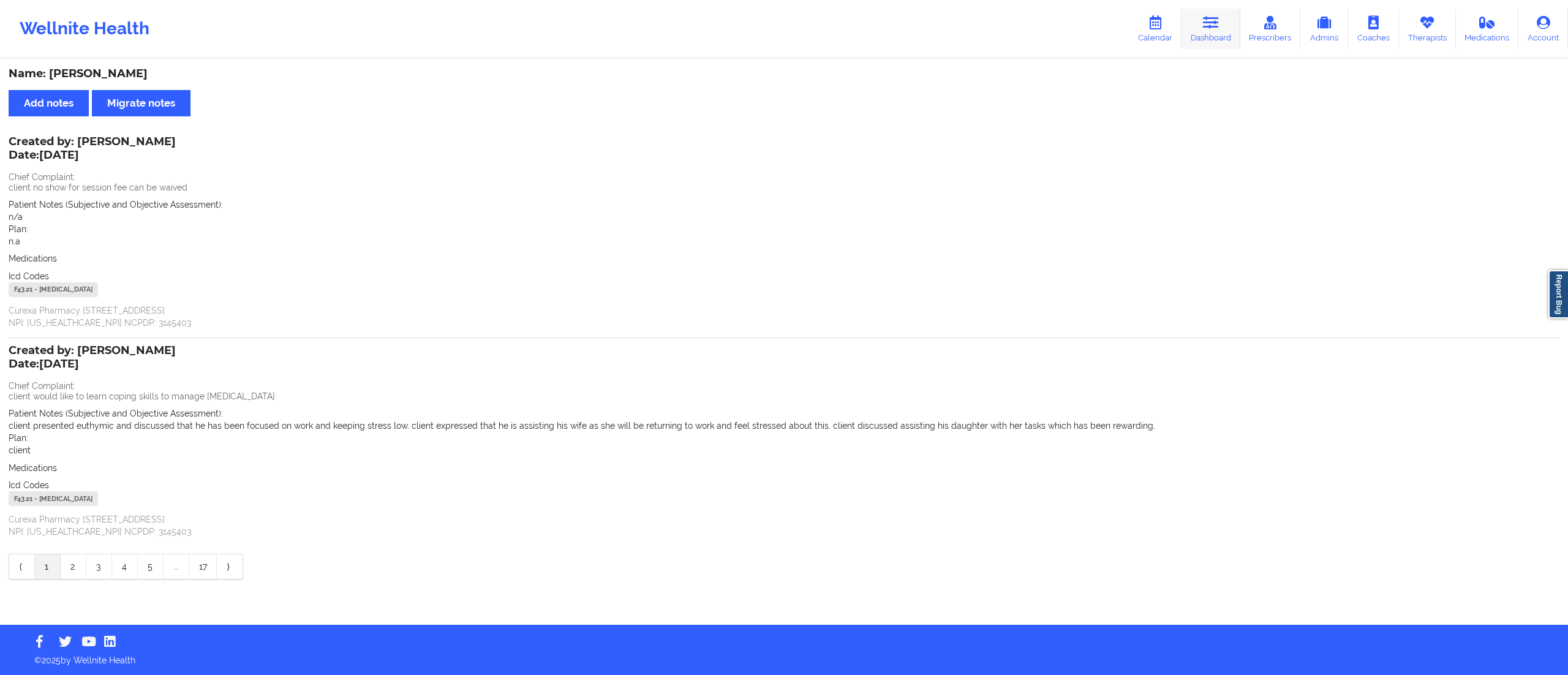
click at [1204, 32] on link "Dashboard" at bounding box center [1210, 29] width 59 height 41
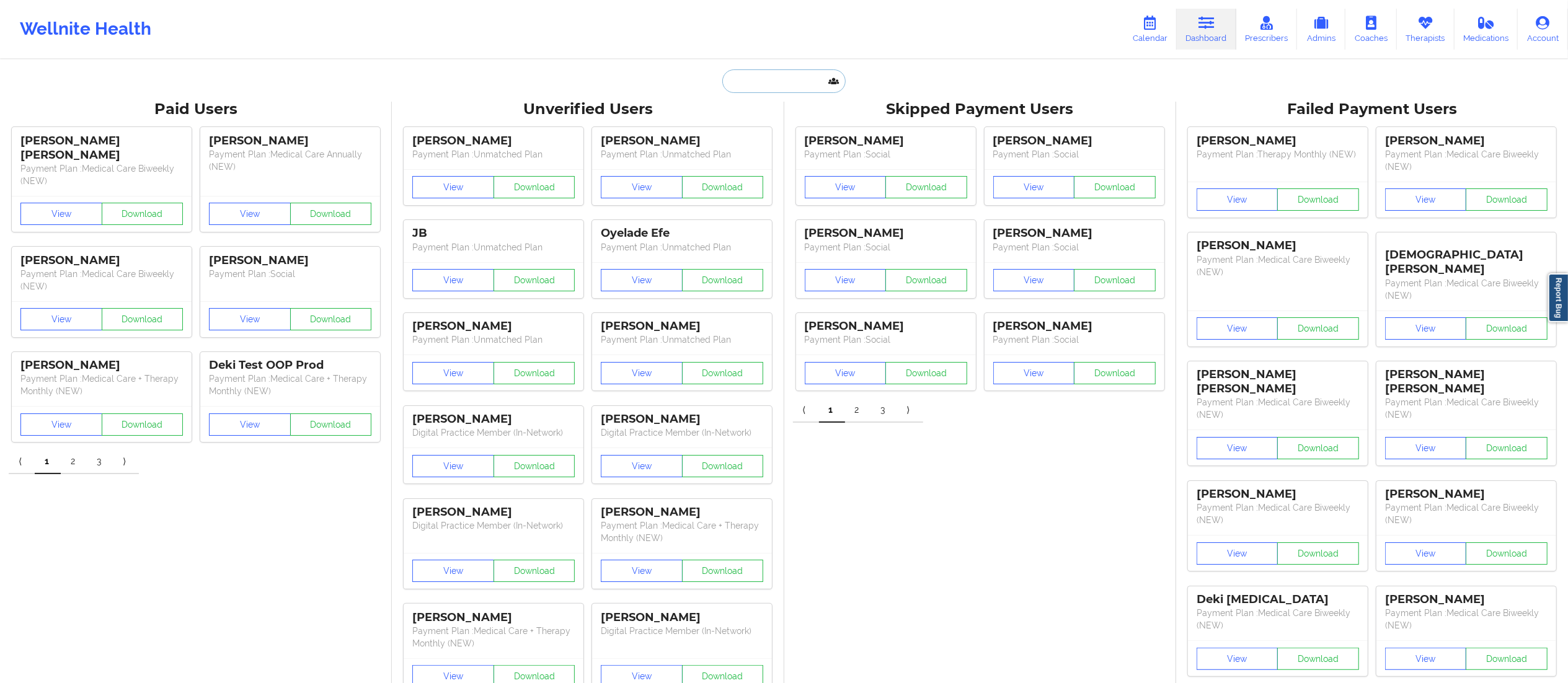
click at [777, 81] on input "text" at bounding box center [784, 81] width 123 height 23
paste input "[PHONE_NUMBER]"
type input "+14085061415"
paste input "s195everts@gmail.com"
type input "s195everts@gmail.com"
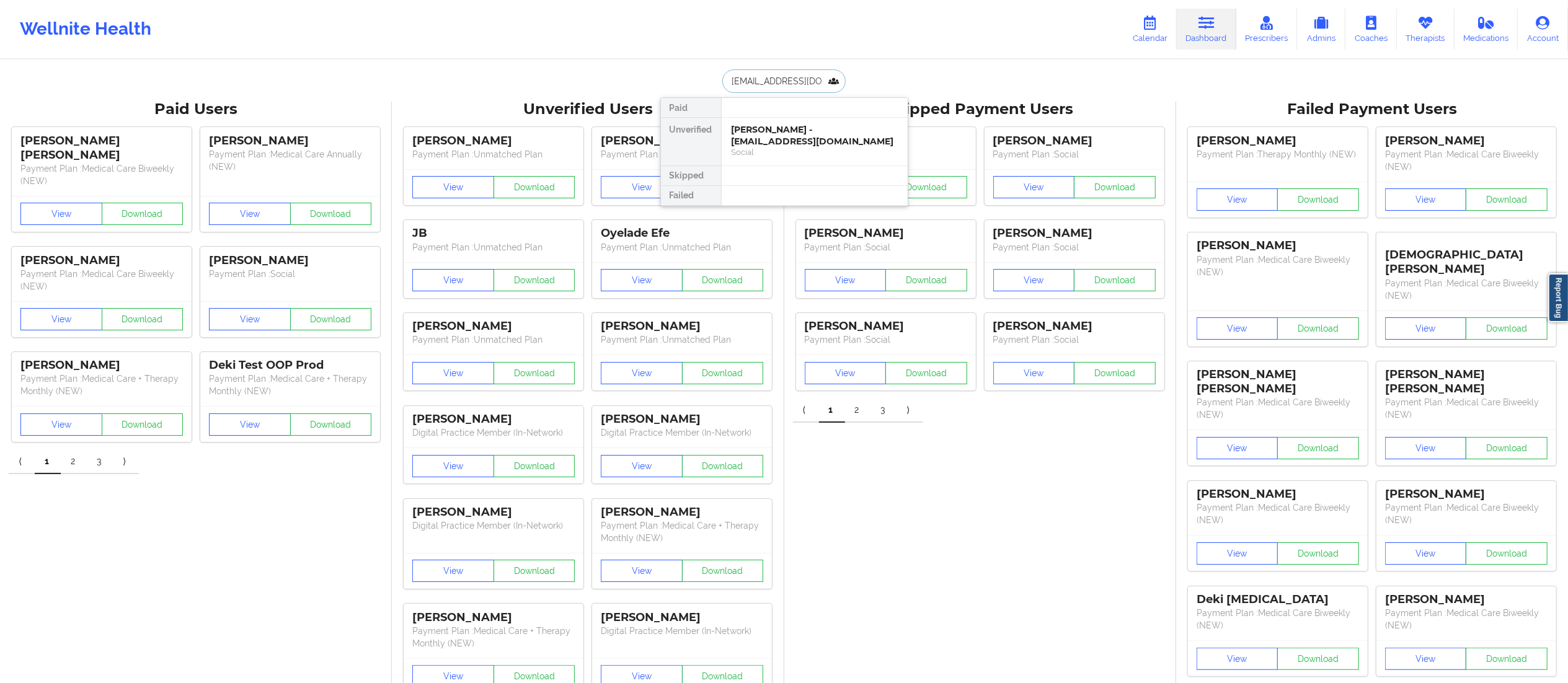
click at [795, 137] on div "Susan Everts - s195everts@gmail.com" at bounding box center [815, 136] width 166 height 23
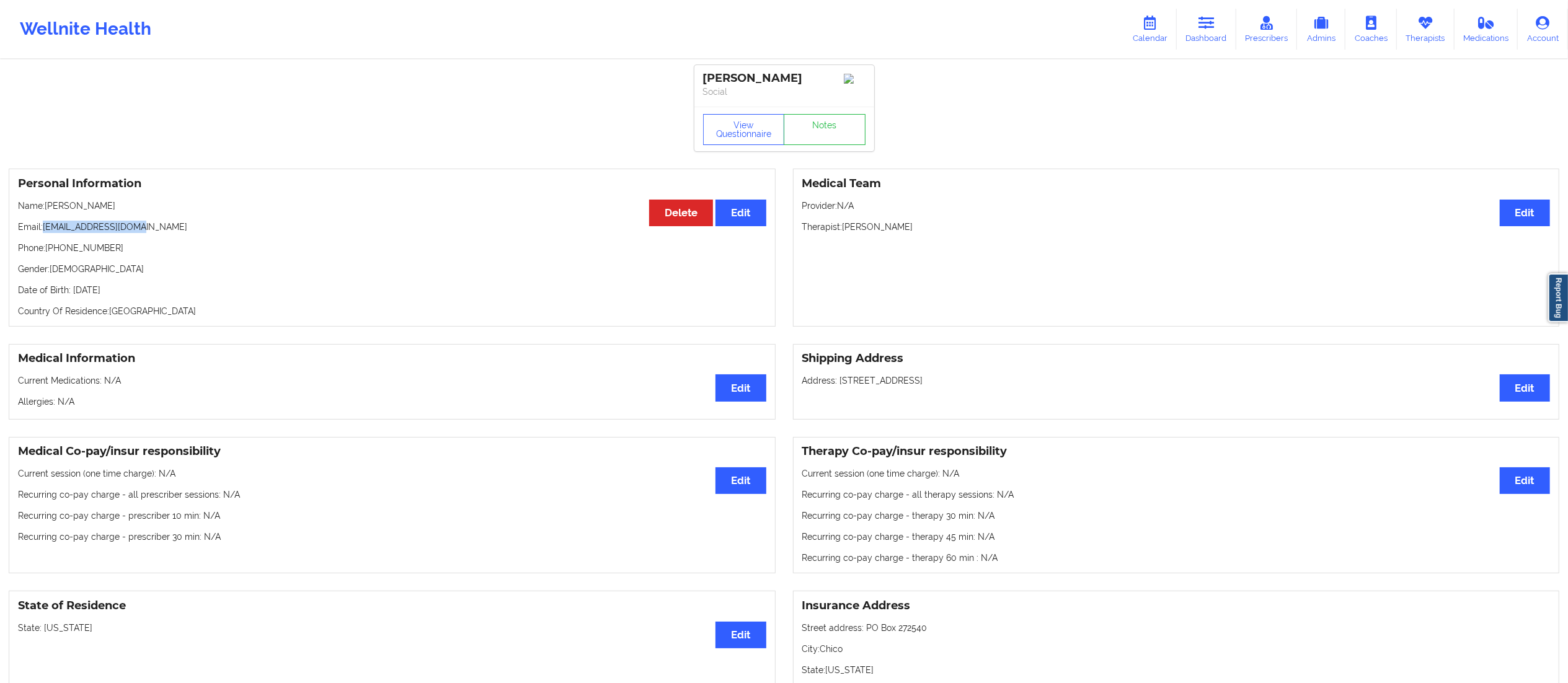
drag, startPoint x: 43, startPoint y: 230, endPoint x: 246, endPoint y: 228, distance: 203.0
click at [246, 228] on p "Email: s195everts@gmail.com" at bounding box center [392, 227] width 748 height 13
copy p "s195everts@gmail.com"
click at [1218, 34] on link "Dashboard" at bounding box center [1207, 30] width 59 height 41
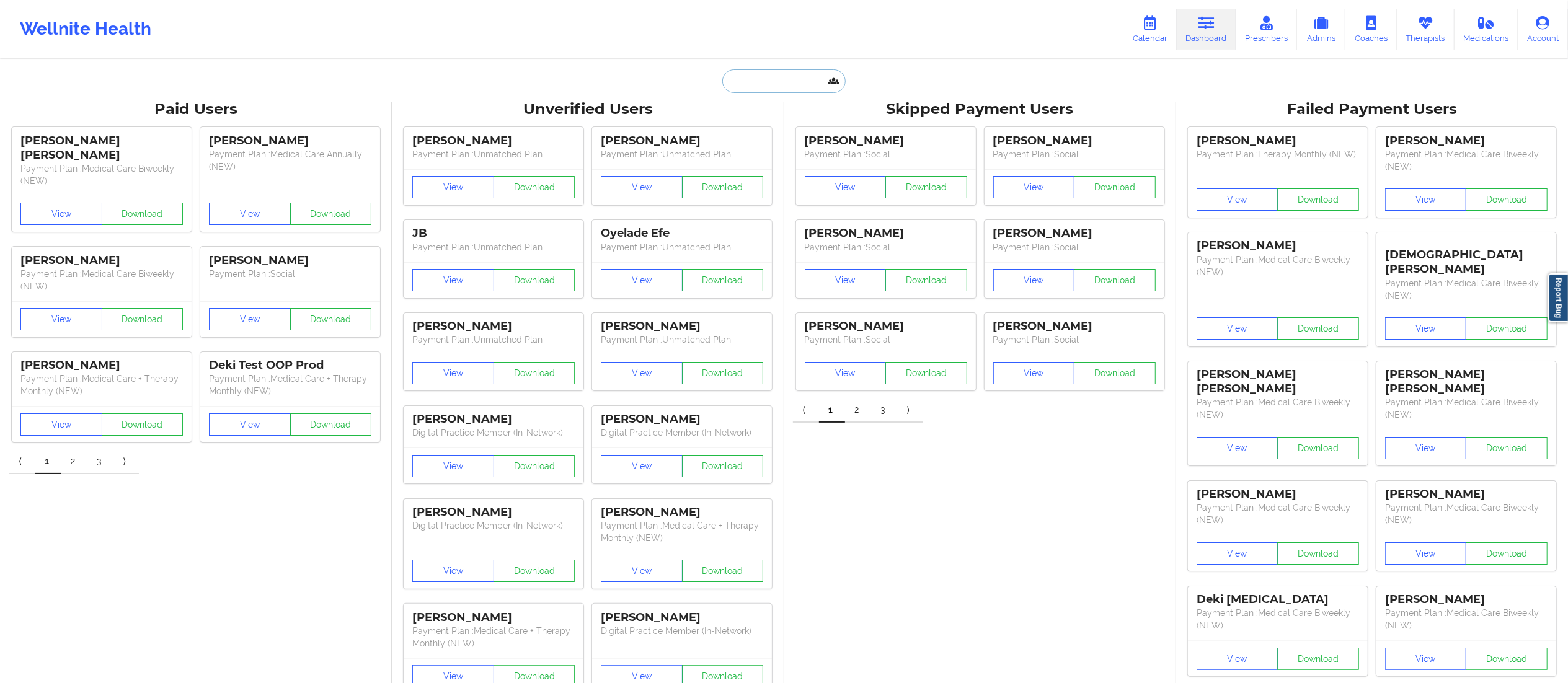
click at [781, 77] on input "text" at bounding box center [784, 81] width 123 height 23
paste input "[EMAIL_ADDRESS][DOMAIN_NAME]"
type input "[EMAIL_ADDRESS][DOMAIN_NAME]"
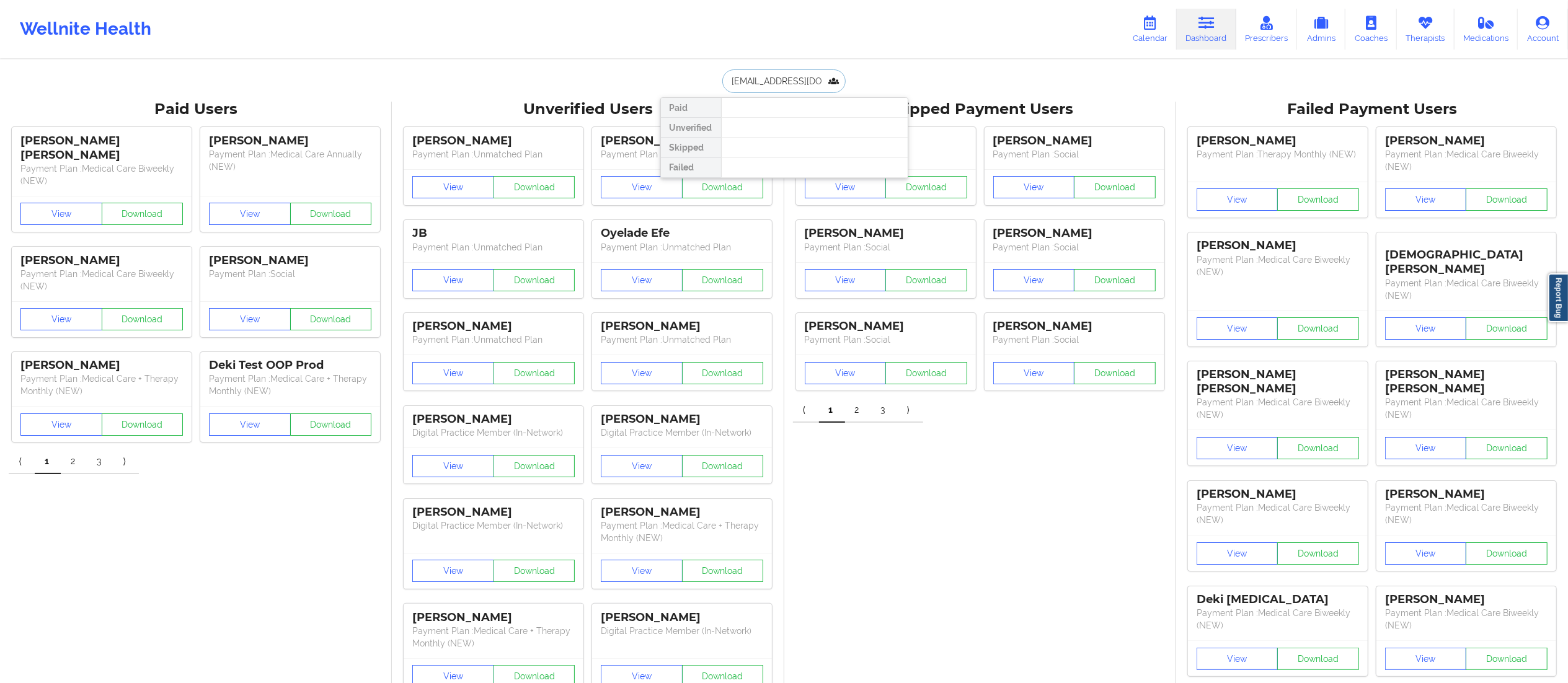
drag, startPoint x: 832, startPoint y: 82, endPoint x: 653, endPoint y: 82, distance: 179.0
type input "sarah nel"
click at [766, 146] on div "Sarah Nelson - sarahnels13@gmail.com" at bounding box center [815, 136] width 166 height 23
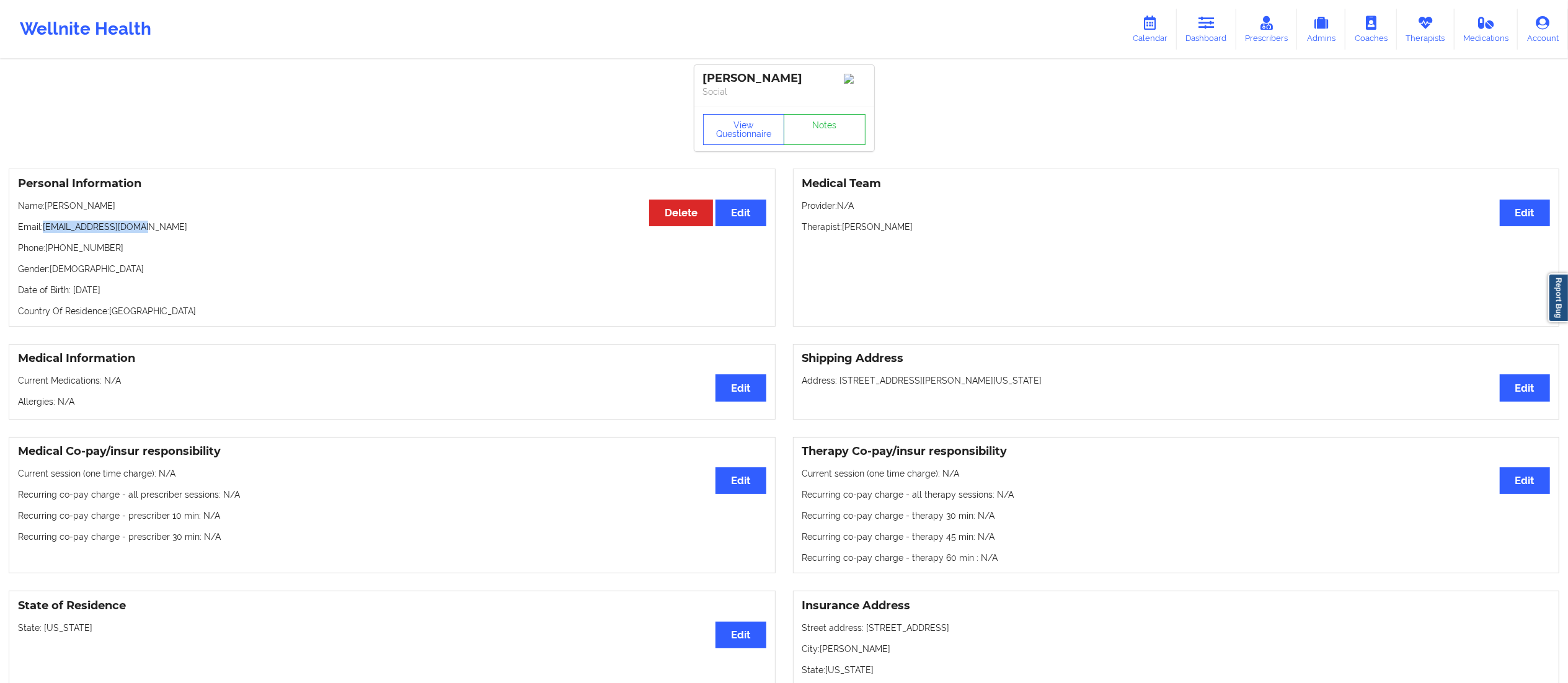
drag, startPoint x: 42, startPoint y: 228, endPoint x: 325, endPoint y: 226, distance: 283.0
click at [325, 226] on p "Email: sarahnels13@gmail.com" at bounding box center [392, 227] width 748 height 13
copy p "sarahnels13@gmail.com"
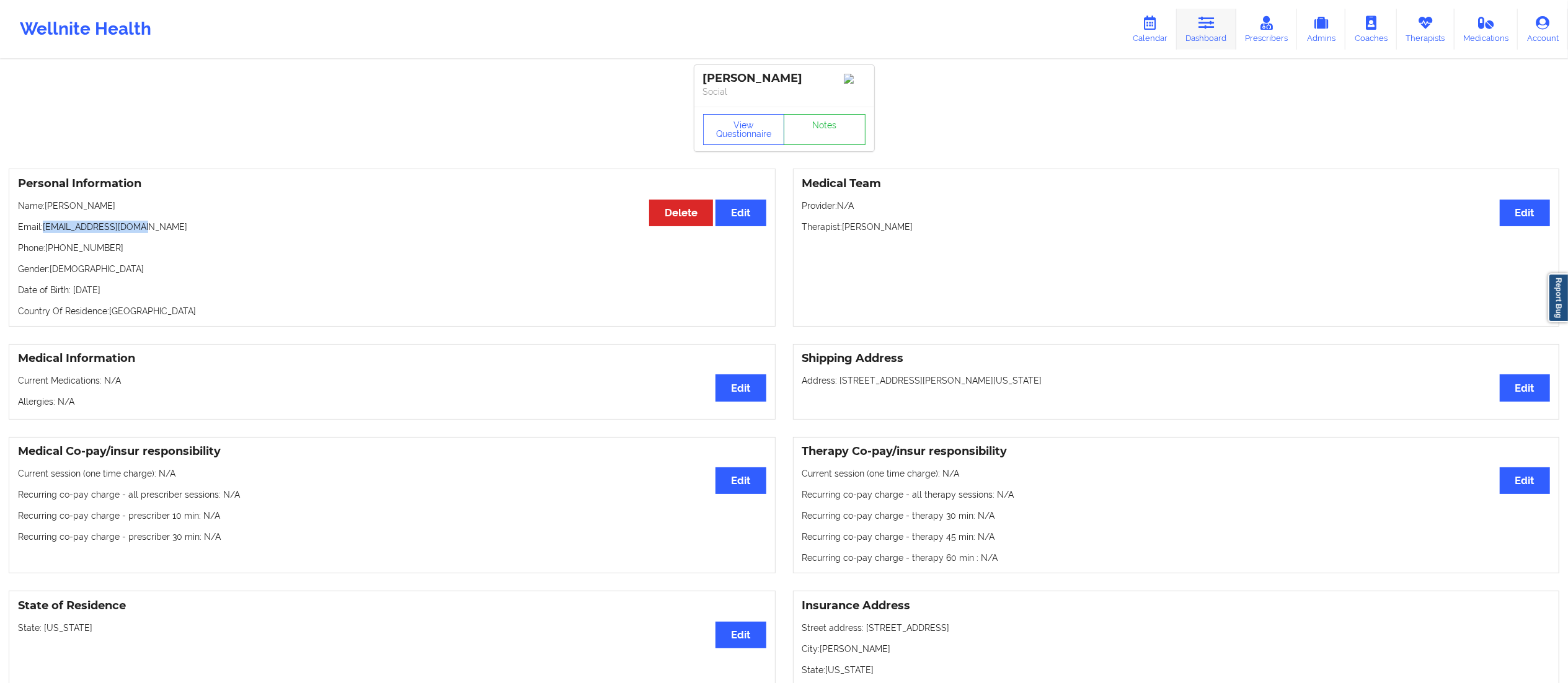
click at [1209, 17] on icon at bounding box center [1207, 22] width 16 height 13
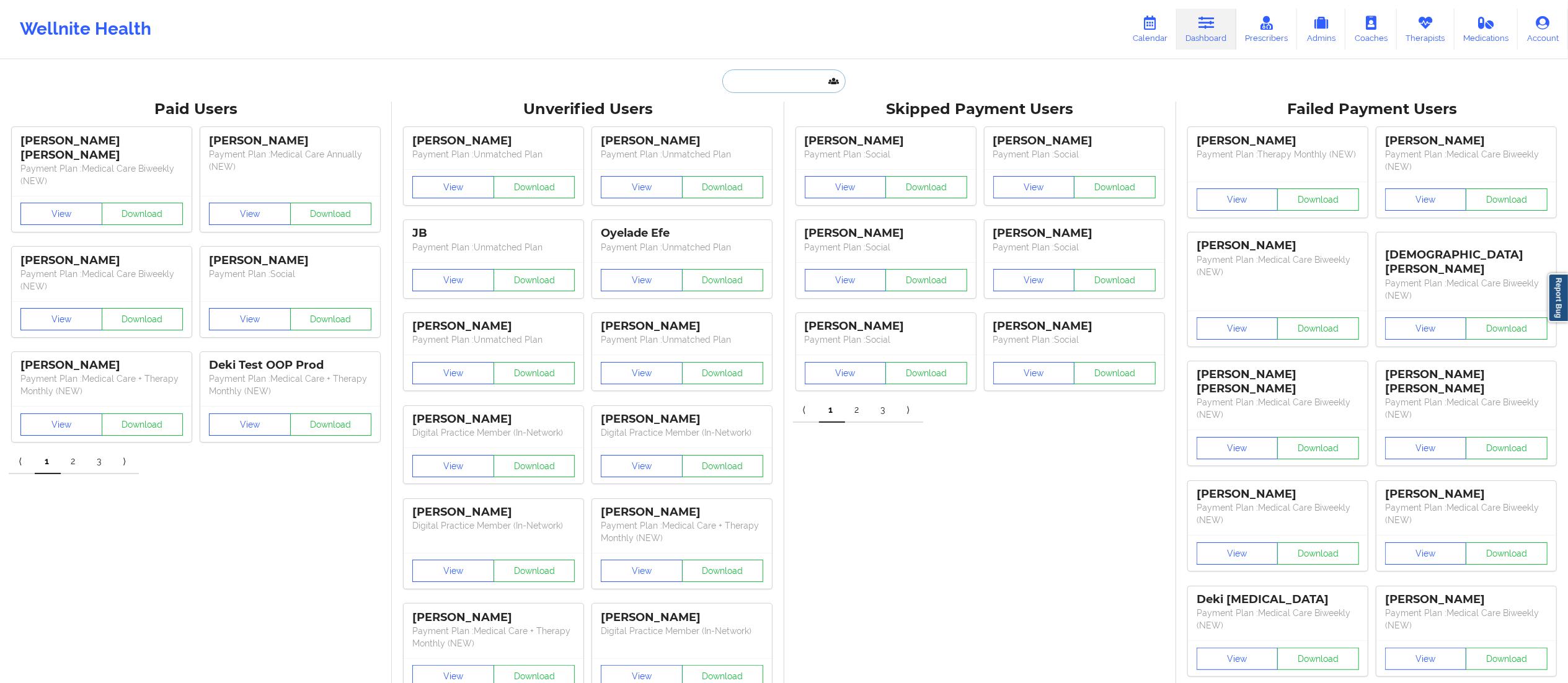
click at [789, 77] on input "text" at bounding box center [784, 81] width 123 height 23
paste input "gistjustin15@yahoo.com"
type input "gistjustin15@yahoo.com"
click at [800, 138] on div "Justin Gist - gistjustin15@yahoo.com" at bounding box center [815, 136] width 166 height 23
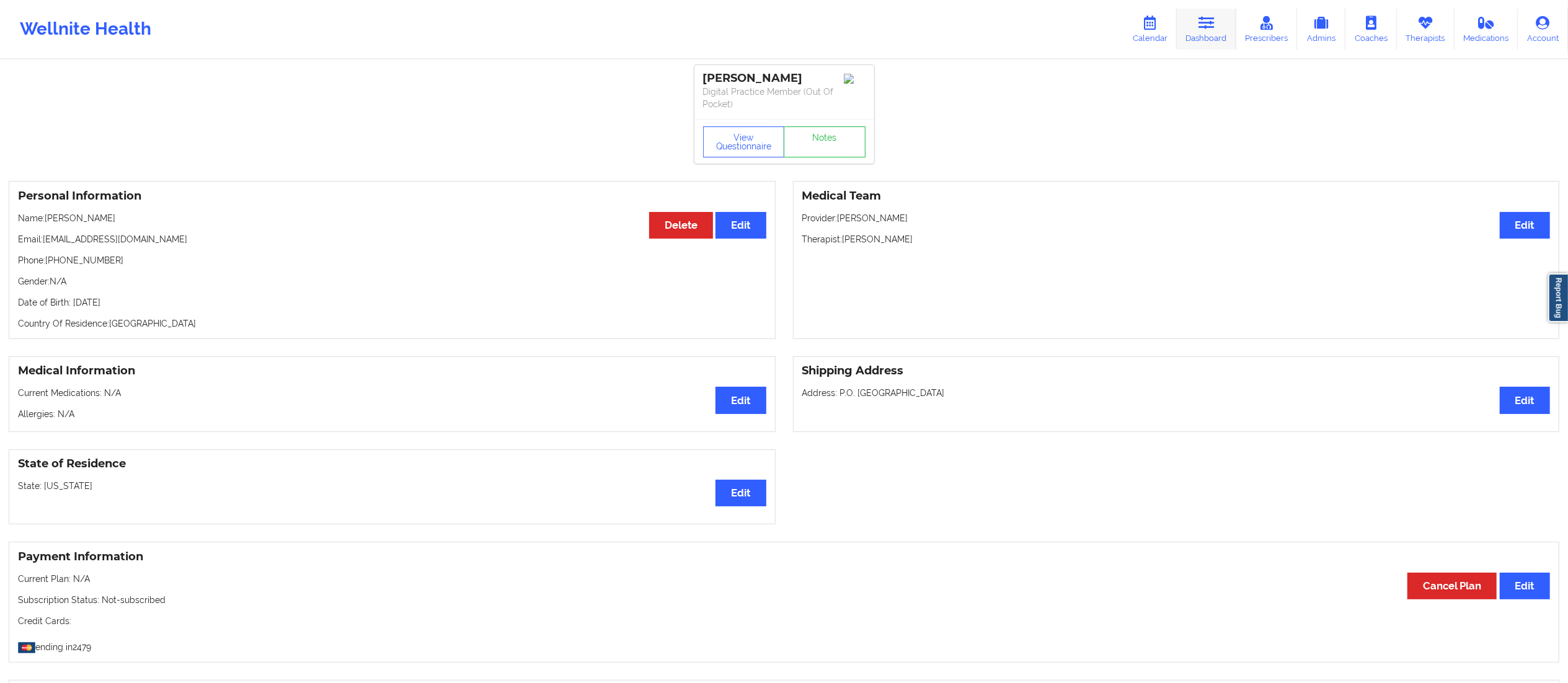
click at [1213, 21] on icon at bounding box center [1207, 22] width 16 height 13
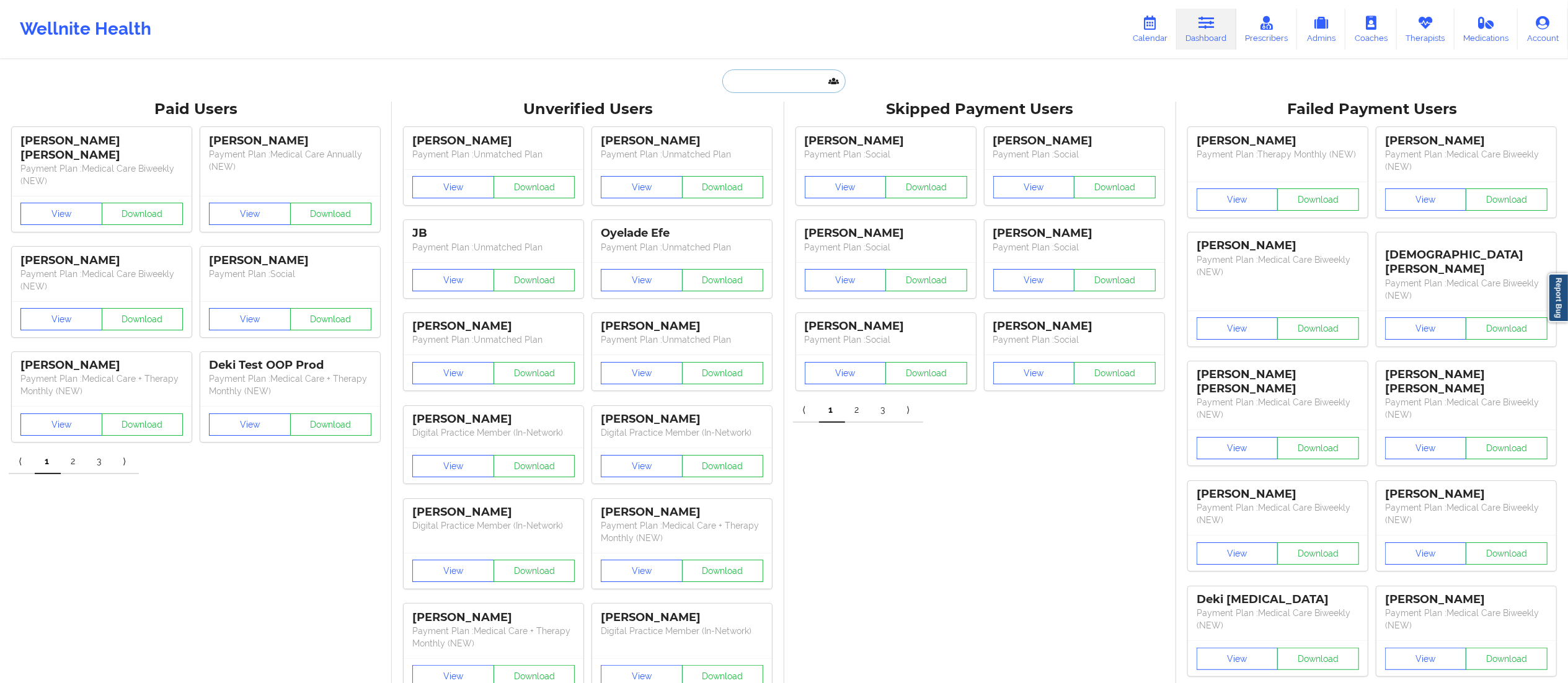
click at [779, 92] on input "text" at bounding box center [784, 81] width 123 height 23
paste input "gracesandra12@yahoo.com"
type input "gracesandra12@yahoo.com"
click at [764, 136] on div "Cassandra Boyd - gracesandra12@yahoo.com" at bounding box center [815, 136] width 166 height 23
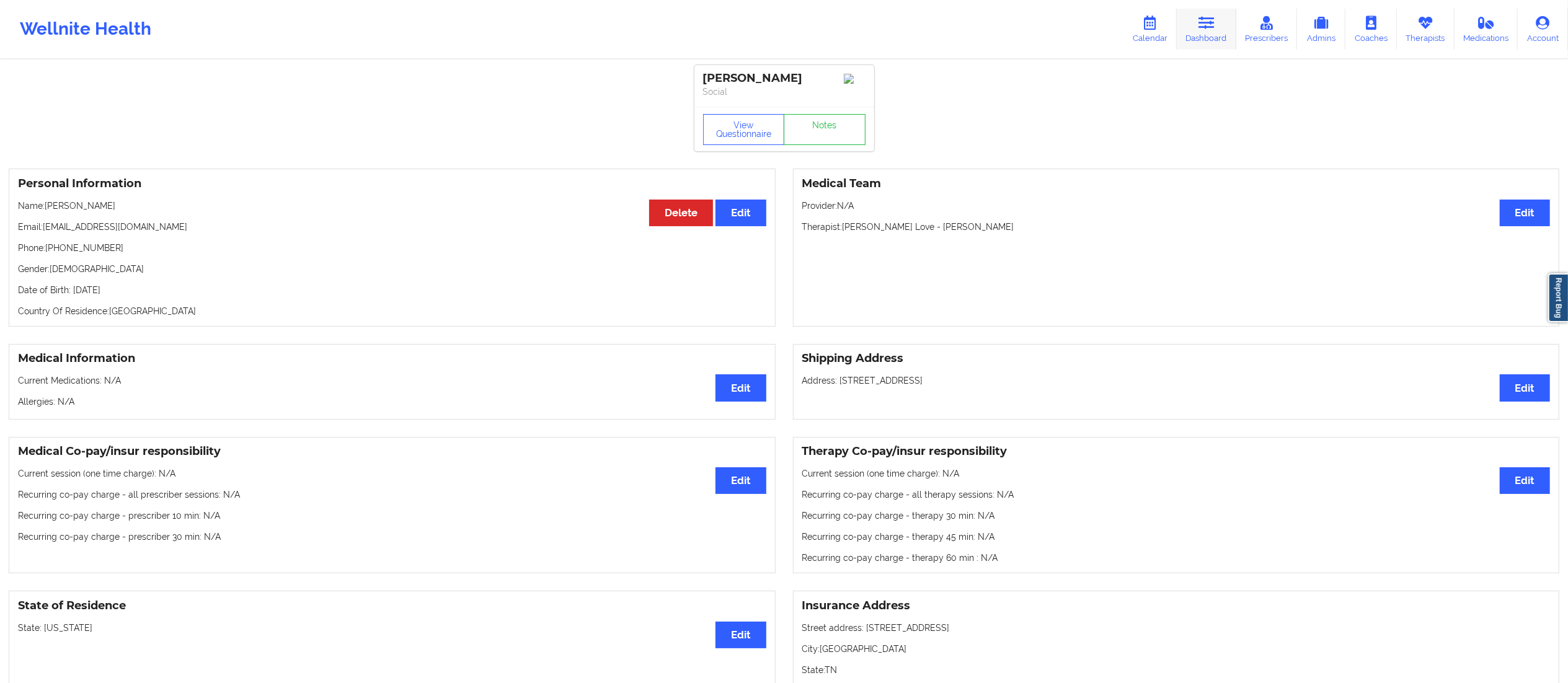
drag, startPoint x: 1198, startPoint y: 29, endPoint x: 1181, endPoint y: 44, distance: 22.7
click at [1198, 29] on link "Dashboard" at bounding box center [1207, 30] width 59 height 41
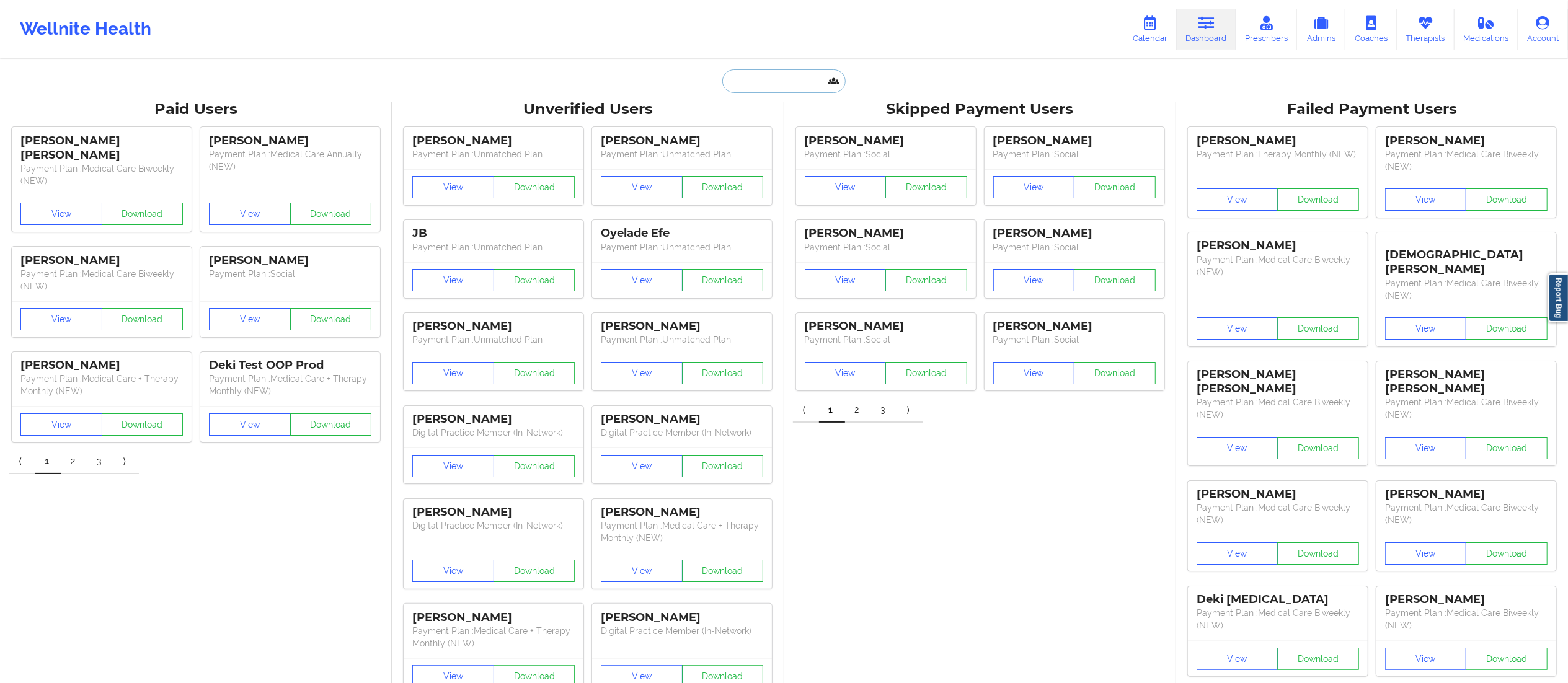
click at [784, 76] on input "text" at bounding box center [784, 81] width 123 height 23
paste input "s2khondalady@gmail.com"
type input "s2khondalady@gmail.com"
click at [806, 141] on div "Stefanie Chustz - s2khondalady@gmail.com" at bounding box center [815, 136] width 166 height 23
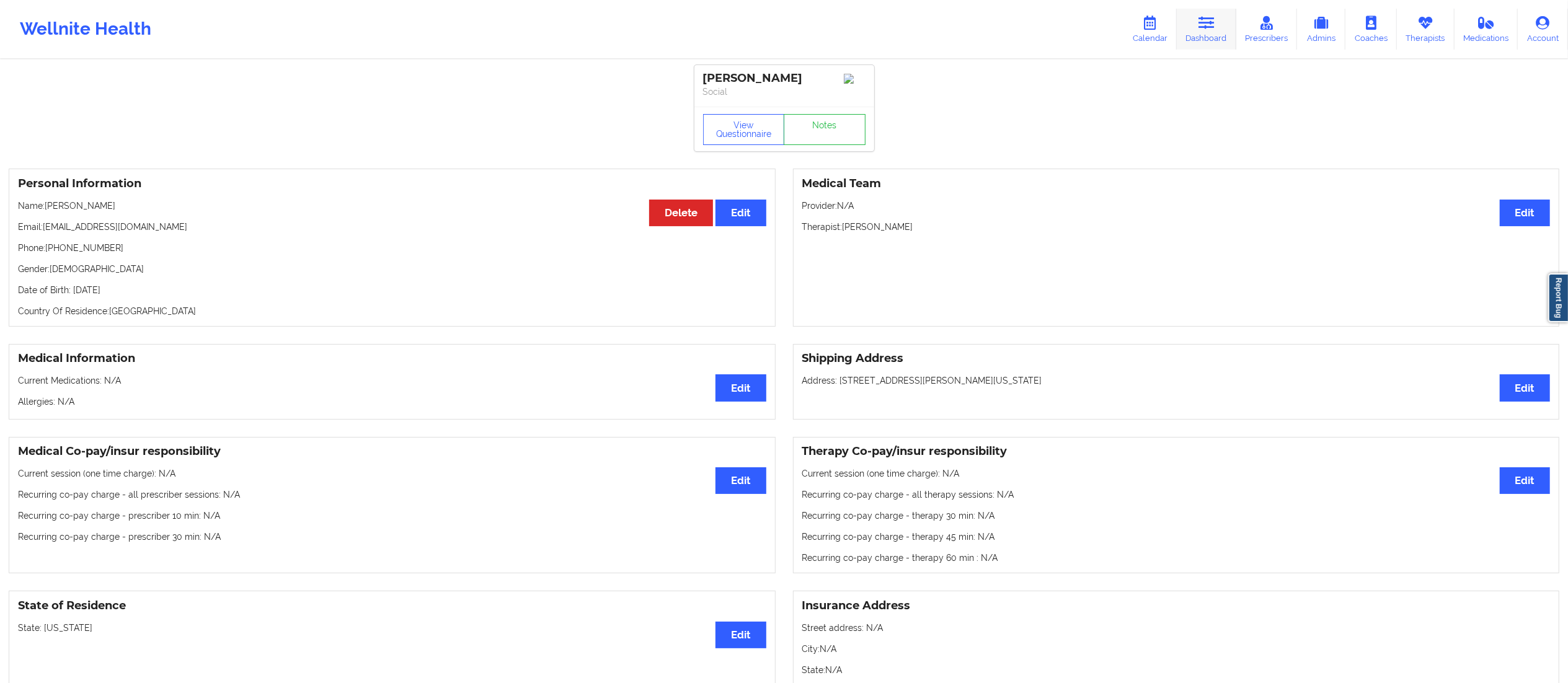
click at [1207, 25] on icon at bounding box center [1207, 22] width 16 height 13
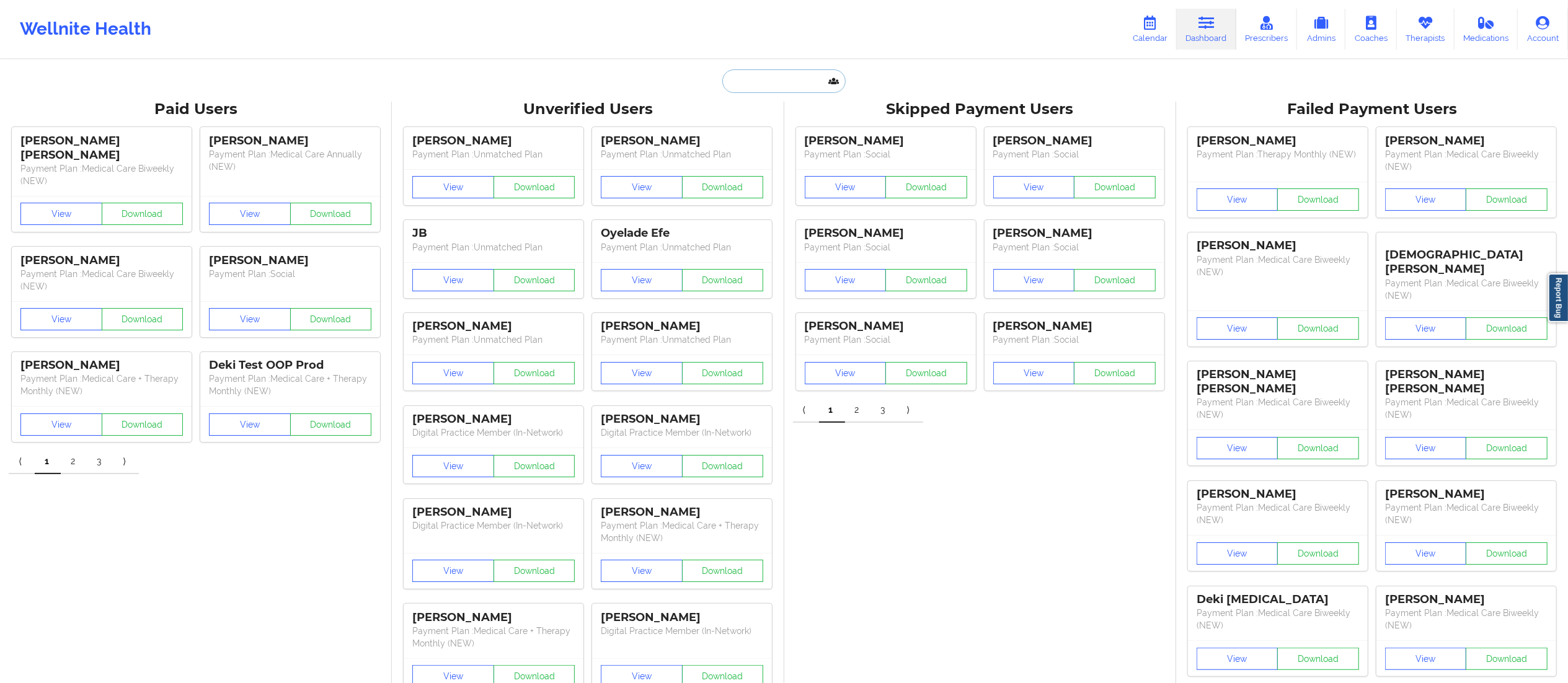
click at [753, 84] on input "text" at bounding box center [784, 81] width 123 height 23
paste input "VERNEDA BURNSIDE"
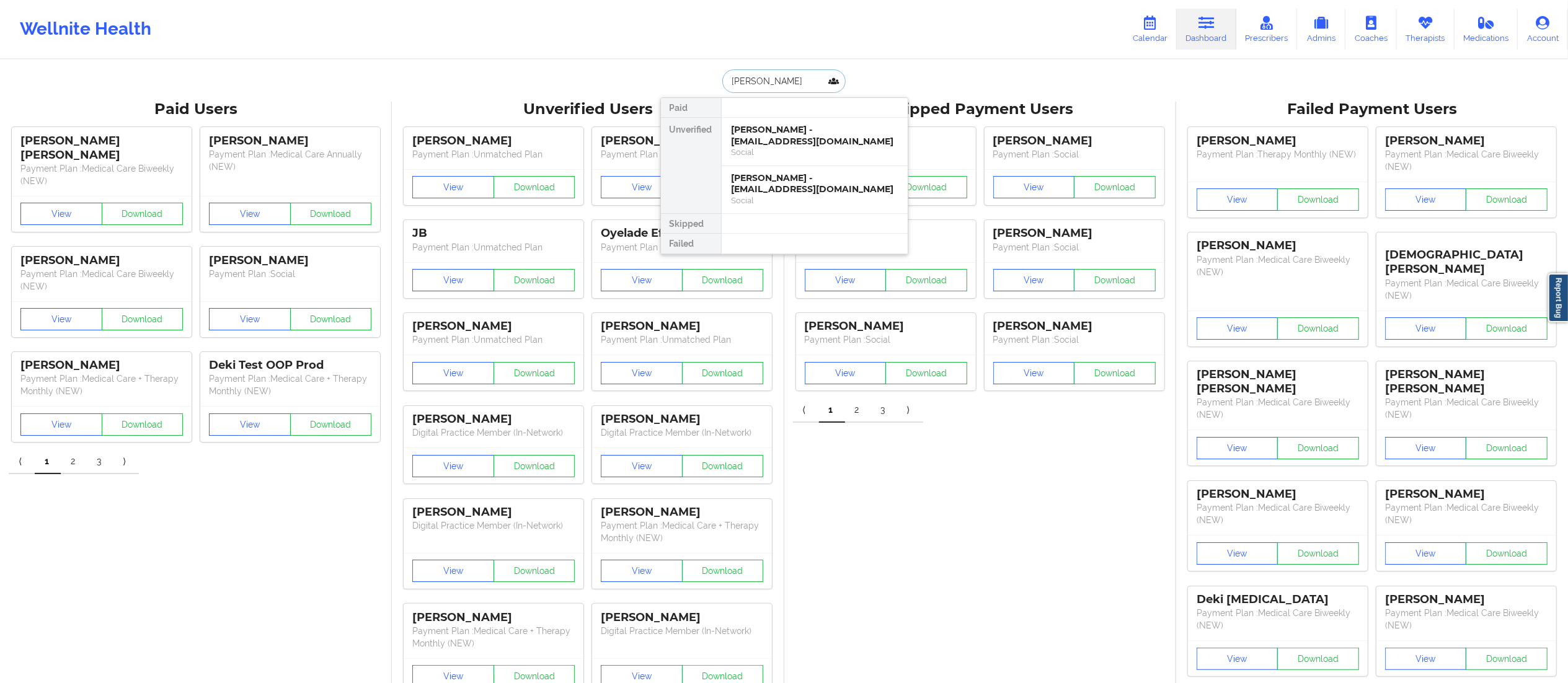
type input "VERNEDA BURNSIDE"
click at [788, 148] on div "Social" at bounding box center [815, 152] width 166 height 11
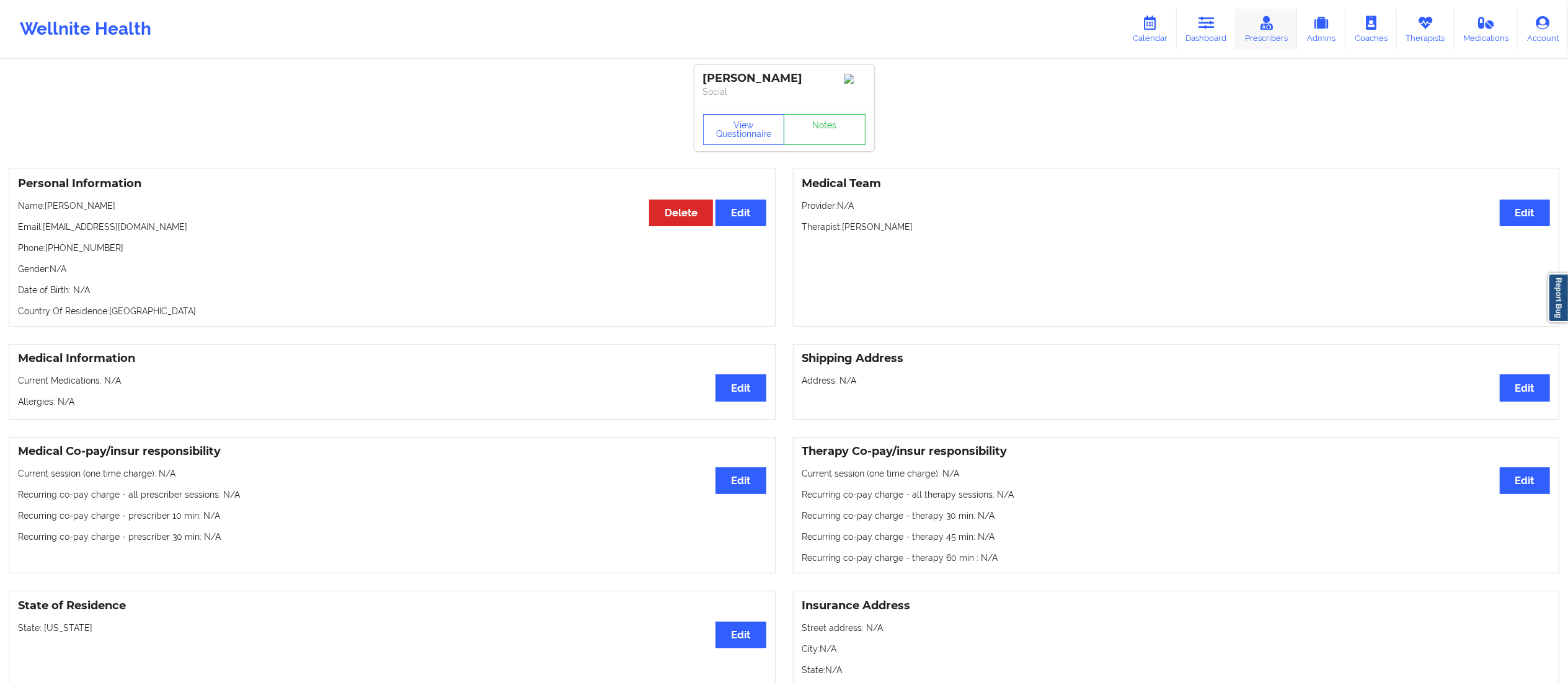
click at [1238, 20] on link "Prescribers" at bounding box center [1267, 30] width 61 height 41
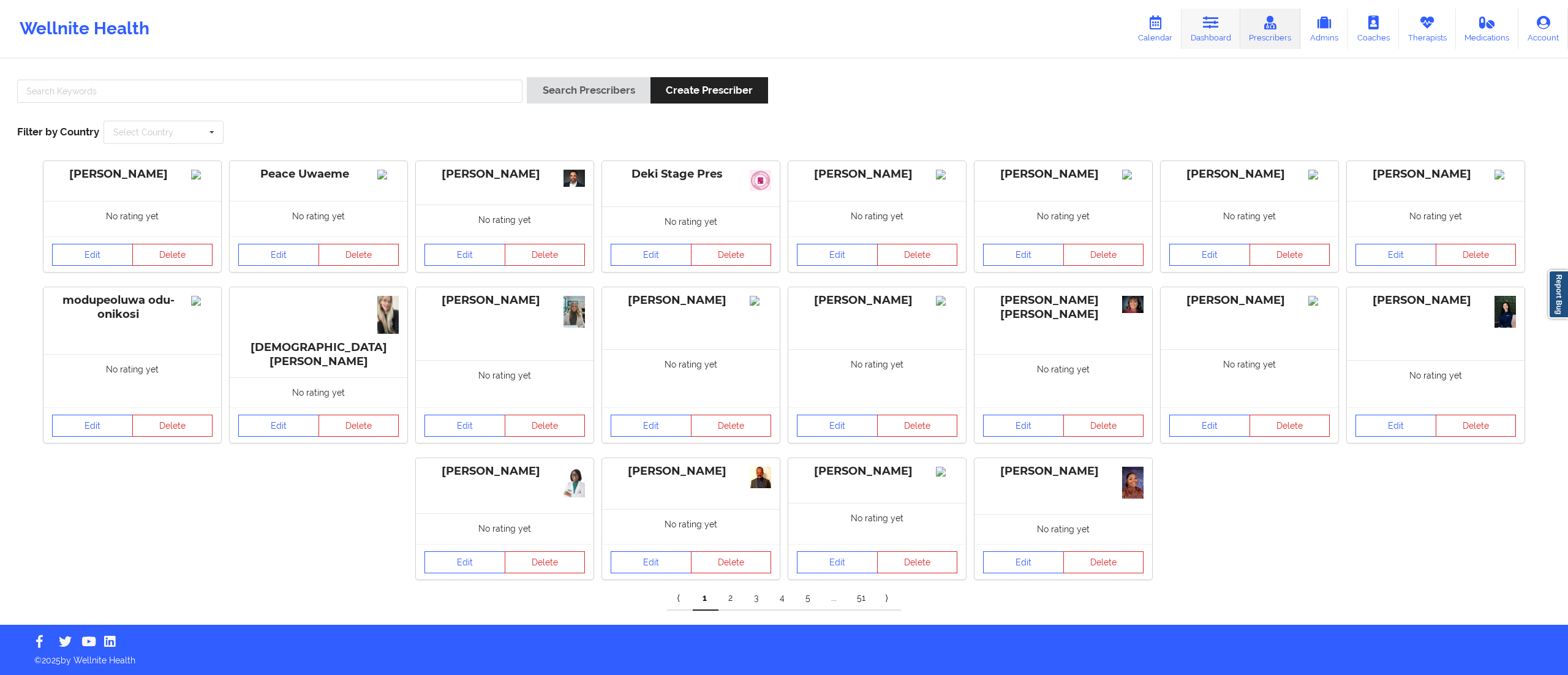
drag, startPoint x: 1208, startPoint y: 32, endPoint x: 1191, endPoint y: 36, distance: 17.5
click at [1208, 32] on link "Dashboard" at bounding box center [1210, 29] width 59 height 41
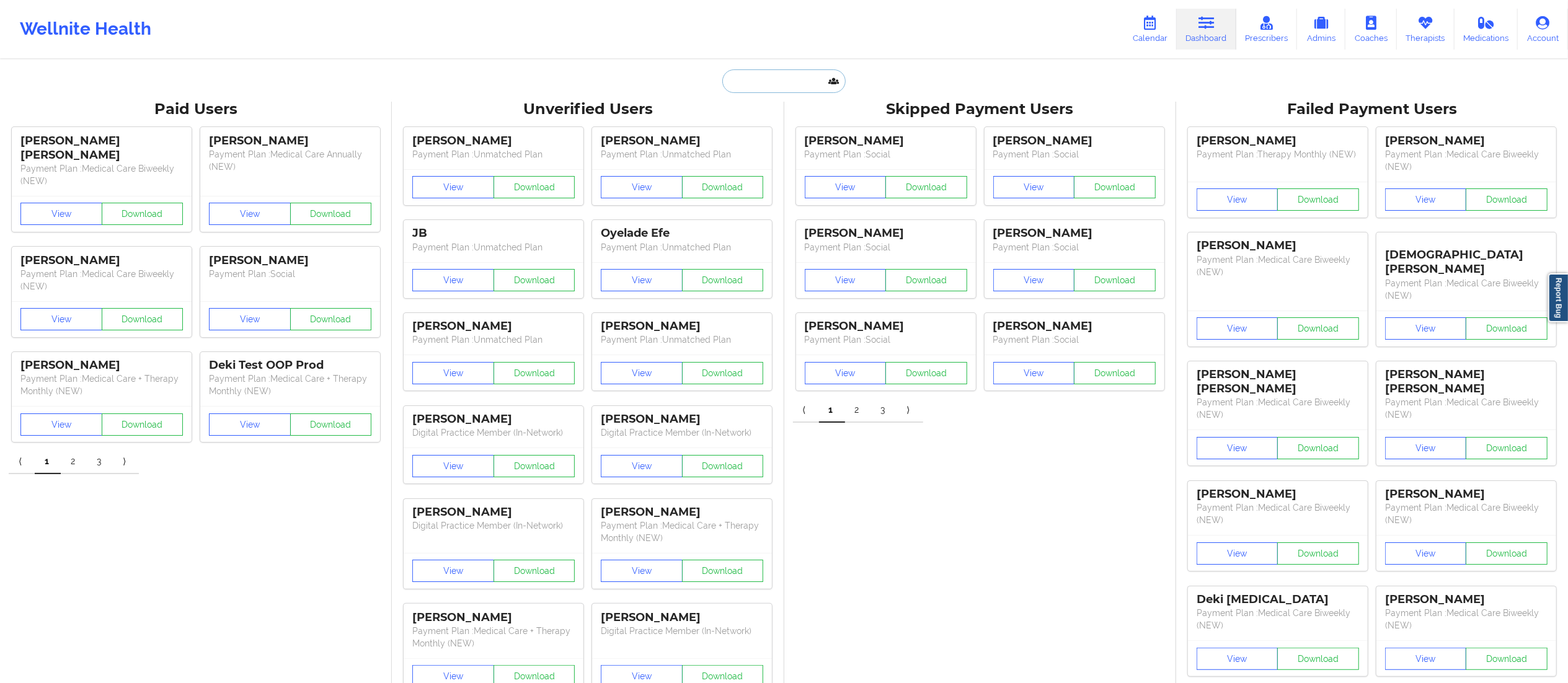
click at [749, 84] on input "text" at bounding box center [784, 81] width 123 height 23
paste input "VERNEDA BURNSIDE"
type input "VERNEDA BURNSIDE"
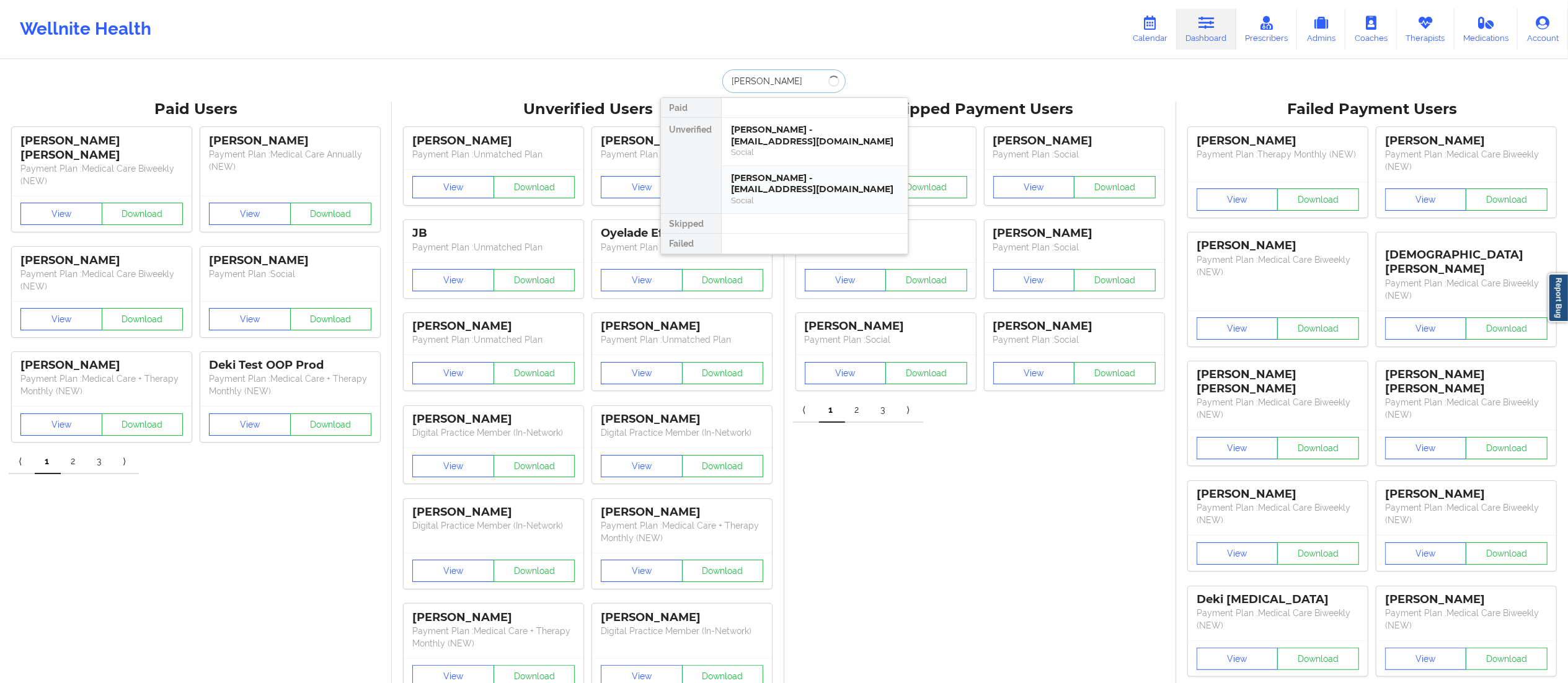
click at [795, 177] on div "Verneda Burnside - nedab69@gmail.com" at bounding box center [815, 184] width 166 height 23
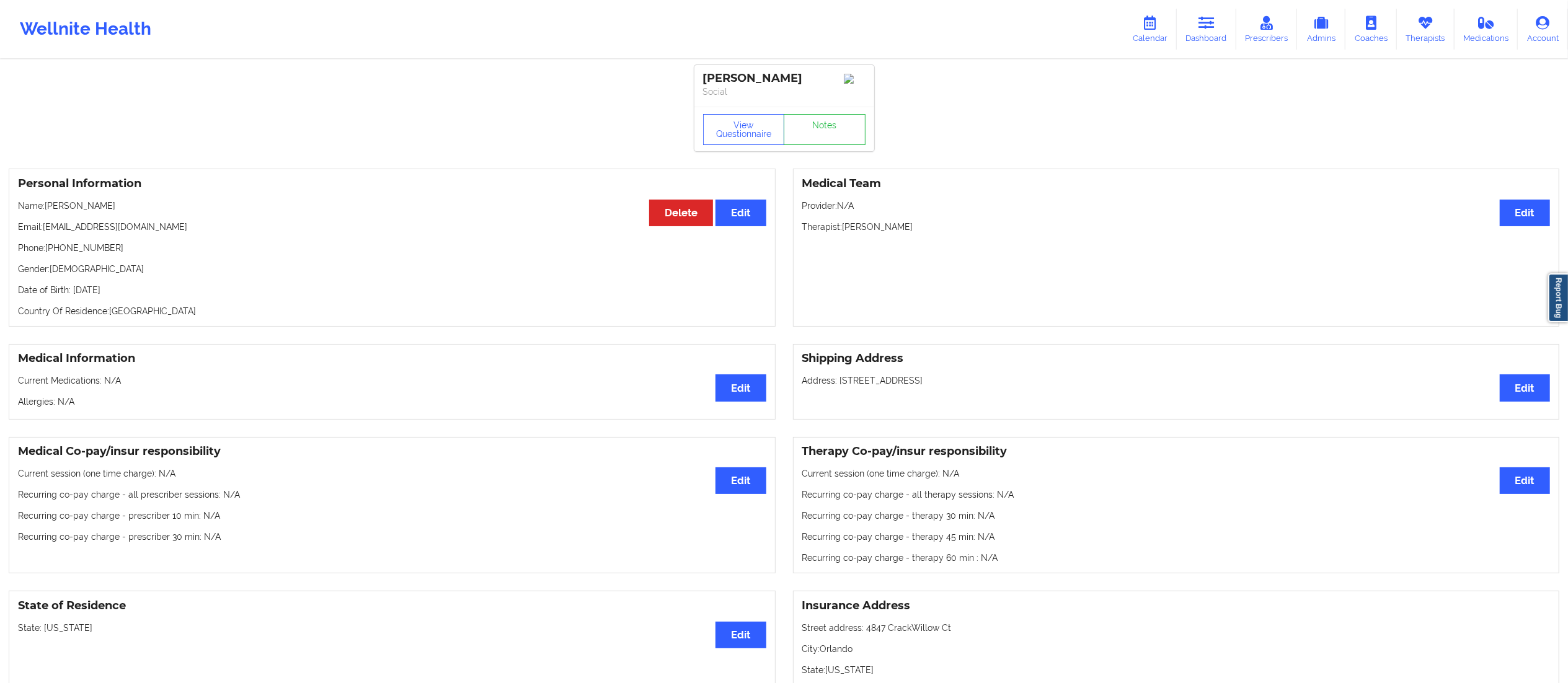
drag, startPoint x: 45, startPoint y: 226, endPoint x: 189, endPoint y: 213, distance: 144.6
click at [189, 213] on div "Personal Information Edit Delete Name: Verneda Burnside Email: nedab69@gmail.co…" at bounding box center [392, 248] width 767 height 158
click at [195, 226] on div "Personal Information Edit Delete Name: Verneda Burnside Email: nedab69@gmail.co…" at bounding box center [392, 248] width 767 height 158
drag, startPoint x: 45, startPoint y: 225, endPoint x: 174, endPoint y: 225, distance: 129.0
click at [171, 225] on p "Email: nedab69@gmail.com" at bounding box center [392, 227] width 748 height 13
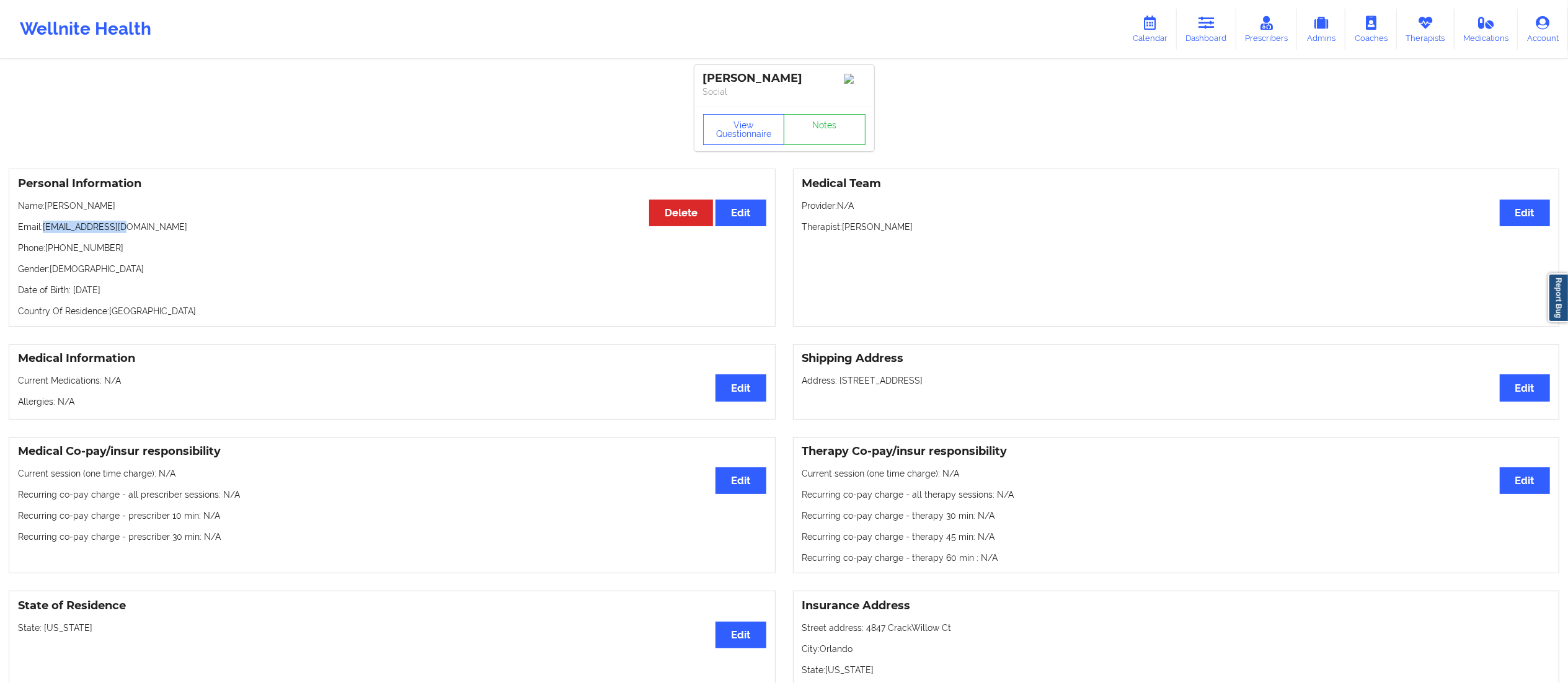
copy p "nedab69@gmail.com"
click at [970, 242] on div "Medical Team Edit Provider: N/A Therapist: Erica Jackson" at bounding box center [1176, 248] width 767 height 158
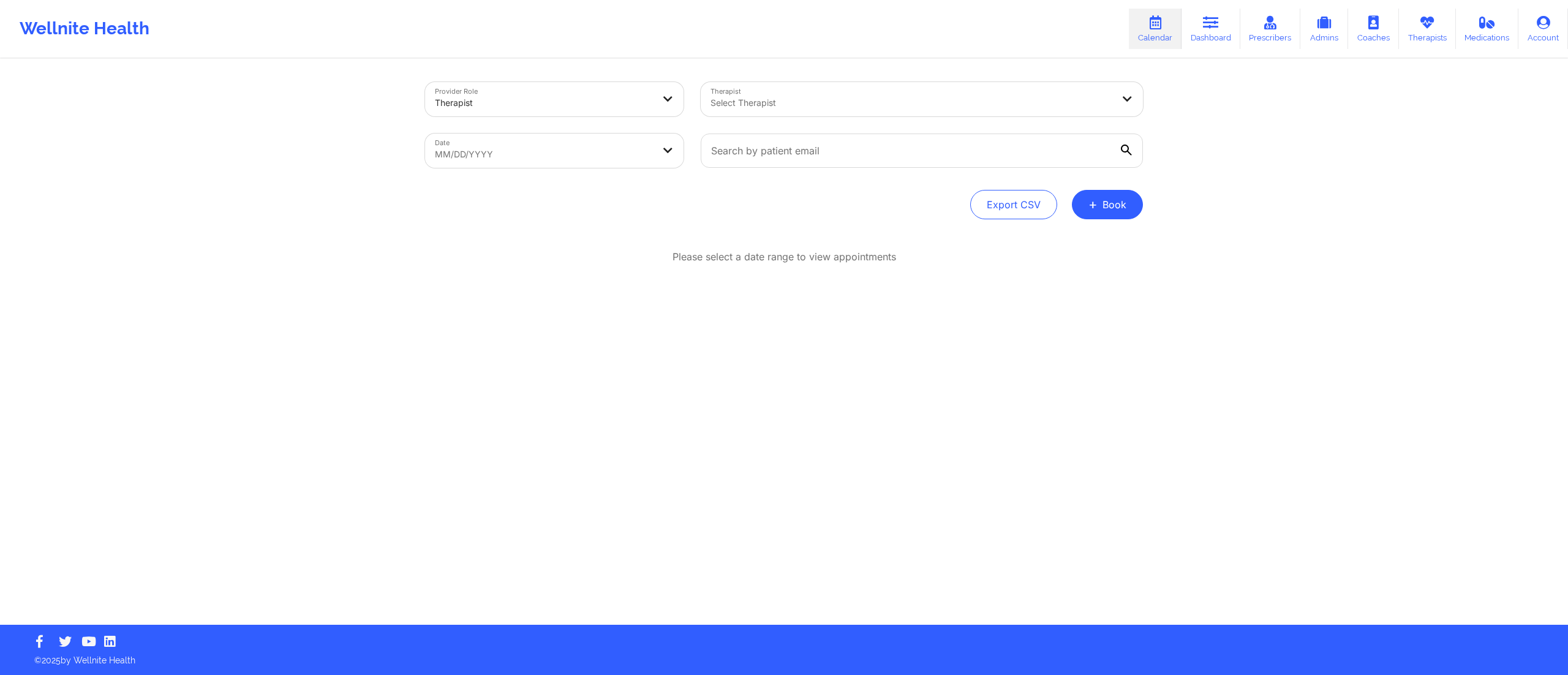
click at [518, 145] on body "Wellnite Health Calendar Dashboard Prescribers Admins Coaches Therapists Medica…" at bounding box center [784, 338] width 1568 height 675
select select "2025-8"
select select "2025-9"
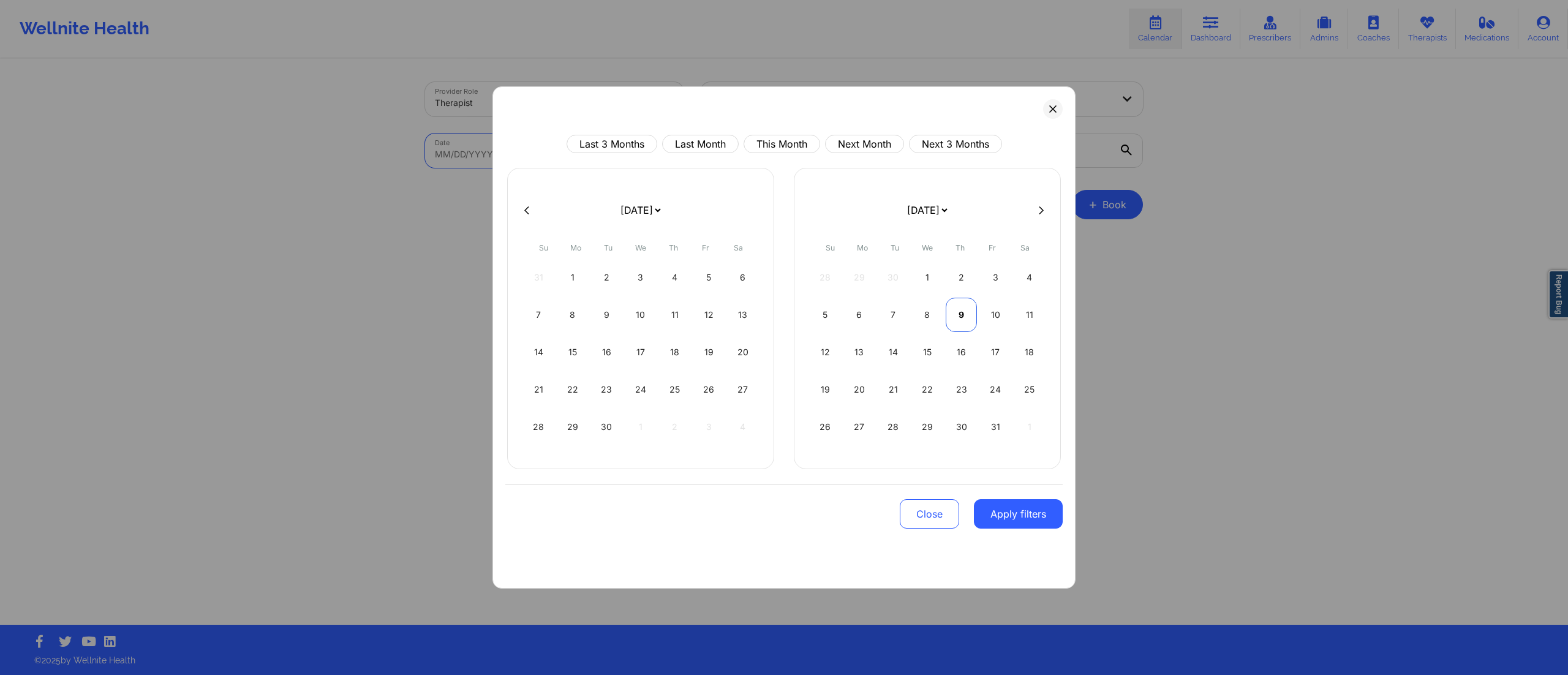
click at [949, 309] on div "9" at bounding box center [961, 314] width 31 height 35
select select "2025-9"
select select "2025-10"
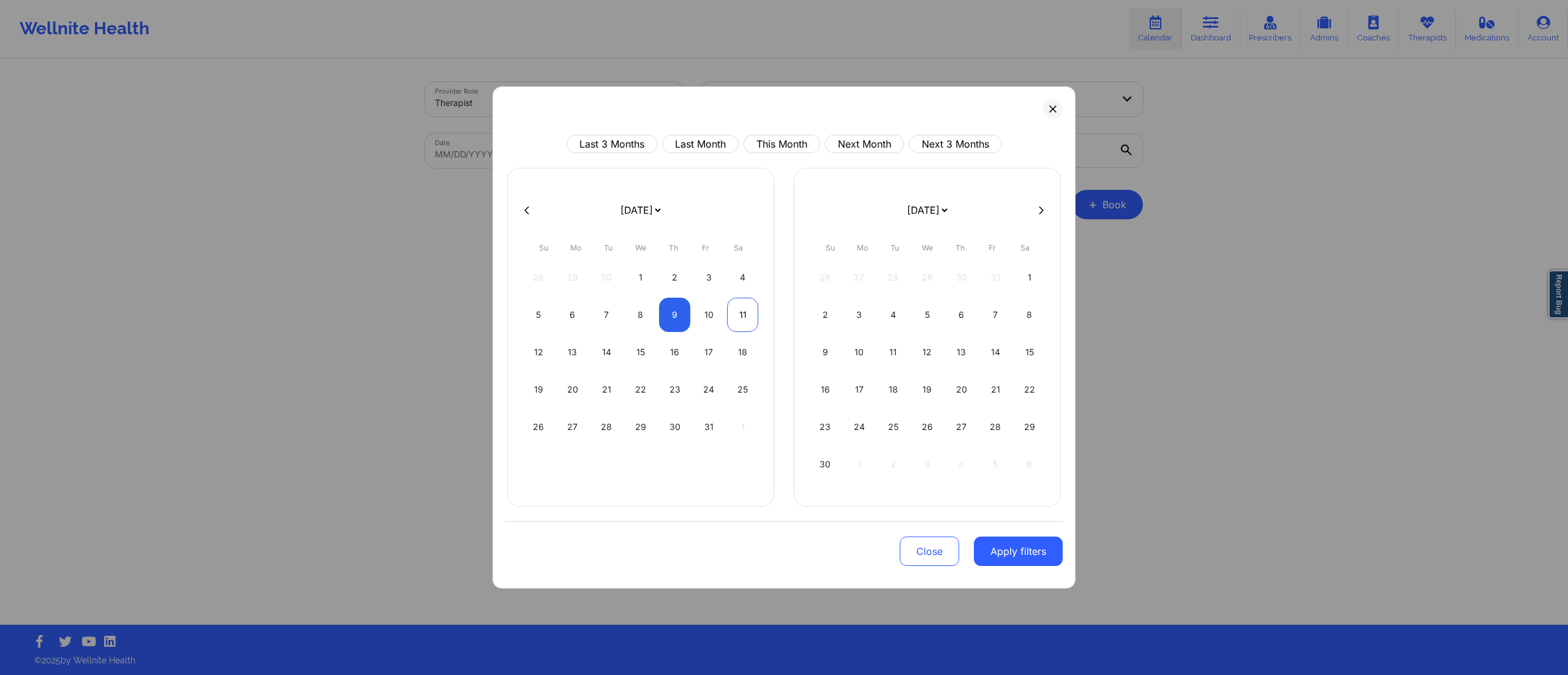
select select "2025-9"
select select "2025-10"
select select "2025-9"
select select "2025-10"
click at [675, 321] on div "9" at bounding box center [674, 314] width 31 height 35
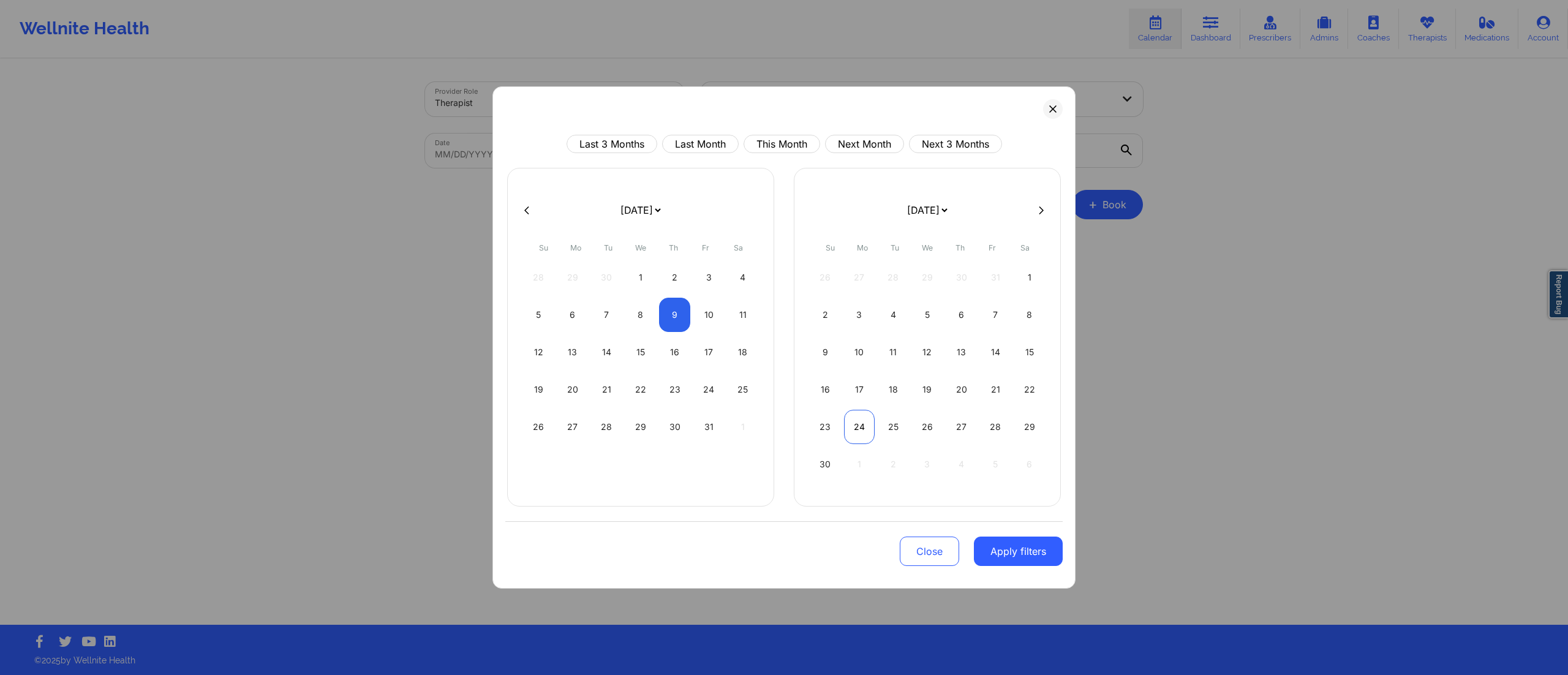
select select "2025-9"
select select "2025-10"
click at [1021, 552] on button "Apply filters" at bounding box center [1018, 551] width 89 height 29
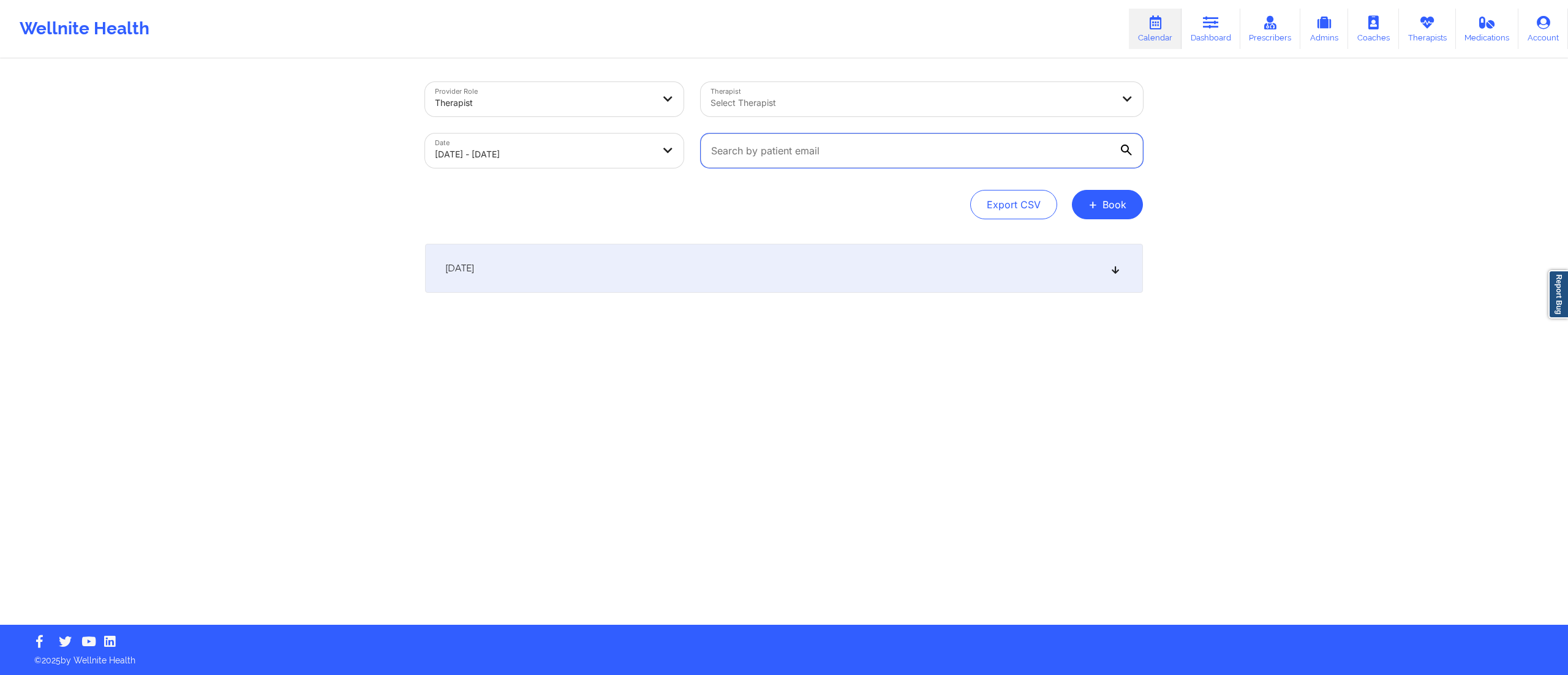
click at [879, 158] on input "text" at bounding box center [922, 150] width 442 height 35
paste input "[EMAIL_ADDRESS][DOMAIN_NAME]"
click at [697, 271] on div "[DATE]" at bounding box center [784, 268] width 717 height 49
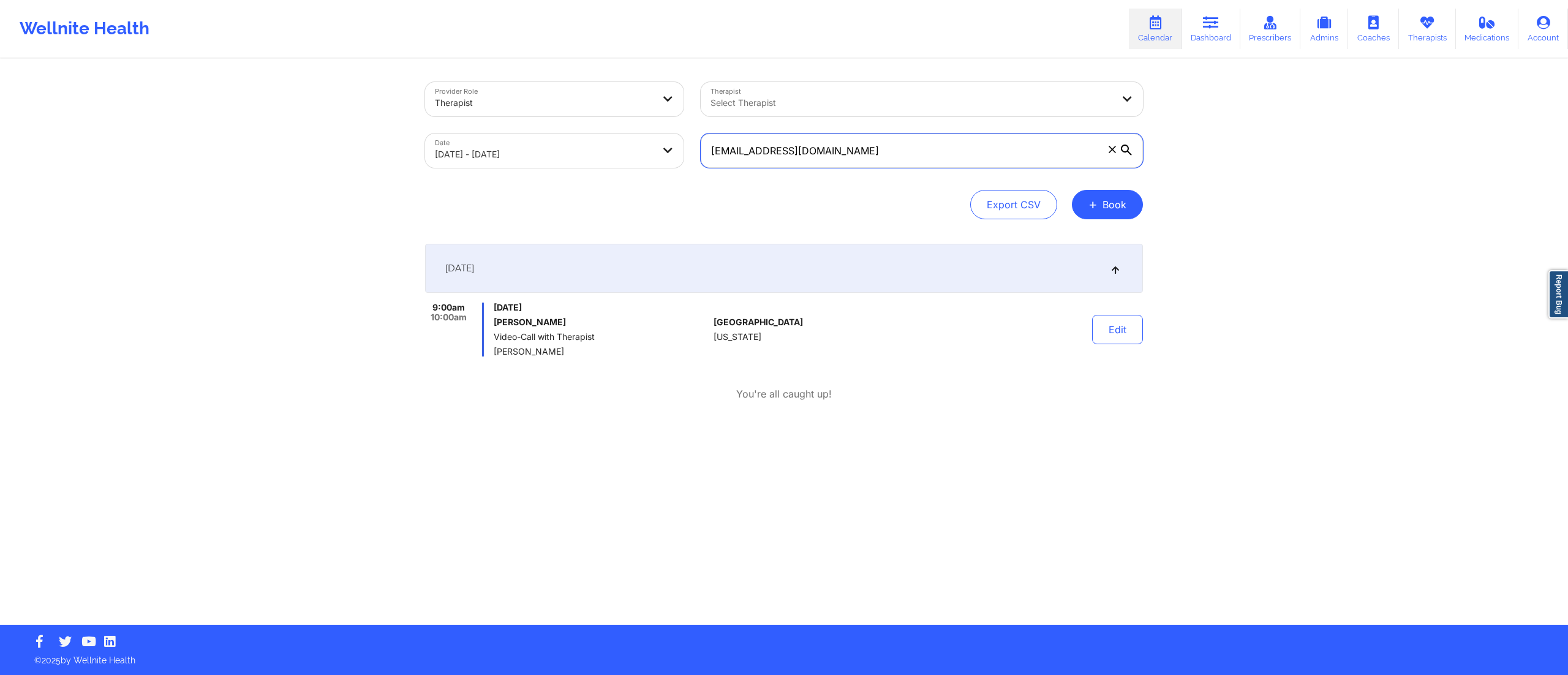
drag, startPoint x: 859, startPoint y: 151, endPoint x: 626, endPoint y: 163, distance: 233.3
click at [626, 163] on div "Provider Role Therapist Therapist Select Therapist Date [DATE] - [DATE] [EMAIL_…" at bounding box center [784, 125] width 735 height 103
paste input "[EMAIL_ADDRESS]"
click at [725, 296] on div "[DATE] No appointments" at bounding box center [784, 293] width 717 height 98
click at [710, 275] on div "[DATE]" at bounding box center [784, 268] width 717 height 49
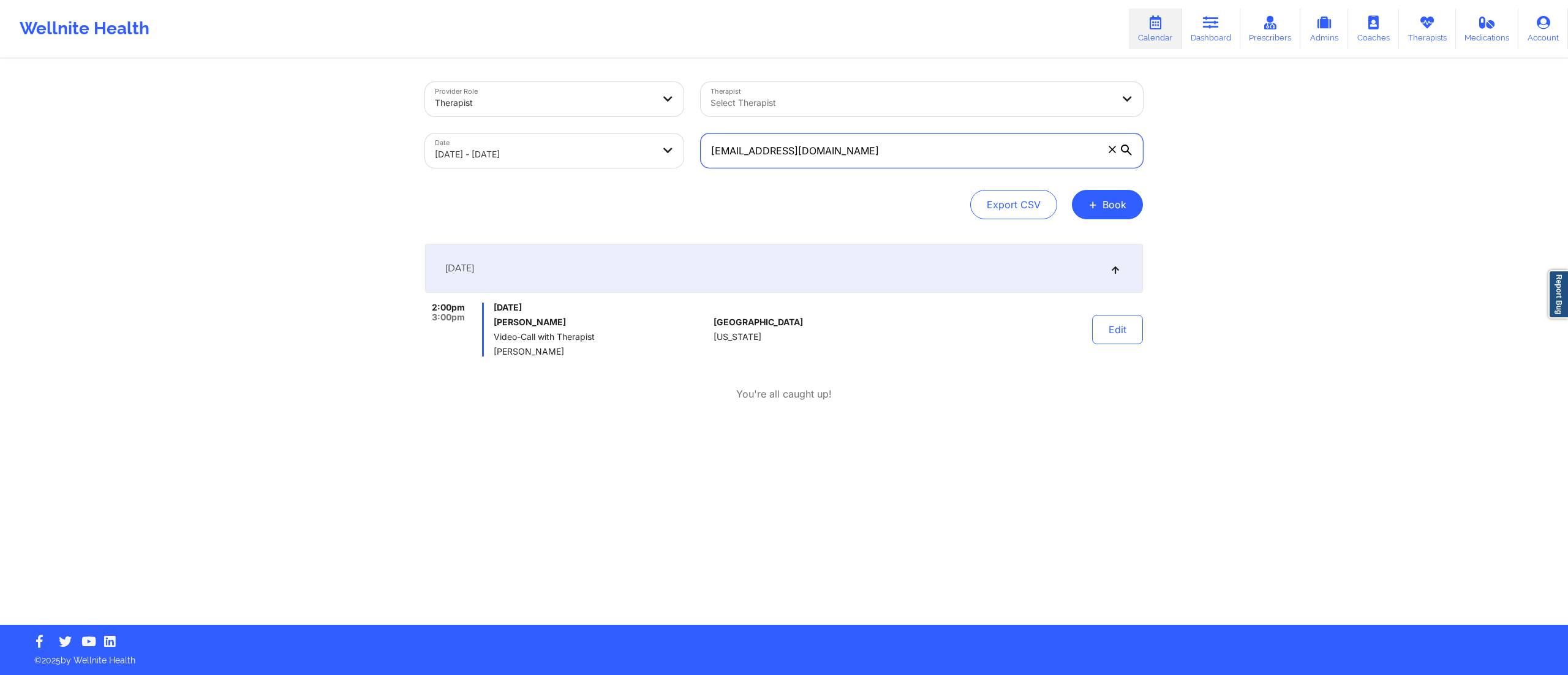
drag, startPoint x: 883, startPoint y: 154, endPoint x: 599, endPoint y: 179, distance: 285.1
click at [599, 179] on div "Provider Role Therapist Therapist Select Therapist Date [DATE] - [DATE] [EMAIL_…" at bounding box center [784, 150] width 717 height 137
paste input "[EMAIL_ADDRESS]"
click at [666, 269] on div "[DATE]" at bounding box center [784, 268] width 717 height 49
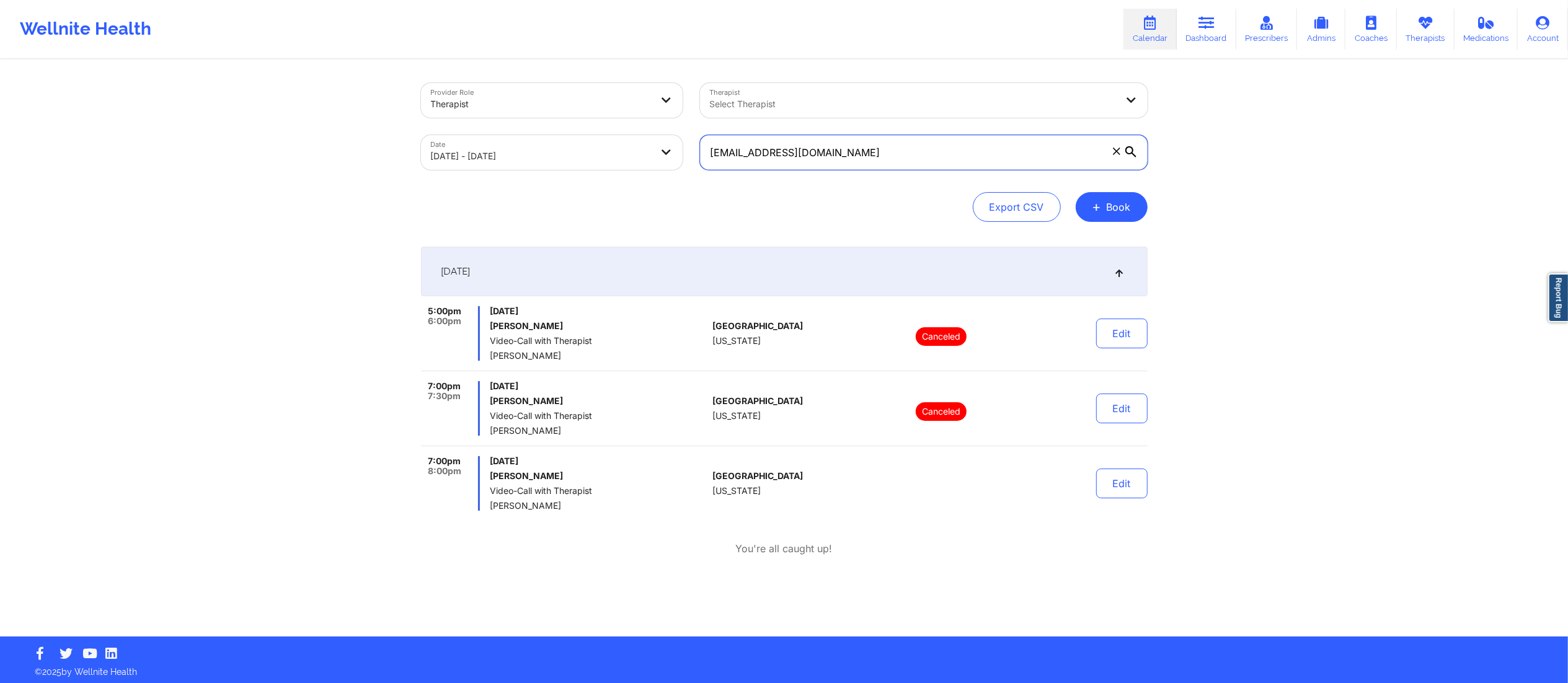
drag, startPoint x: 877, startPoint y: 148, endPoint x: 624, endPoint y: 167, distance: 253.7
click at [628, 164] on div "Provider Role Therapist Therapist Select Therapist Date [DATE] - [DATE] [EMAIL_…" at bounding box center [785, 127] width 744 height 104
paste input "barbl@brendawade"
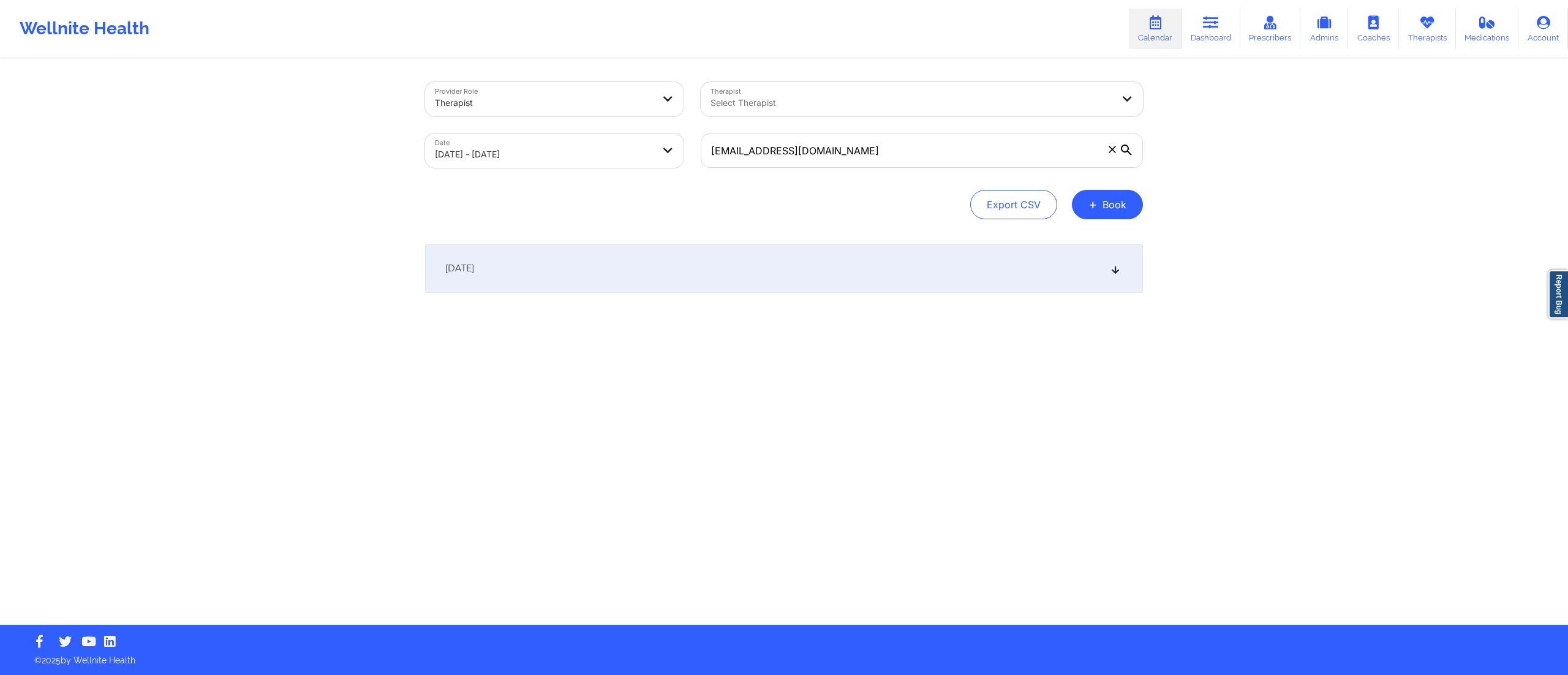
click at [677, 266] on div "[DATE]" at bounding box center [784, 268] width 717 height 49
drag, startPoint x: 841, startPoint y: 152, endPoint x: 632, endPoint y: 162, distance: 209.2
click at [632, 162] on div "Provider Role Therapist Therapist Select Therapist Date [DATE] - [DATE] [EMAIL_…" at bounding box center [784, 125] width 735 height 103
paste input "[EMAIL_ADDRESS]"
click at [701, 269] on div "[DATE]" at bounding box center [784, 268] width 717 height 49
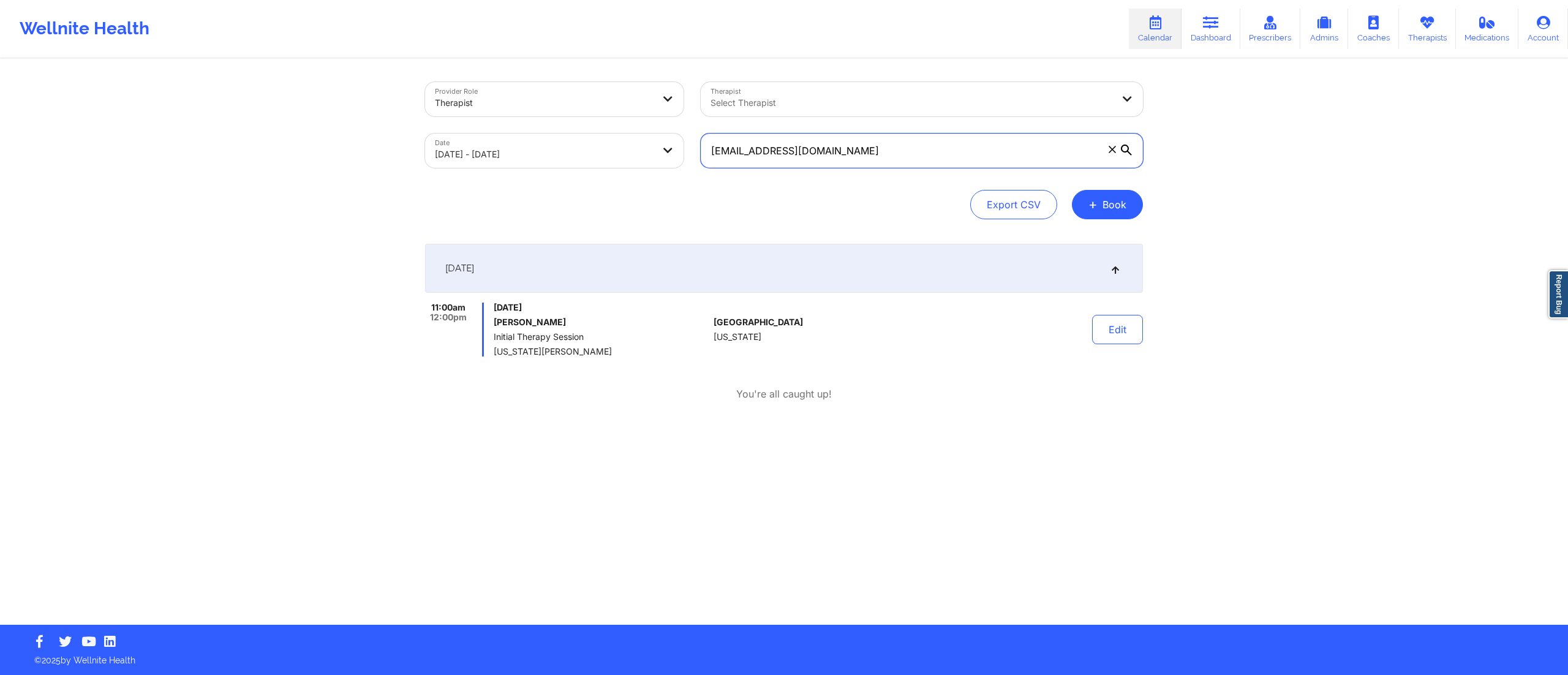
drag, startPoint x: 868, startPoint y: 151, endPoint x: 674, endPoint y: 154, distance: 194.0
click at [675, 154] on div "Provider Role Therapist Therapist Select Therapist Date [DATE] - [DATE] [EMAIL_…" at bounding box center [784, 125] width 735 height 103
paste input "[EMAIL_ADDRESS]"
click at [794, 254] on div "[DATE]" at bounding box center [784, 268] width 717 height 49
drag, startPoint x: 845, startPoint y: 149, endPoint x: 658, endPoint y: 159, distance: 187.3
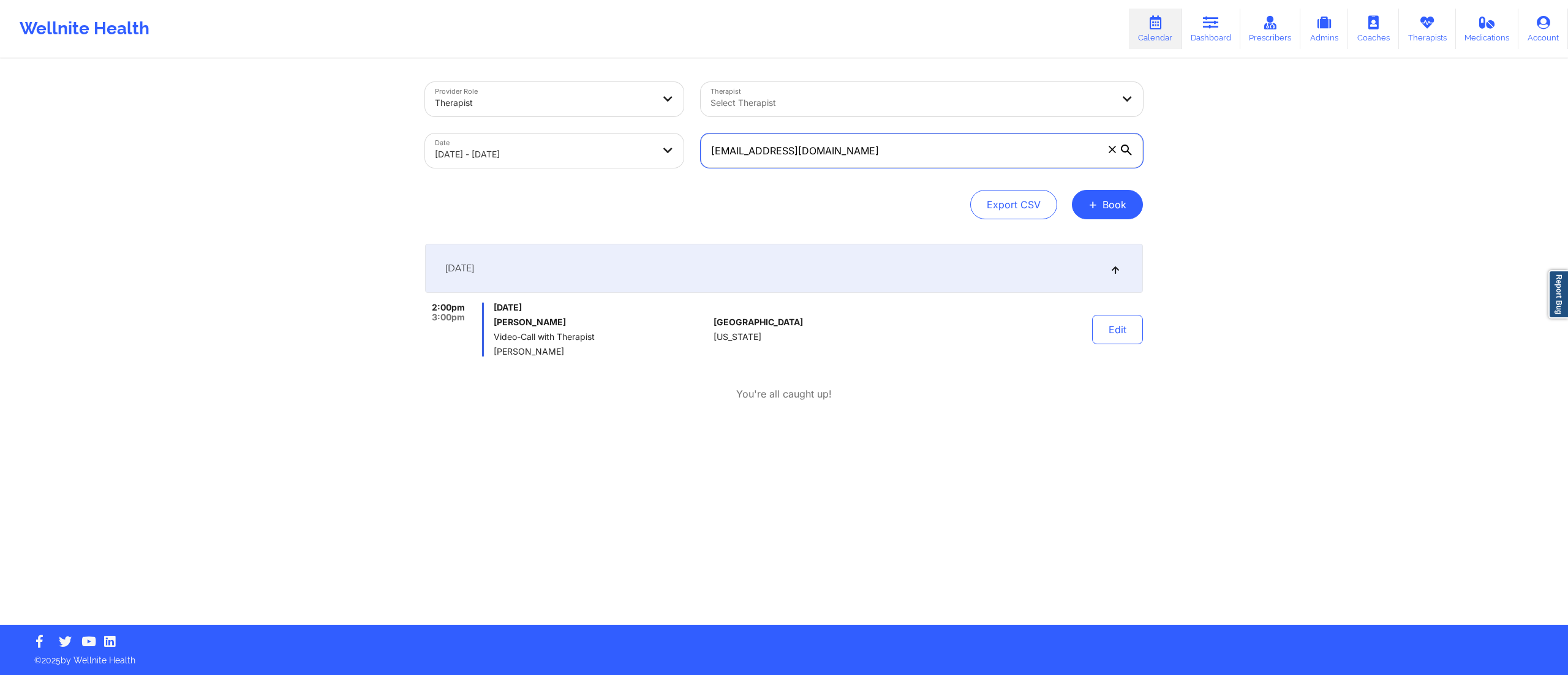
click at [646, 155] on div "Provider Role Therapist Therapist Select Therapist Date 10/09/2025 - 10/09/2025…" at bounding box center [784, 125] width 735 height 103
paste input "spinelli26@aol"
click at [652, 278] on div "[DATE]" at bounding box center [784, 268] width 717 height 49
drag, startPoint x: 807, startPoint y: 148, endPoint x: 664, endPoint y: 134, distance: 143.7
click at [664, 134] on div "Provider Role Therapist Therapist Select Therapist Date 10/09/2025 - 10/09/2025…" at bounding box center [784, 125] width 735 height 103
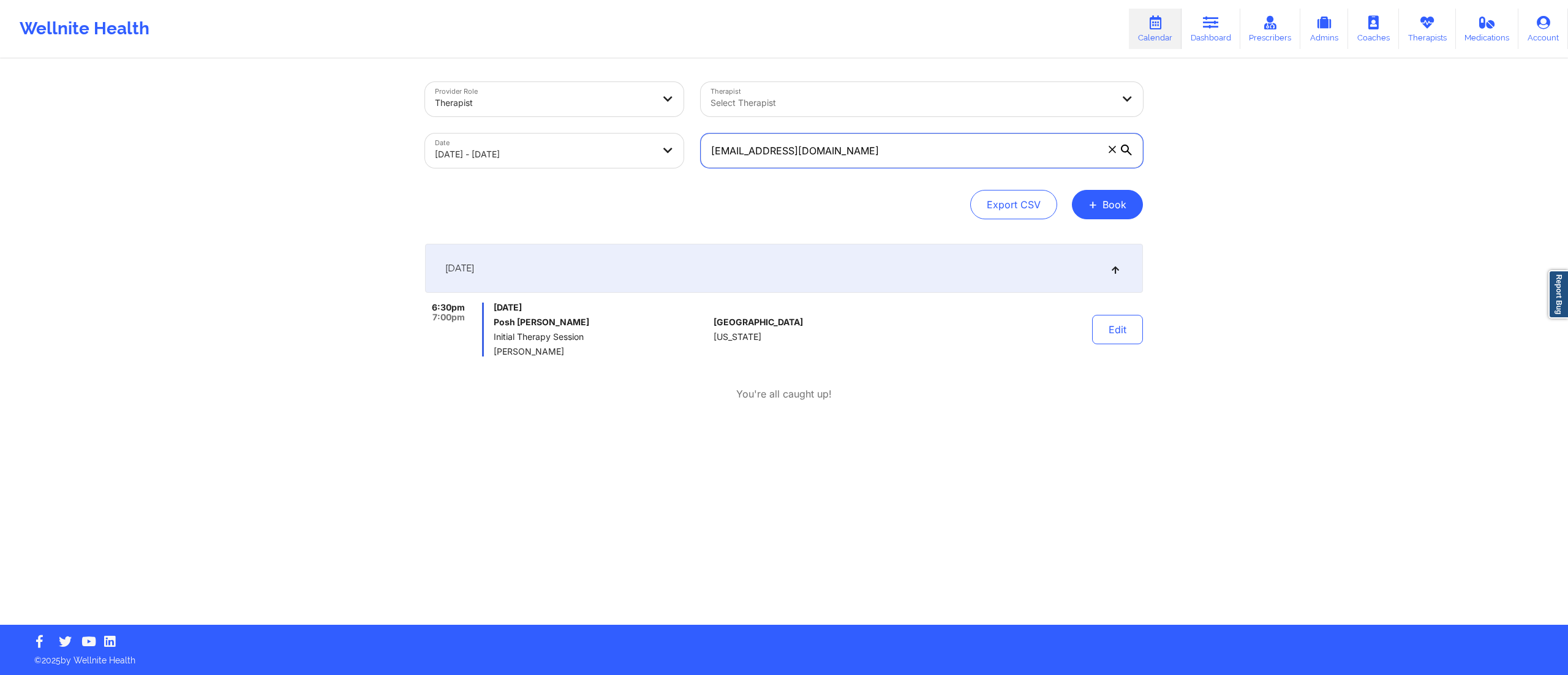
paste input "ariahnelson@yahoo"
click at [772, 264] on div "[DATE]" at bounding box center [784, 268] width 717 height 49
drag, startPoint x: 855, startPoint y: 157, endPoint x: 658, endPoint y: 136, distance: 198.1
click at [658, 136] on div "Provider Role Therapist Therapist Select Therapist Date 10/09/2025 - 10/09/2025…" at bounding box center [784, 125] width 735 height 103
paste input "sarahnels13@gmail"
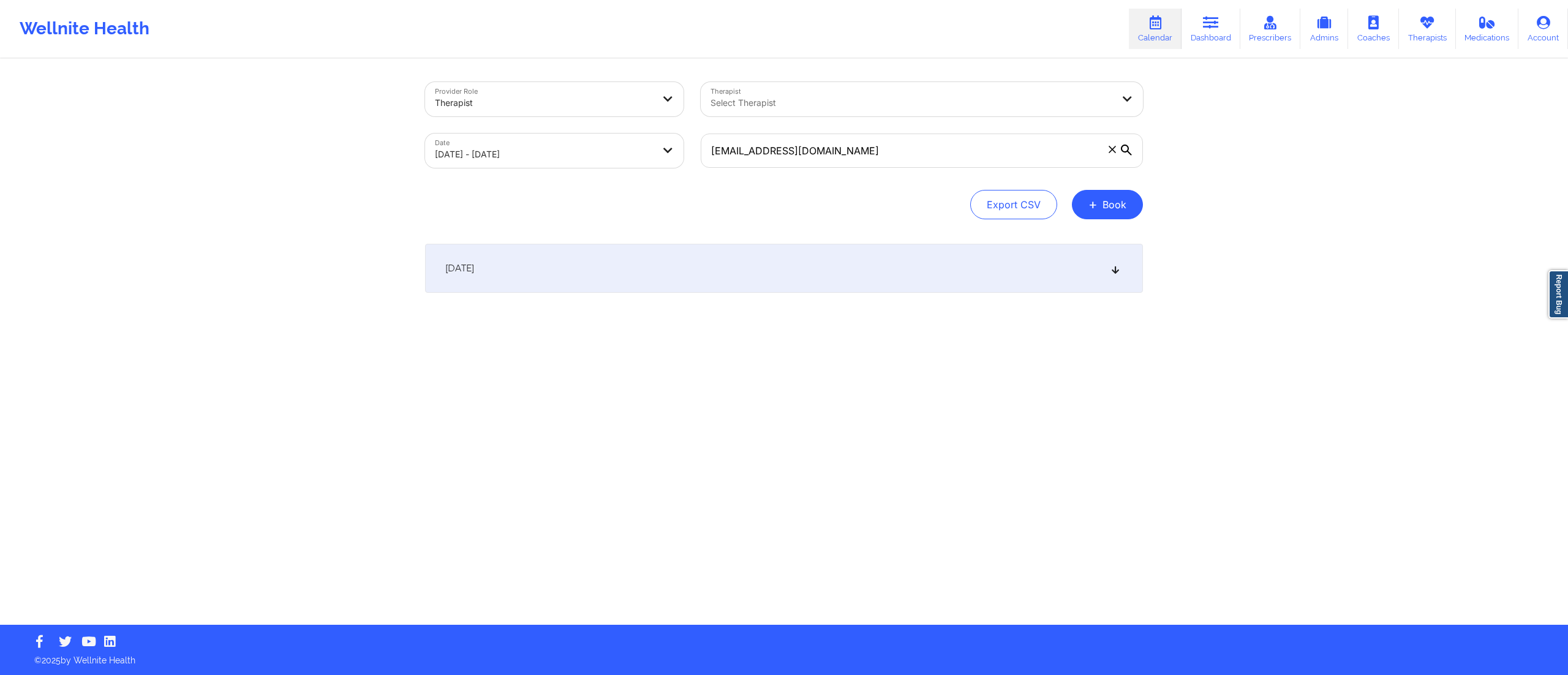
click at [692, 255] on div "[DATE]" at bounding box center [784, 268] width 717 height 49
drag, startPoint x: 748, startPoint y: 288, endPoint x: 743, endPoint y: 282, distance: 7.8
click at [748, 289] on div "[DATE]" at bounding box center [784, 268] width 717 height 49
drag, startPoint x: 853, startPoint y: 155, endPoint x: 626, endPoint y: 174, distance: 227.8
click at [629, 174] on div "Provider Role Therapist Therapist Select Therapist Date 10/09/2025 - 10/09/2025…" at bounding box center [784, 125] width 735 height 103
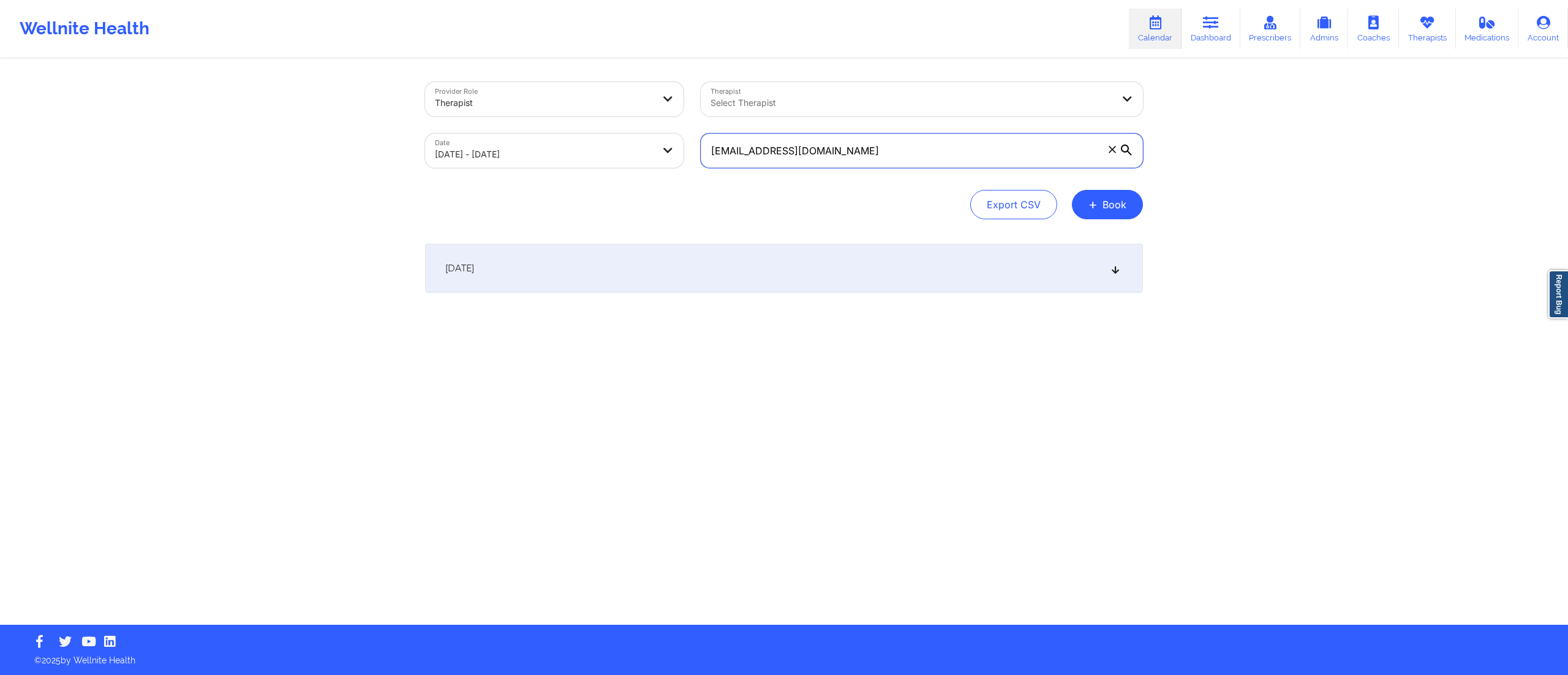
paste input "sariahnelson@yahoo"
click at [737, 281] on div "[DATE]" at bounding box center [784, 268] width 717 height 49
drag, startPoint x: 1133, startPoint y: 329, endPoint x: 1128, endPoint y: 333, distance: 6.4
click at [1132, 329] on button "Edit" at bounding box center [1117, 324] width 51 height 29
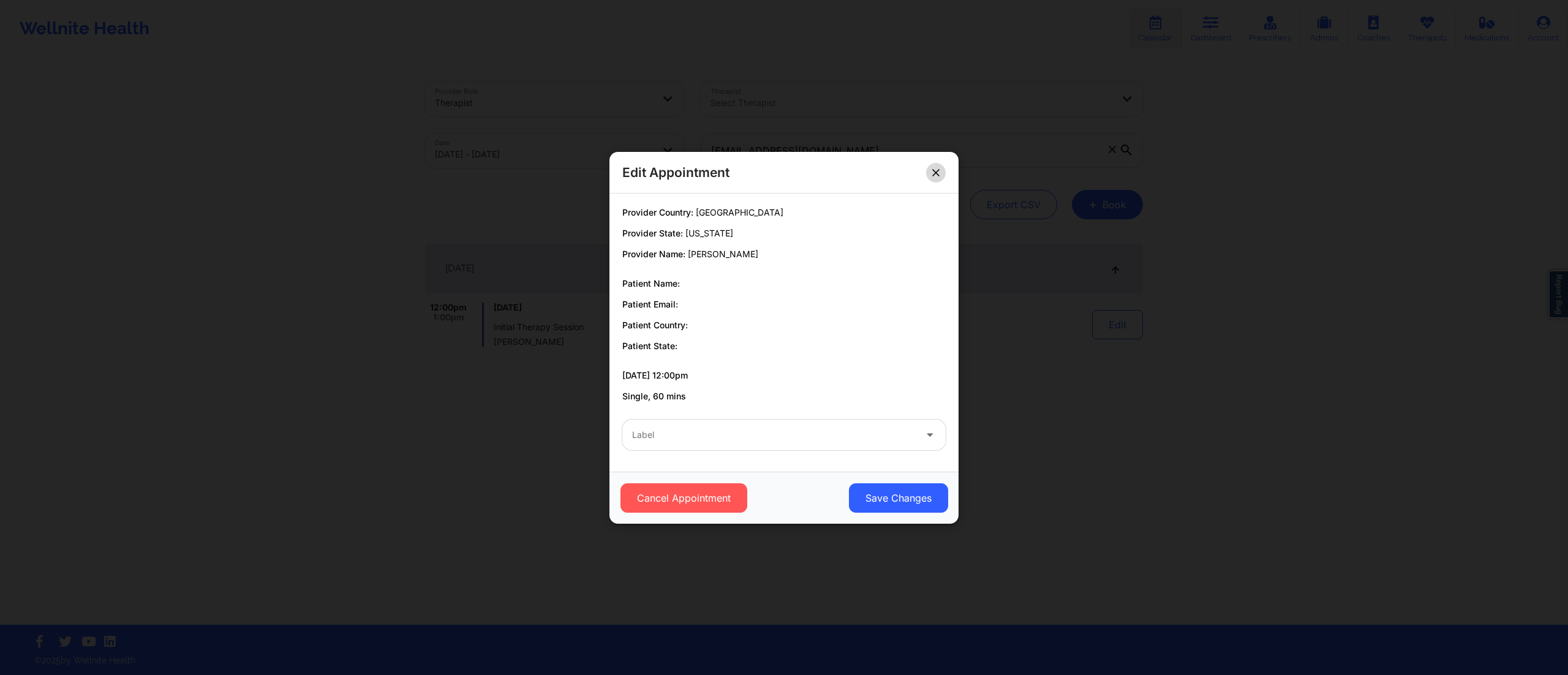
click at [938, 175] on icon at bounding box center [936, 172] width 7 height 7
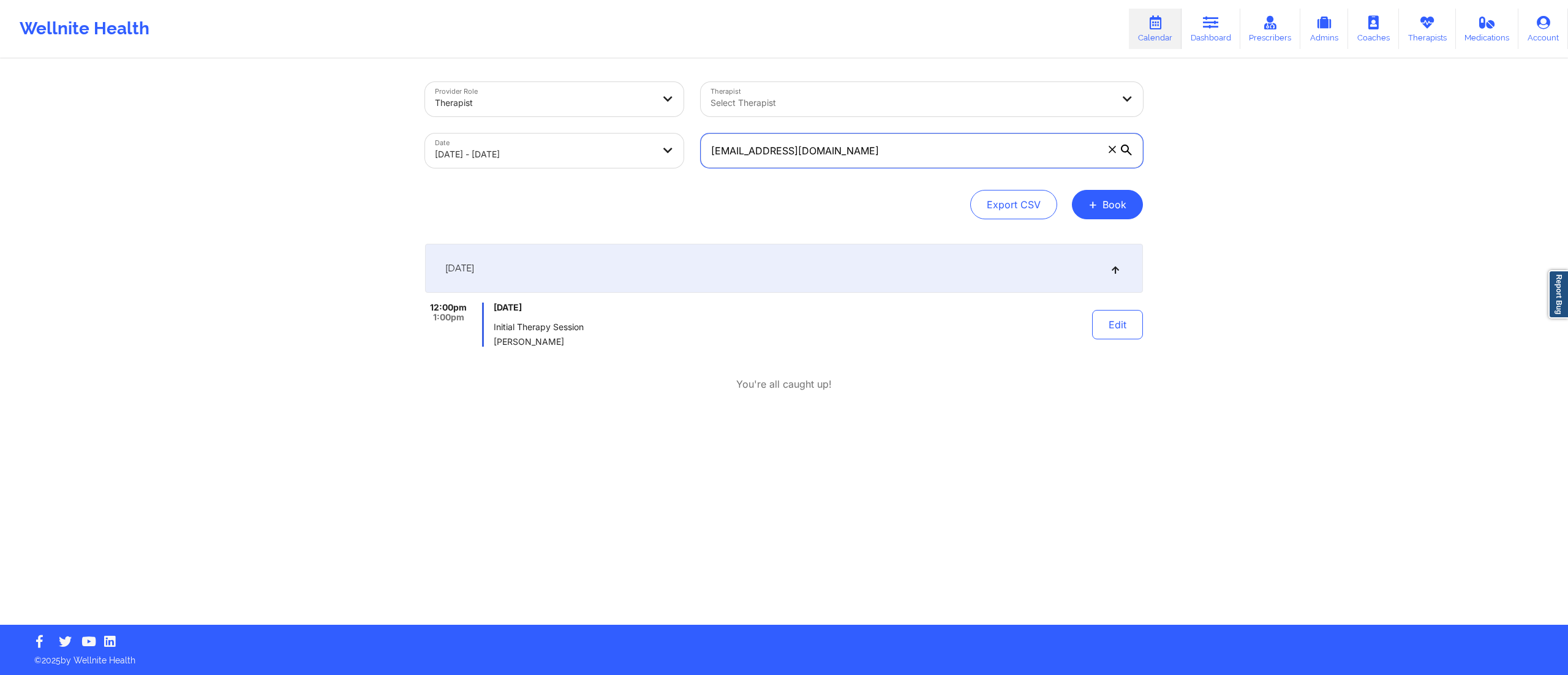
drag, startPoint x: 859, startPoint y: 147, endPoint x: 674, endPoint y: 156, distance: 185.2
click at [674, 156] on div "Provider Role Therapist Therapist Select Therapist Date 10/09/2025 - 10/09/2025…" at bounding box center [784, 125] width 735 height 103
paste input "wes11woods"
click at [627, 283] on div "[DATE]" at bounding box center [784, 268] width 717 height 49
drag, startPoint x: 866, startPoint y: 149, endPoint x: 614, endPoint y: 130, distance: 252.7
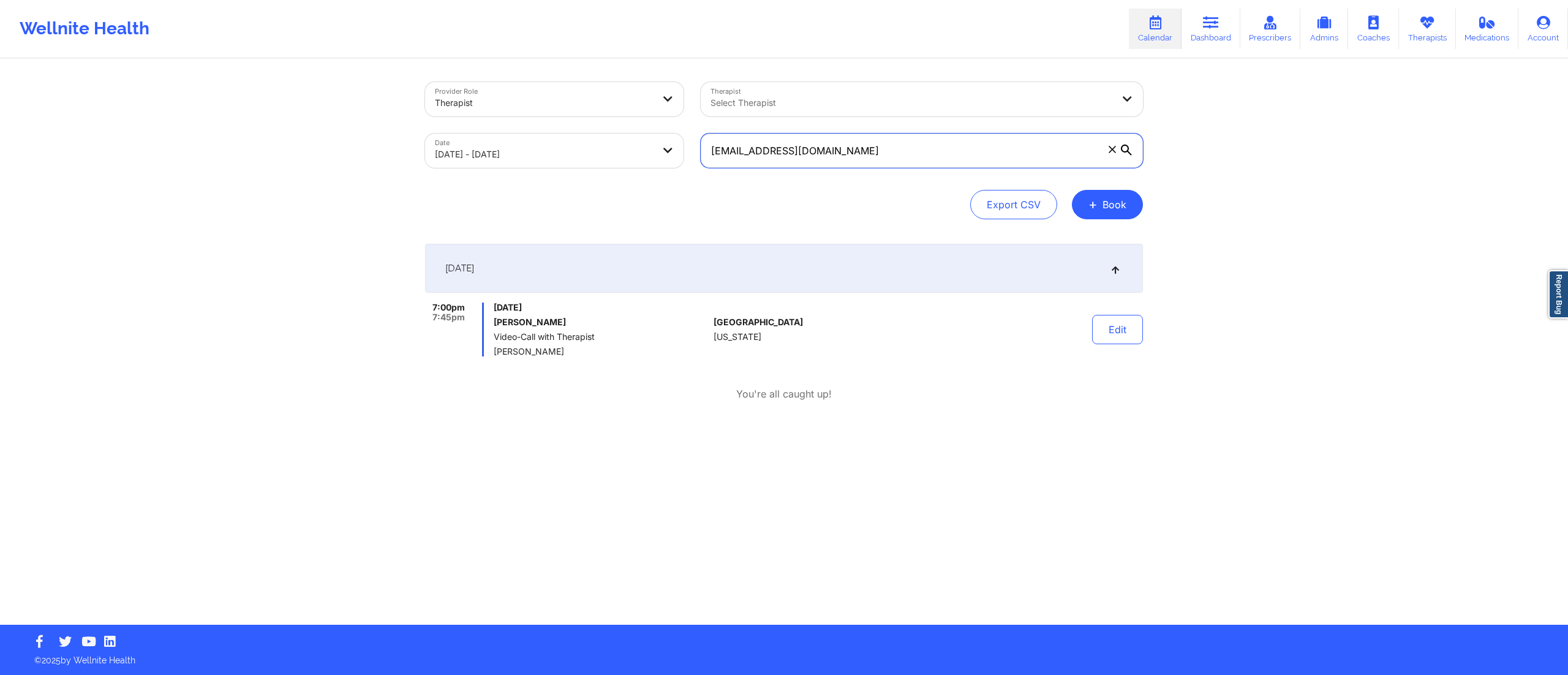
click at [613, 127] on div "Provider Role Therapist Therapist Select Therapist Date 10/09/2025 - 10/09/2025…" at bounding box center [784, 125] width 735 height 103
paste input "bellavillekarine@gmail"
click at [717, 283] on div "[DATE]" at bounding box center [784, 268] width 717 height 49
drag, startPoint x: 732, startPoint y: 167, endPoint x: 662, endPoint y: 161, distance: 70.3
click at [665, 167] on div "Provider Role Therapist Therapist Select Therapist Date 10/09/2025 - 10/09/2025…" at bounding box center [784, 125] width 735 height 103
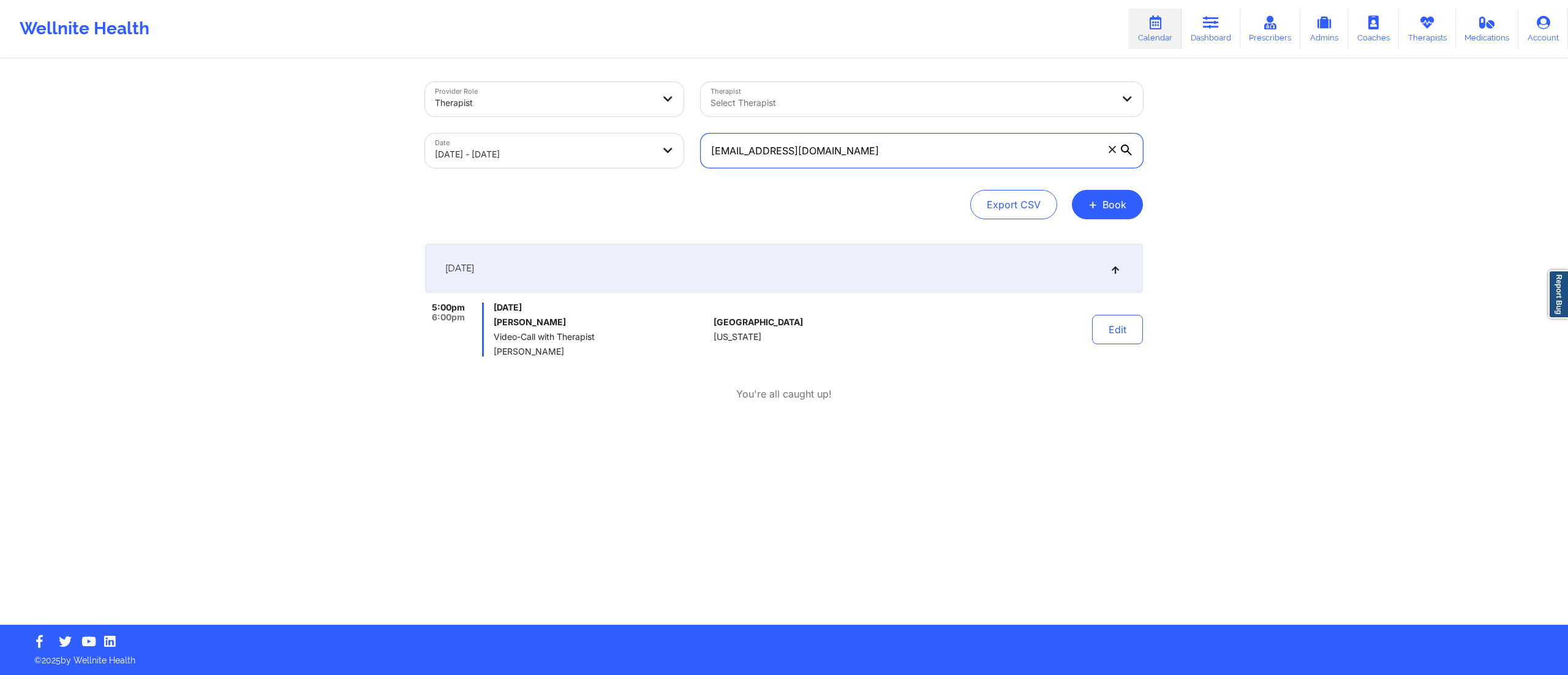
paste input "kjgrussa"
click at [739, 279] on div "[DATE]" at bounding box center [784, 268] width 717 height 49
drag, startPoint x: 897, startPoint y: 157, endPoint x: 636, endPoint y: 148, distance: 261.2
click at [640, 151] on div "Provider Role Therapist Therapist Select Therapist Date 10/09/2025 - 10/09/2025…" at bounding box center [784, 125] width 735 height 103
paste input "sarah.guidi16"
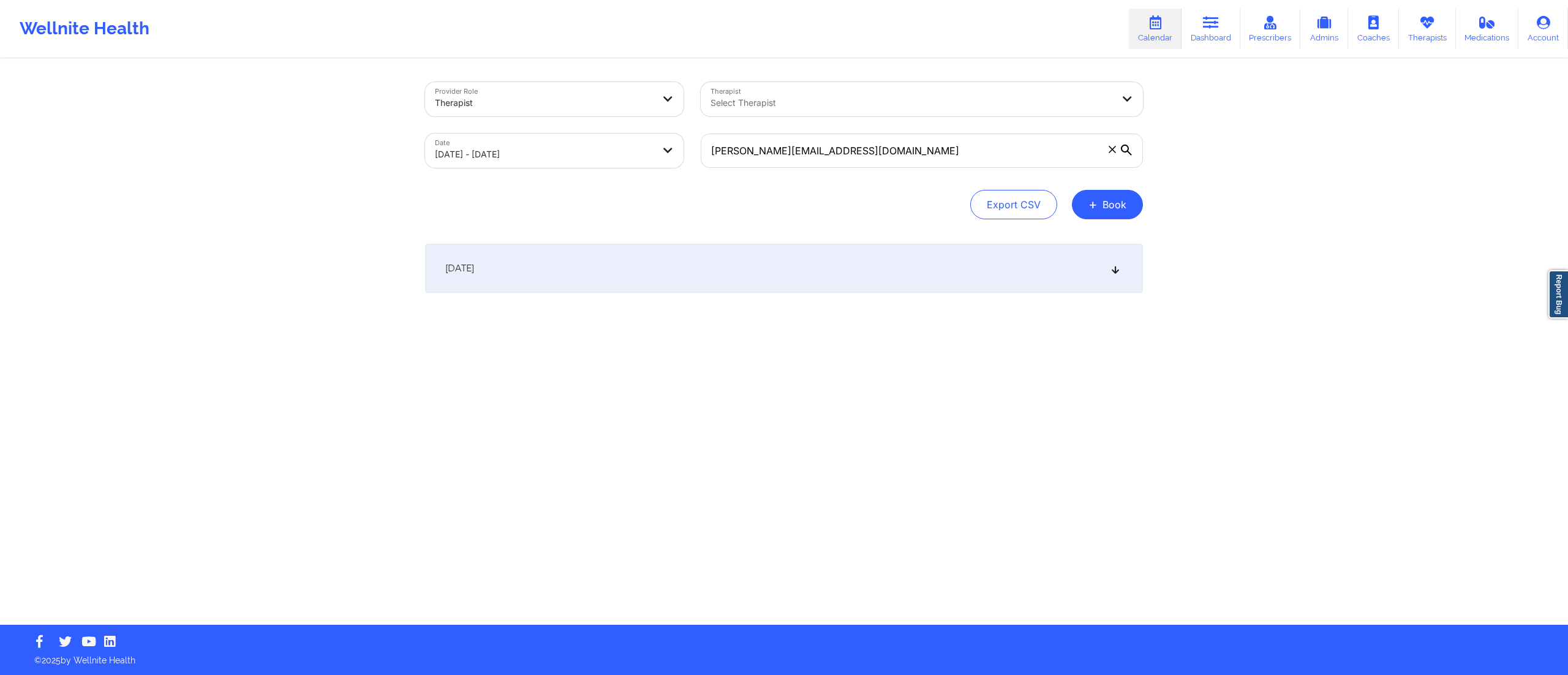
click at [709, 266] on div "[DATE]" at bounding box center [784, 268] width 717 height 49
drag, startPoint x: 866, startPoint y: 151, endPoint x: 640, endPoint y: 153, distance: 226.0
click at [640, 153] on div "Provider Role Therapist Therapist Select Therapist Date 10/09/2025 - 10/09/2025…" at bounding box center [784, 125] width 735 height 103
paste input "aririch048"
drag, startPoint x: 780, startPoint y: 290, endPoint x: 774, endPoint y: 275, distance: 16.2
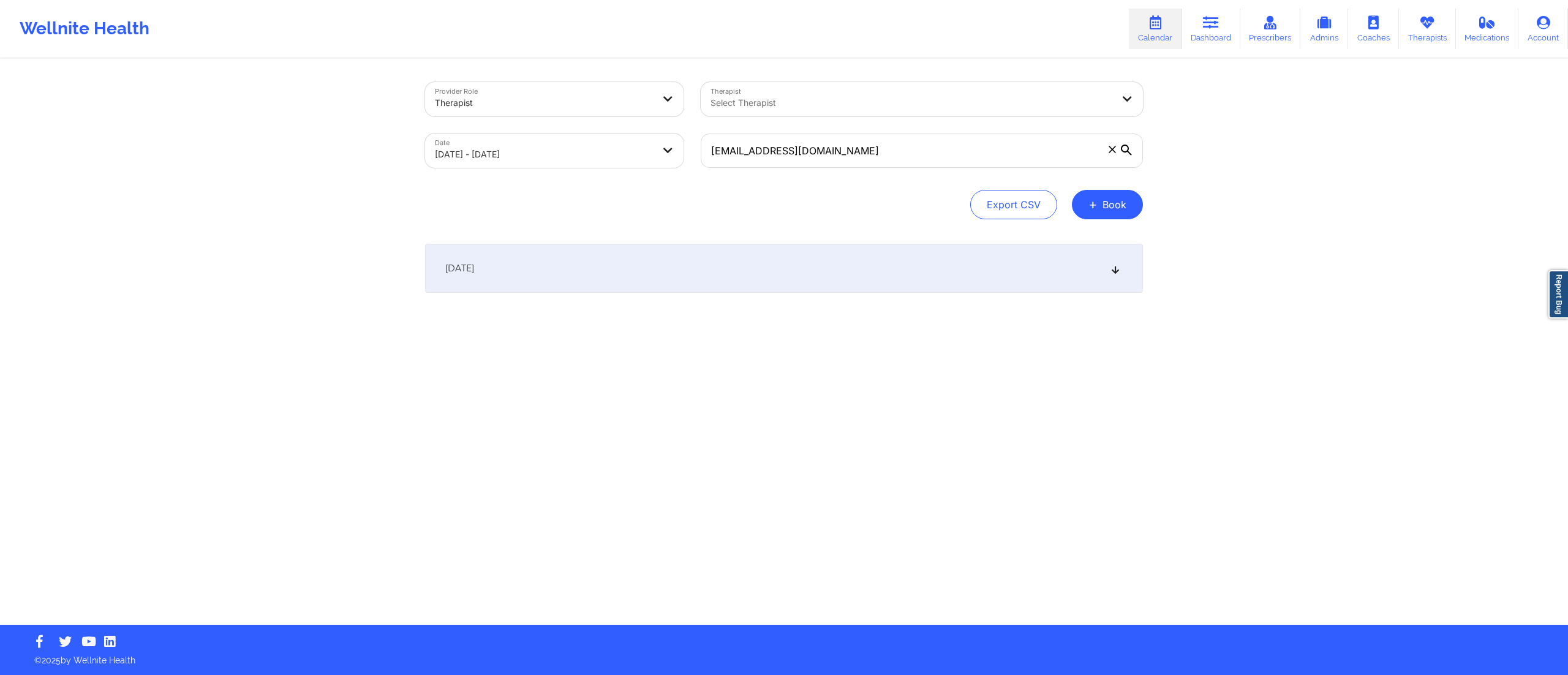
click at [779, 290] on div "[DATE]" at bounding box center [784, 268] width 717 height 49
drag, startPoint x: 849, startPoint y: 141, endPoint x: 639, endPoint y: 153, distance: 210.3
click at [625, 155] on div "Provider Role Therapist Therapist Select Therapist Date 10/09/2025 - 10/09/2025…" at bounding box center [784, 125] width 735 height 103
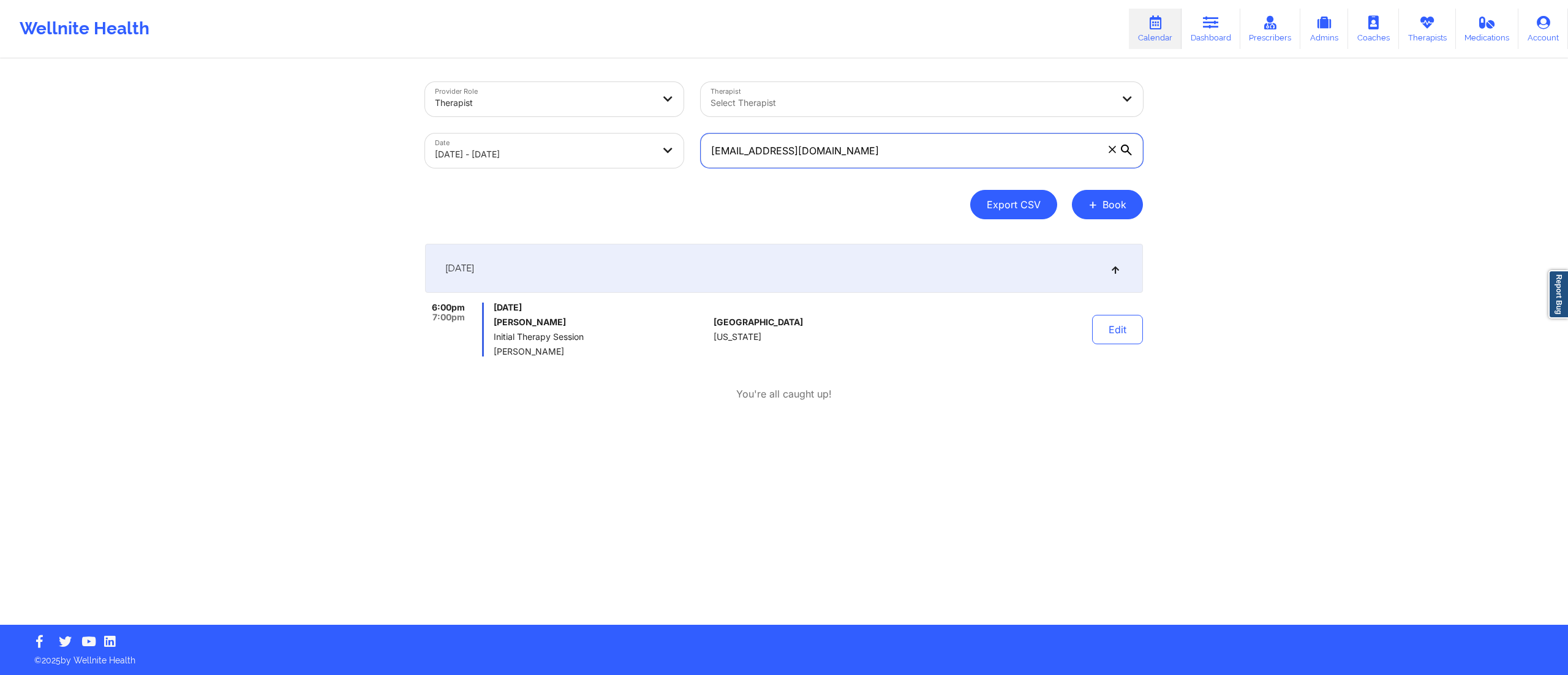
paste input "jsadriwalla"
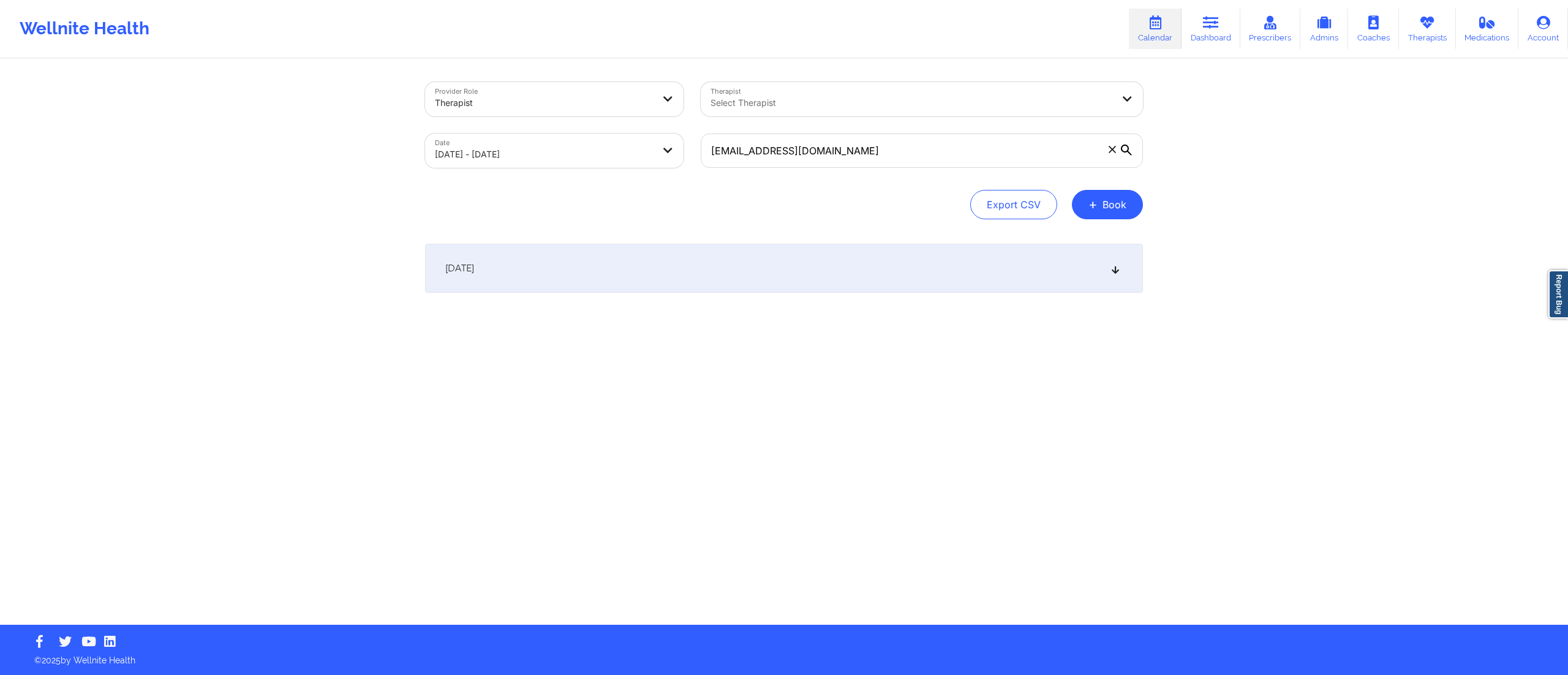
click at [809, 282] on div "[DATE]" at bounding box center [784, 268] width 717 height 49
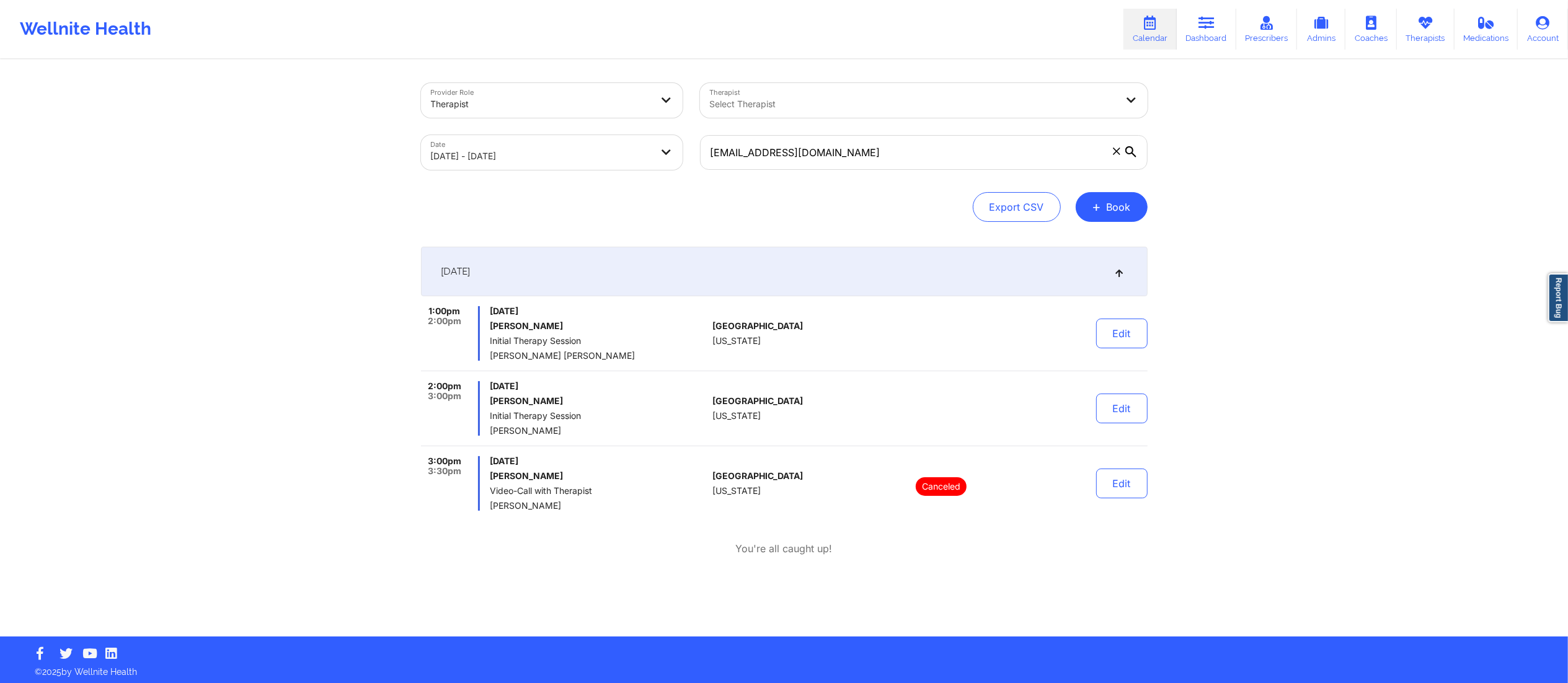
drag, startPoint x: 486, startPoint y: 324, endPoint x: 591, endPoint y: 327, distance: 105.0
click at [591, 327] on div "1:00pm 2:00pm Thursday, October 9, 2025 Abbas Sadriwalla Initial Therapy Sessio…" at bounding box center [564, 333] width 287 height 55
copy h6 "Abbas Sadriwalla"
drag, startPoint x: 851, startPoint y: 149, endPoint x: 601, endPoint y: 168, distance: 250.7
click at [601, 167] on div "Provider Role Therapist Therapist Select Therapist Date 10/09/2025 - 10/09/2025…" at bounding box center [785, 127] width 744 height 104
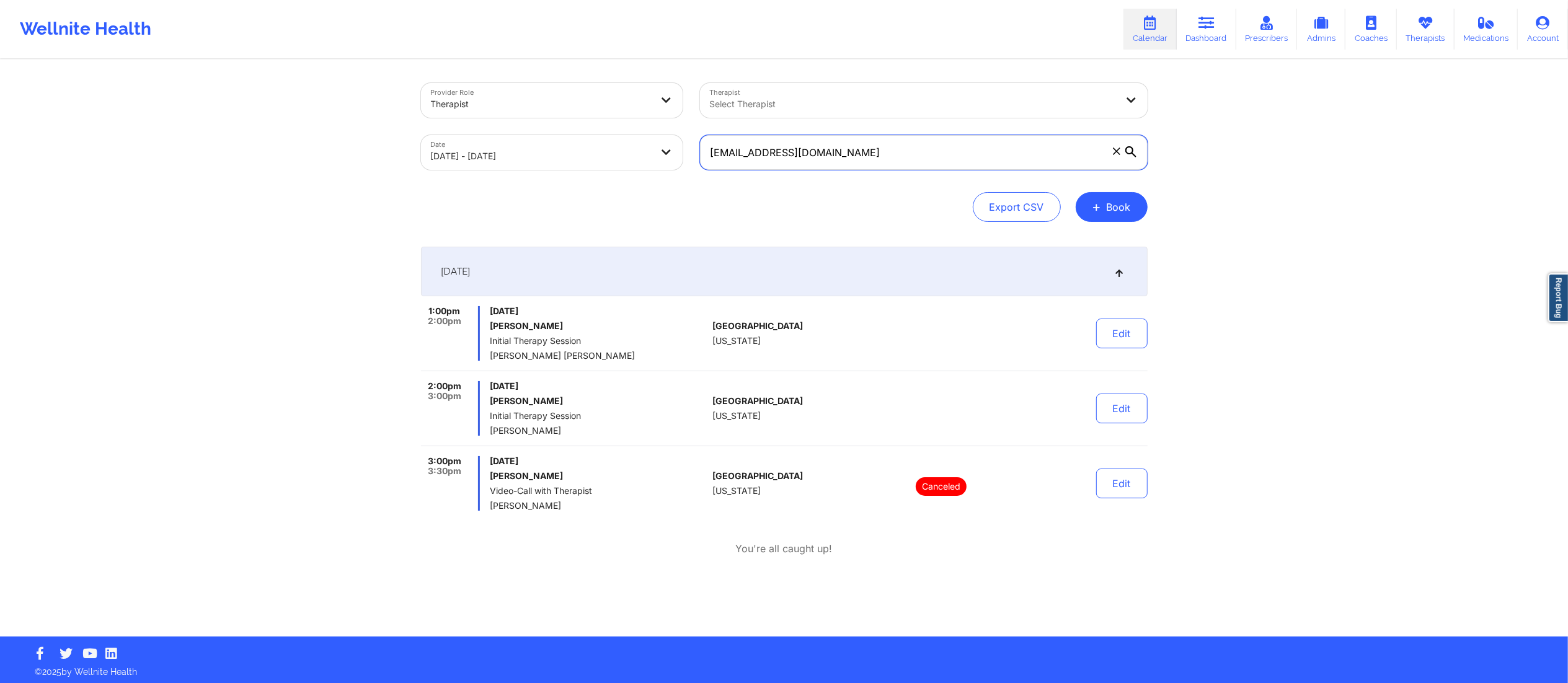
paste input "gracesandra12@yahoo"
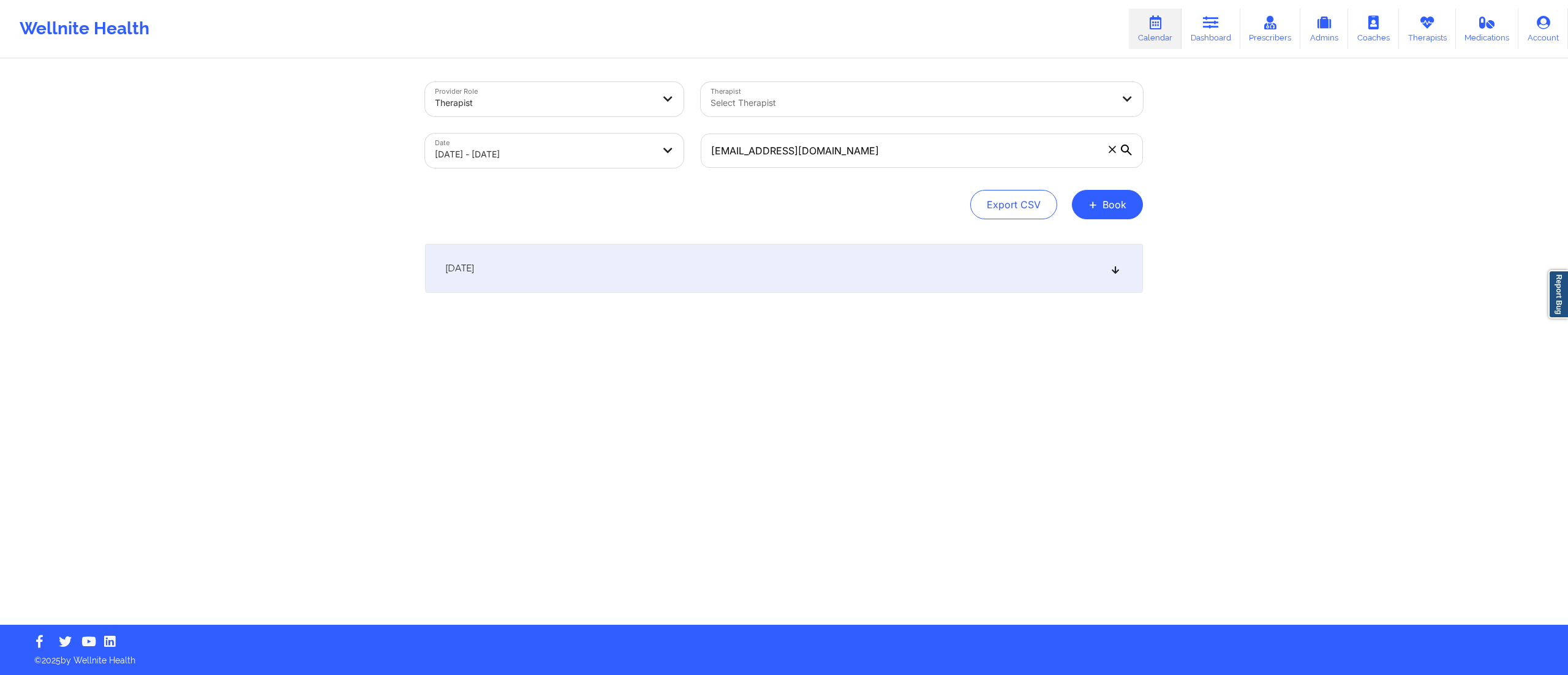
click at [701, 272] on div "[DATE]" at bounding box center [784, 268] width 717 height 49
drag, startPoint x: 753, startPoint y: 155, endPoint x: 640, endPoint y: 156, distance: 113.0
click at [640, 156] on div "Provider Role Therapist Therapist Select Therapist Date 10/09/2025 - 10/09/2025…" at bounding box center [784, 125] width 735 height 103
paste input "s2khondalady@gmail"
type input "s2khondalady@gmail.com"
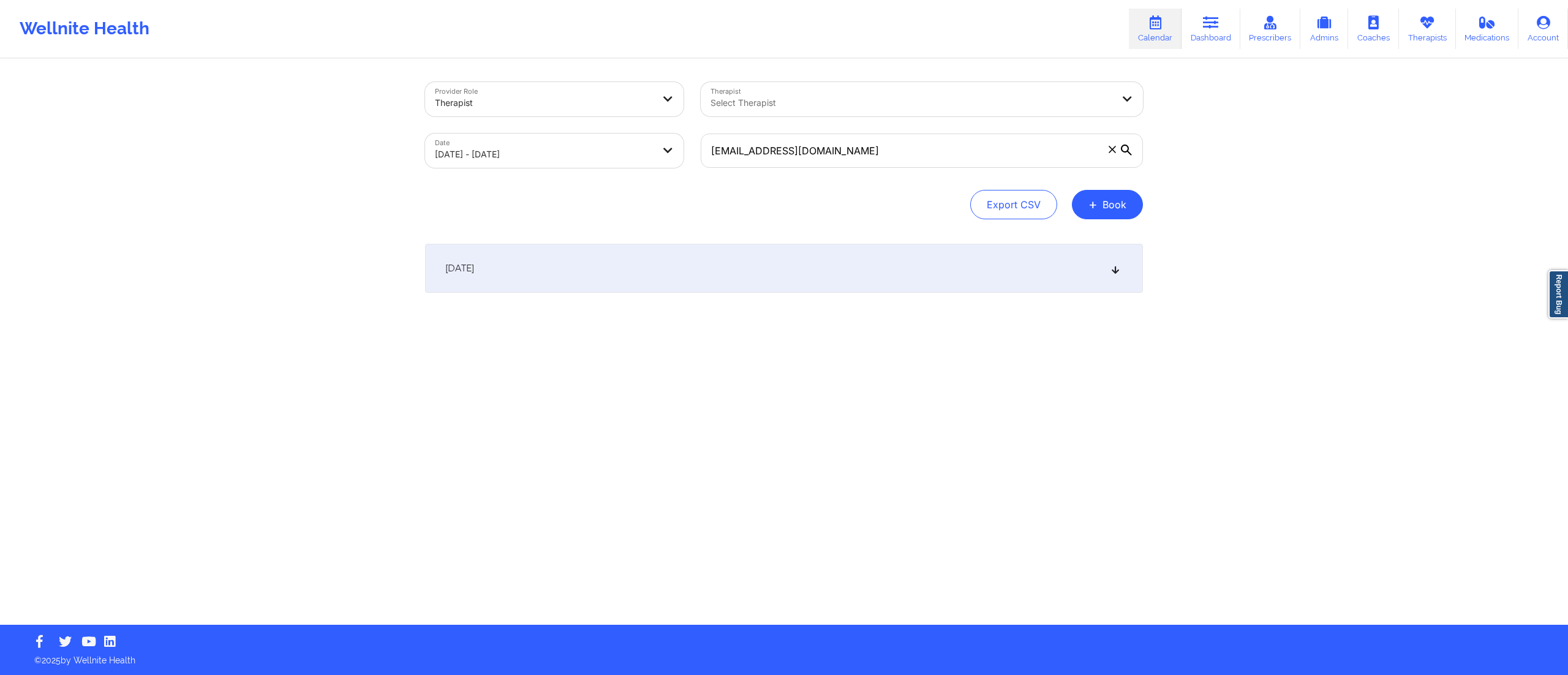
drag, startPoint x: 713, startPoint y: 283, endPoint x: 714, endPoint y: 274, distance: 9.1
click at [713, 282] on div "[DATE]" at bounding box center [784, 268] width 717 height 49
click at [591, 284] on div "[DATE]" at bounding box center [784, 268] width 717 height 49
click at [593, 279] on div "[DATE]" at bounding box center [784, 268] width 717 height 49
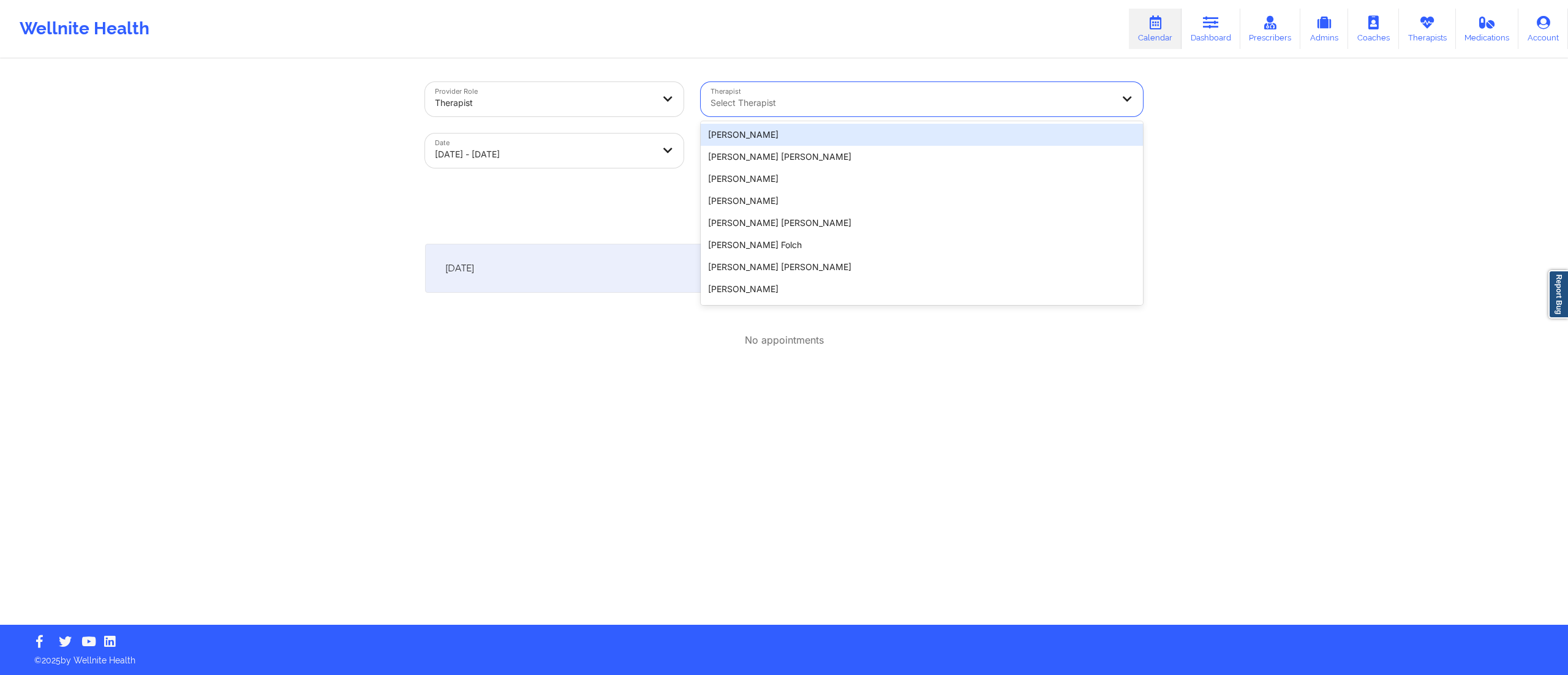
click at [798, 107] on div at bounding box center [911, 103] width 401 height 15
type input "j"
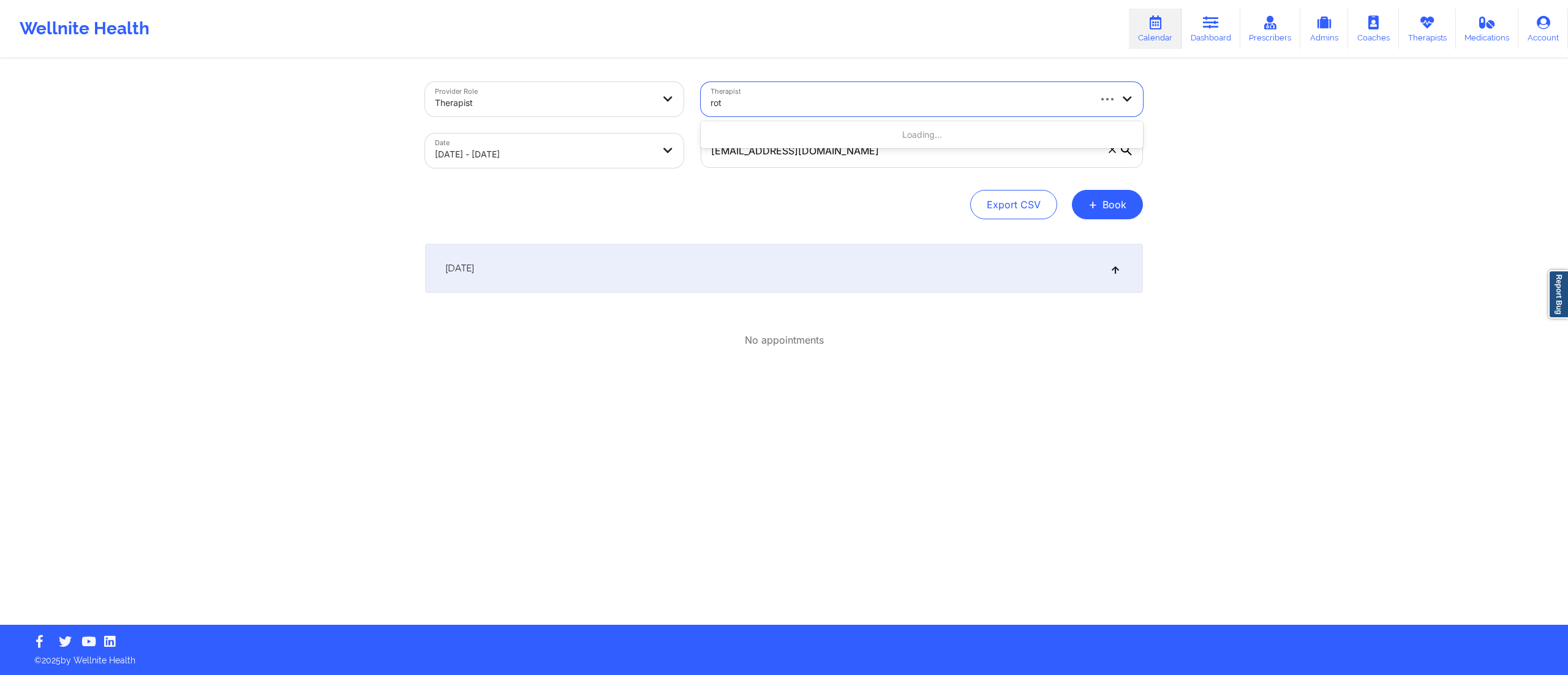
type input "roth"
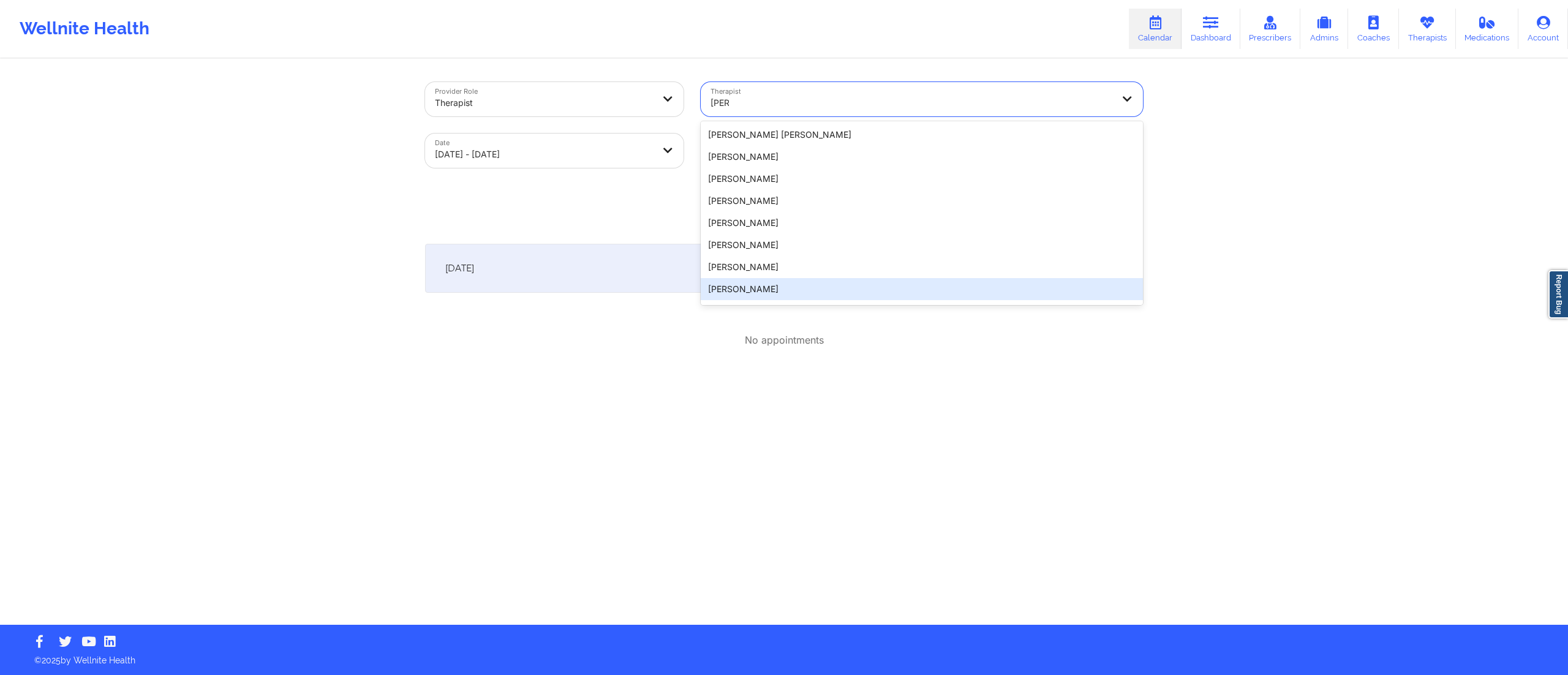
click at [774, 280] on div "Jennifer N Roth" at bounding box center [922, 289] width 442 height 22
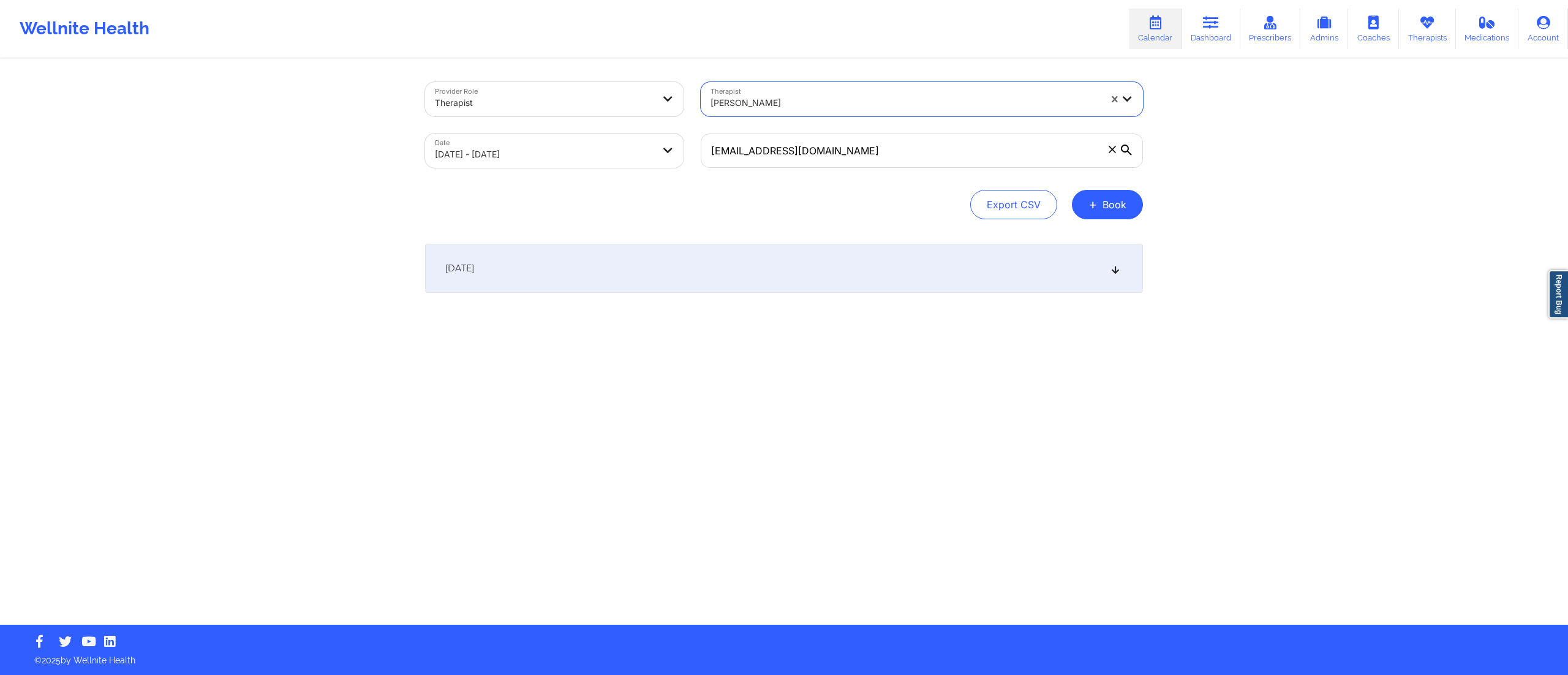
select select "2025-9"
select select "2025-10"
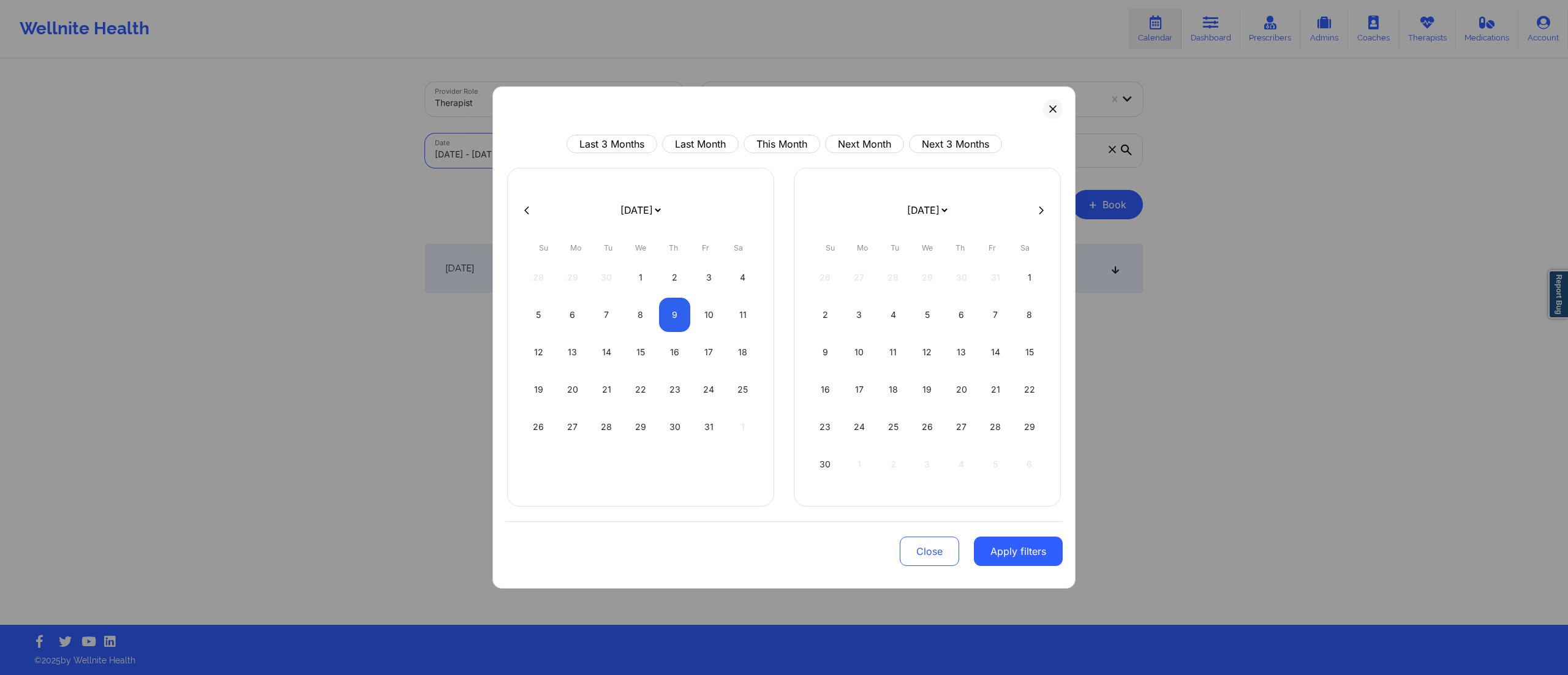
click at [566, 148] on body "Wellnite Health Calendar Dashboard Prescribers Admins Coaches Therapists Medica…" at bounding box center [784, 338] width 1568 height 675
click at [569, 352] on div "13" at bounding box center [573, 352] width 31 height 35
select select "2025-9"
select select "2025-10"
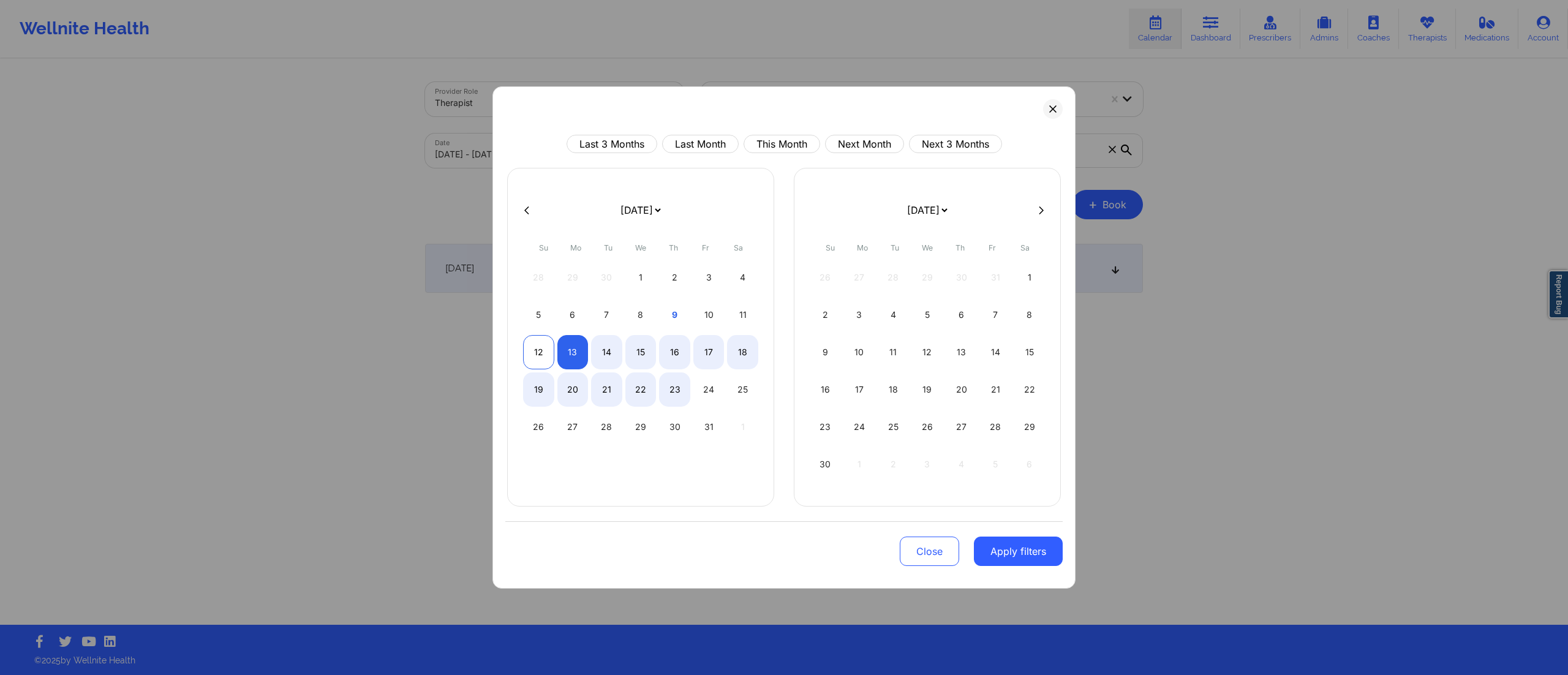
select select "2025-9"
select select "2025-10"
select select "2025-9"
select select "2025-10"
click at [568, 352] on div "13" at bounding box center [573, 352] width 31 height 35
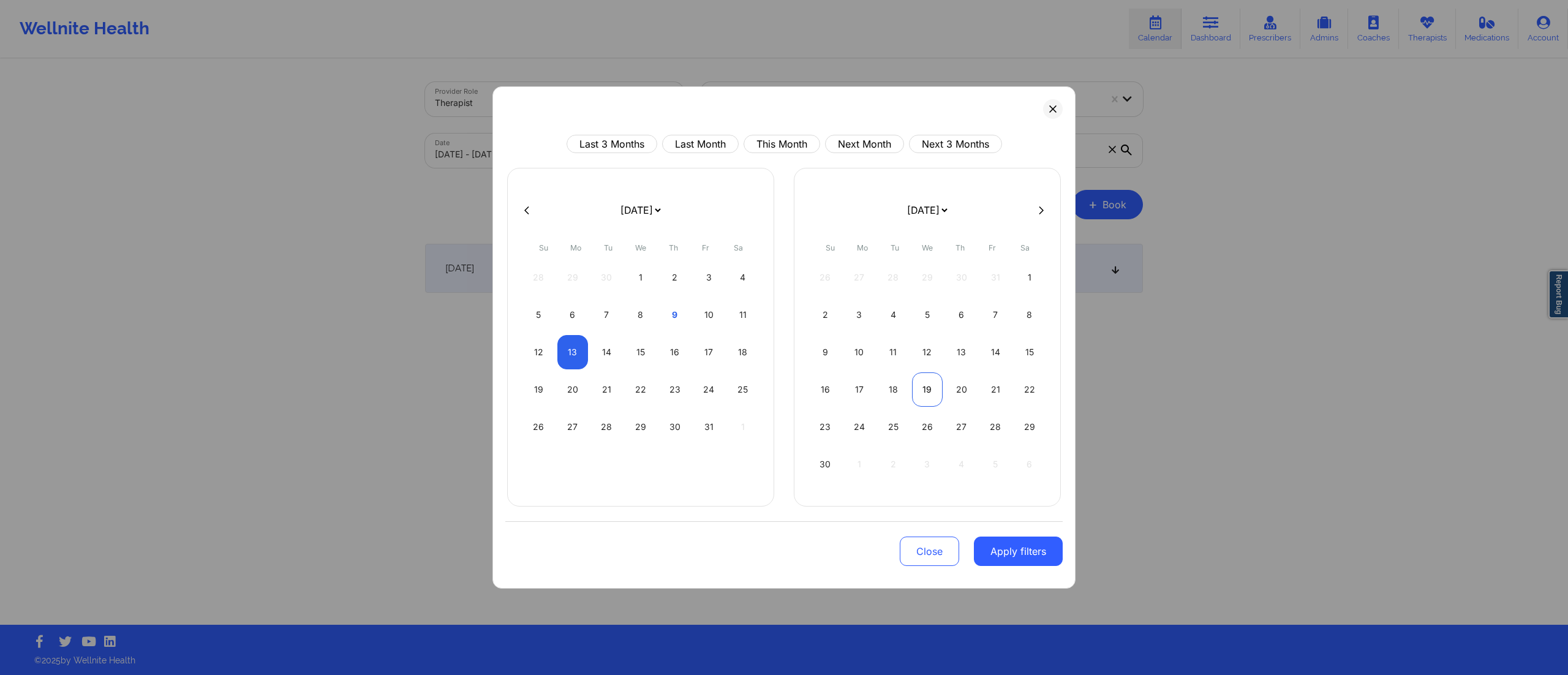
select select "2025-9"
select select "2025-10"
click at [994, 556] on button "Apply filters" at bounding box center [1018, 551] width 89 height 29
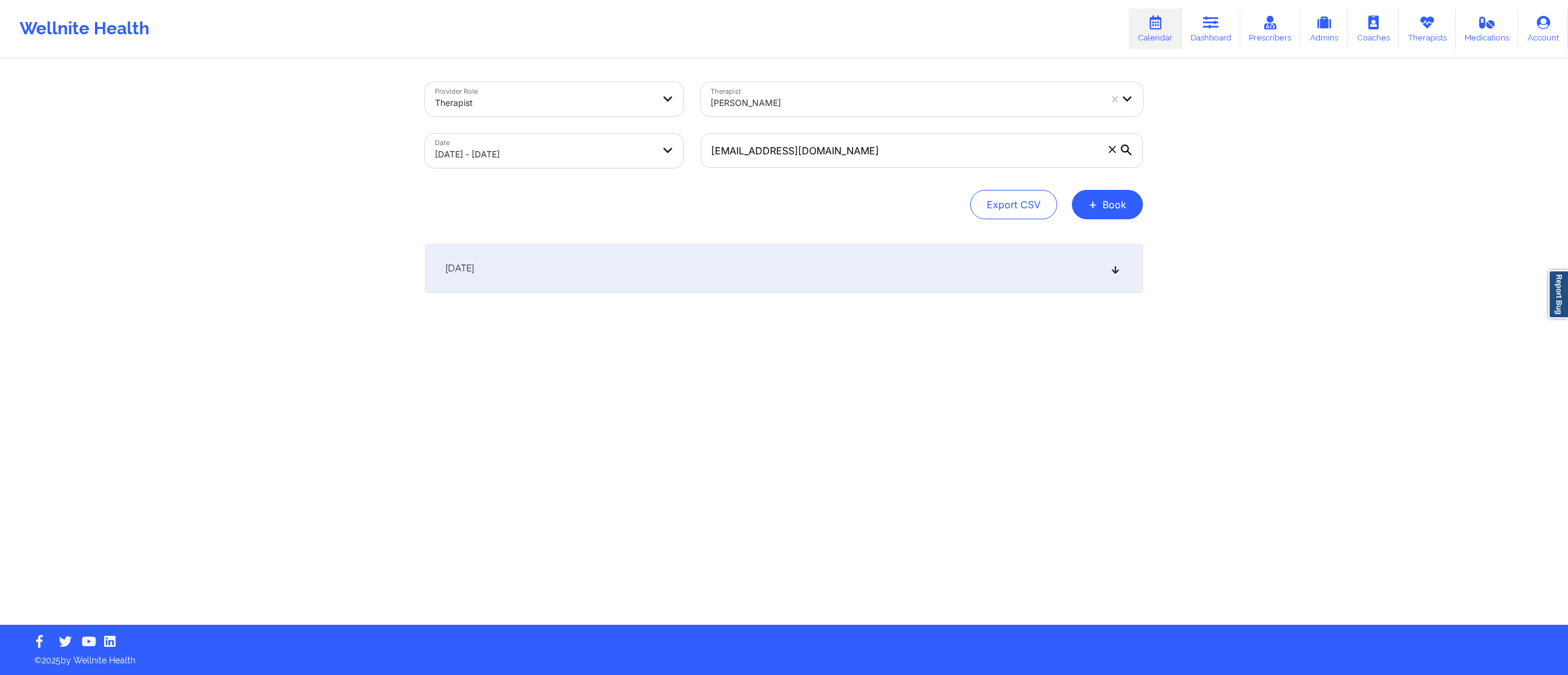
click at [652, 293] on div "October 13, 2025 No appointments" at bounding box center [784, 293] width 717 height 98
click at [643, 283] on div "October 13, 2025" at bounding box center [784, 268] width 717 height 49
select select "2025-9"
select select "2025-10"
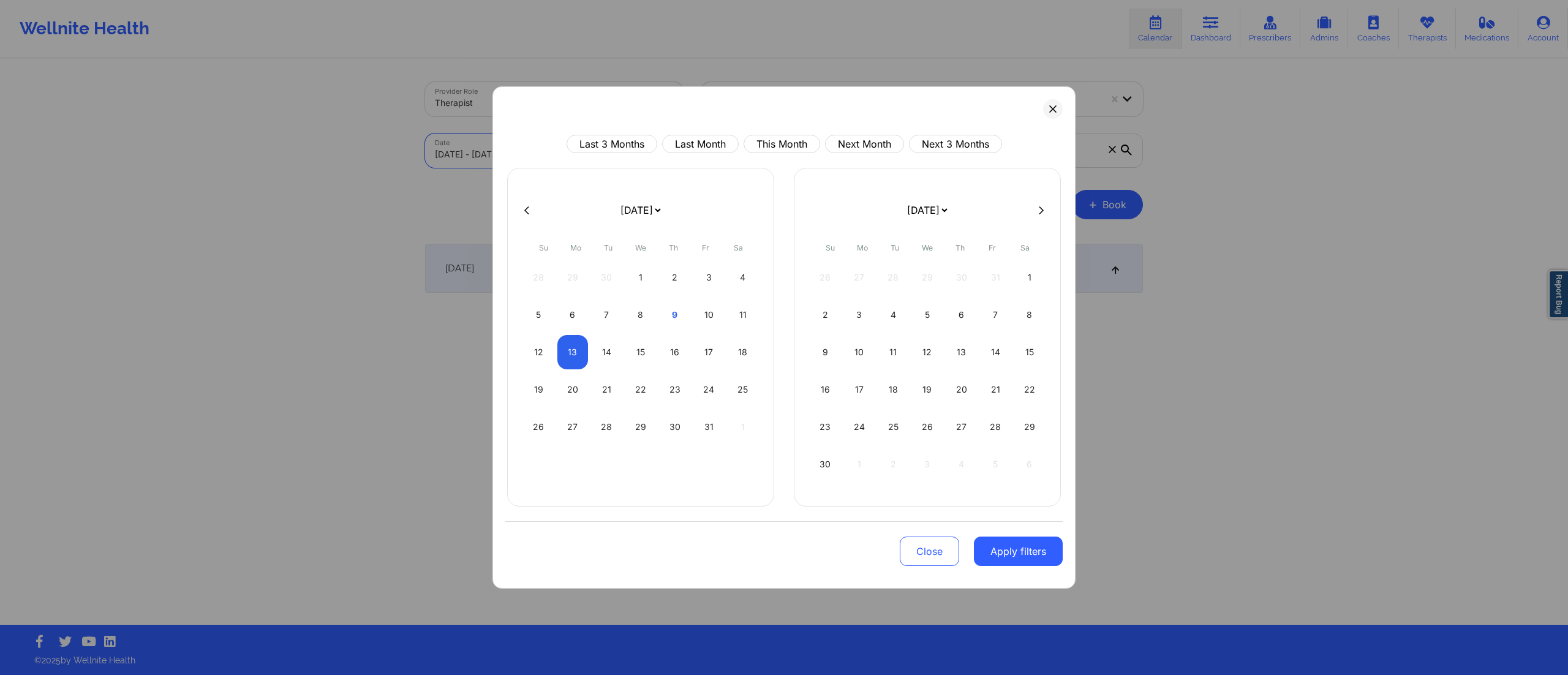
click at [561, 149] on body "Wellnite Health Calendar Dashboard Prescribers Admins Coaches Therapists Medica…" at bounding box center [784, 338] width 1568 height 675
click at [701, 315] on div "10" at bounding box center [709, 314] width 31 height 35
select select "2025-9"
select select "2025-10"
click at [704, 315] on div "10" at bounding box center [709, 314] width 31 height 35
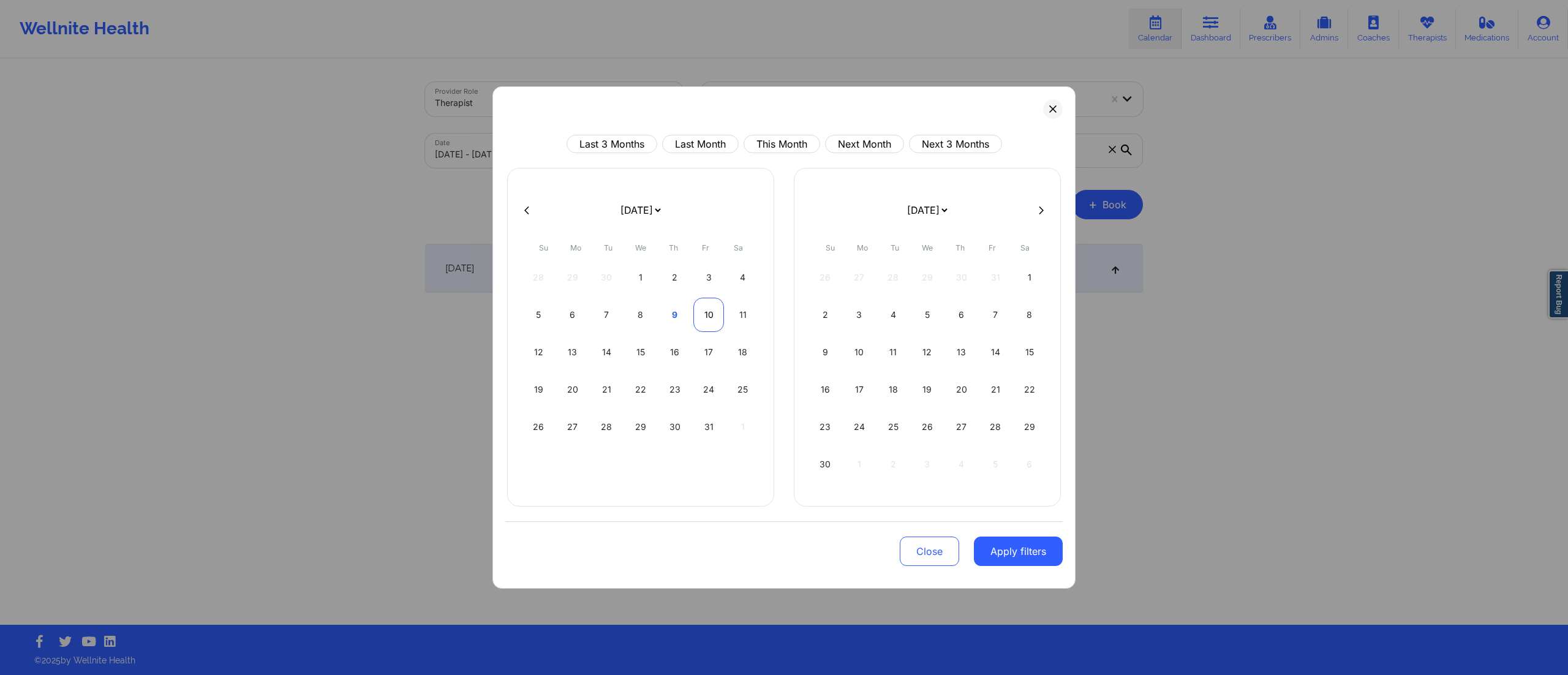
select select "2025-9"
select select "2025-10"
click at [1021, 560] on button "Apply filters" at bounding box center [1018, 551] width 89 height 29
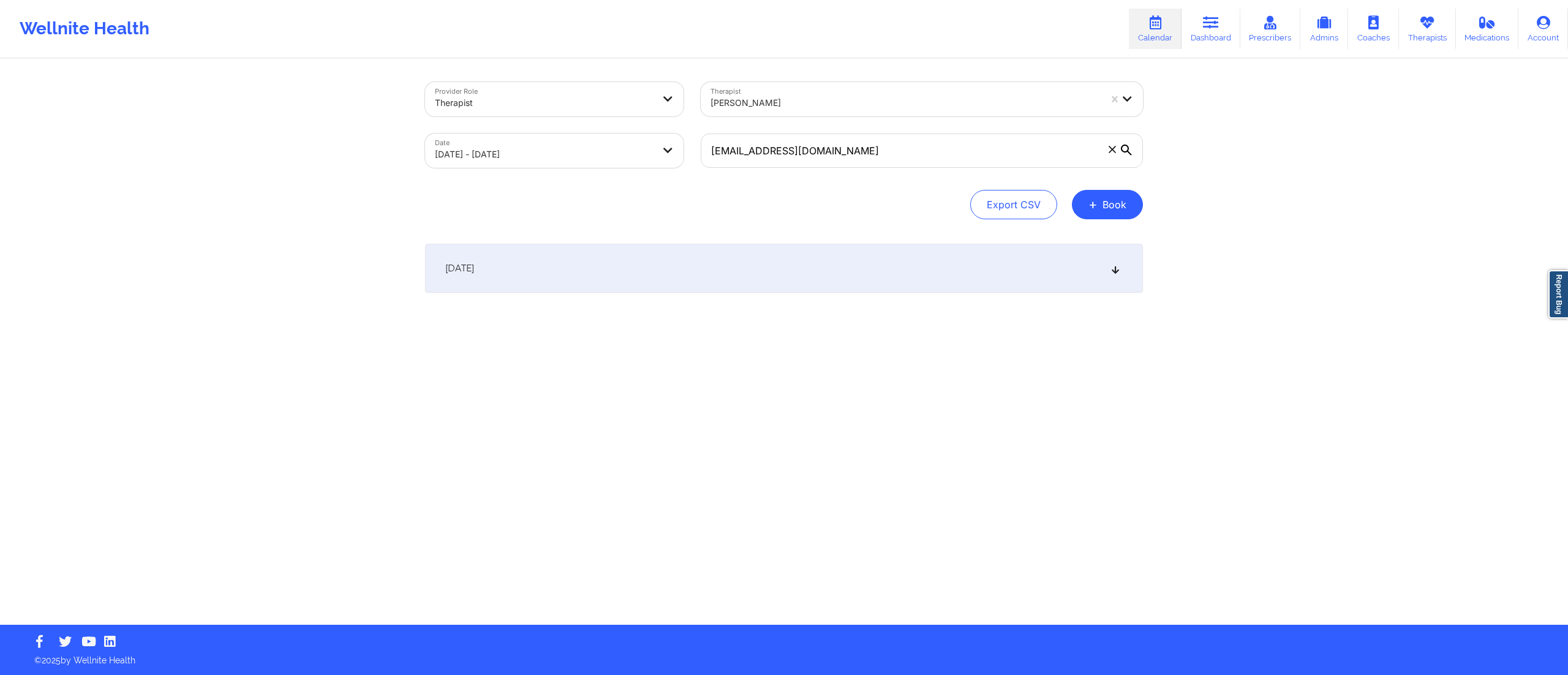
click at [756, 268] on div "October 10, 2025" at bounding box center [784, 268] width 717 height 49
click at [559, 139] on body "Wellnite Health Calendar Dashboard Prescribers Admins Coaches Therapists Medica…" at bounding box center [784, 338] width 1568 height 675
select select "2025-9"
select select "2025-10"
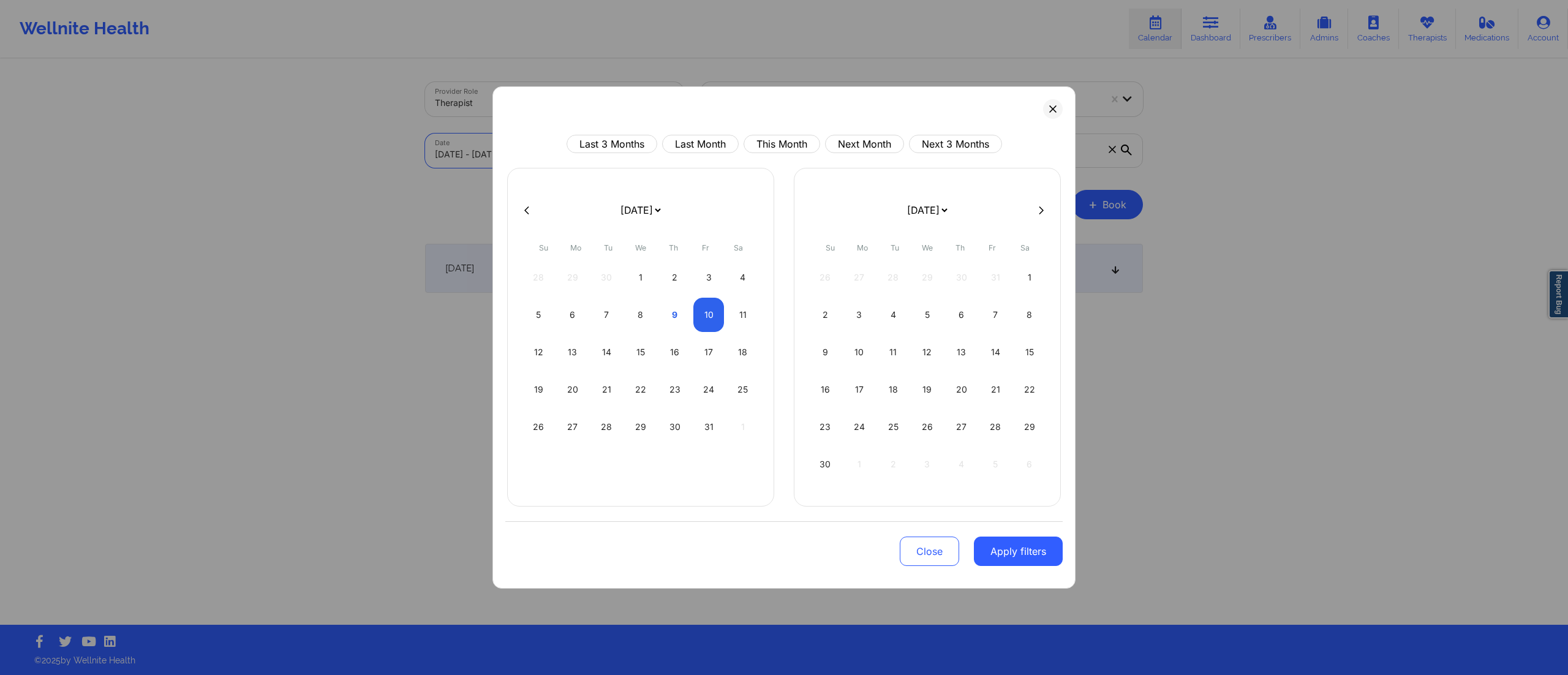
click at [1002, 556] on button "Apply filters" at bounding box center [1018, 551] width 89 height 29
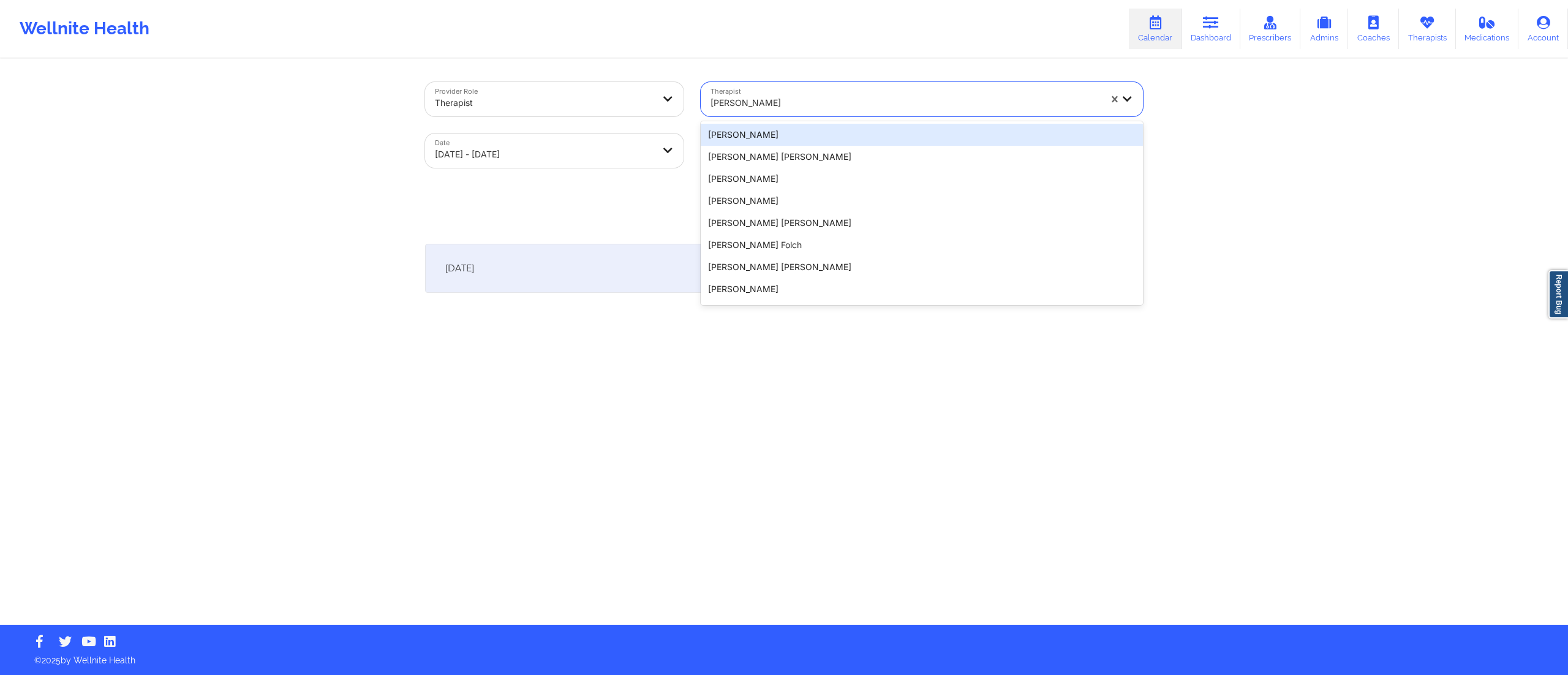
click at [808, 95] on div "Jennifer N Roth" at bounding box center [900, 99] width 400 height 35
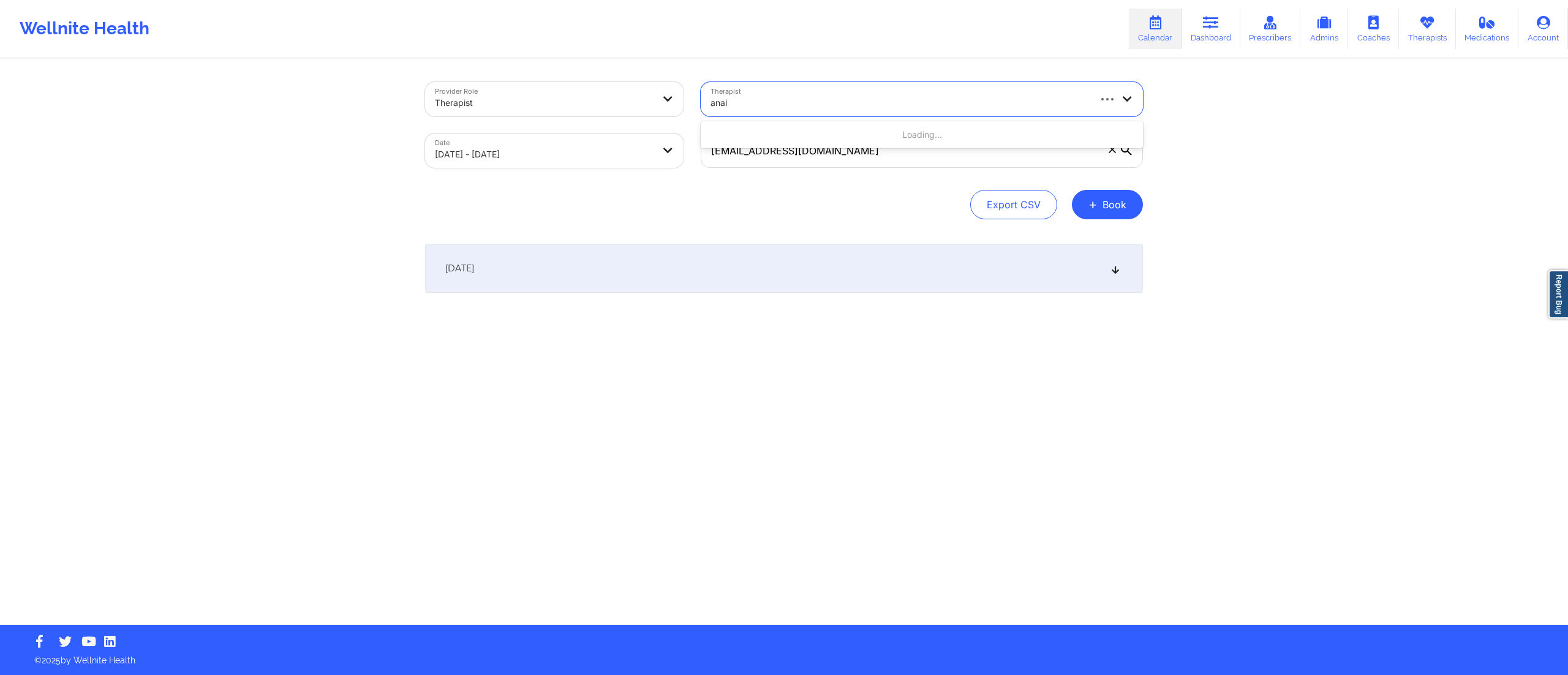
type input "anais"
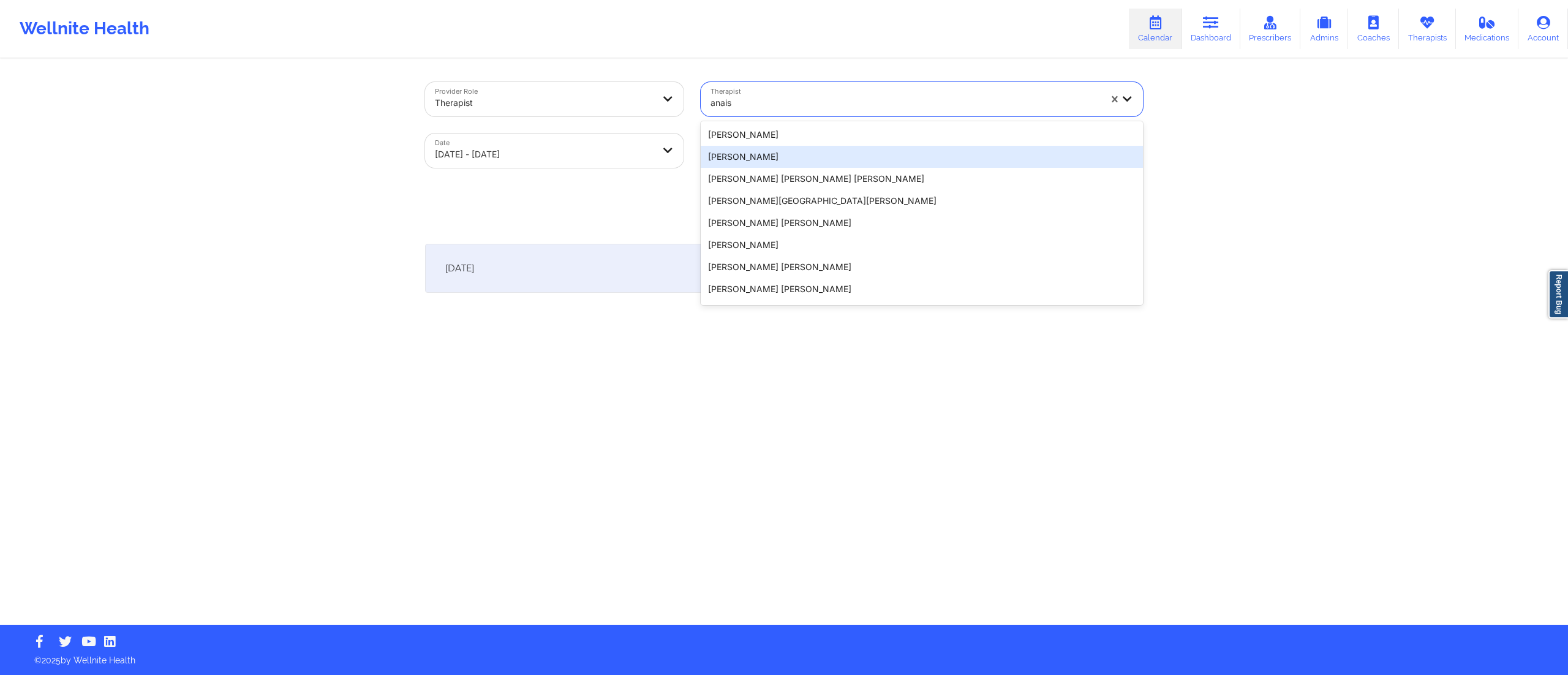
click at [796, 147] on div "Anais Santacruz" at bounding box center [922, 156] width 442 height 22
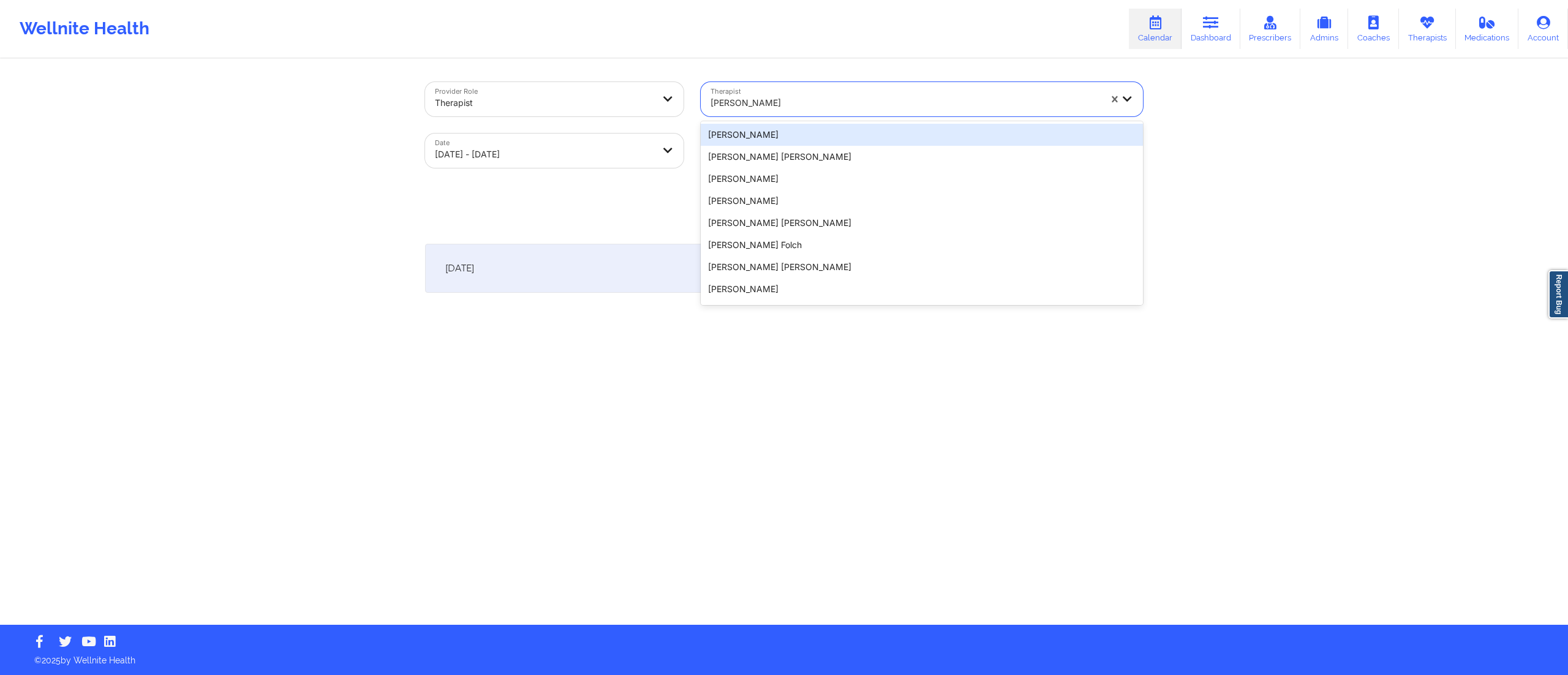
click at [817, 112] on div "Anais Santacruz" at bounding box center [905, 103] width 390 height 27
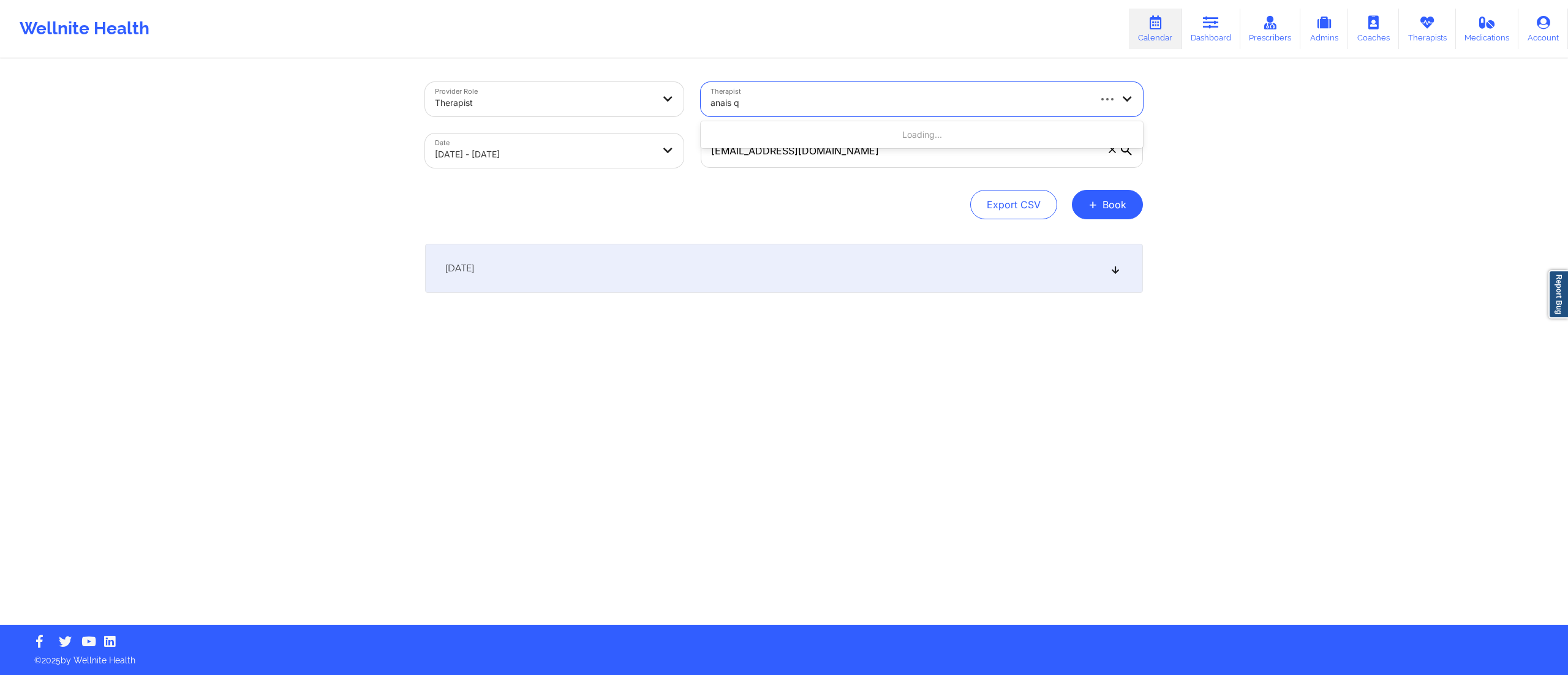
type input "anais qu"
click at [806, 127] on div "Anais Quiñonez" at bounding box center [922, 134] width 442 height 22
drag, startPoint x: 745, startPoint y: 285, endPoint x: 743, endPoint y: 279, distance: 6.3
click at [745, 285] on div "October 10, 2025" at bounding box center [784, 268] width 717 height 49
click at [1113, 154] on span at bounding box center [1113, 149] width 12 height 12
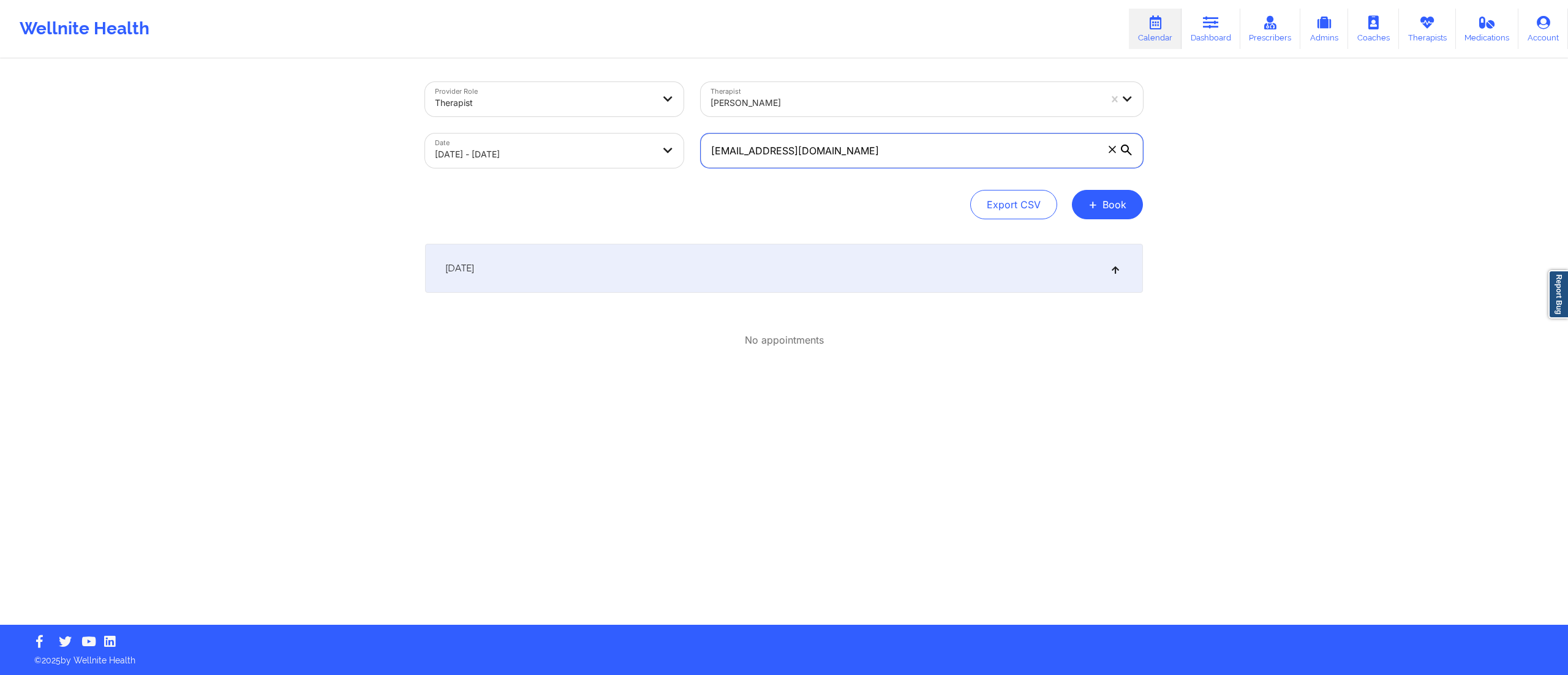
click at [1113, 154] on input "s2khondalady@gmail.com" at bounding box center [922, 150] width 442 height 35
click at [733, 105] on div at bounding box center [905, 103] width 390 height 15
type input "n roth"
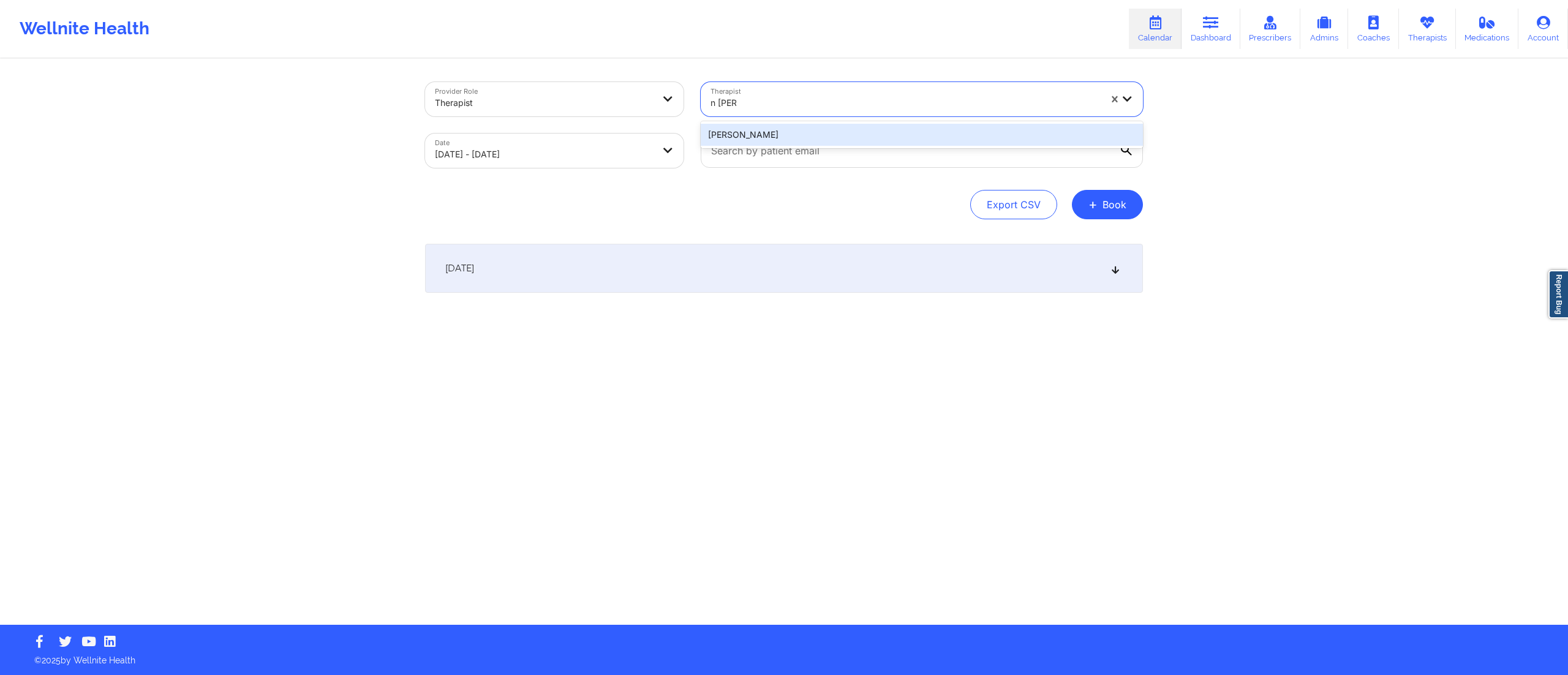
click at [781, 136] on div "Jennifer N Roth" at bounding box center [922, 134] width 442 height 22
click at [784, 268] on div "October 10, 2025" at bounding box center [784, 268] width 717 height 49
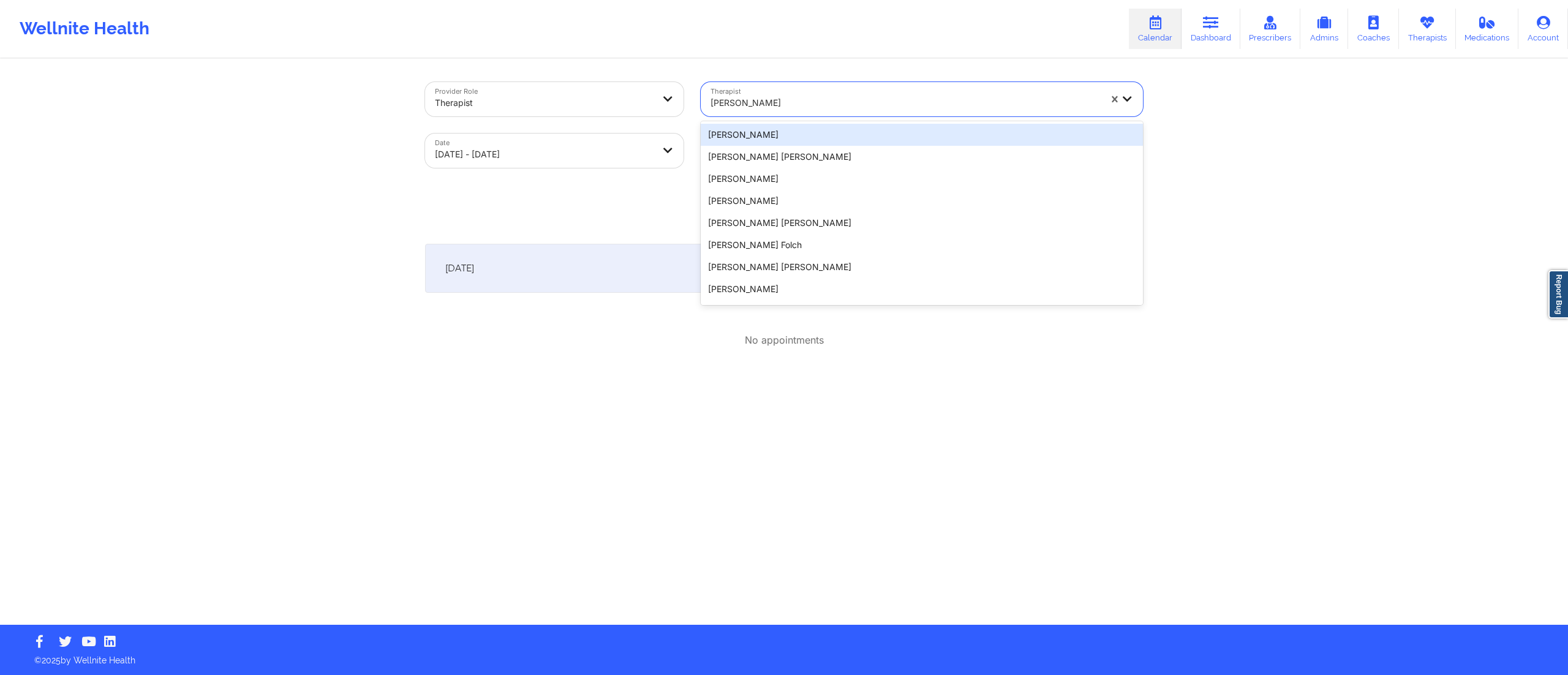
click at [788, 107] on div at bounding box center [905, 103] width 390 height 15
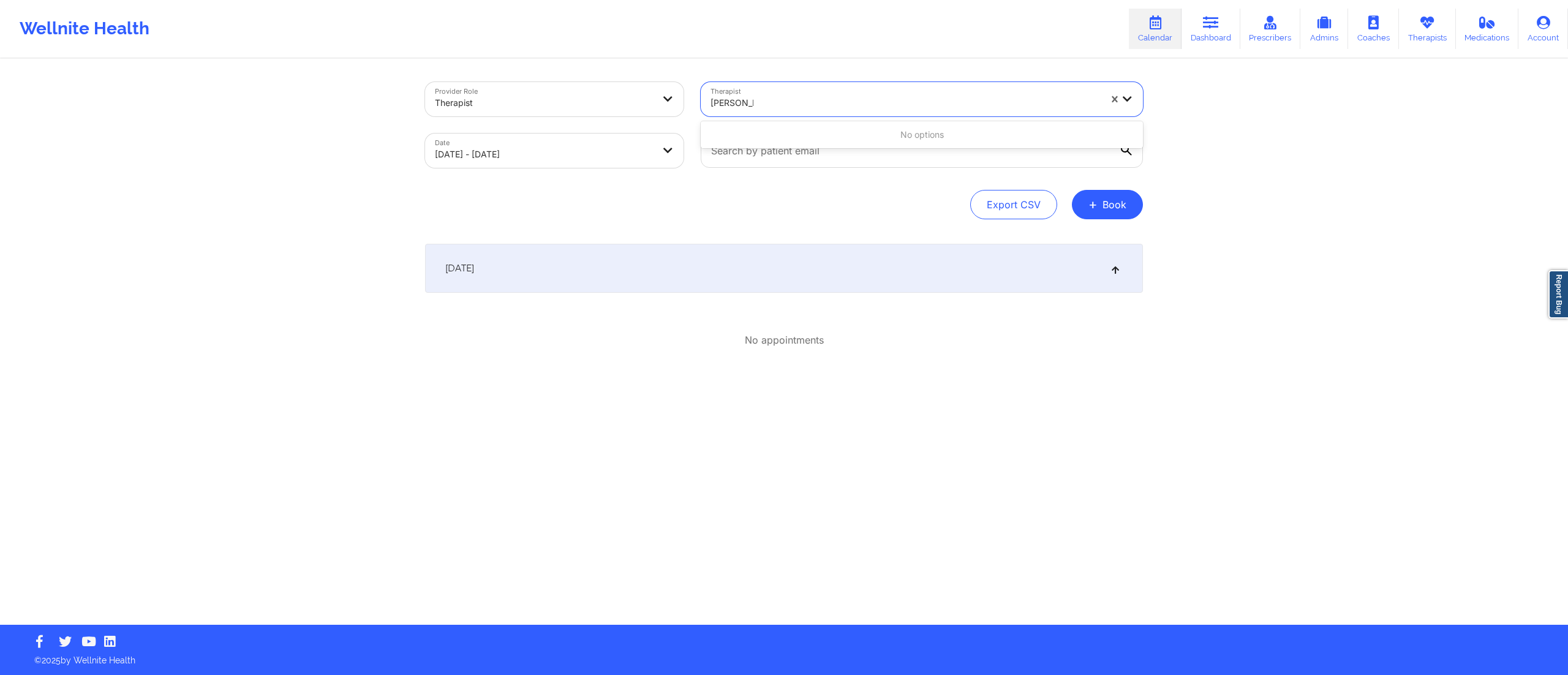
type input "anais qui"
click at [804, 136] on div "Anais Quiñonez" at bounding box center [922, 134] width 442 height 22
click at [717, 269] on div "October 10, 2025" at bounding box center [784, 268] width 717 height 49
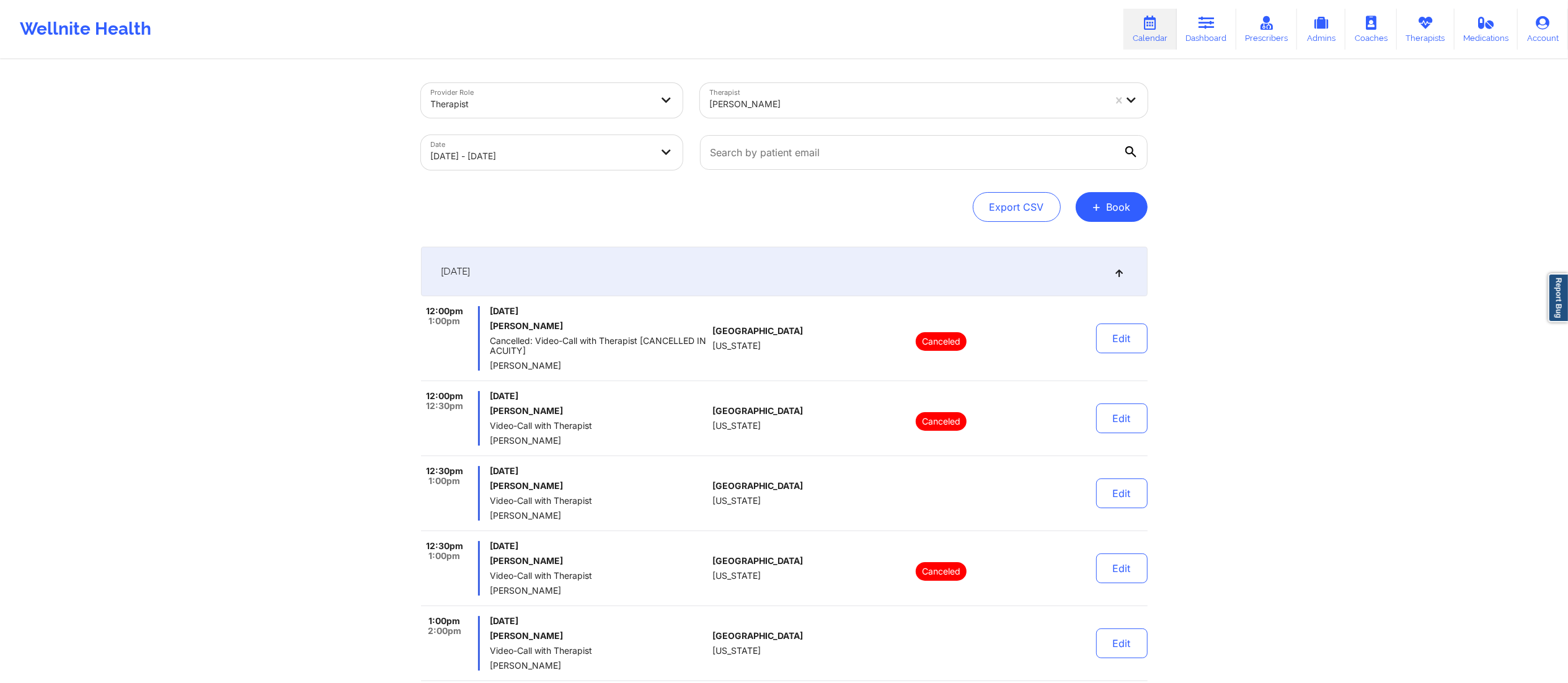
click at [531, 149] on body "Wellnite Health Calendar Dashboard Prescribers Admins Coaches Therapists Medica…" at bounding box center [784, 342] width 1568 height 683
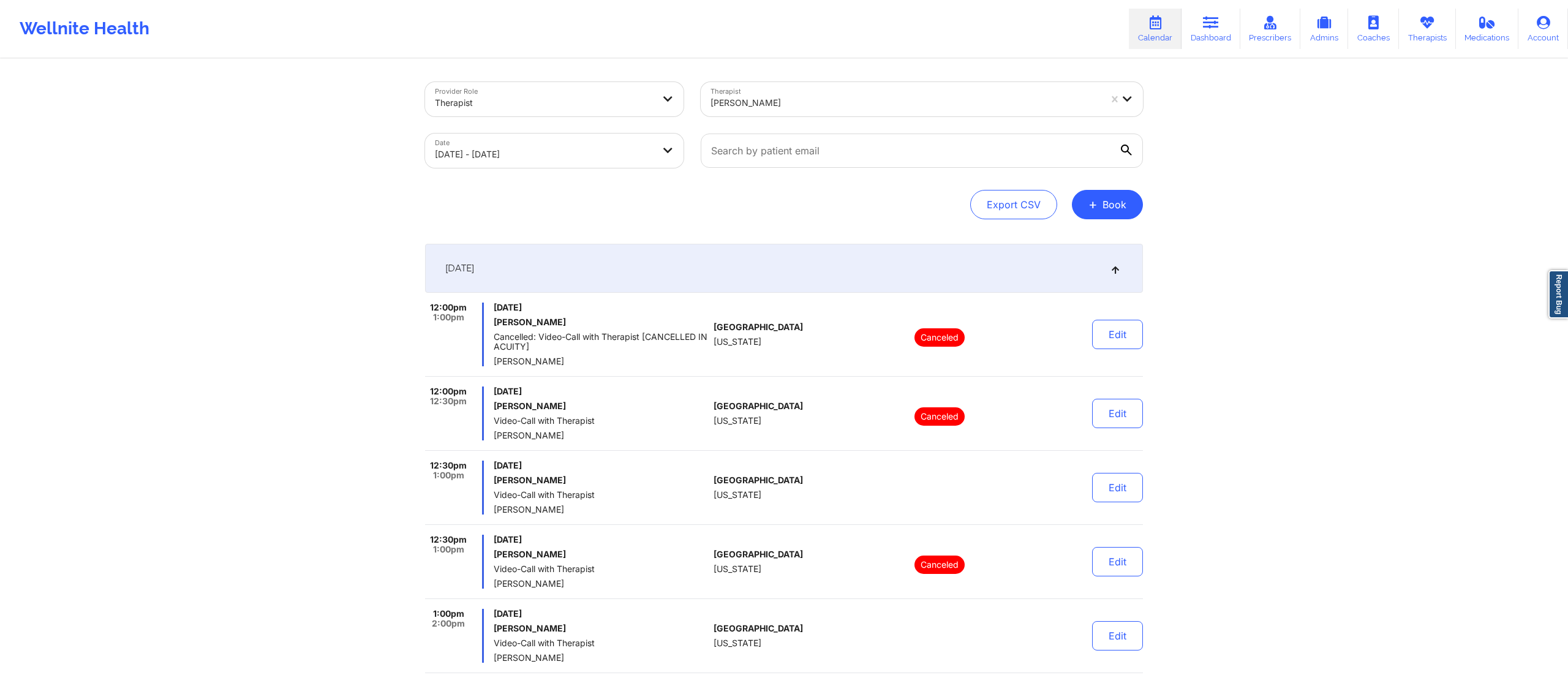
select select "2025-9"
select select "2025-10"
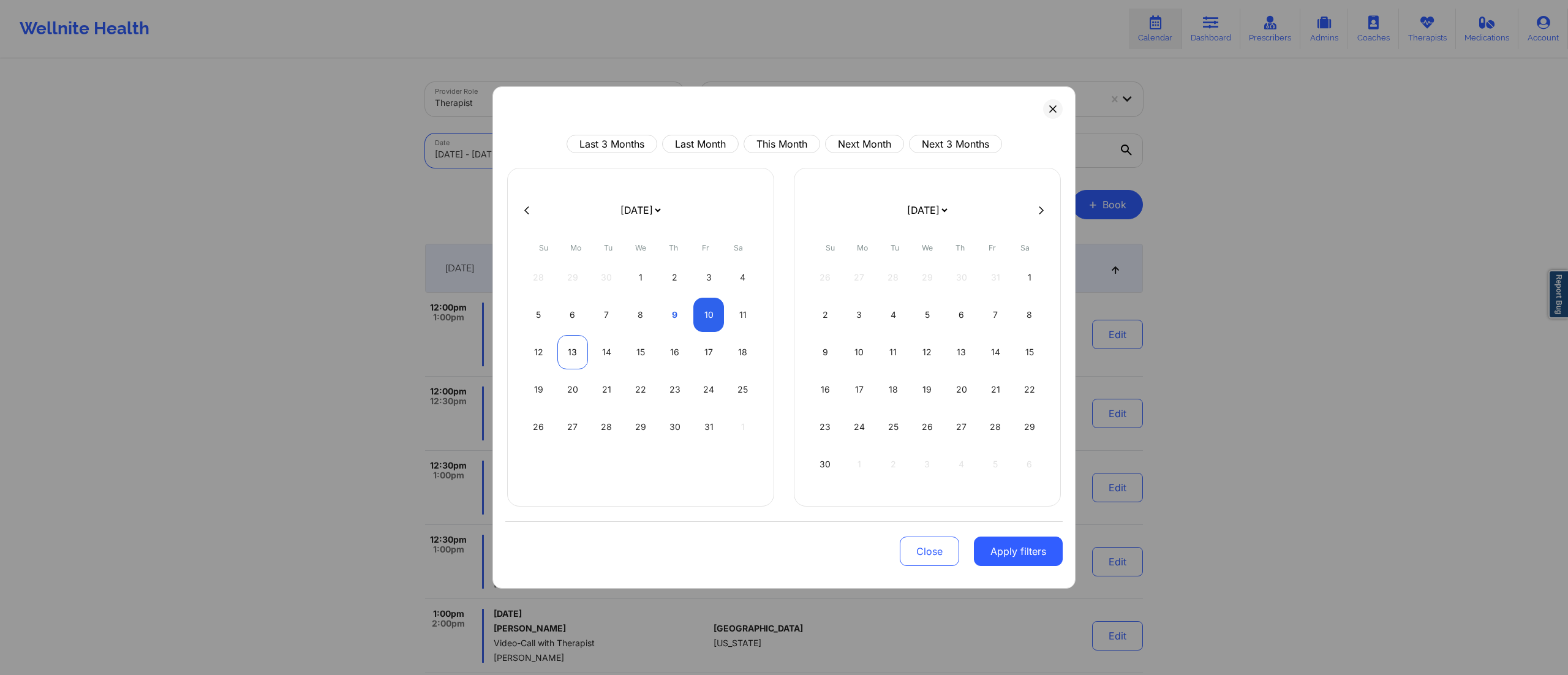
click at [564, 353] on div "13" at bounding box center [573, 352] width 31 height 35
select select "2025-9"
select select "2025-10"
click at [566, 352] on div "13" at bounding box center [573, 352] width 31 height 35
select select "2025-9"
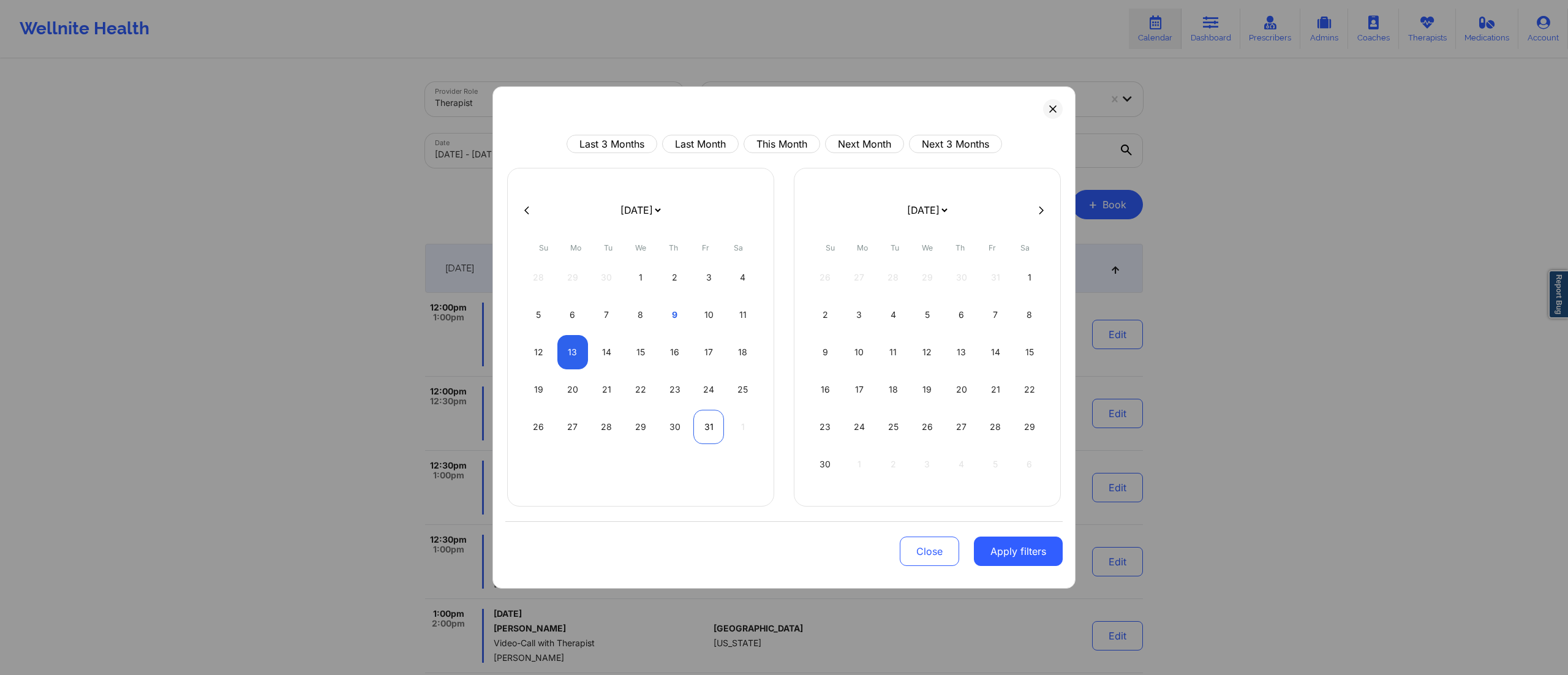
select select "2025-10"
drag, startPoint x: 1012, startPoint y: 566, endPoint x: 1006, endPoint y: 564, distance: 6.3
click at [1010, 566] on button "Apply filters" at bounding box center [1018, 551] width 89 height 29
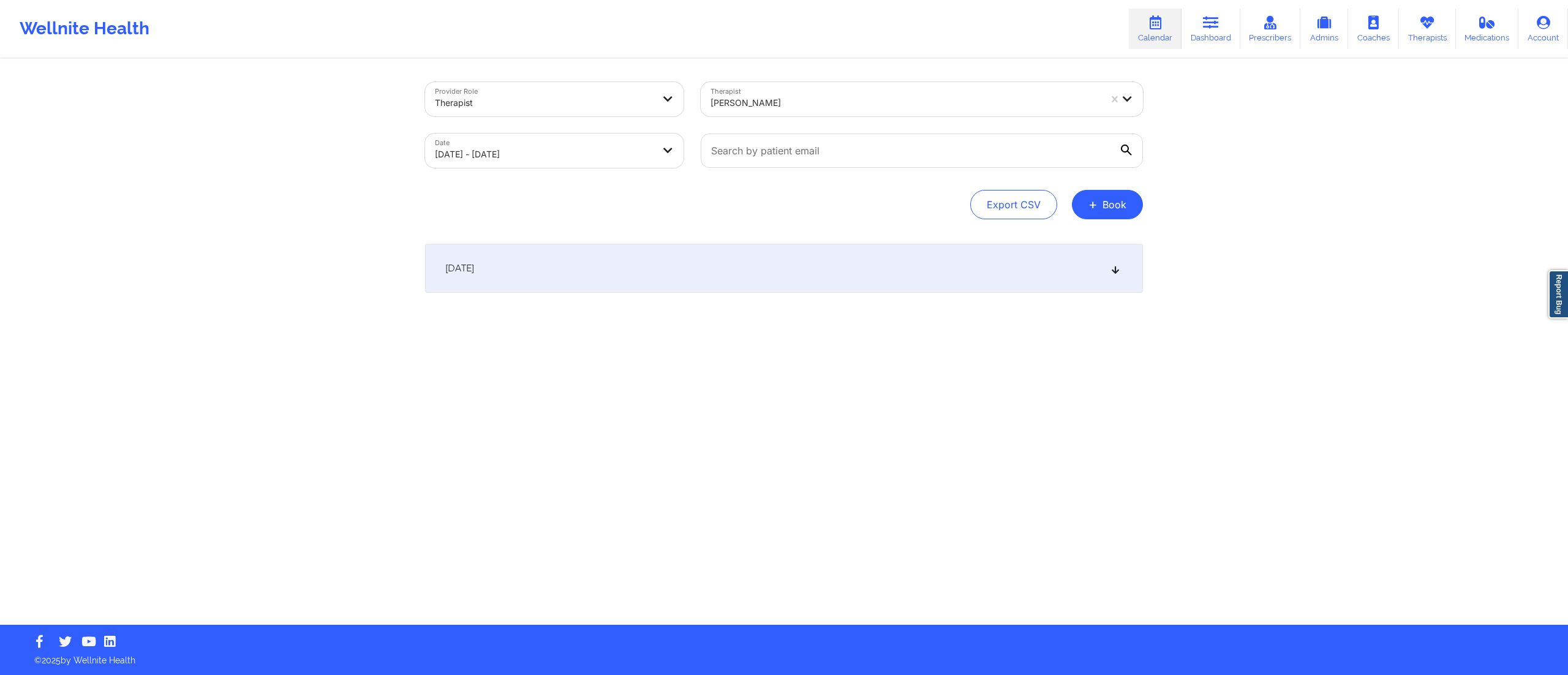
click at [778, 265] on div "October 13, 2025" at bounding box center [784, 268] width 717 height 49
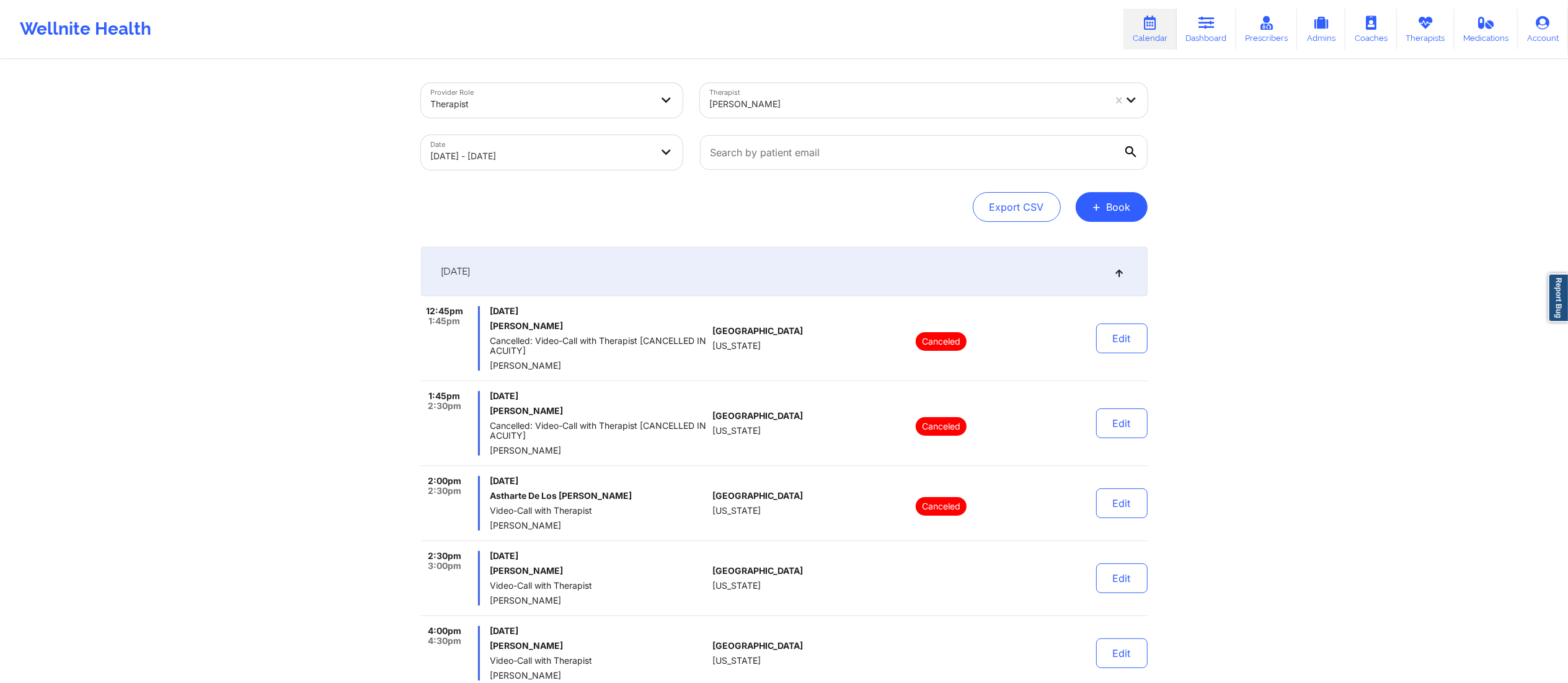
click at [870, 277] on div "October 13, 2025" at bounding box center [784, 271] width 726 height 49
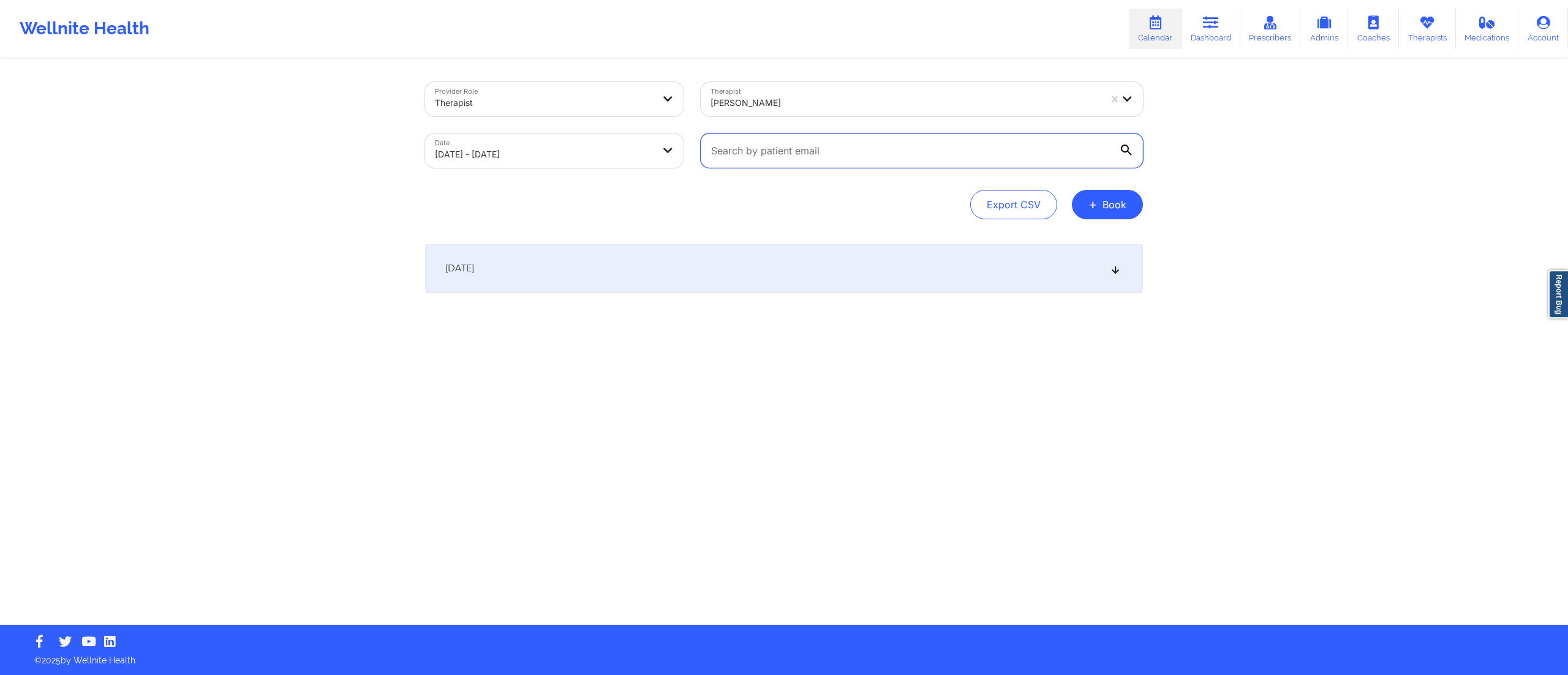
click at [821, 158] on input "text" at bounding box center [922, 150] width 442 height 35
paste input "VERNEDA BURNSIDE"
drag, startPoint x: 824, startPoint y: 148, endPoint x: 699, endPoint y: 123, distance: 127.5
click at [666, 157] on div "Provider Role Therapist Therapist Anais Quiñonez Date 10/13/2025 - 10/13/2025 V…" at bounding box center [784, 125] width 735 height 103
click at [863, 146] on input "VERNEDA BURNSIDE" at bounding box center [922, 150] width 442 height 35
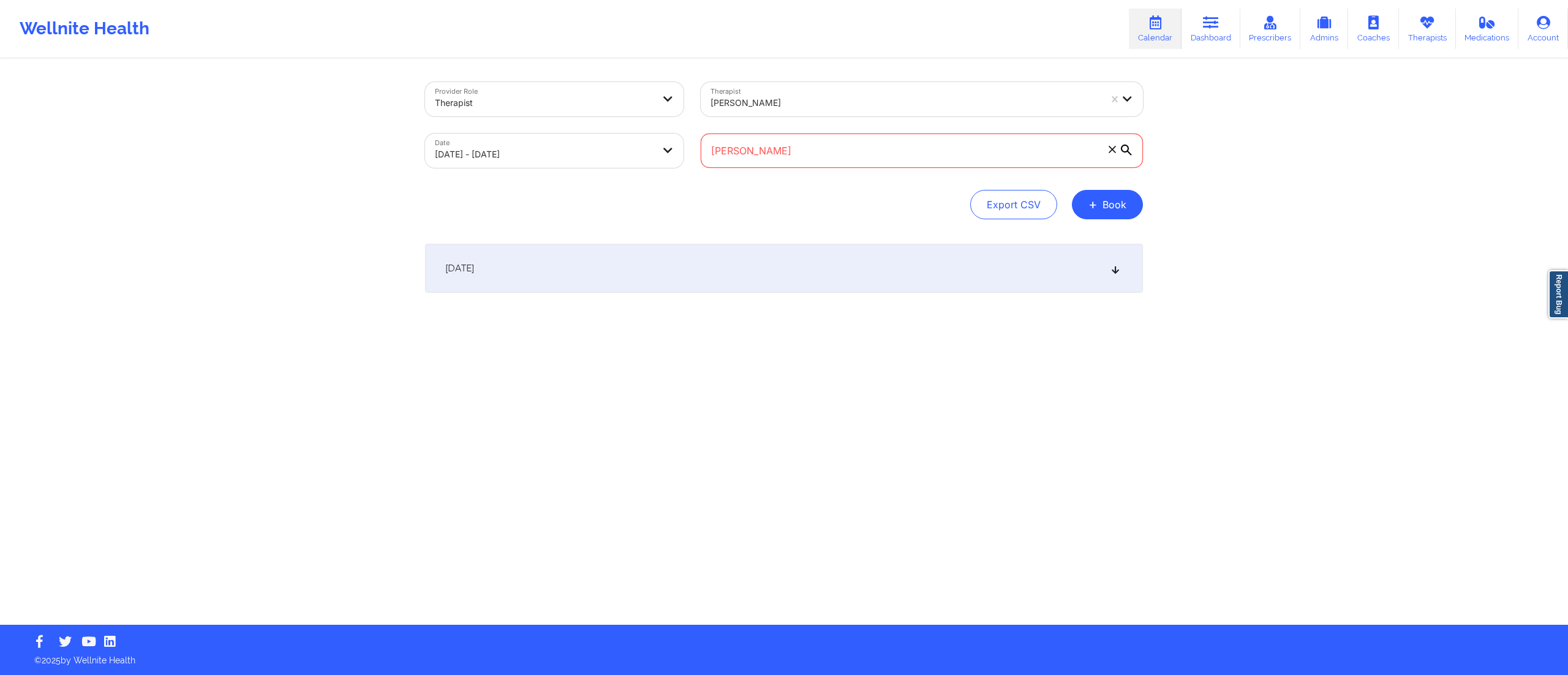
drag, startPoint x: 863, startPoint y: 147, endPoint x: 601, endPoint y: 184, distance: 264.6
click at [601, 185] on div "Provider Role Therapist Therapist Anais Quiñonez Date 10/13/2025 - 10/13/2025 V…" at bounding box center [784, 150] width 717 height 137
paste input "nedab69@gmail.com"
type input "nedab69@gmail.com"
click at [755, 258] on div "October 13, 2025" at bounding box center [784, 268] width 717 height 49
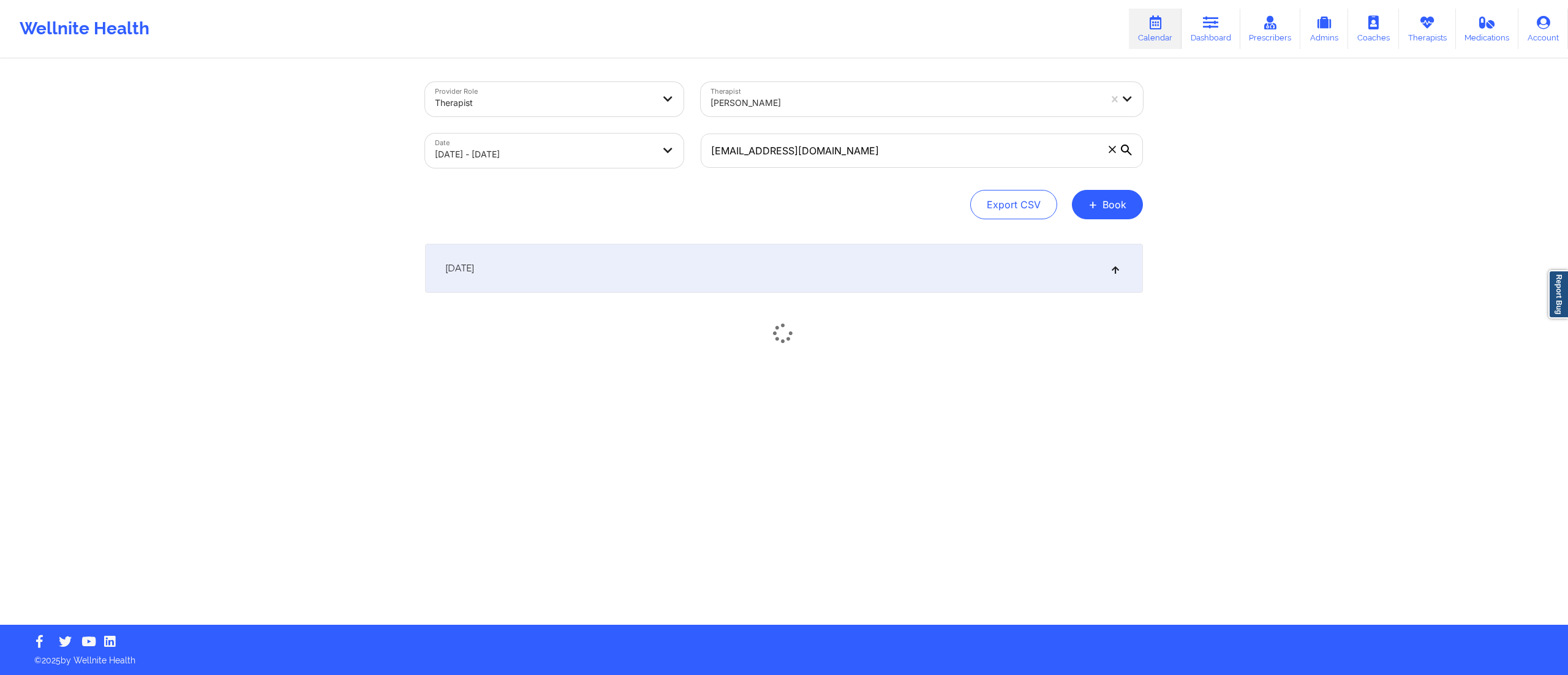
click at [546, 153] on body "Wellnite Health Calendar Dashboard Prescribers Admins Coaches Therapists Medica…" at bounding box center [784, 338] width 1568 height 675
select select "2025-9"
select select "2025-10"
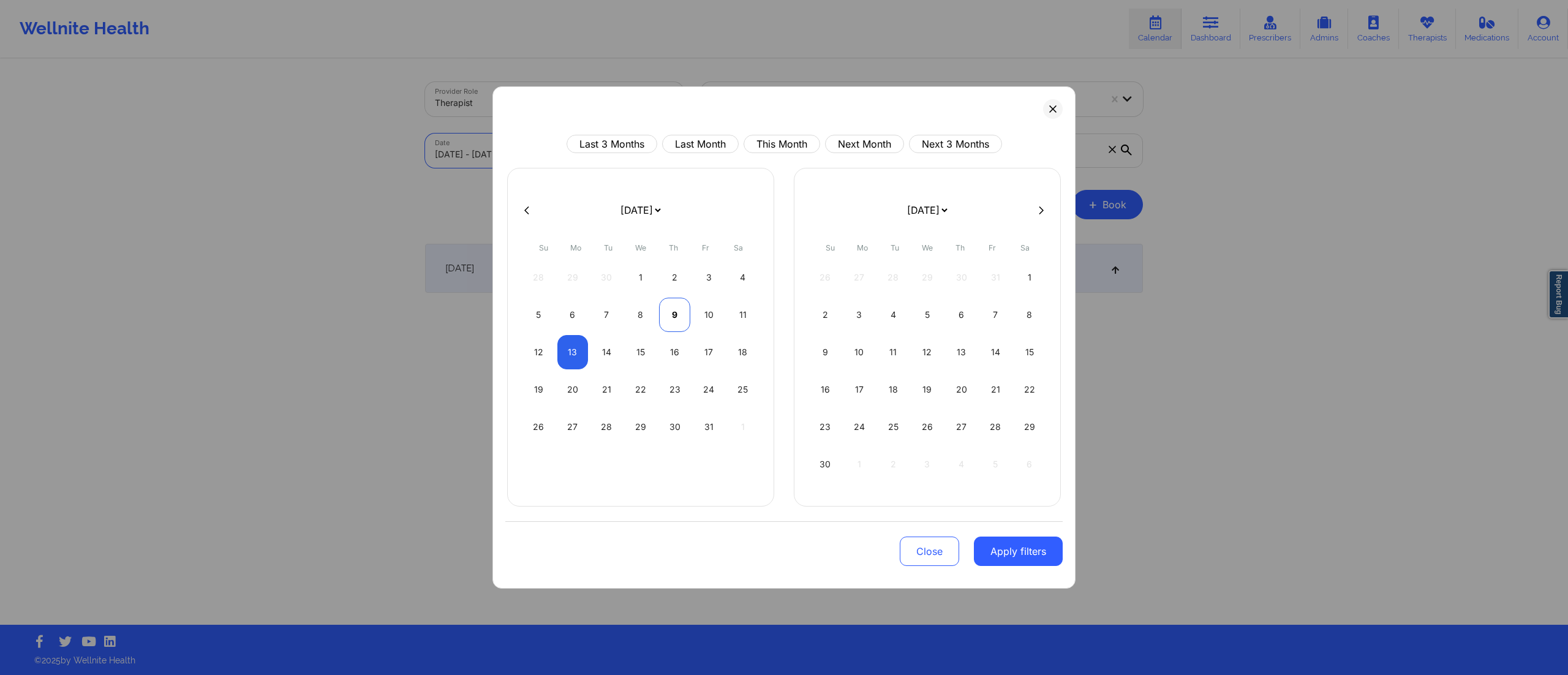
click at [680, 315] on div "9" at bounding box center [674, 314] width 31 height 35
select select "2025-9"
select select "2025-10"
click at [678, 317] on div "9" at bounding box center [674, 314] width 31 height 35
select select "2025-9"
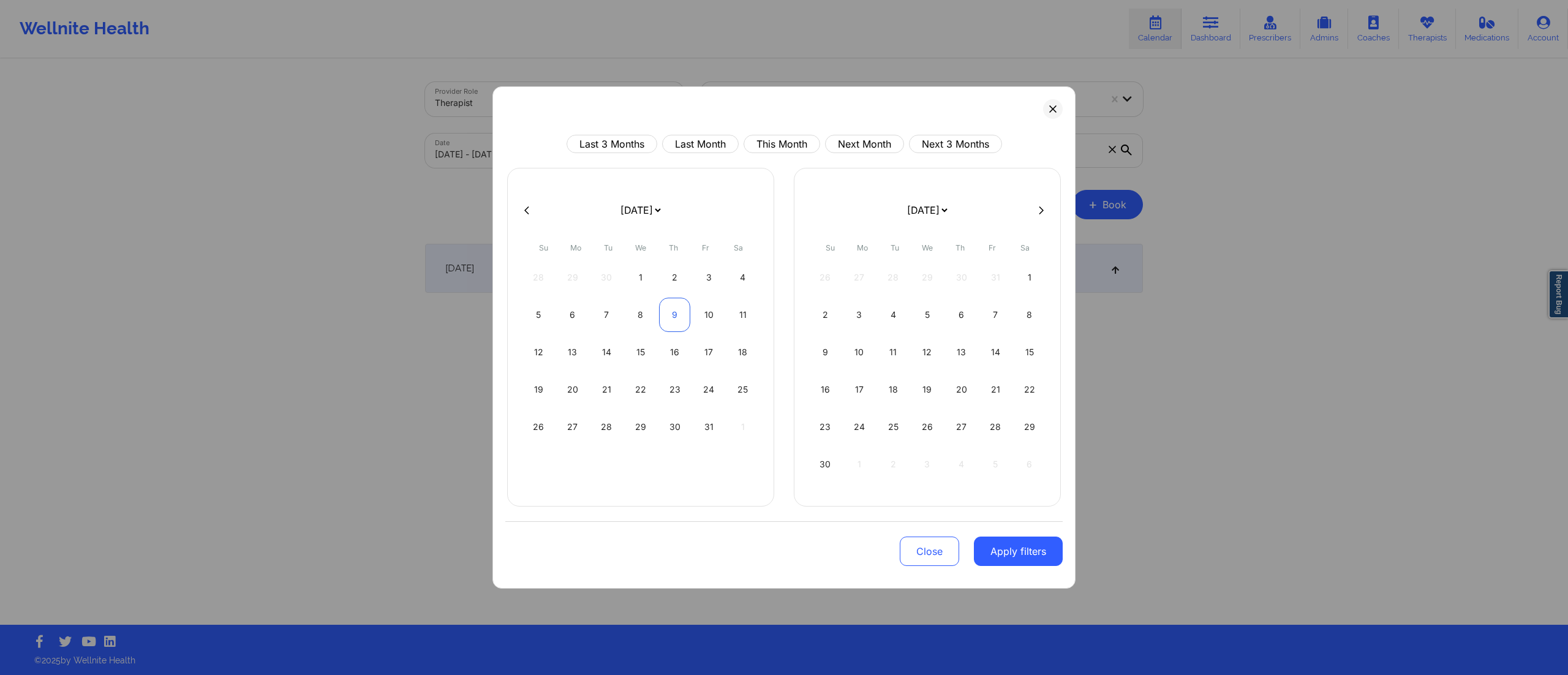
select select "2025-10"
click at [1008, 550] on button "Apply filters" at bounding box center [1018, 551] width 89 height 29
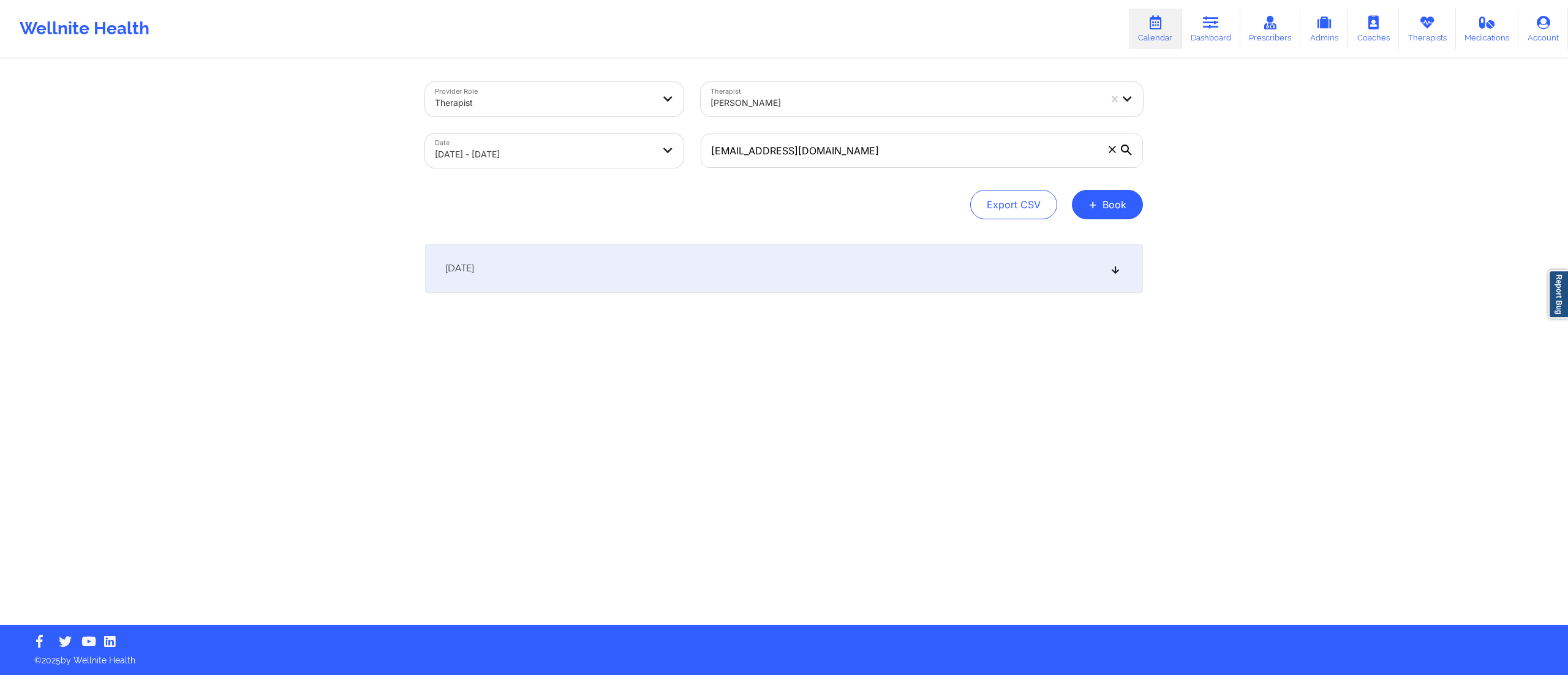
click at [727, 281] on div "[DATE]" at bounding box center [784, 268] width 717 height 49
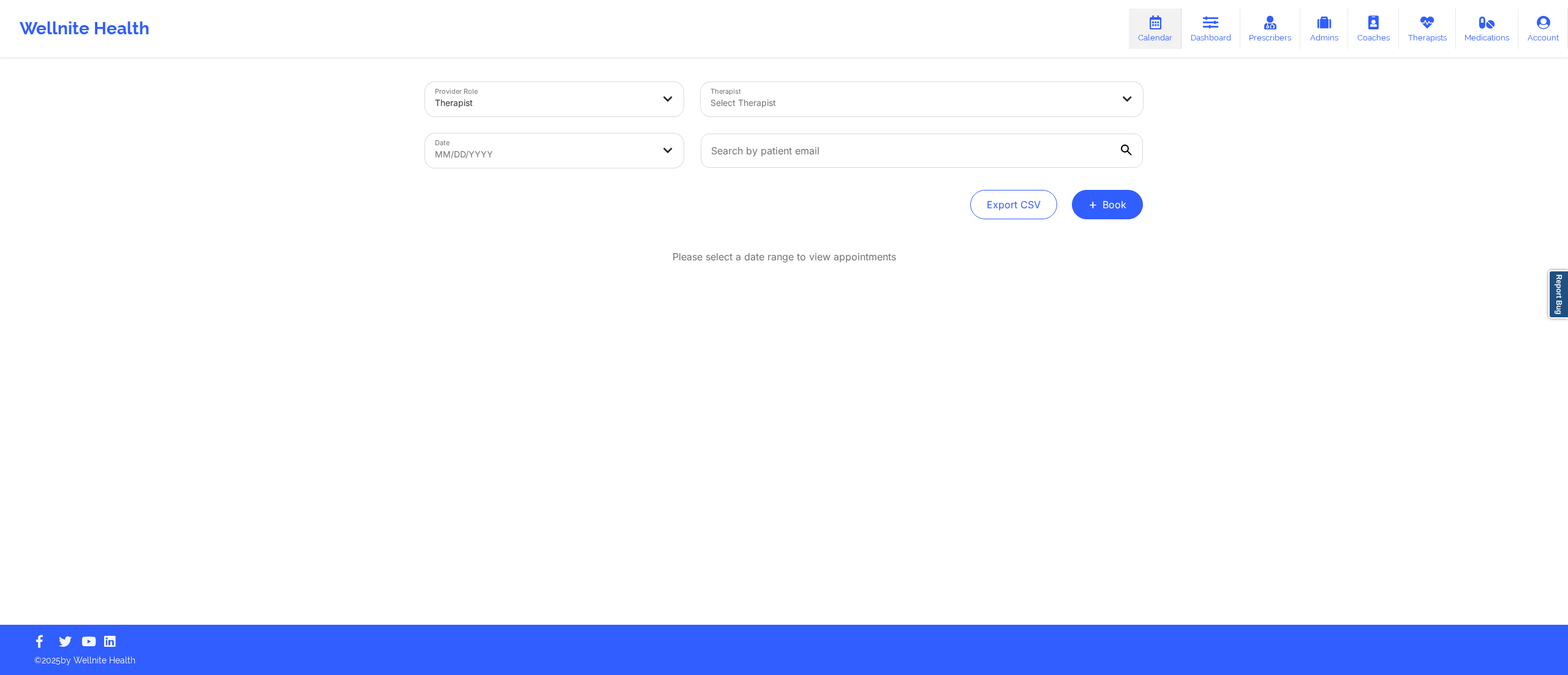
click at [598, 171] on div "Date MM/DD/YYYY" at bounding box center [554, 151] width 275 height 52
click at [572, 149] on body "Wellnite Health Calendar Dashboard Prescribers Admins Coaches Therapists Medica…" at bounding box center [784, 338] width 1568 height 675
select select "2025-8"
select select "2025-9"
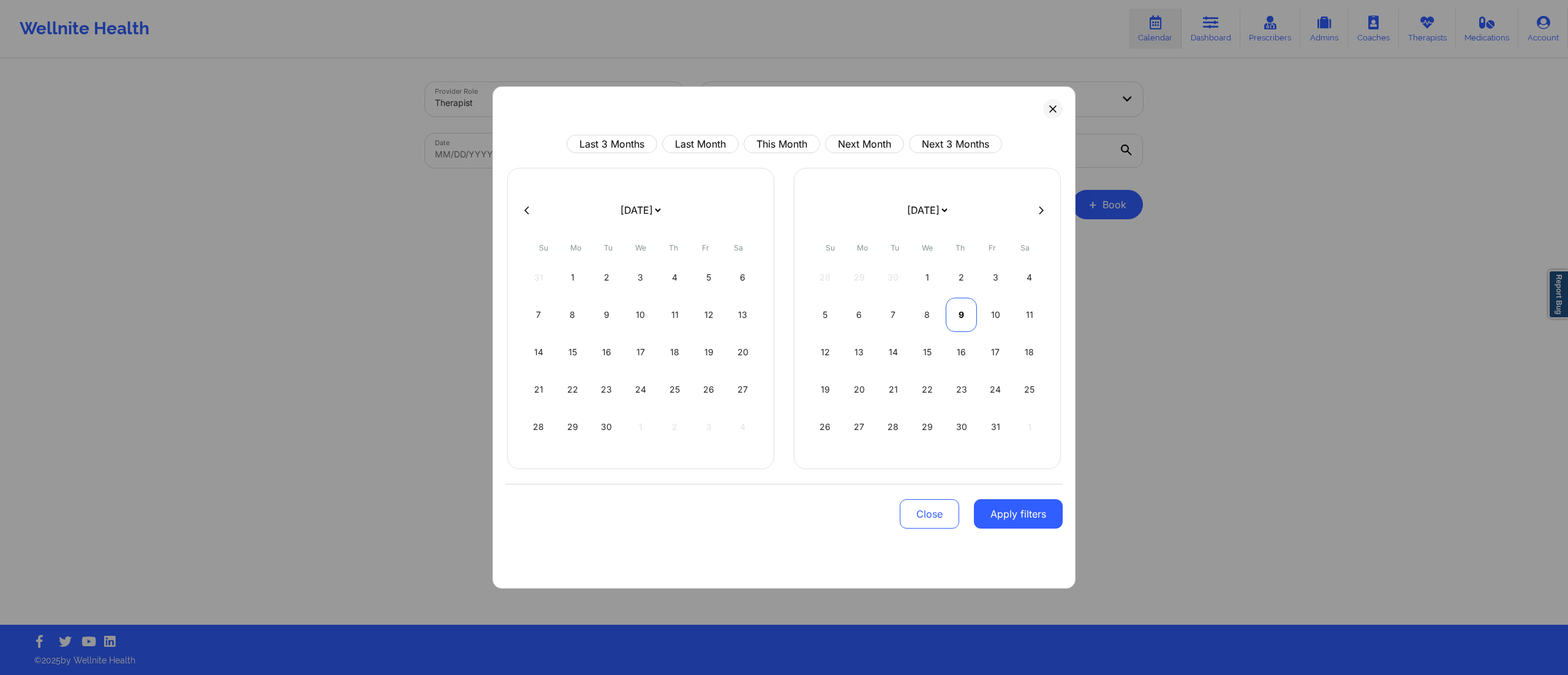
click at [958, 314] on div "9" at bounding box center [961, 314] width 31 height 35
select select "2025-9"
select select "2025-10"
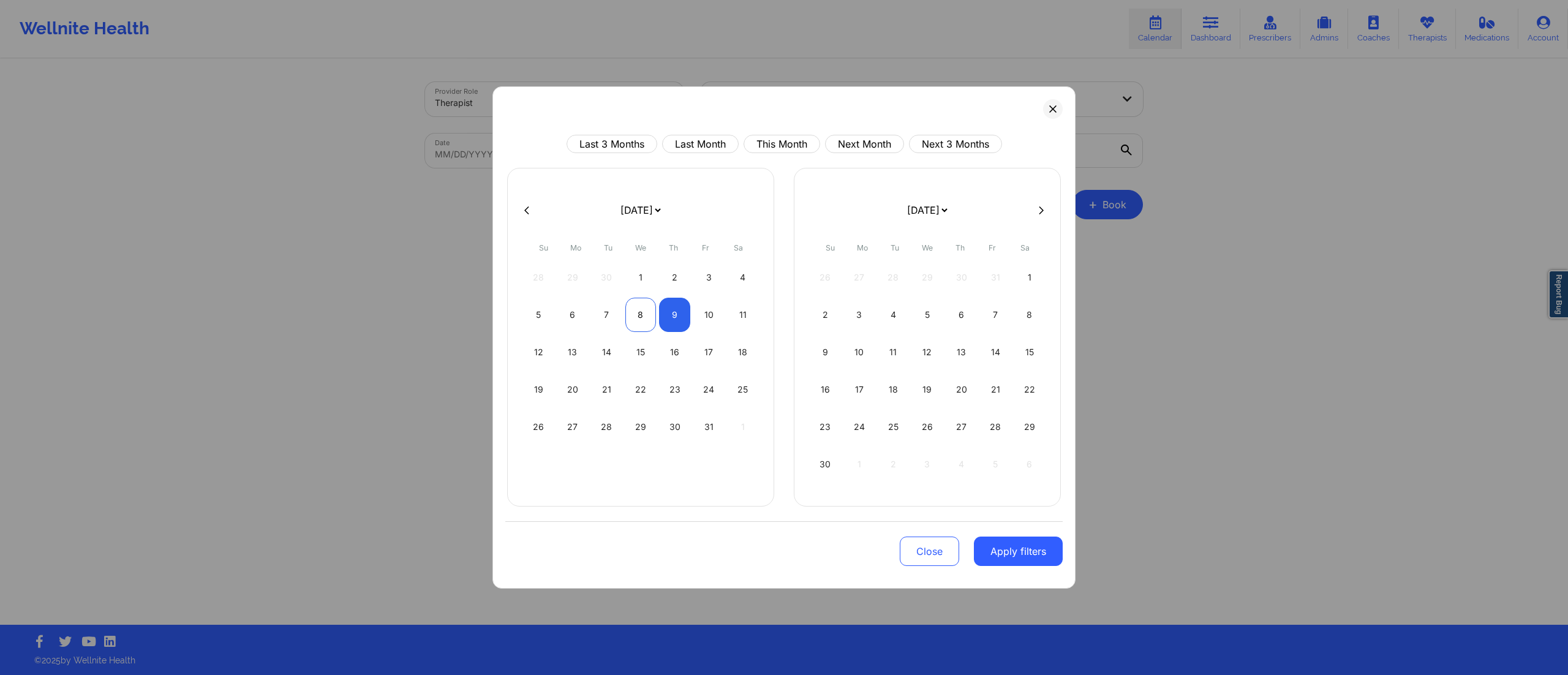
select select "2025-9"
select select "2025-10"
select select "2025-9"
select select "2025-10"
drag, startPoint x: 671, startPoint y: 313, endPoint x: 699, endPoint y: 338, distance: 37.5
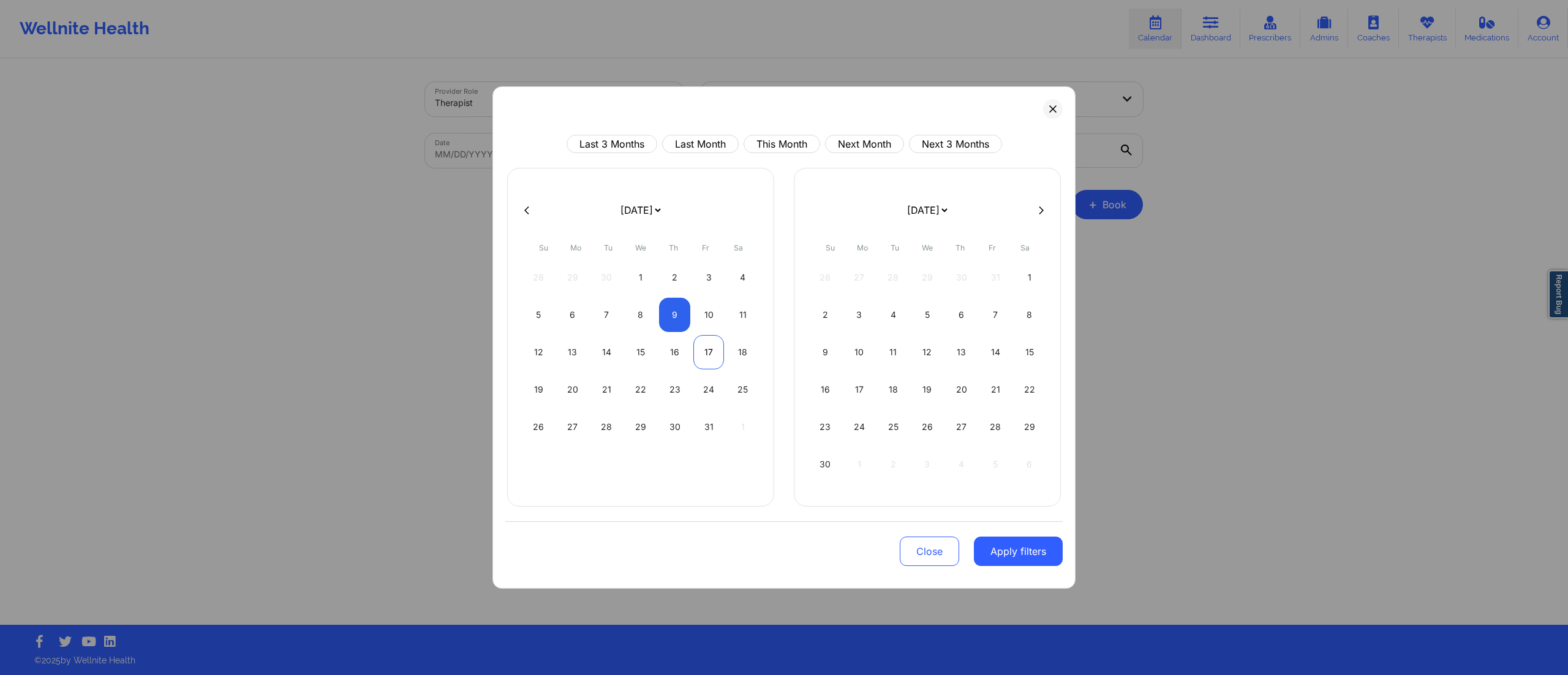
click at [672, 313] on div "9" at bounding box center [674, 314] width 31 height 35
select select "2025-9"
select select "2025-10"
click at [1000, 558] on button "Apply filters" at bounding box center [1018, 551] width 89 height 29
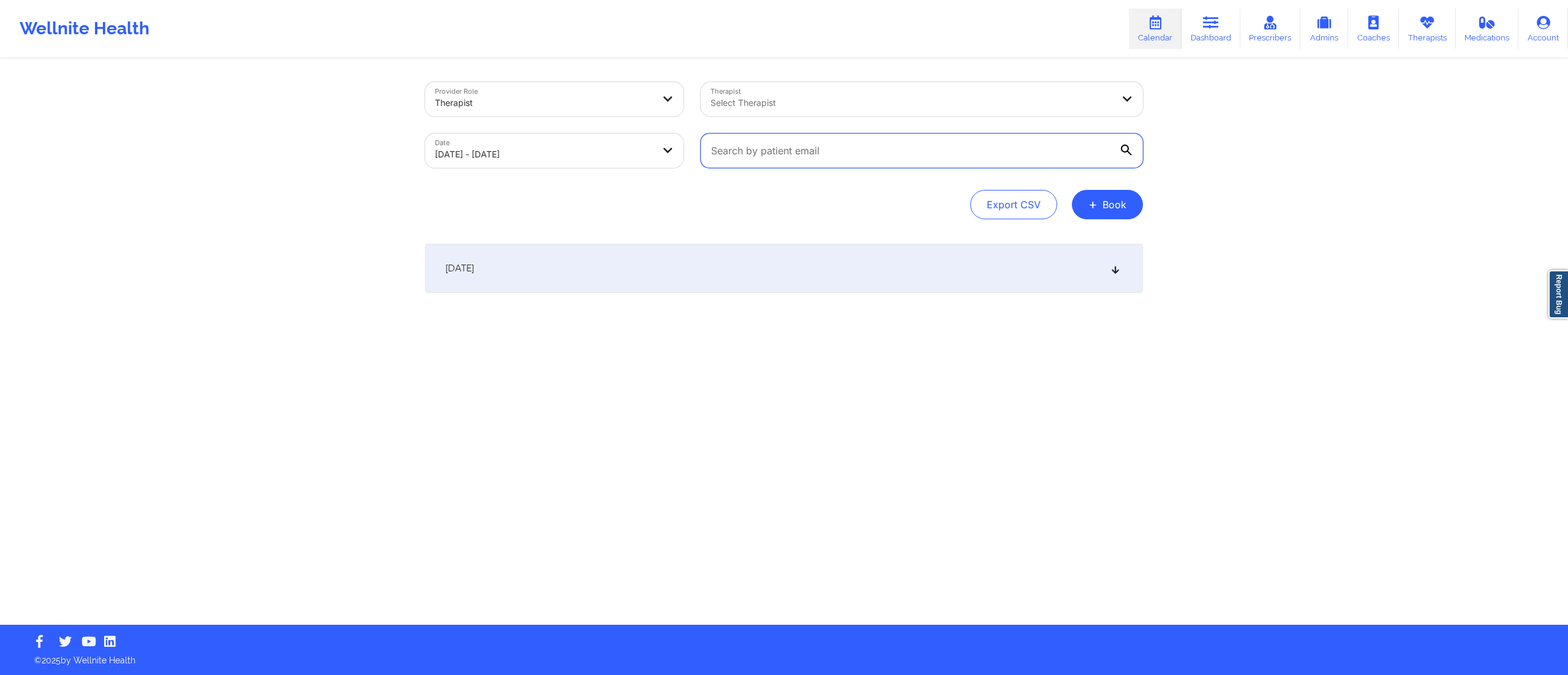
click at [822, 133] on input "text" at bounding box center [922, 150] width 442 height 35
paste input "[EMAIL_ADDRESS][DOMAIN_NAME]"
type input "[EMAIL_ADDRESS][DOMAIN_NAME]"
click at [759, 262] on div "[DATE]" at bounding box center [784, 268] width 717 height 49
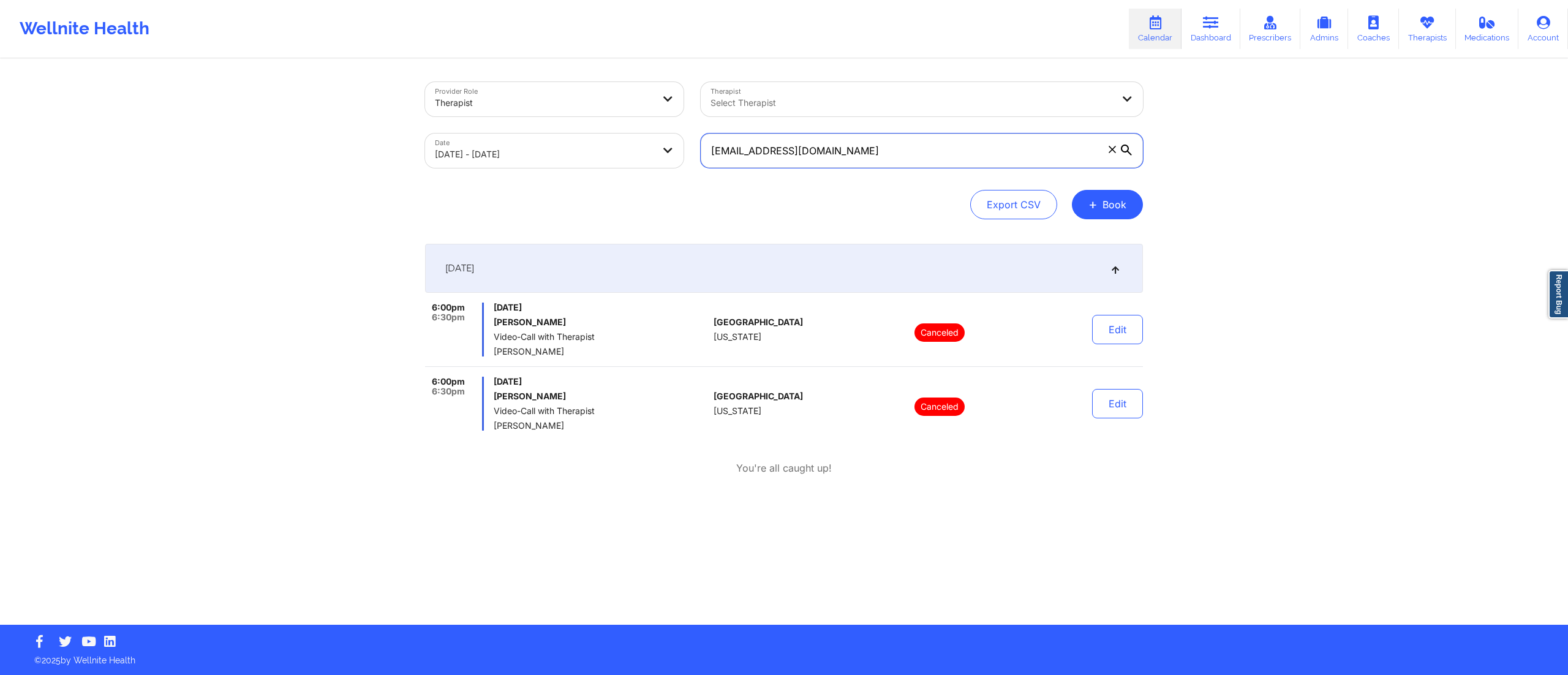
drag, startPoint x: 819, startPoint y: 158, endPoint x: 676, endPoint y: 167, distance: 143.3
click at [676, 167] on div "Provider Role Therapist Therapist Select Therapist Date [DATE] - [DATE] [EMAIL_…" at bounding box center [784, 125] width 735 height 103
